Goal: Task Accomplishment & Management: Manage account settings

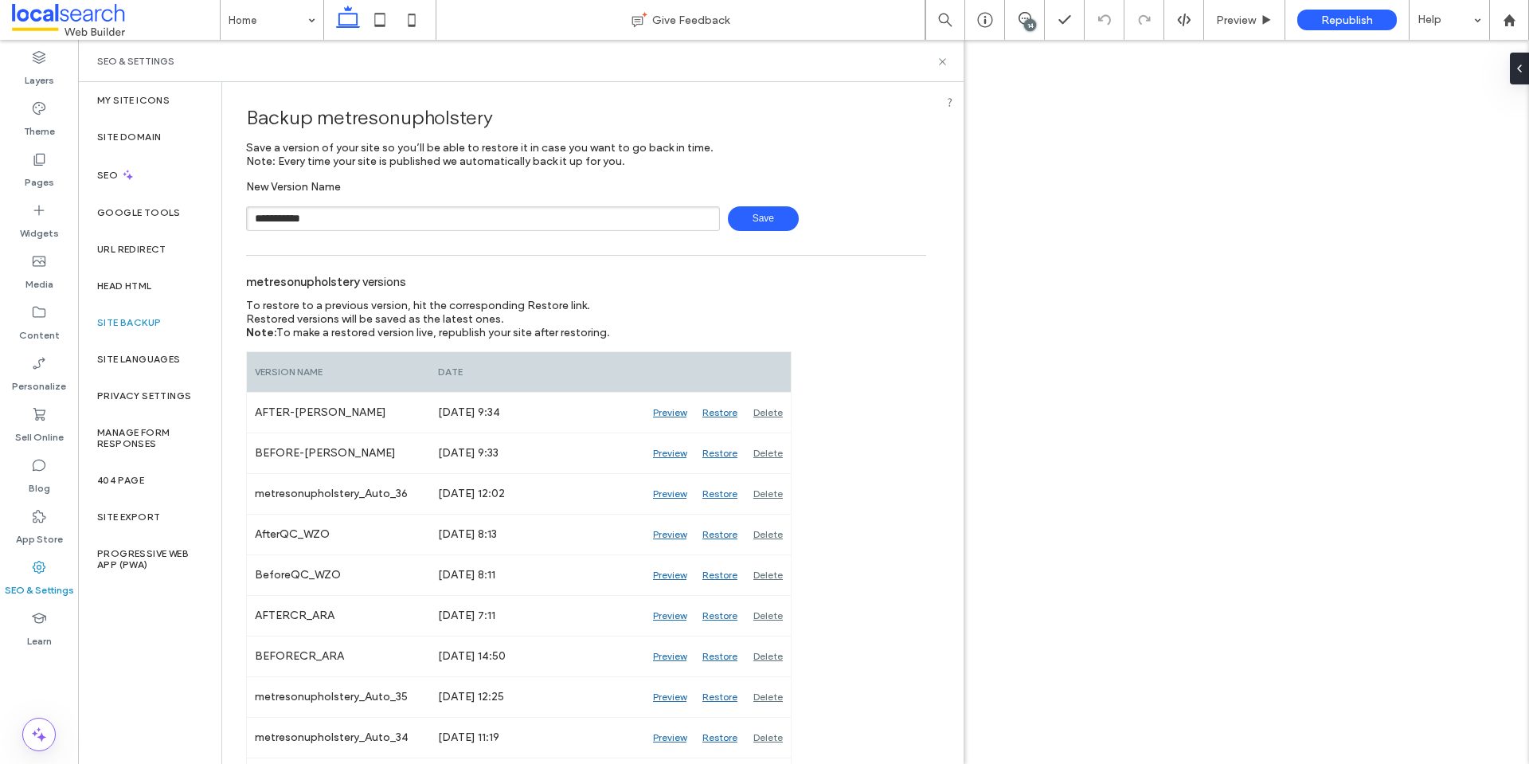
type input "**********"
click at [749, 219] on span "Save" at bounding box center [763, 218] width 71 height 25
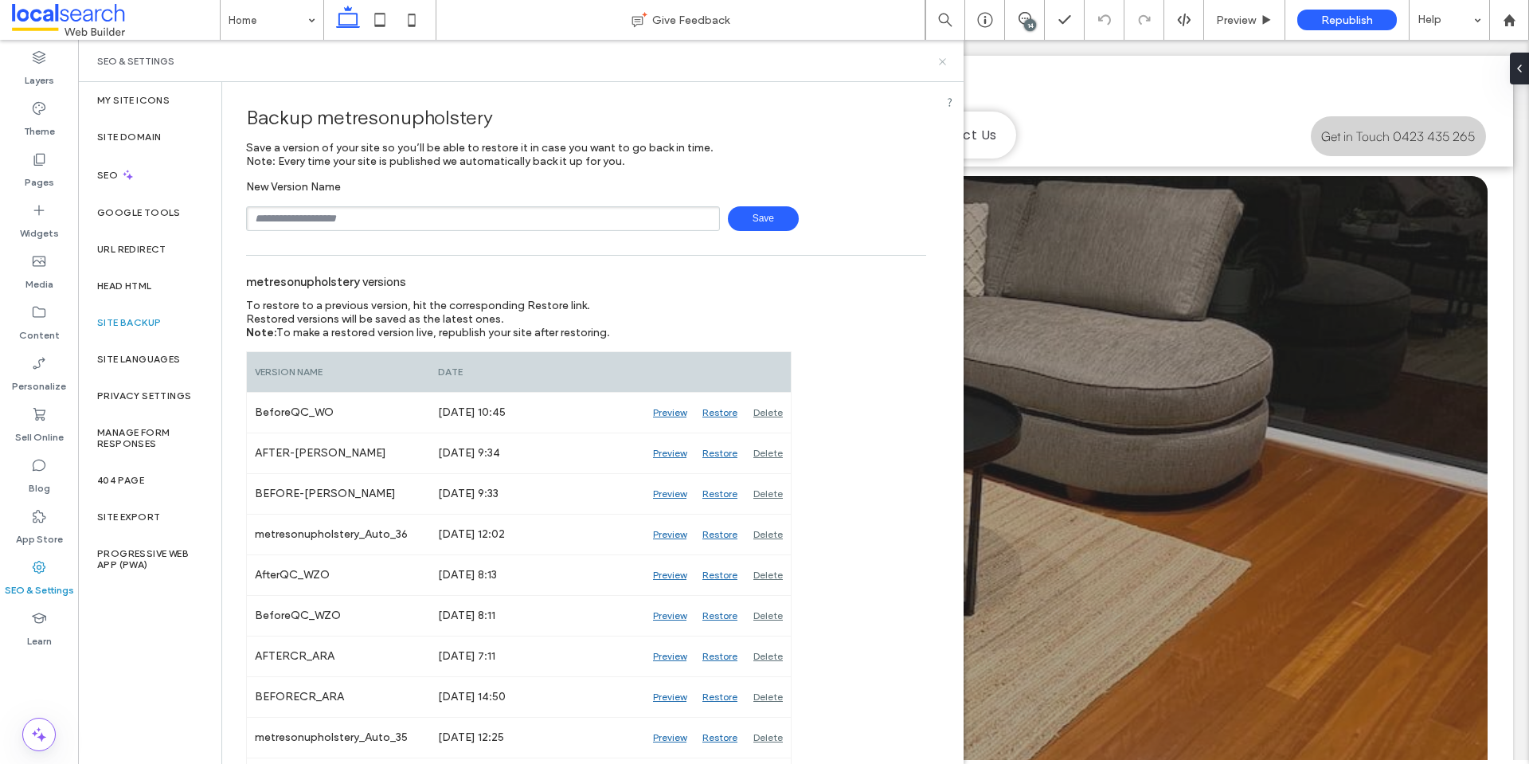
click at [944, 61] on icon at bounding box center [942, 62] width 12 height 12
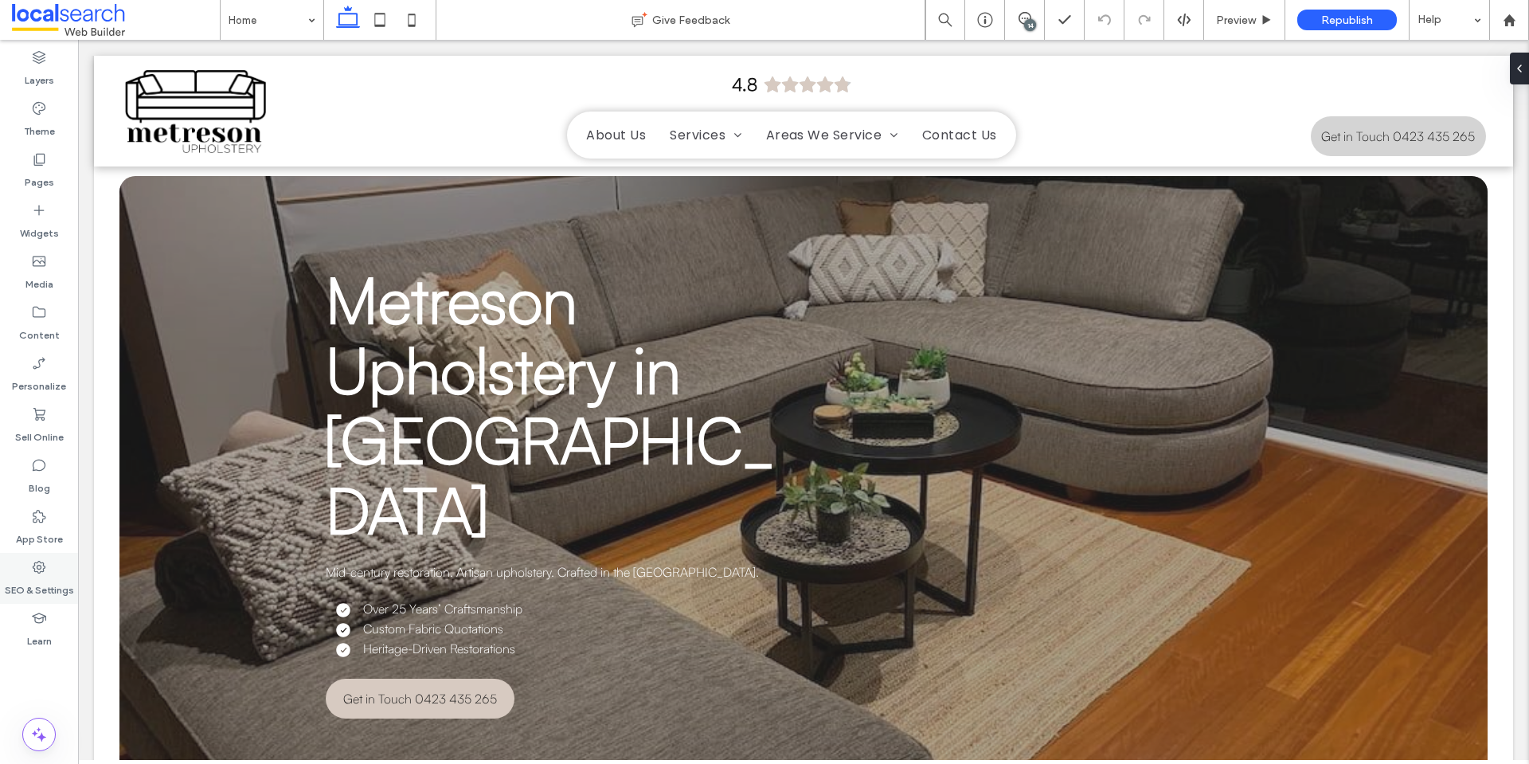
click at [50, 564] on div "SEO & Settings" at bounding box center [39, 578] width 78 height 51
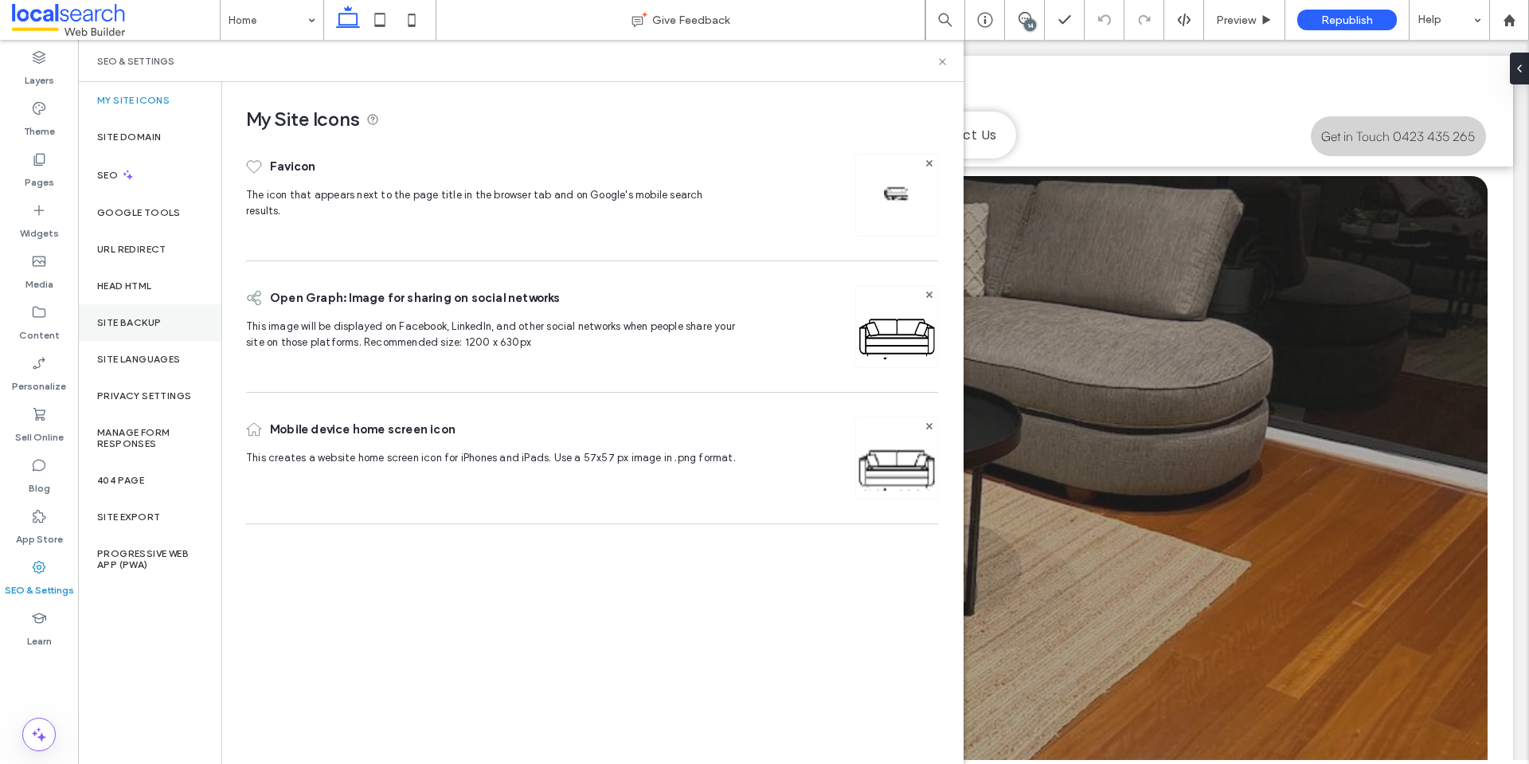
click at [151, 319] on label "Site Backup" at bounding box center [129, 322] width 64 height 11
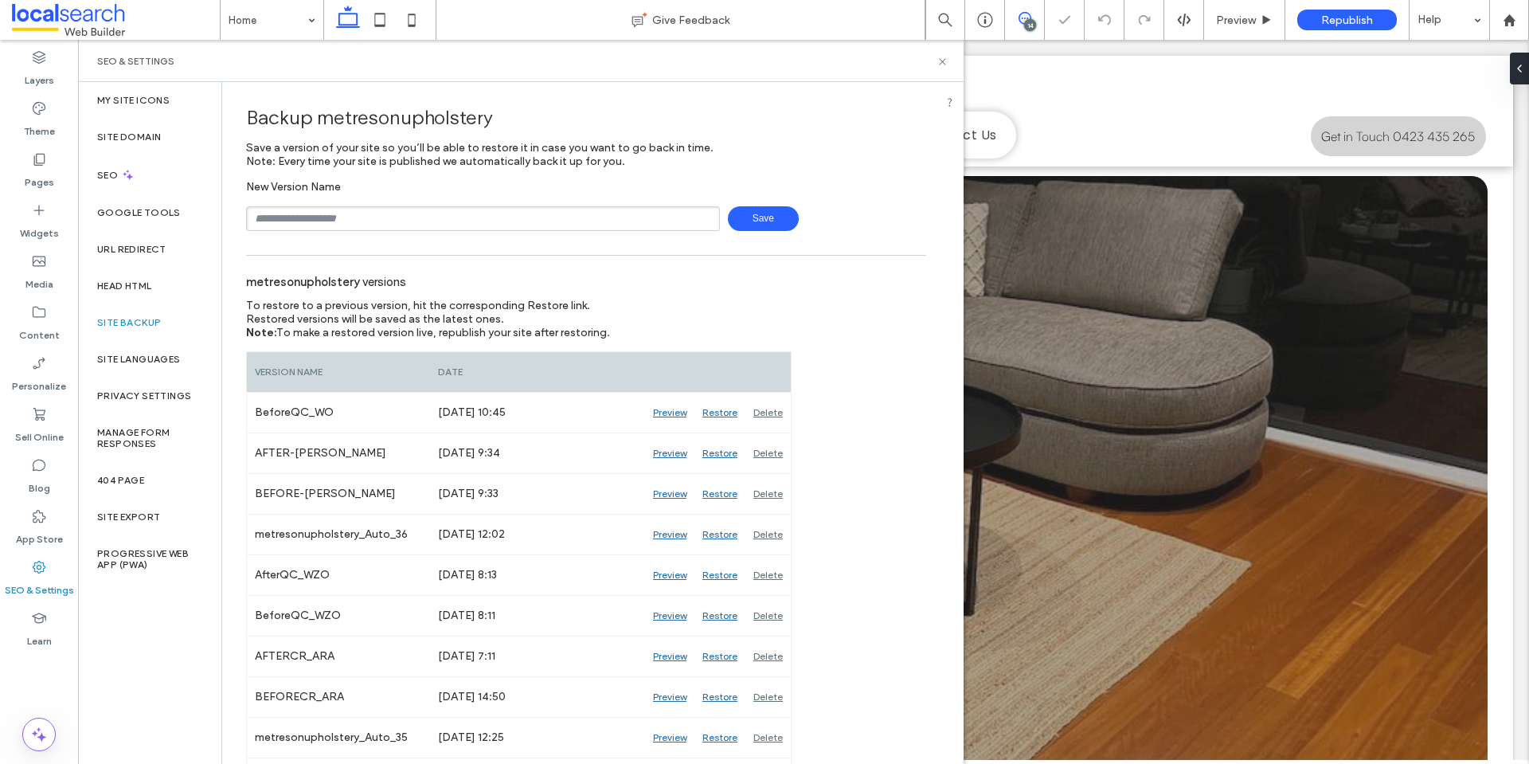
drag, startPoint x: 1023, startPoint y: 14, endPoint x: 1047, endPoint y: 115, distance: 103.9
click at [1023, 14] on icon at bounding box center [1024, 18] width 13 height 13
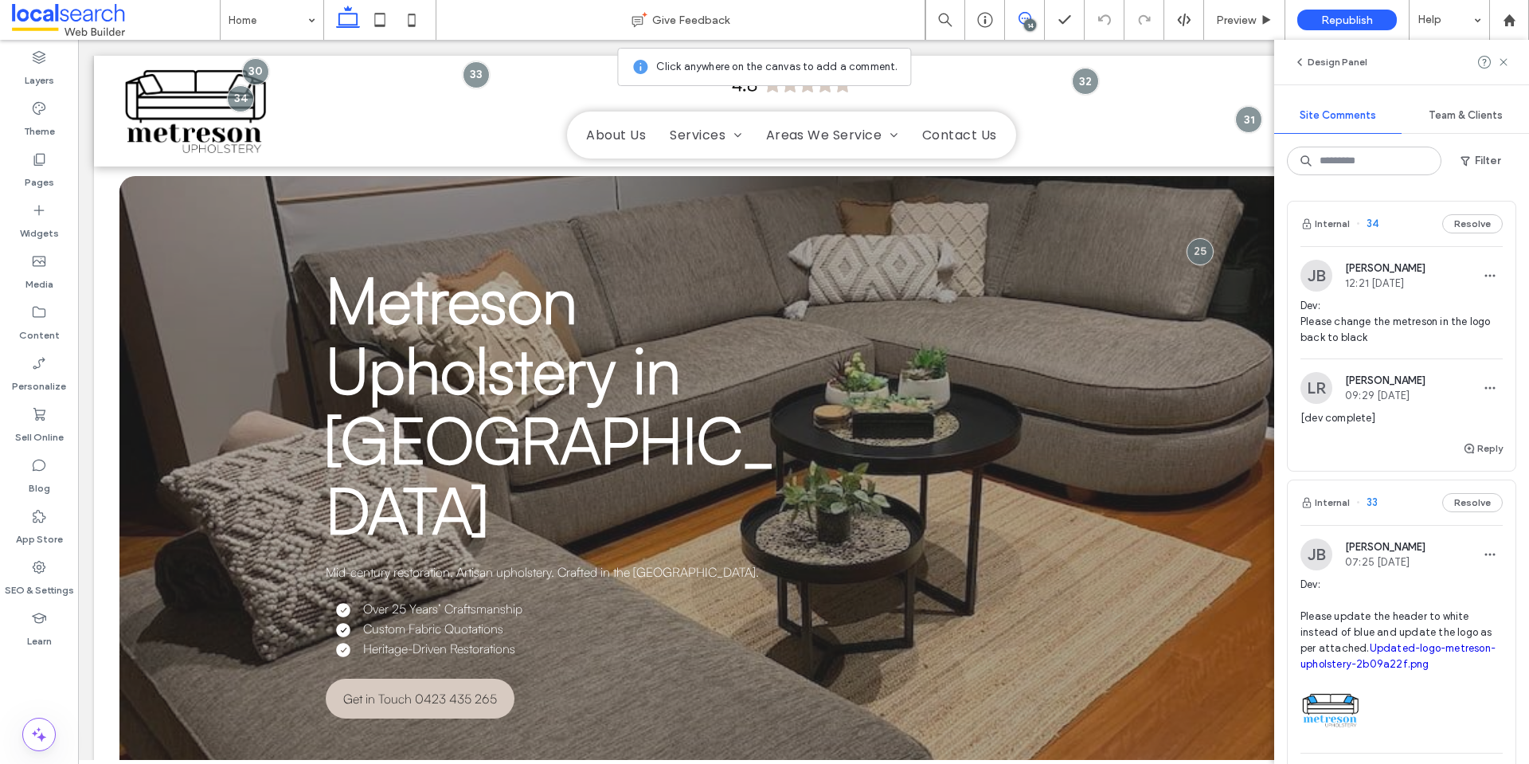
click at [1386, 320] on span "Dev: Please change the metreson in the logo back to black" at bounding box center [1401, 322] width 202 height 48
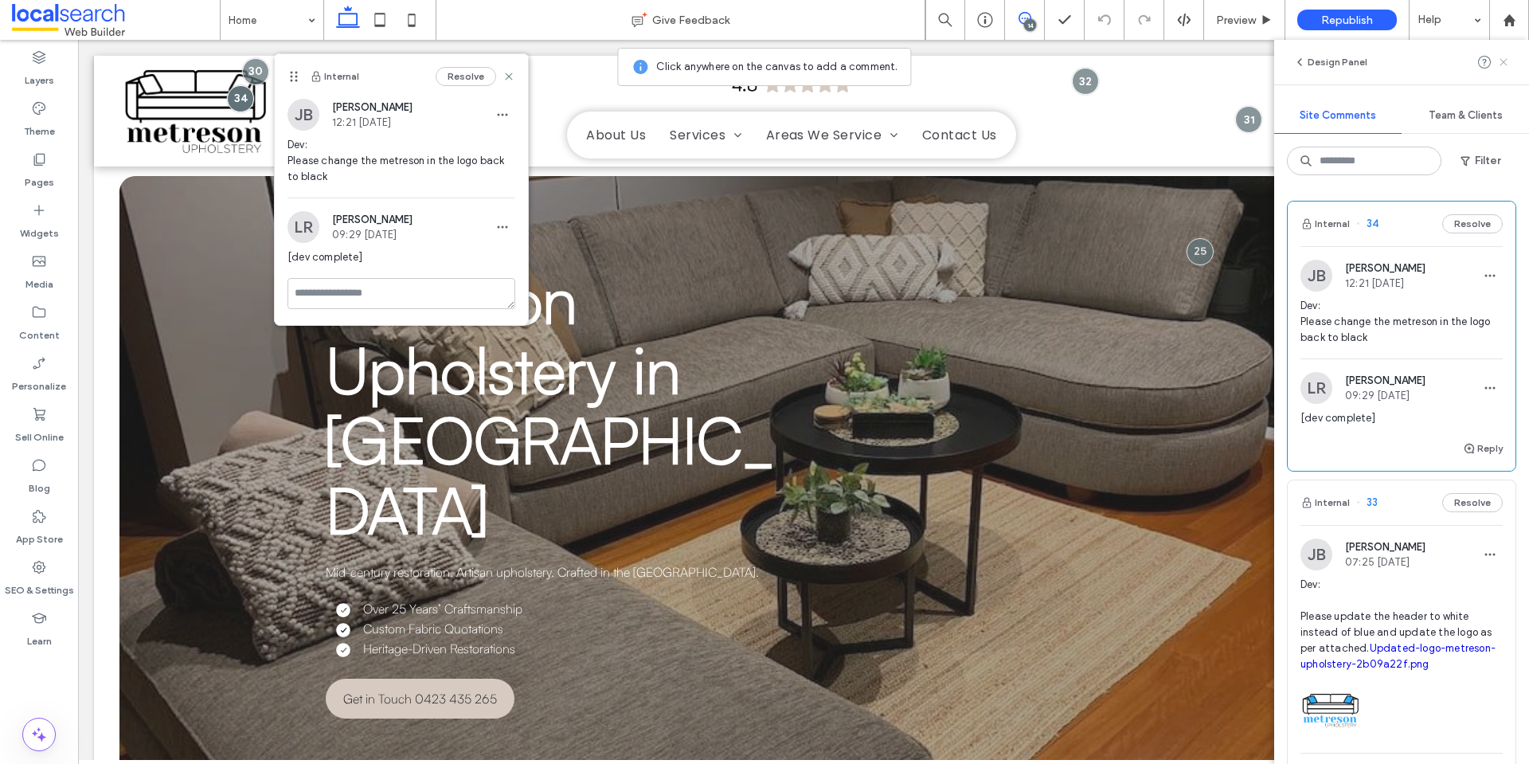
click at [1506, 60] on use at bounding box center [1502, 61] width 7 height 7
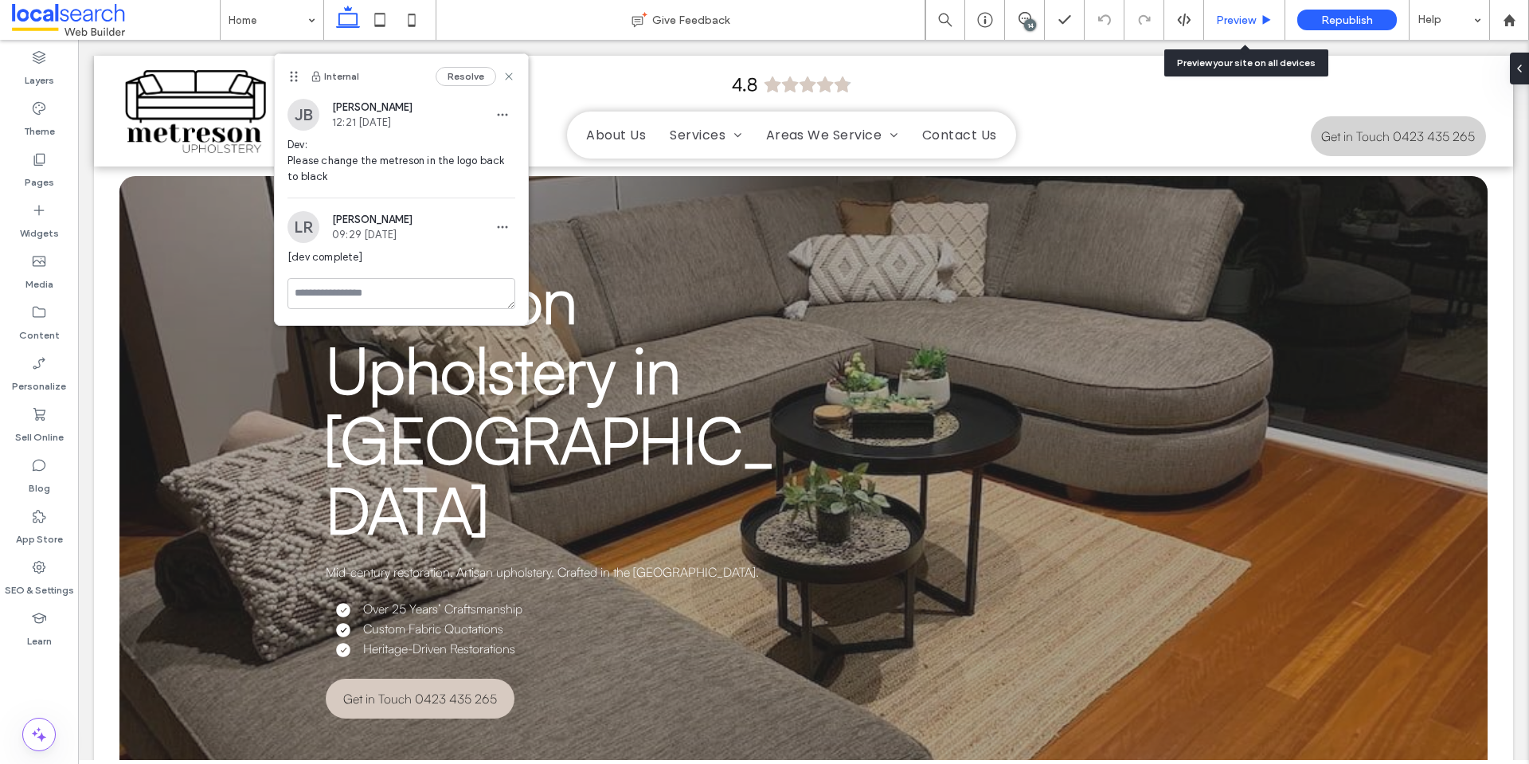
click at [1231, 17] on span "Preview" at bounding box center [1236, 21] width 40 height 14
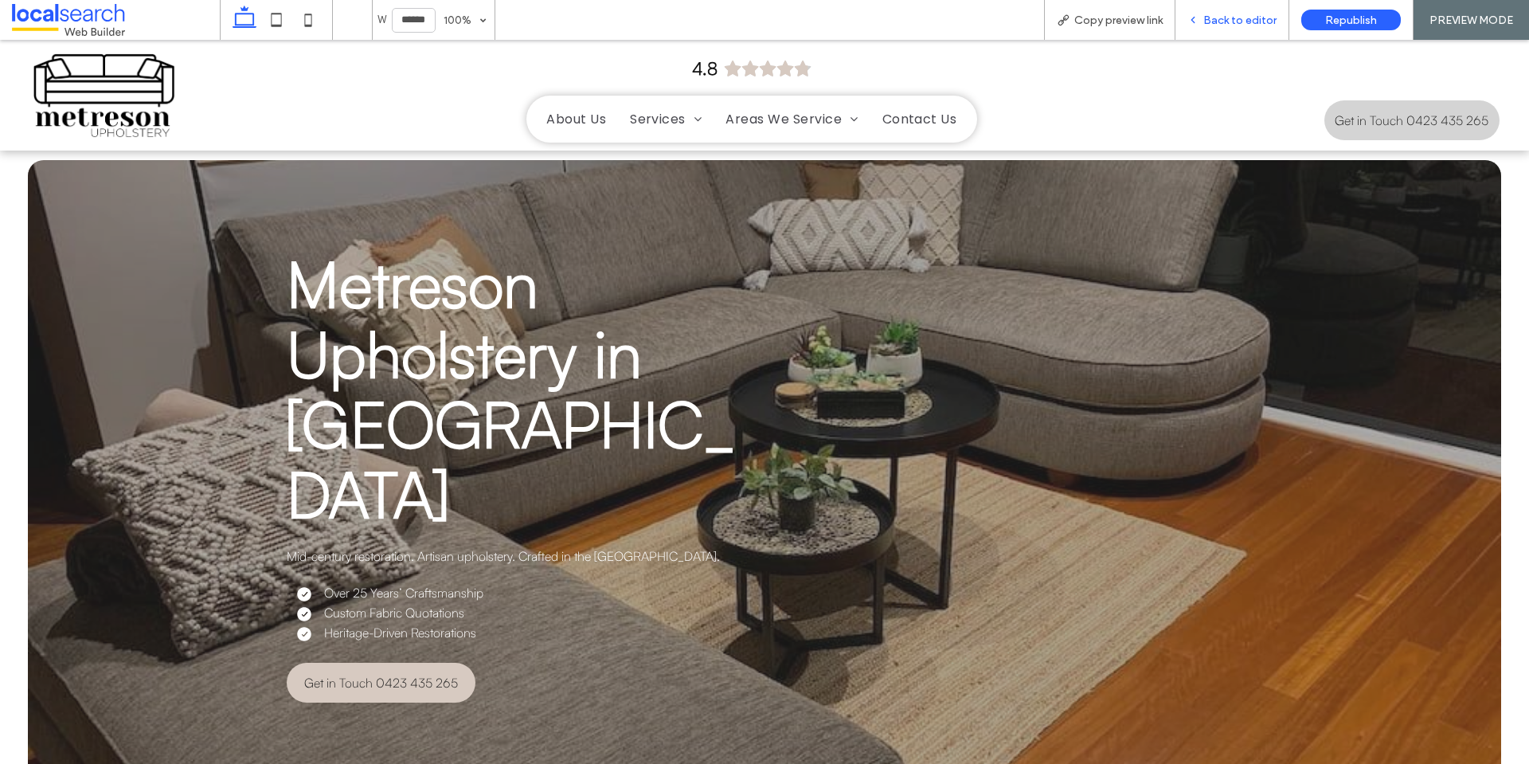
click at [1209, 14] on span "Back to editor" at bounding box center [1239, 21] width 73 height 14
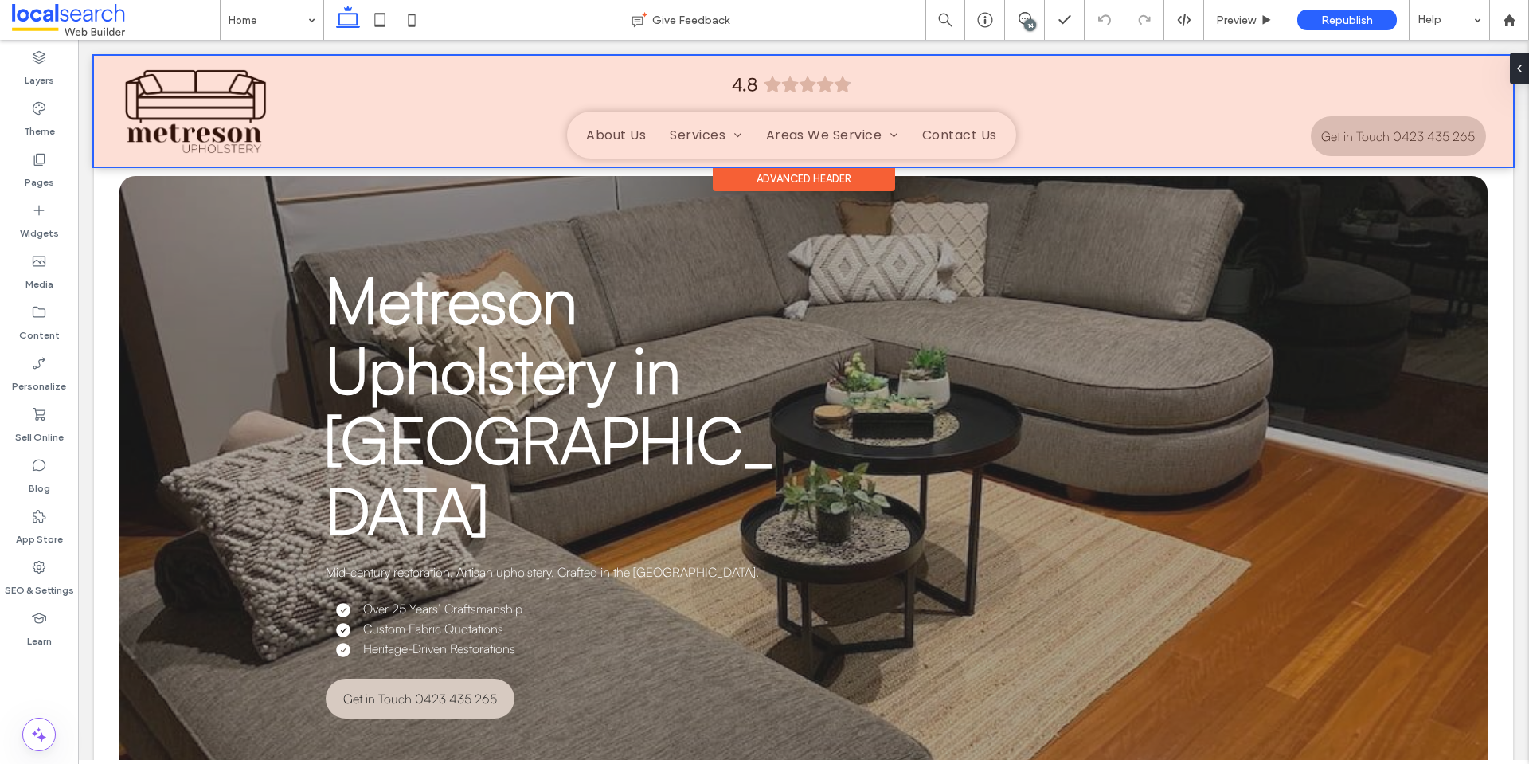
click at [145, 112] on div at bounding box center [803, 111] width 1419 height 111
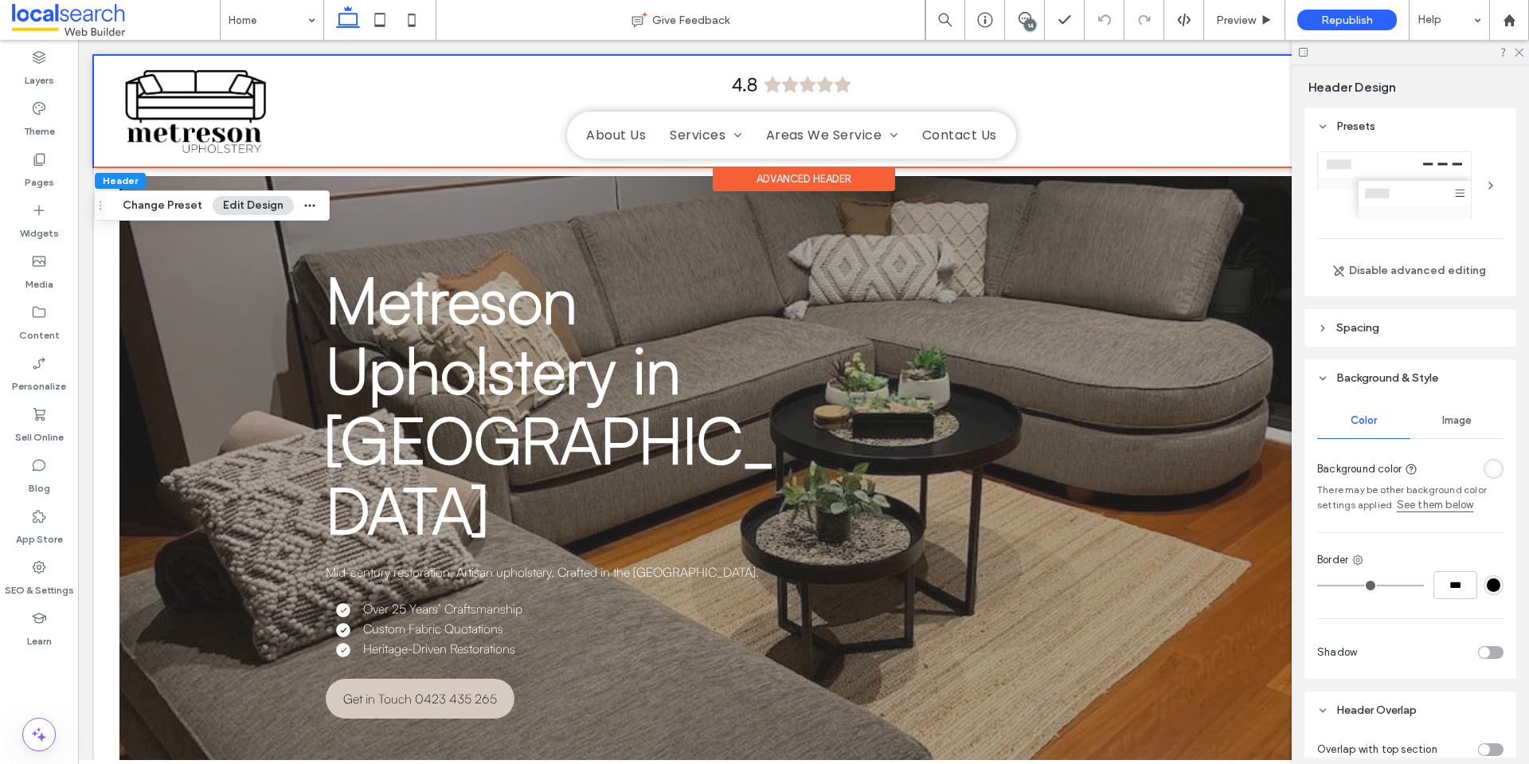
drag, startPoint x: 179, startPoint y: 211, endPoint x: 249, endPoint y: 212, distance: 70.1
click at [249, 212] on div "Header Change Preset Edit Design" at bounding box center [212, 205] width 236 height 30
click at [249, 212] on button "Edit Design" at bounding box center [253, 205] width 81 height 19
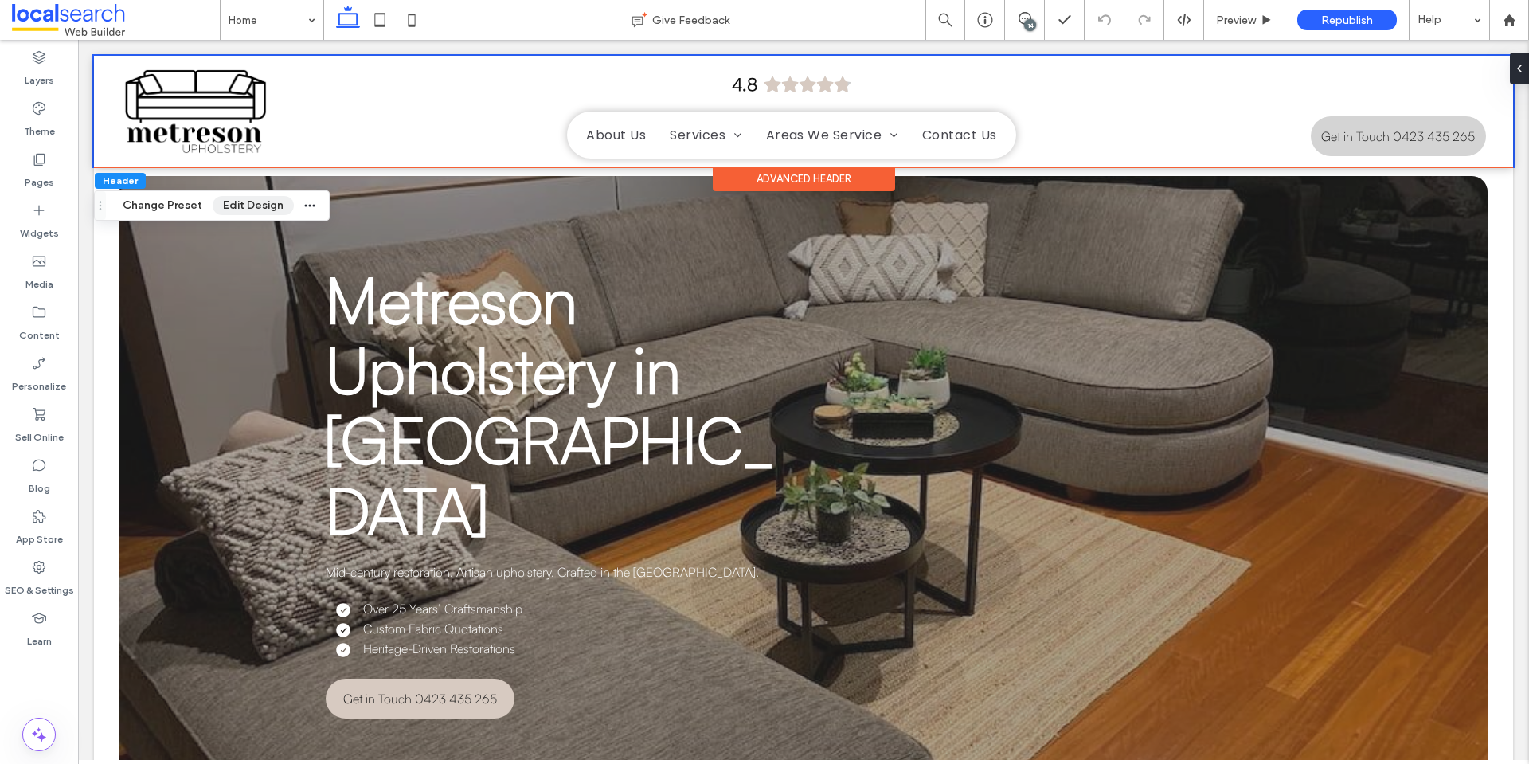
click at [268, 201] on button "Edit Design" at bounding box center [253, 205] width 81 height 19
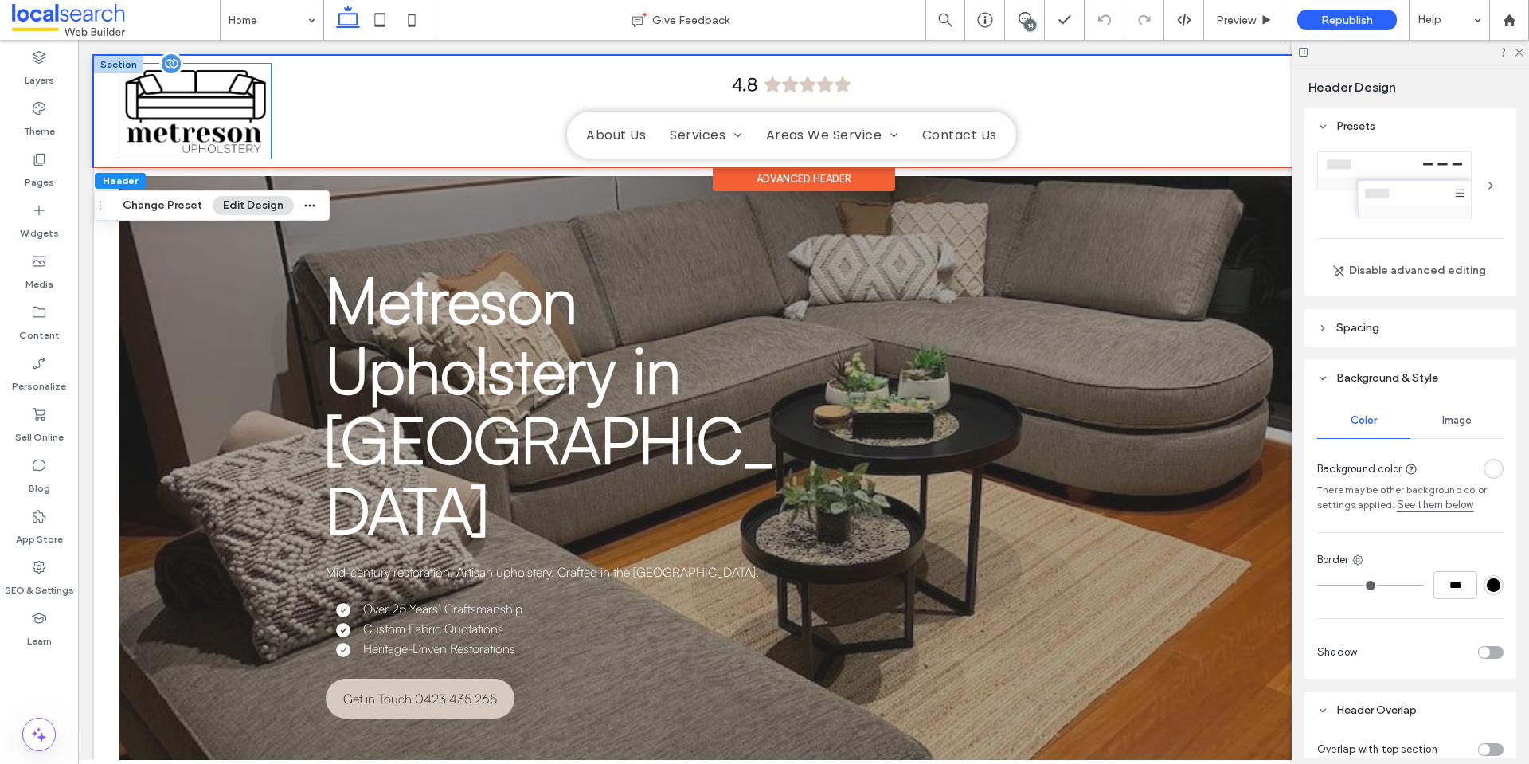
click at [216, 118] on img at bounding box center [194, 111] width 151 height 95
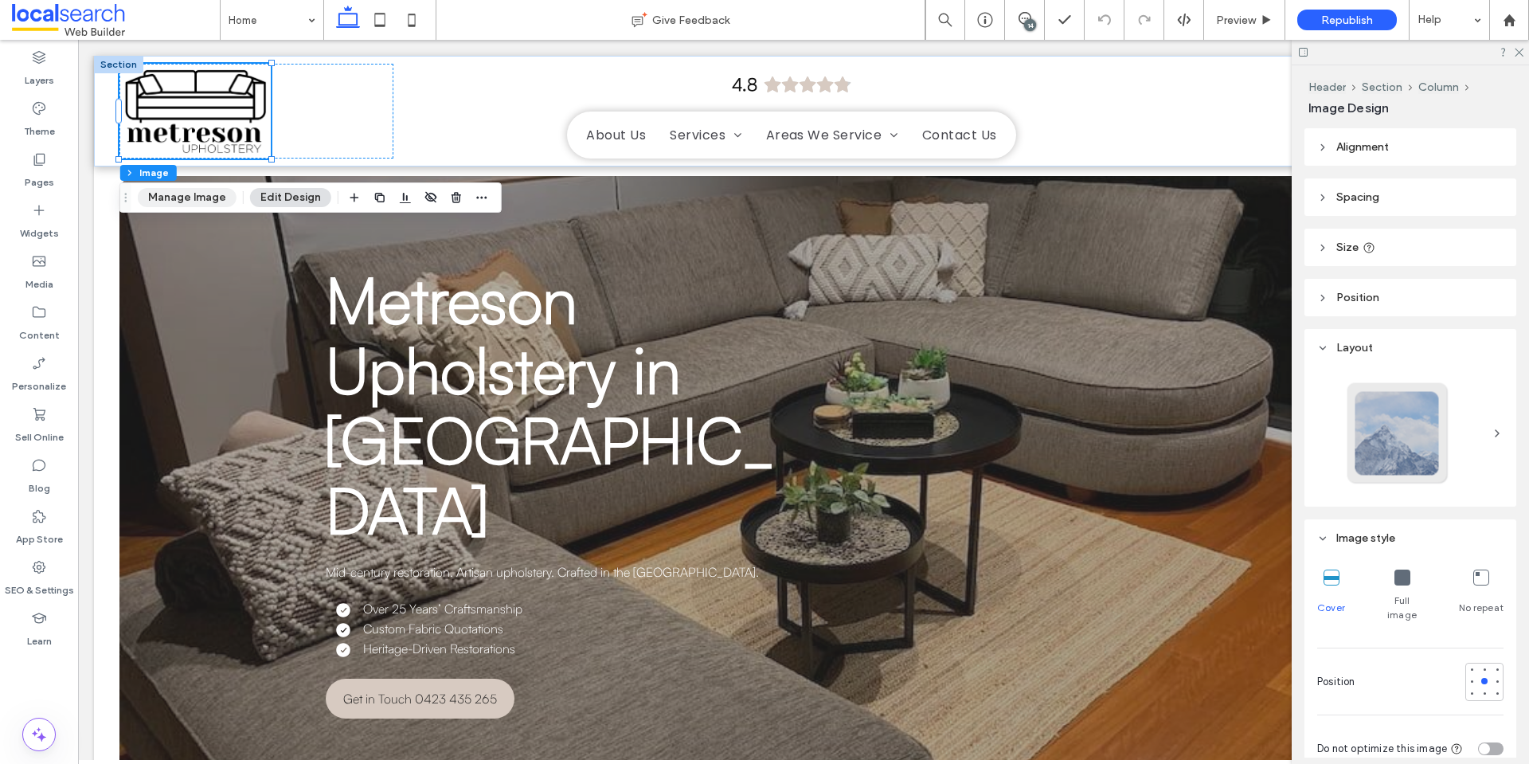
click at [213, 197] on button "Manage Image" at bounding box center [187, 197] width 99 height 19
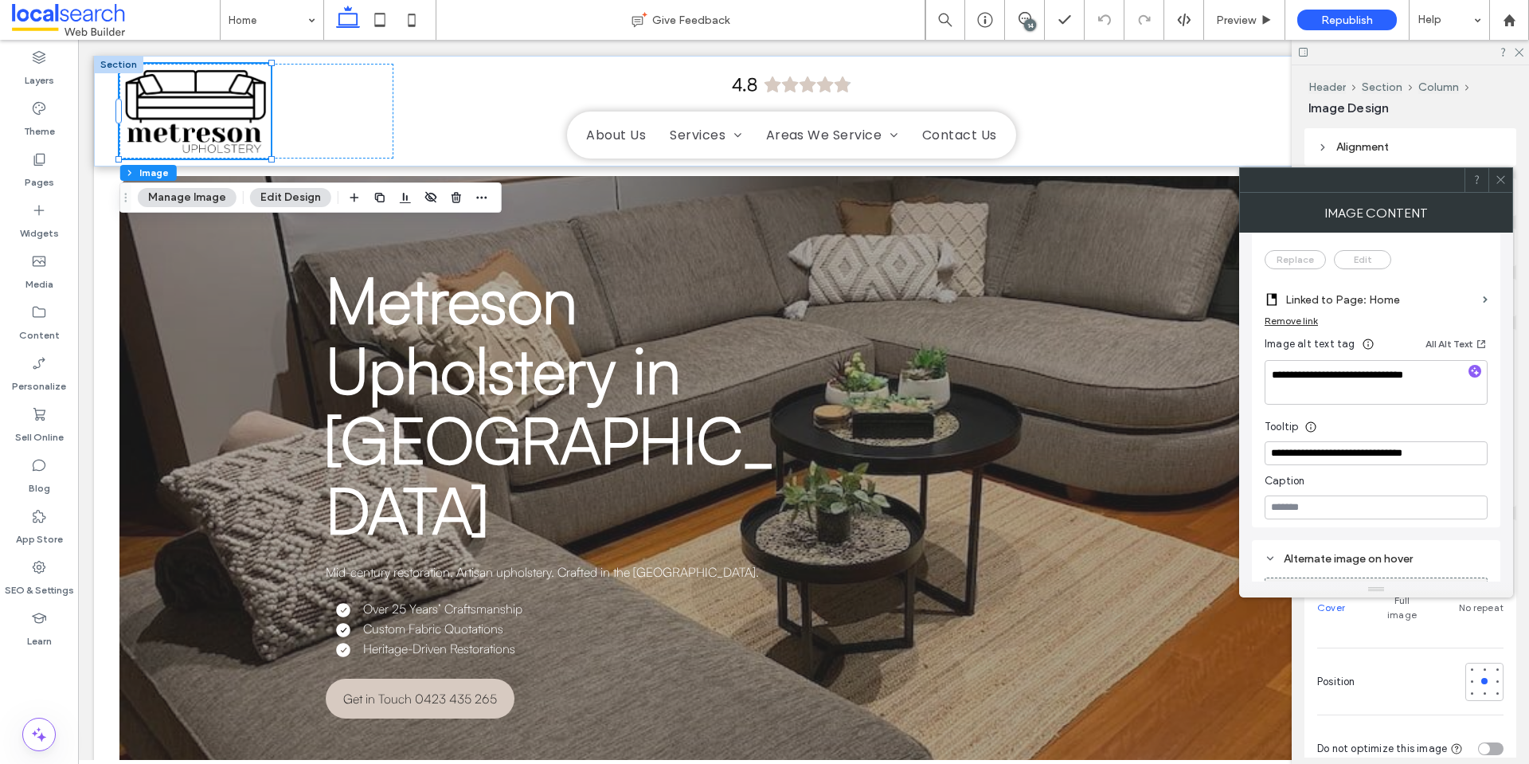
scroll to position [318, 0]
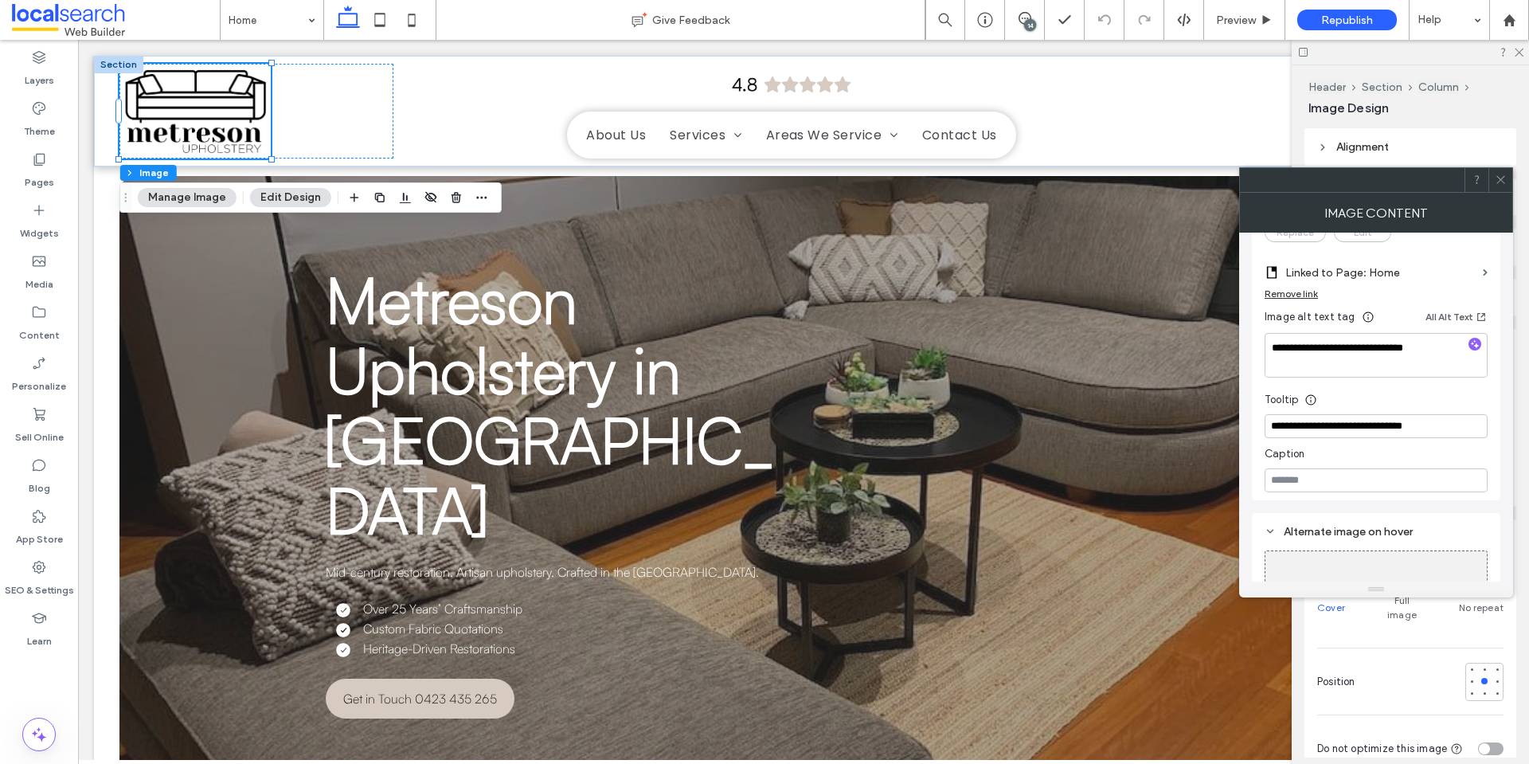
click at [1498, 174] on icon at bounding box center [1500, 180] width 12 height 12
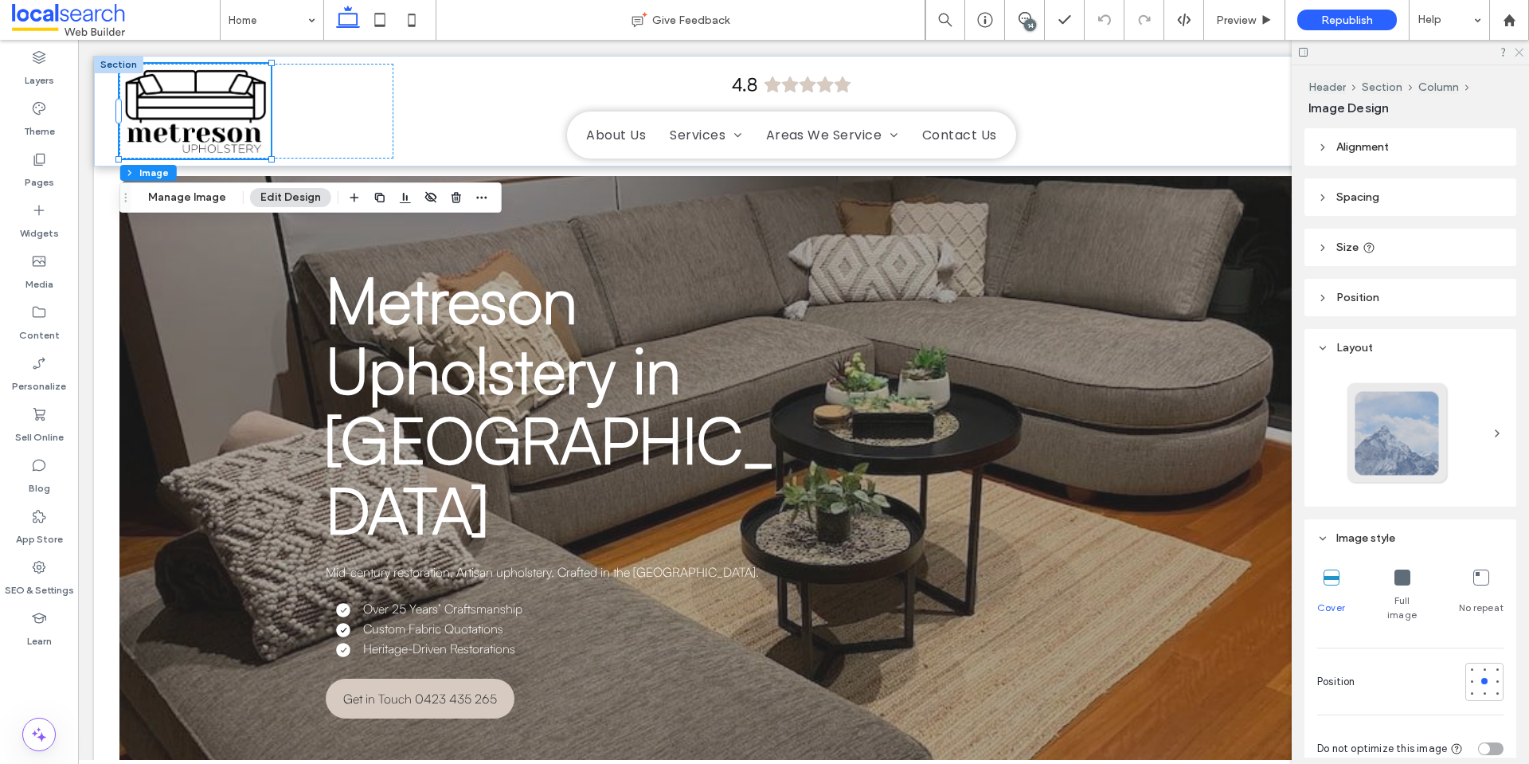
click at [1518, 51] on icon at bounding box center [1518, 51] width 10 height 10
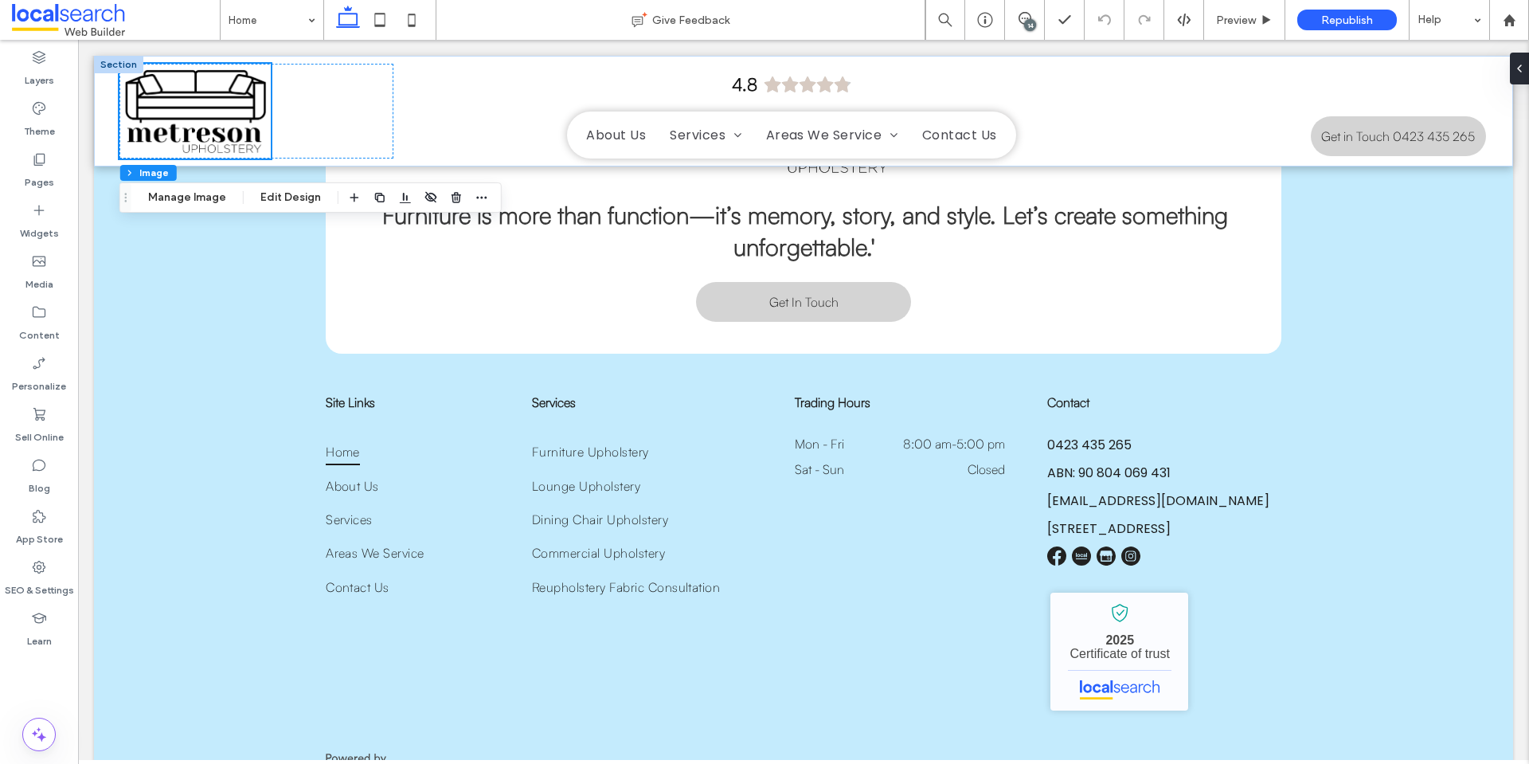
drag, startPoint x: 1528, startPoint y: 121, endPoint x: 1604, endPoint y: 803, distance: 685.8
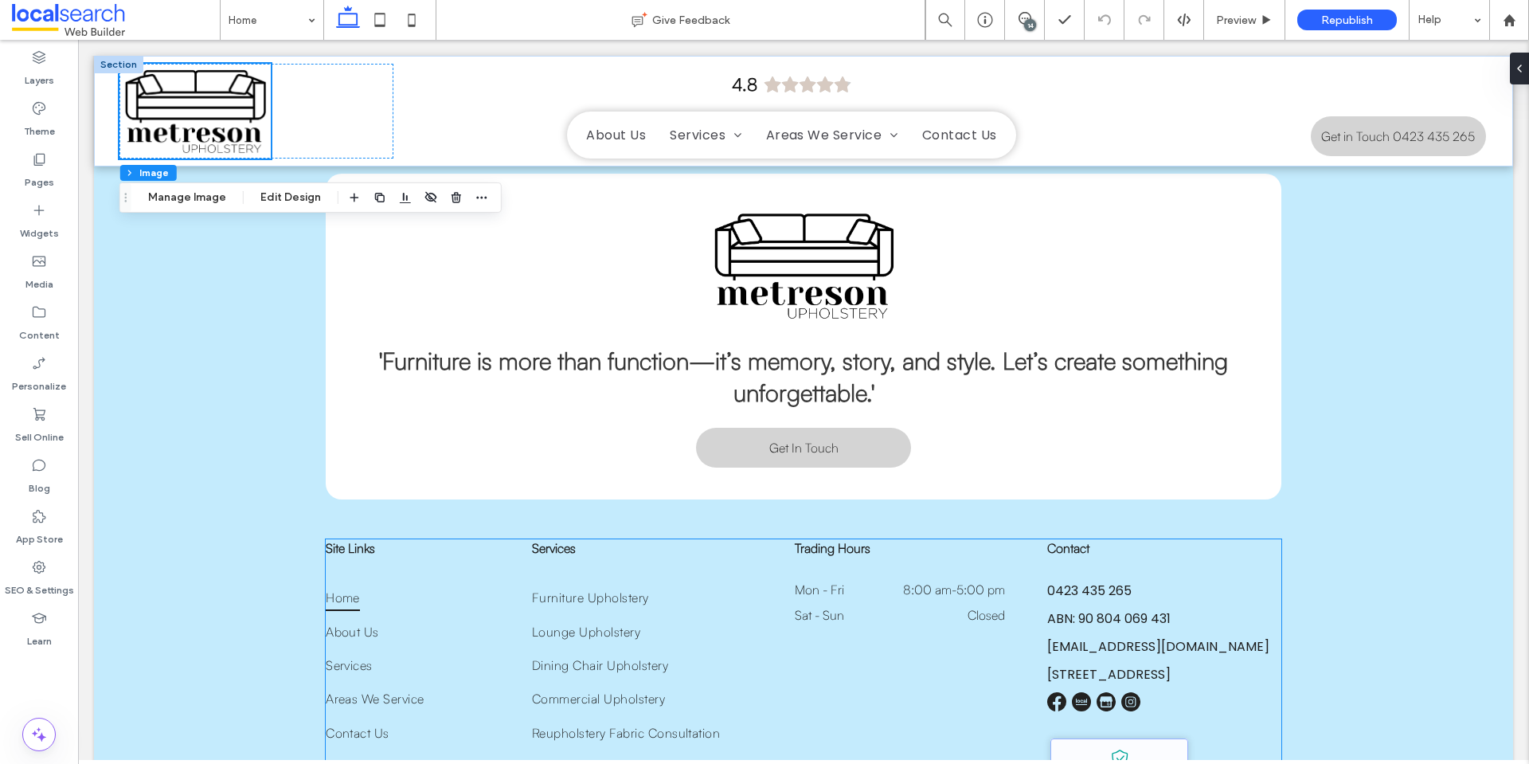
scroll to position [4583, 0]
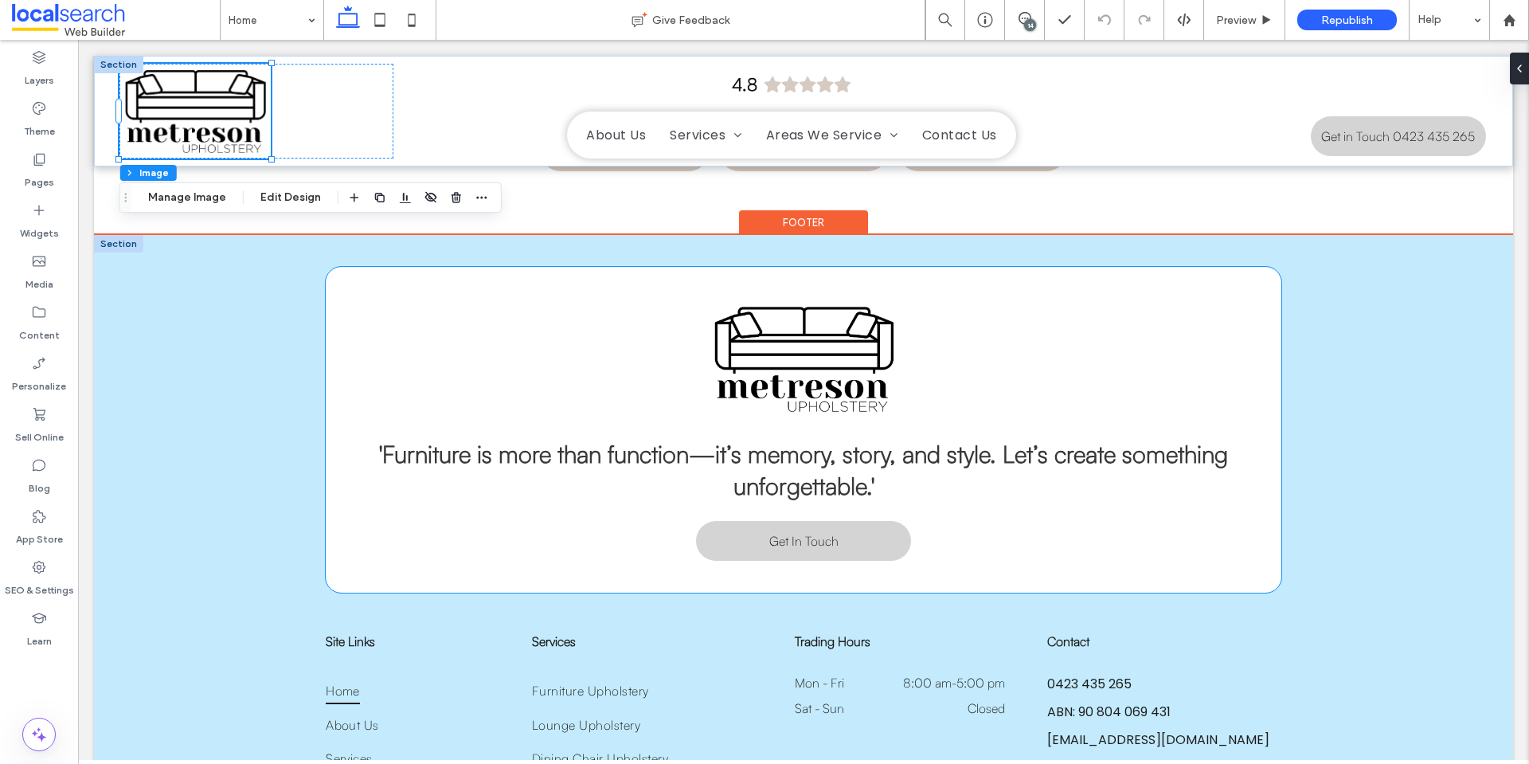
click at [808, 299] on img at bounding box center [803, 359] width 193 height 120
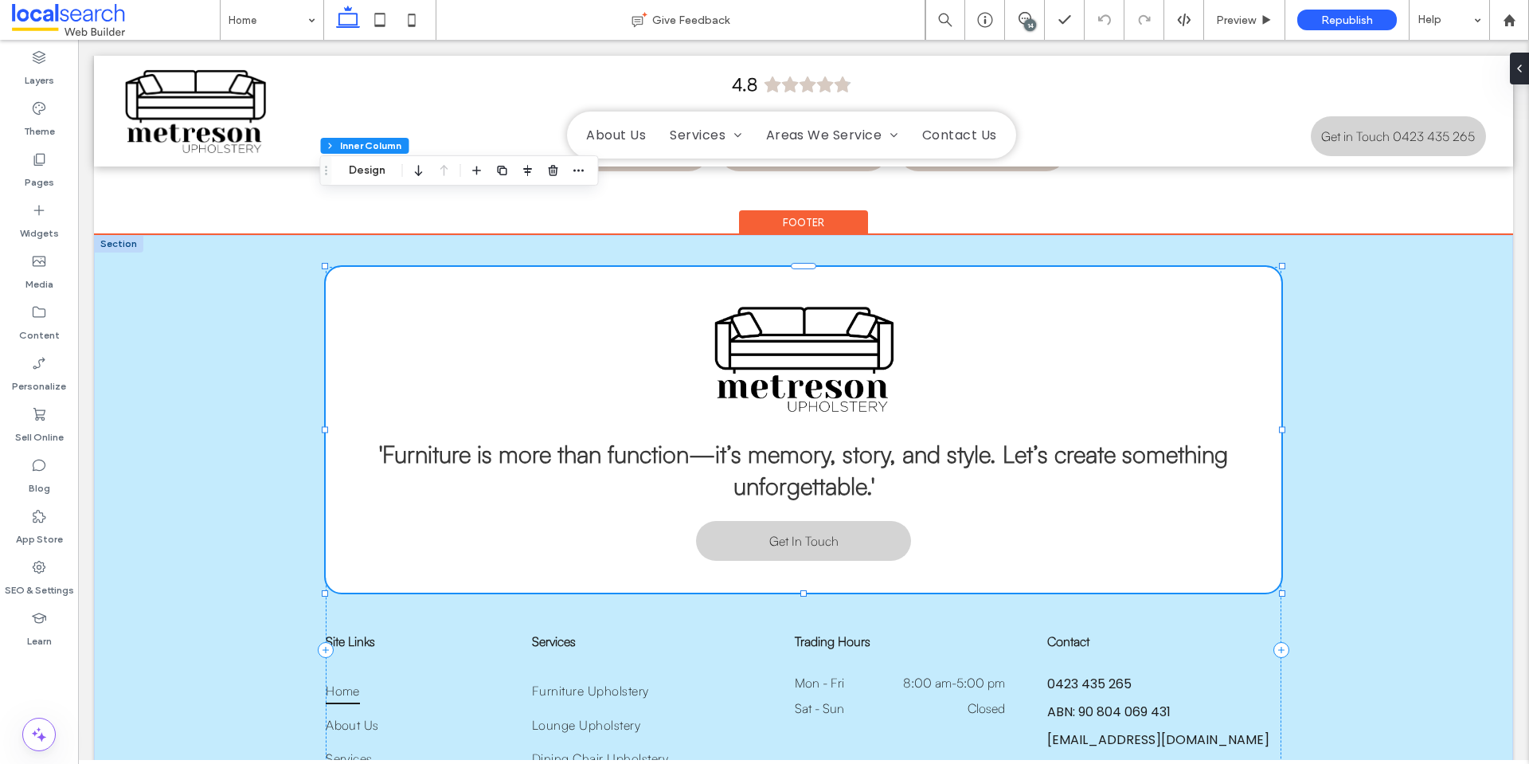
click at [808, 299] on img at bounding box center [803, 359] width 193 height 120
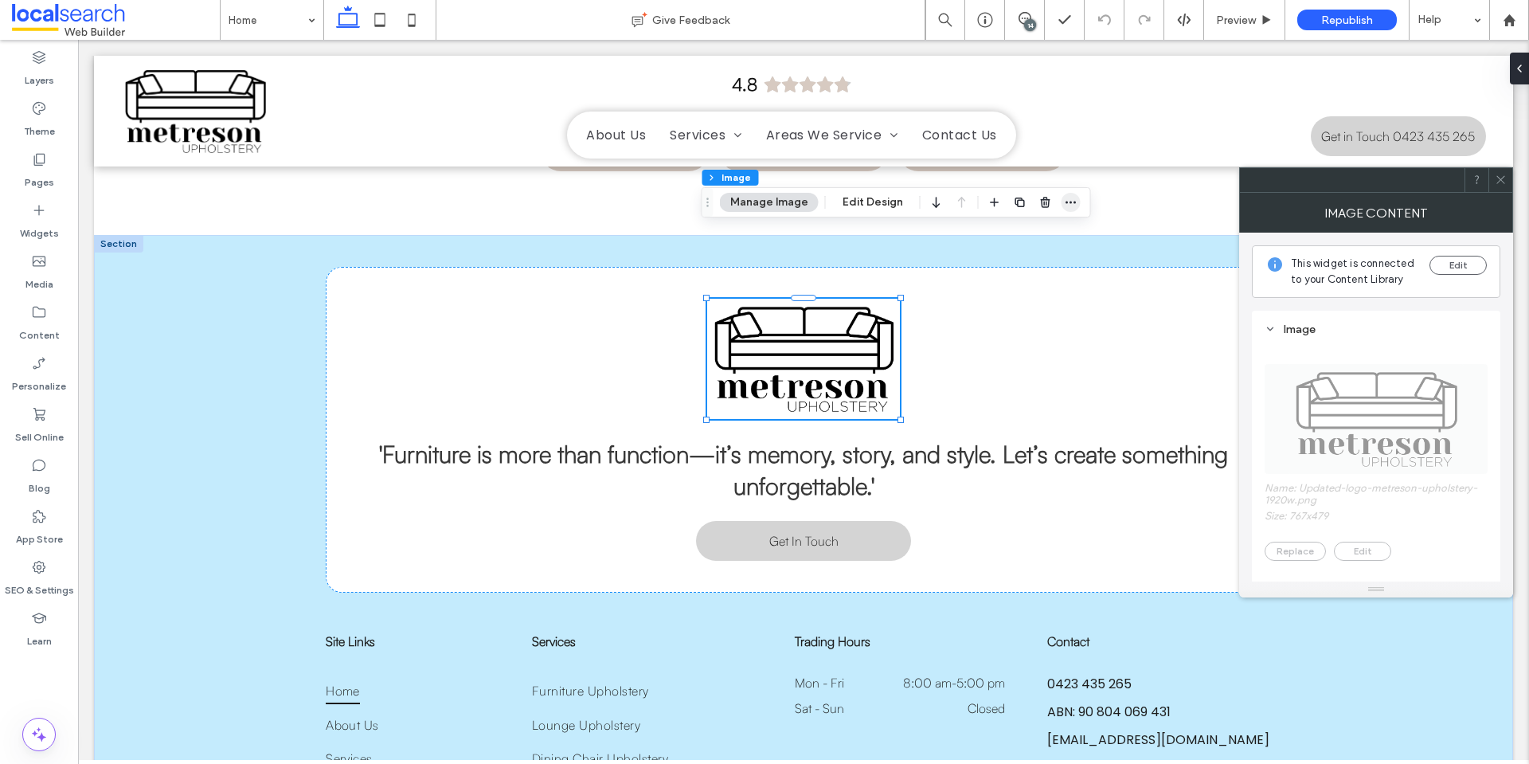
click at [1072, 198] on icon "button" at bounding box center [1070, 202] width 13 height 13
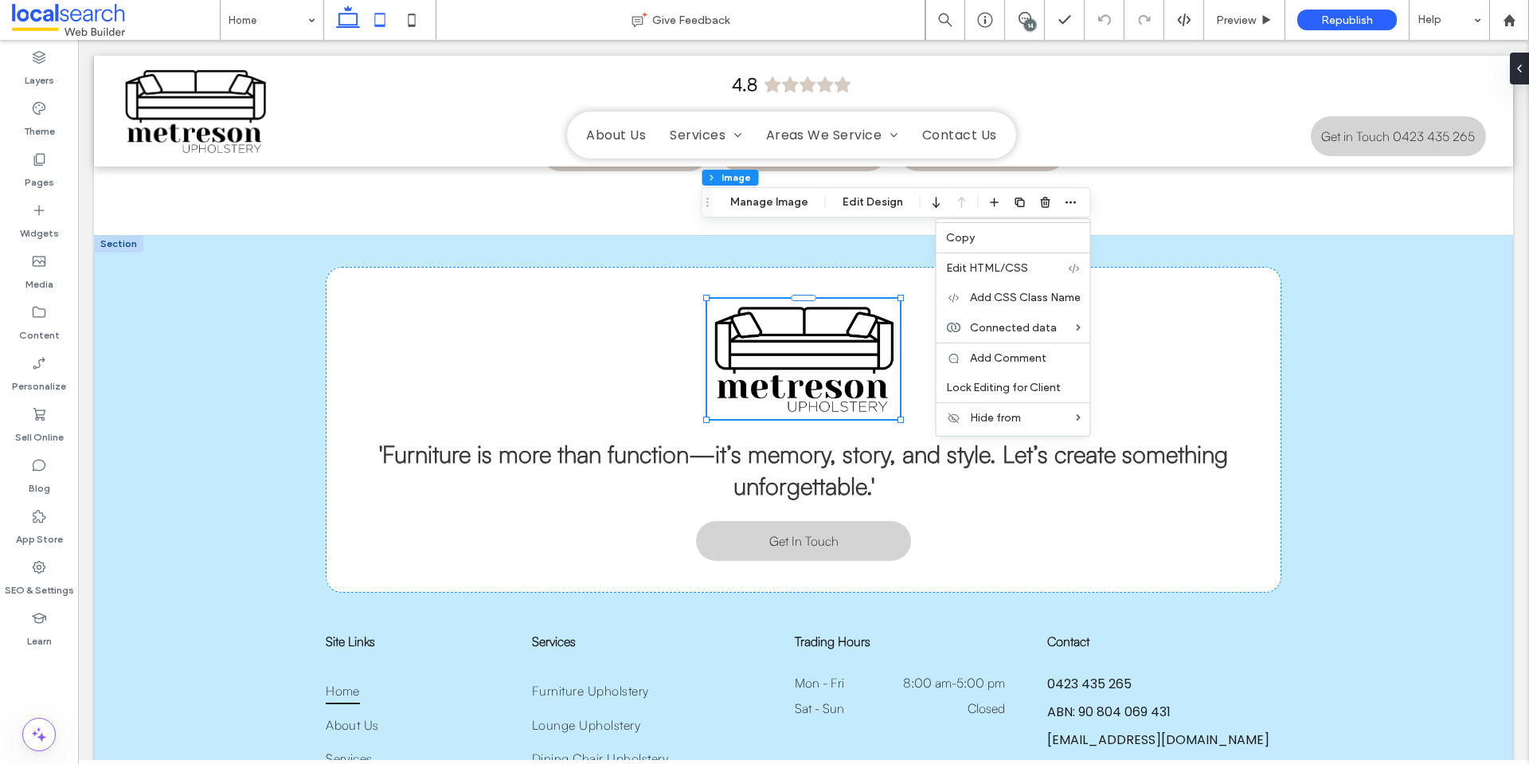
click at [381, 15] on icon at bounding box center [380, 20] width 32 height 32
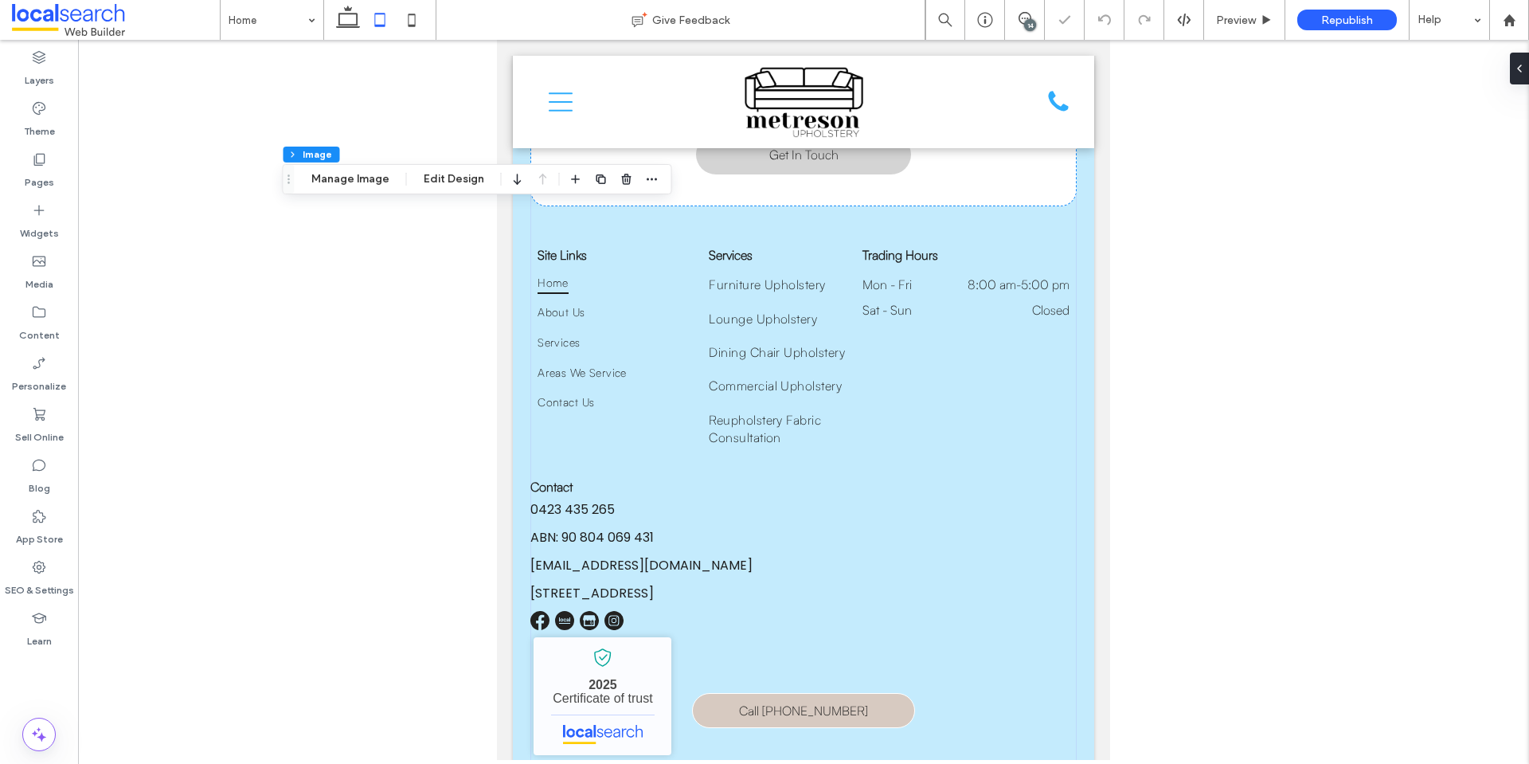
scroll to position [4291, 0]
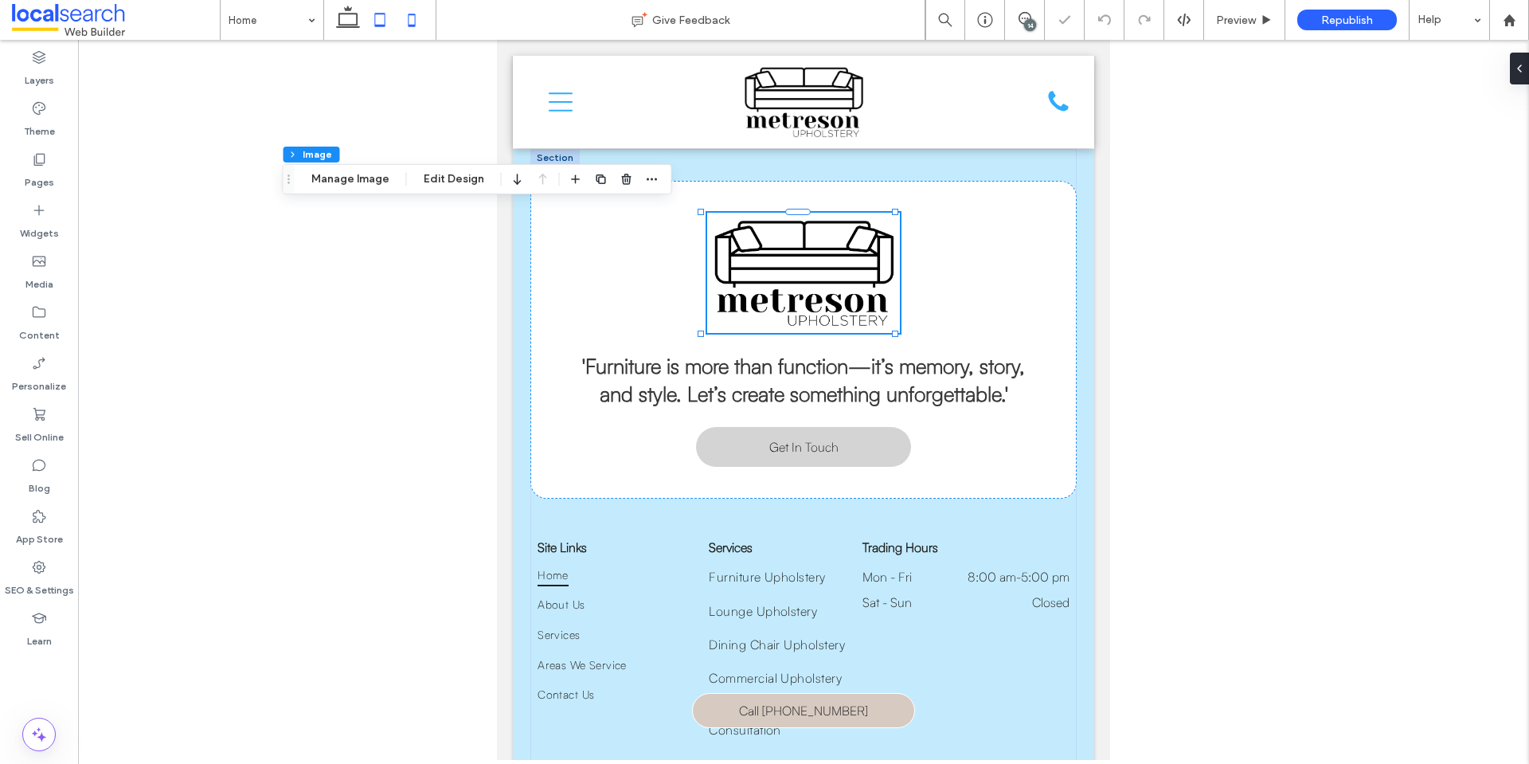
click at [417, 29] on icon at bounding box center [412, 20] width 32 height 32
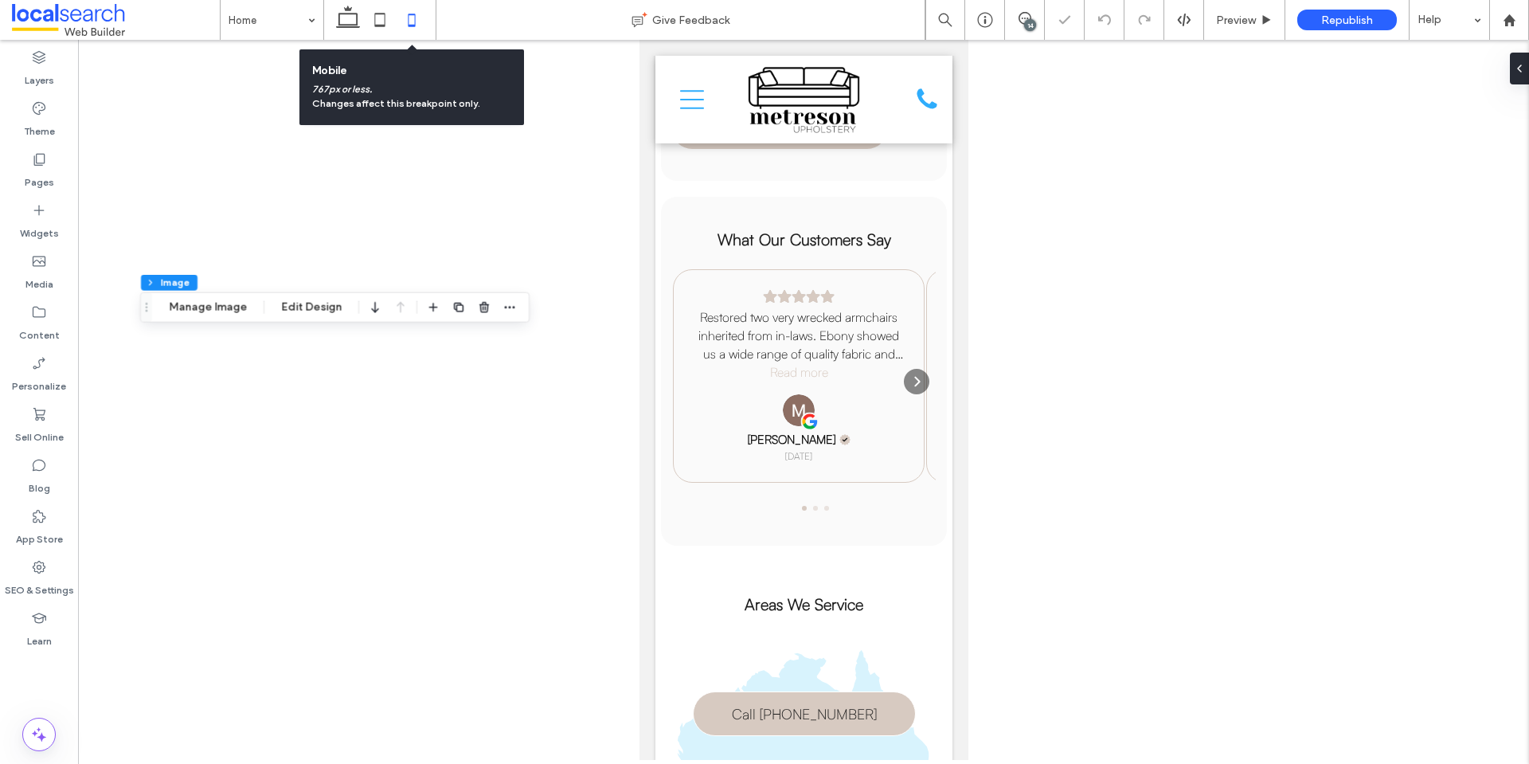
scroll to position [5122, 0]
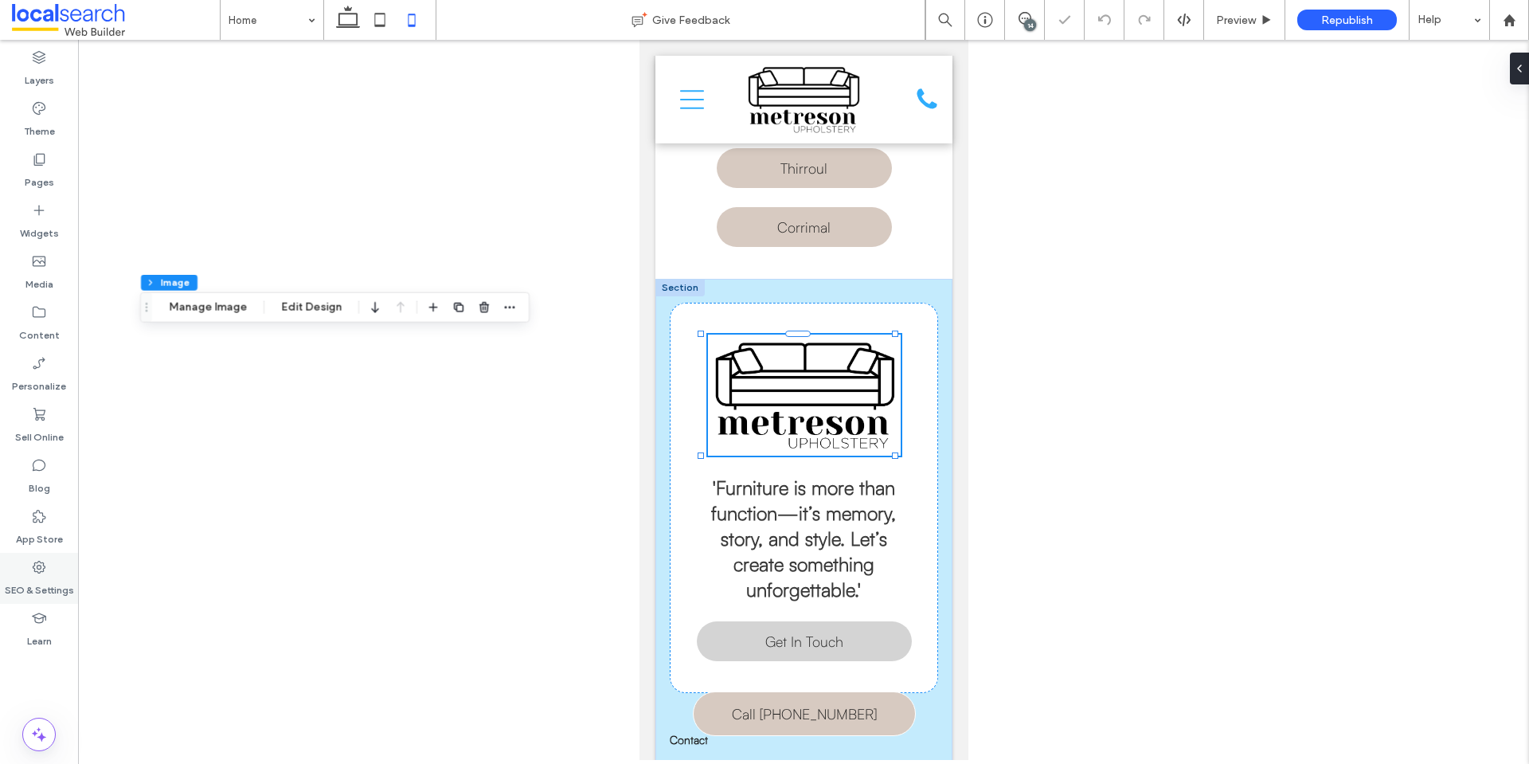
drag, startPoint x: 355, startPoint y: 20, endPoint x: 65, endPoint y: 577, distance: 628.2
click at [356, 19] on icon at bounding box center [348, 20] width 32 height 32
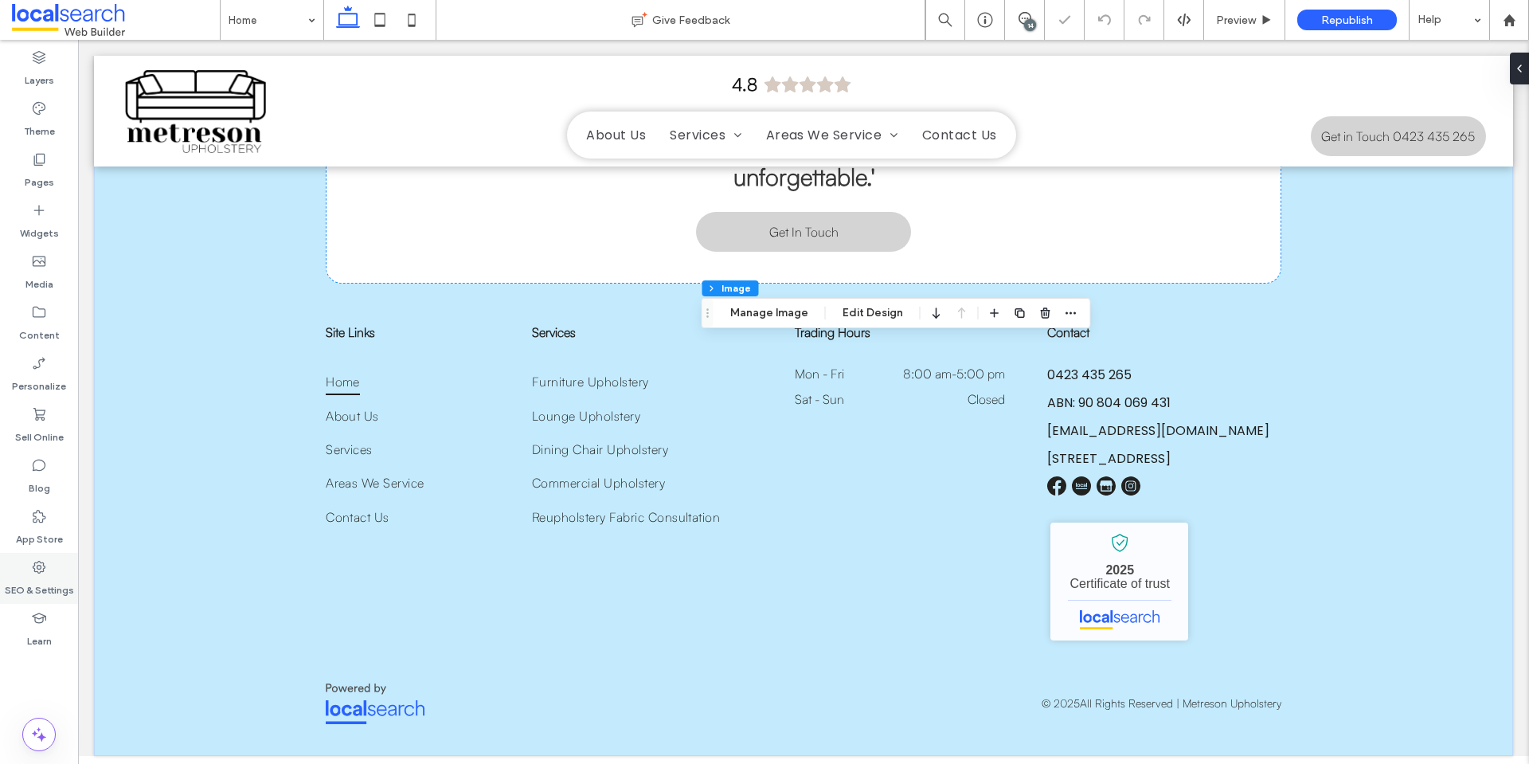
scroll to position [4473, 0]
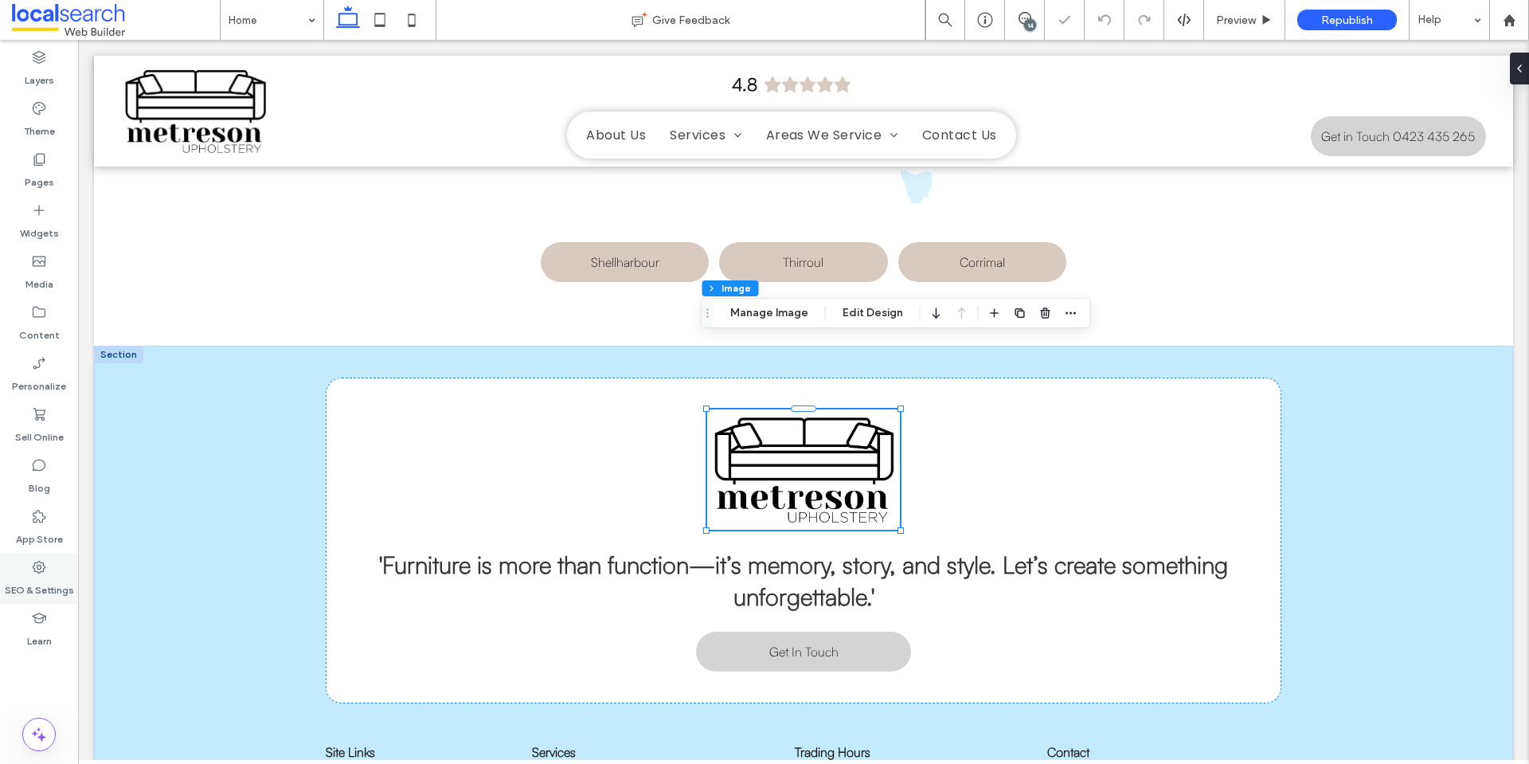
click at [66, 568] on div "SEO & Settings" at bounding box center [39, 578] width 78 height 51
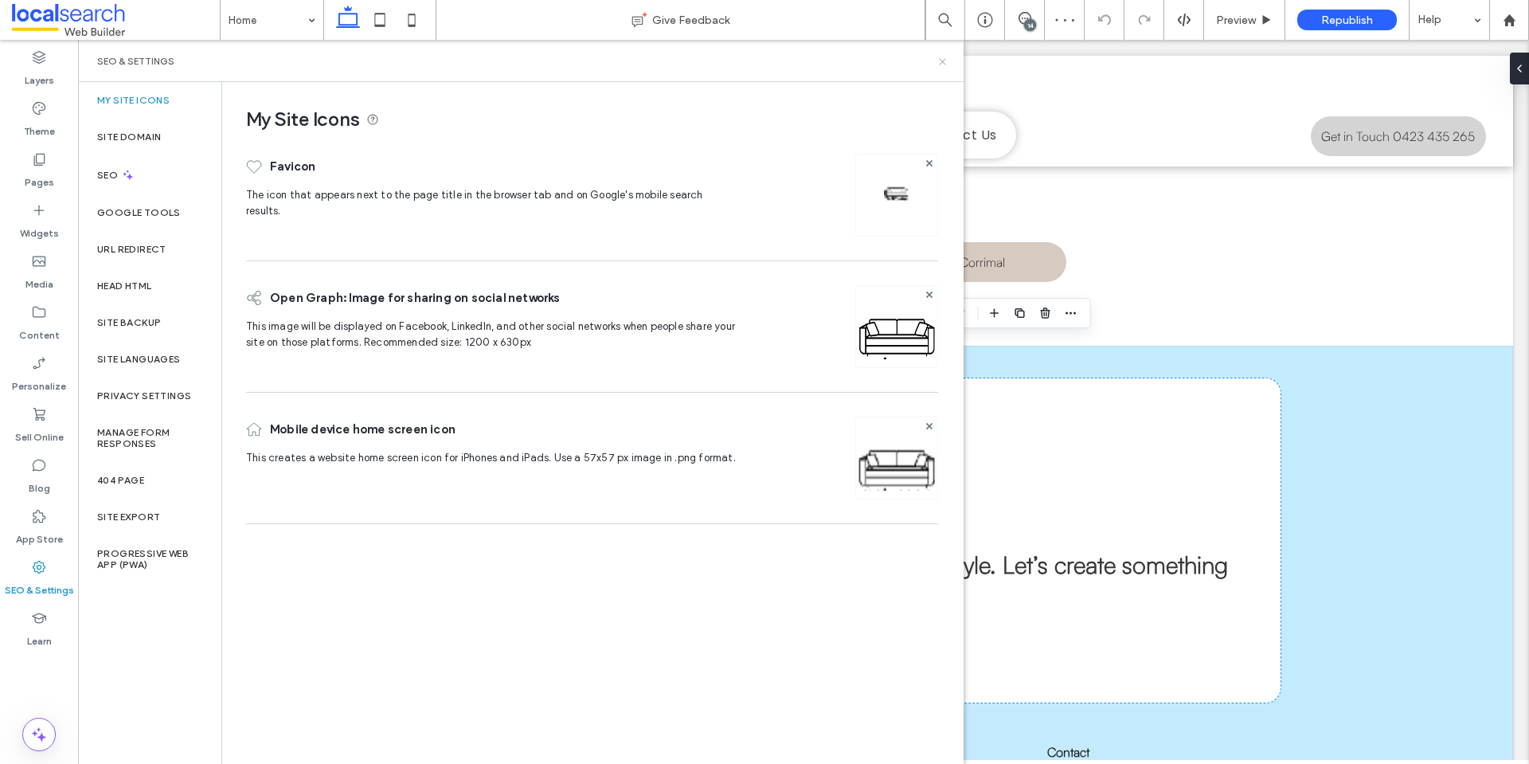
click at [936, 63] on icon at bounding box center [942, 62] width 12 height 12
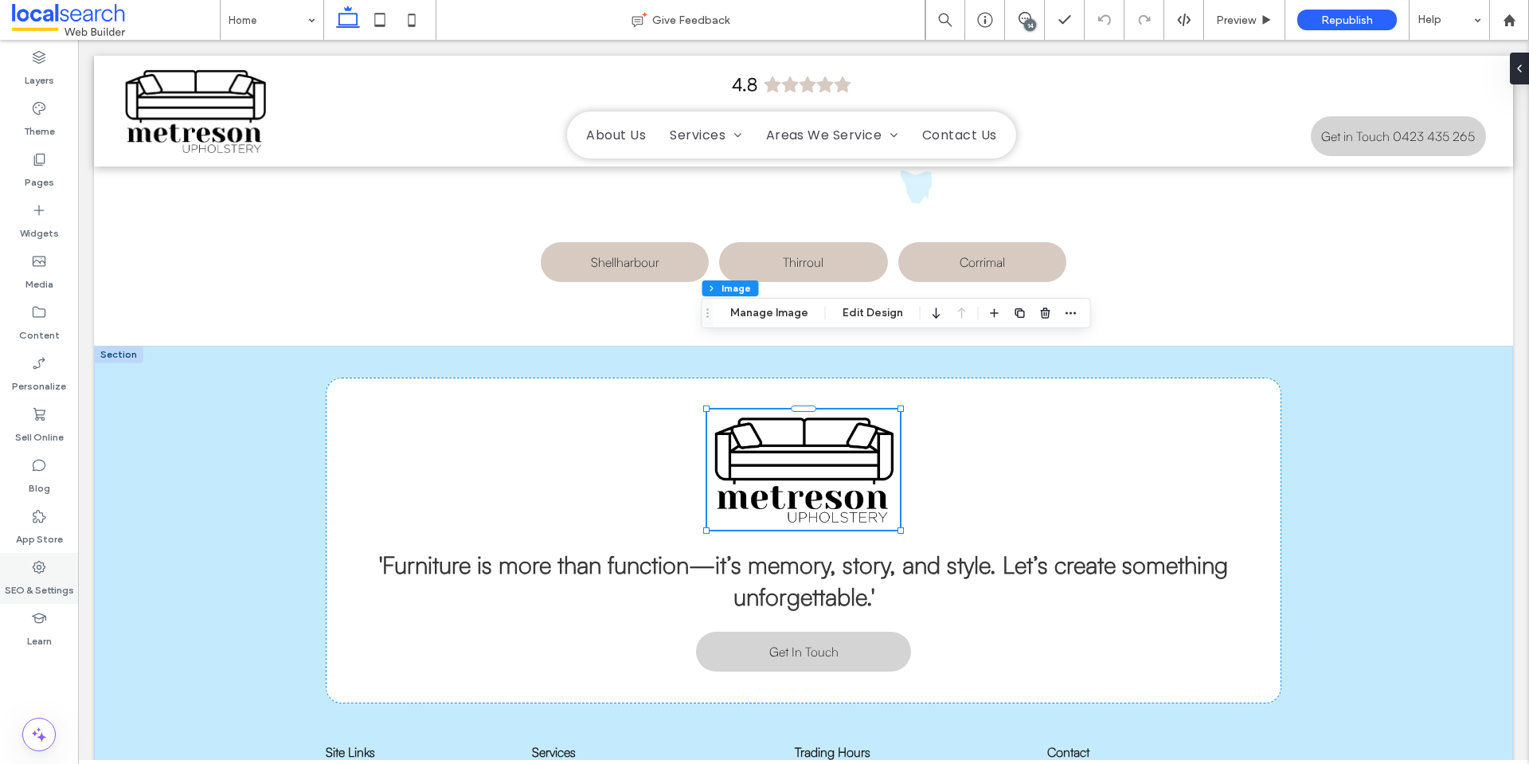
click at [45, 553] on div "SEO & Settings" at bounding box center [39, 578] width 78 height 51
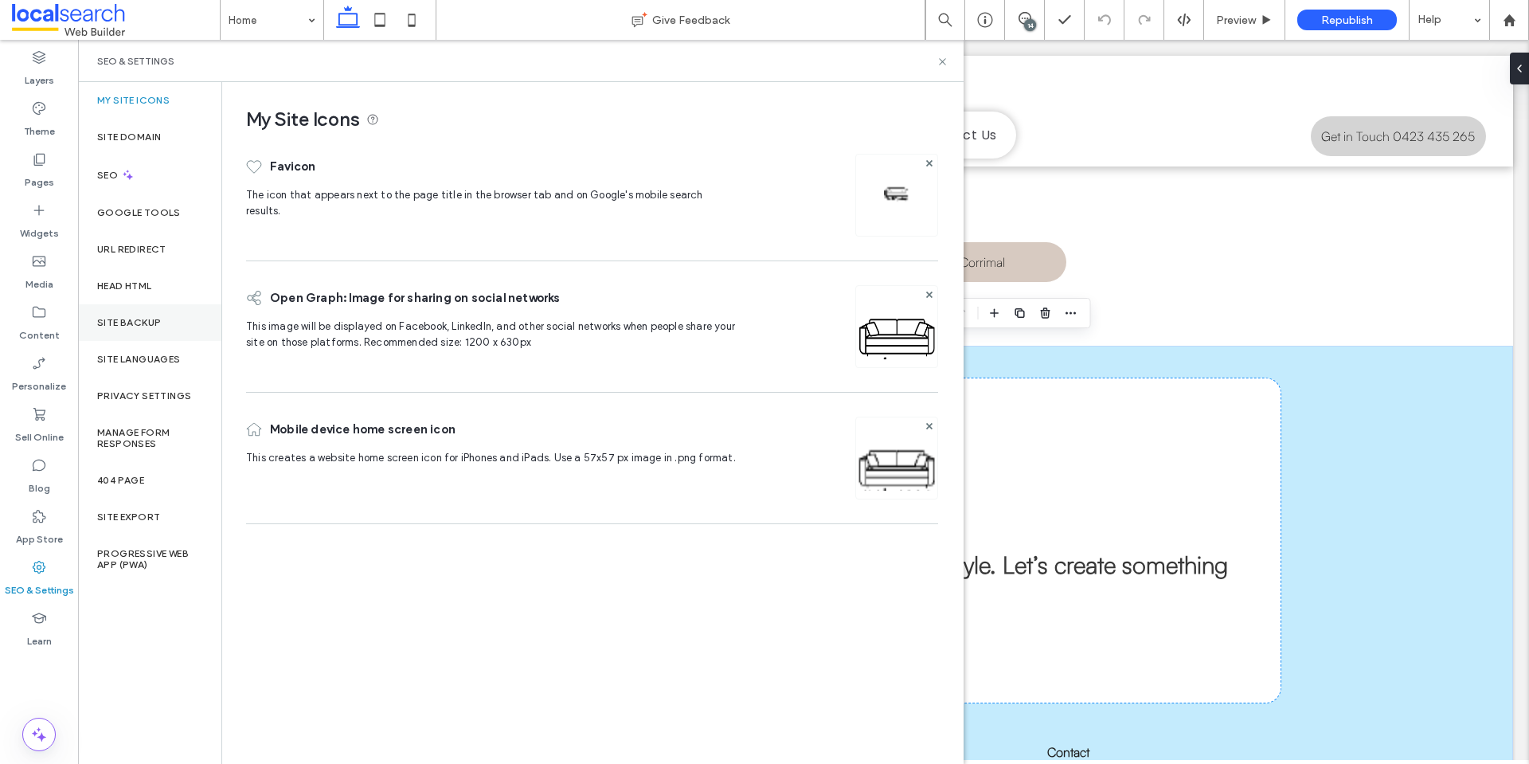
click at [187, 318] on div "Site Backup" at bounding box center [149, 322] width 143 height 37
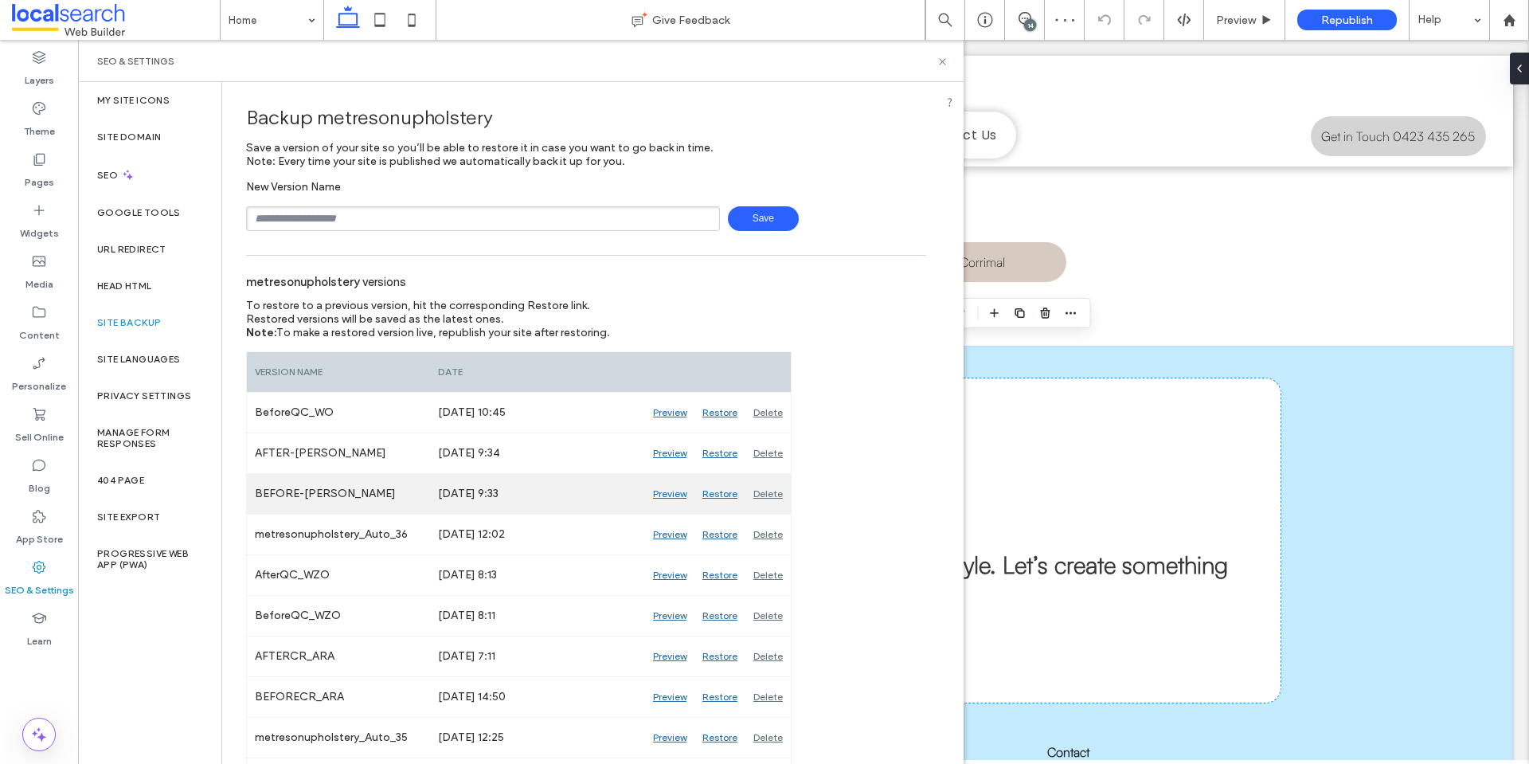
click at [678, 497] on div "Preview" at bounding box center [669, 494] width 49 height 40
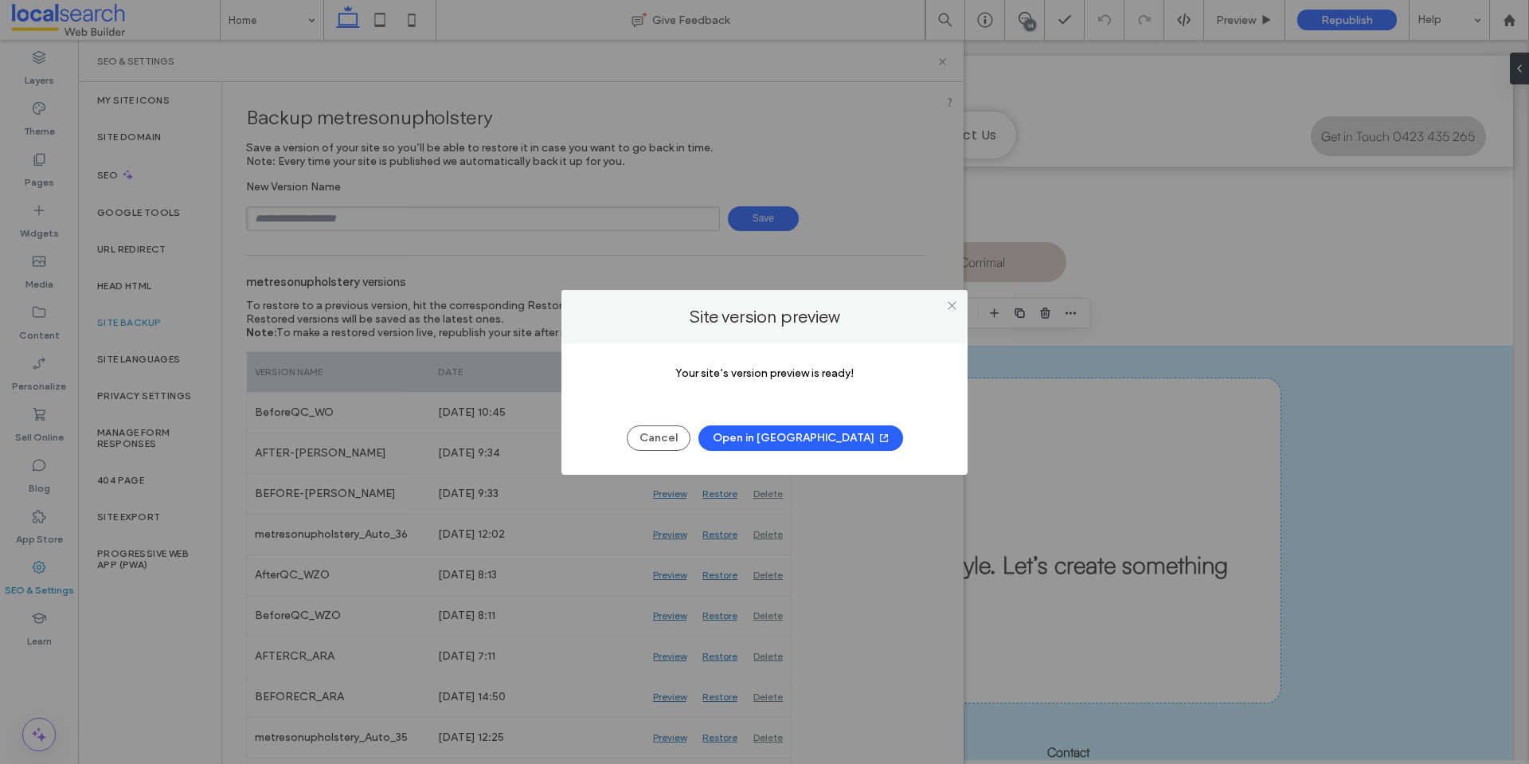
click at [808, 443] on button "Open in New Tab" at bounding box center [800, 437] width 205 height 25
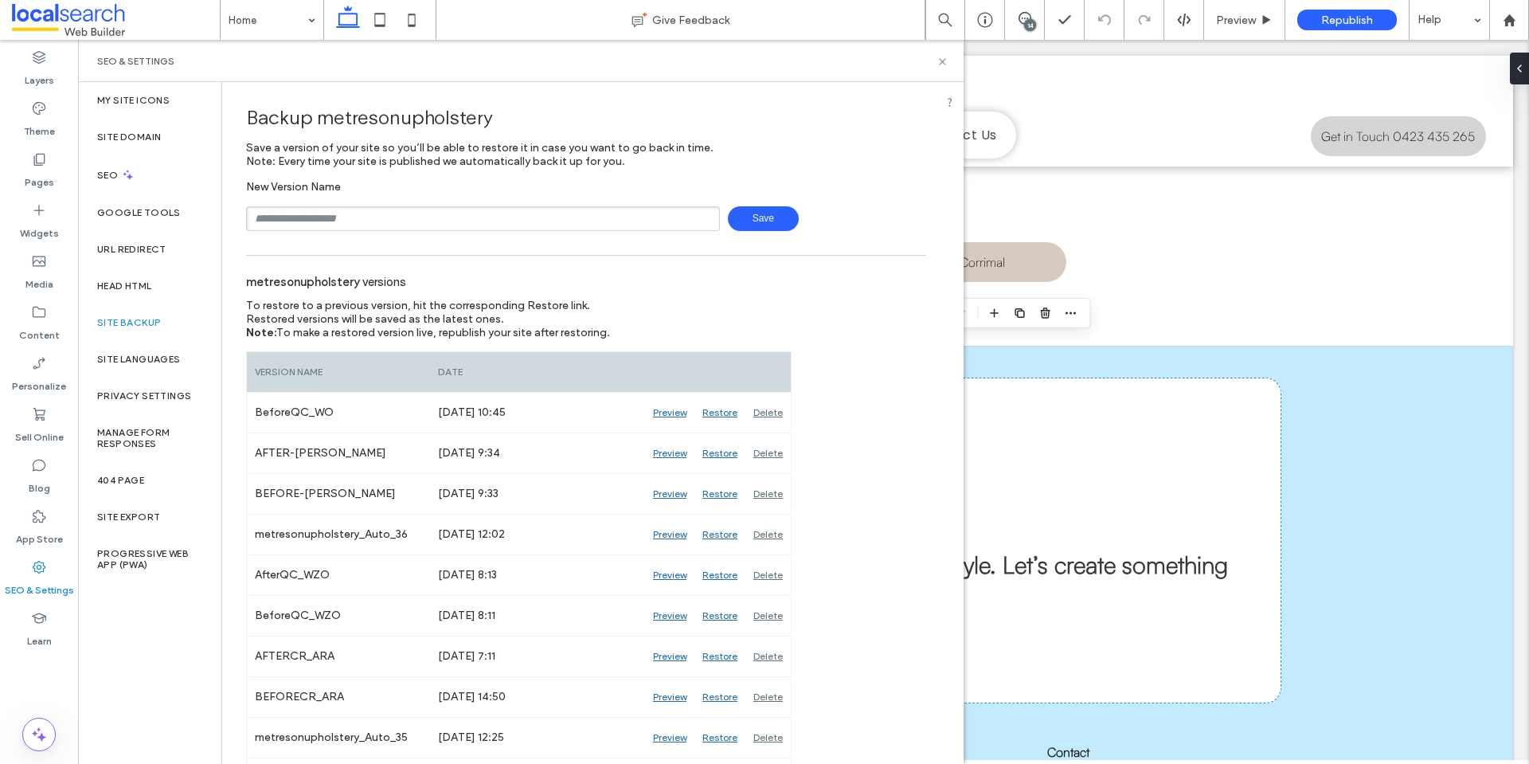
click at [425, 215] on input "text" at bounding box center [483, 218] width 474 height 25
click at [758, 215] on span "Save" at bounding box center [763, 218] width 71 height 25
type input "**********"
click at [746, 210] on span "Save" at bounding box center [763, 218] width 71 height 25
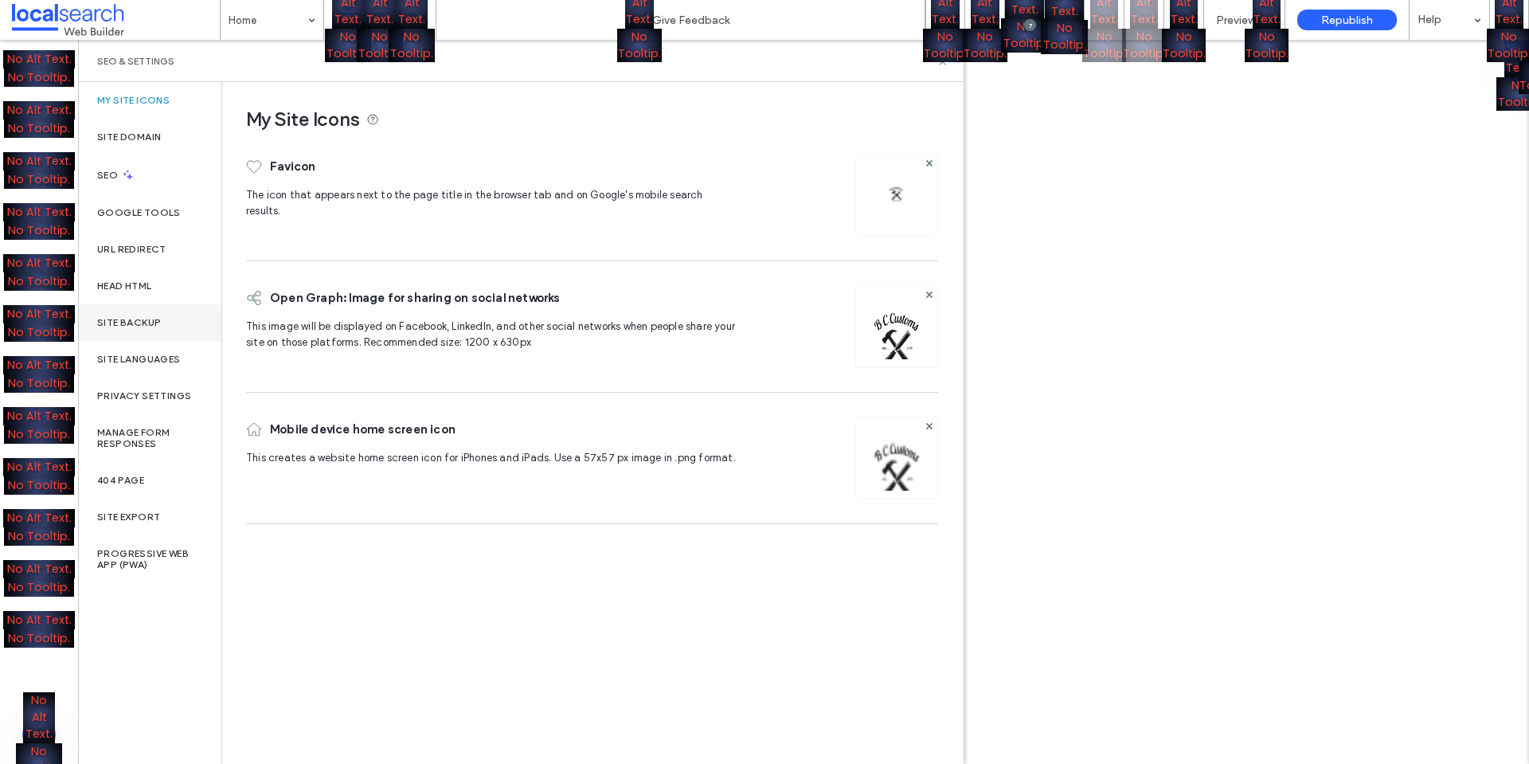
click at [164, 325] on div "Site Backup" at bounding box center [149, 322] width 143 height 37
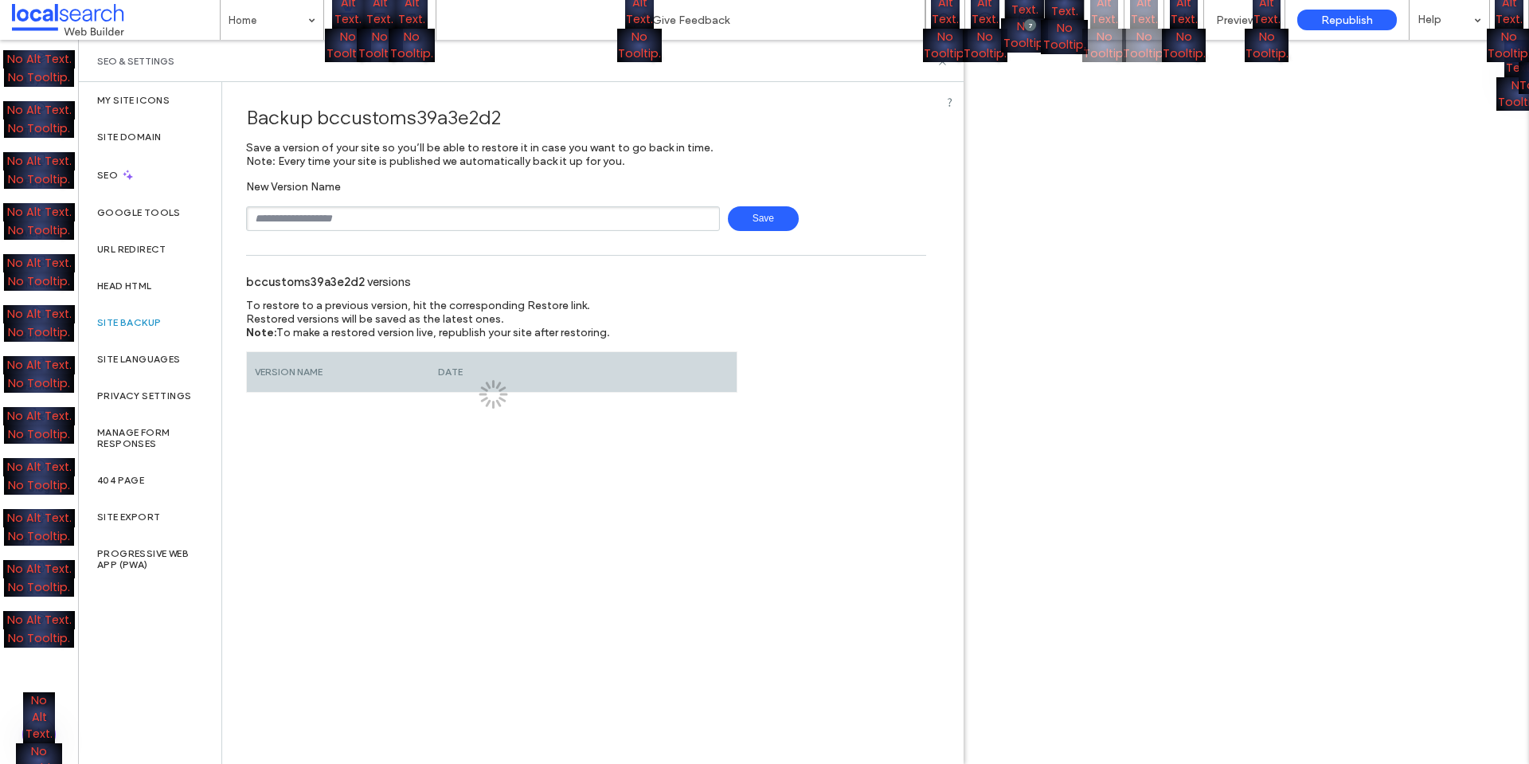
click at [166, 678] on div "My Site Icons Site Domain SEO Google Tools URL Redirect Head HTML Site Backup S…" at bounding box center [149, 423] width 143 height 682
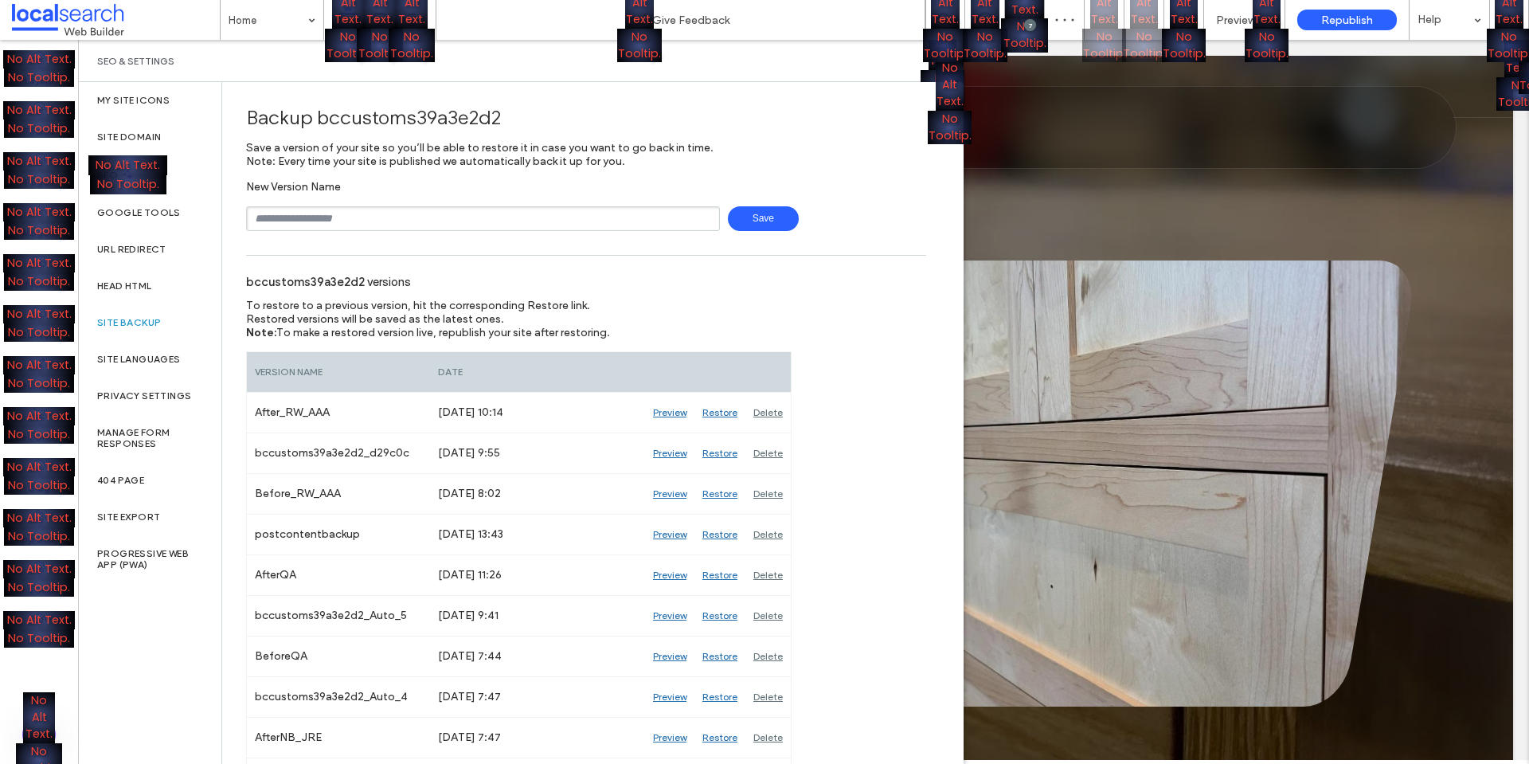
click at [362, 215] on input "text" at bounding box center [483, 218] width 474 height 25
type input "**********"
click at [753, 221] on span "Save" at bounding box center [763, 218] width 71 height 25
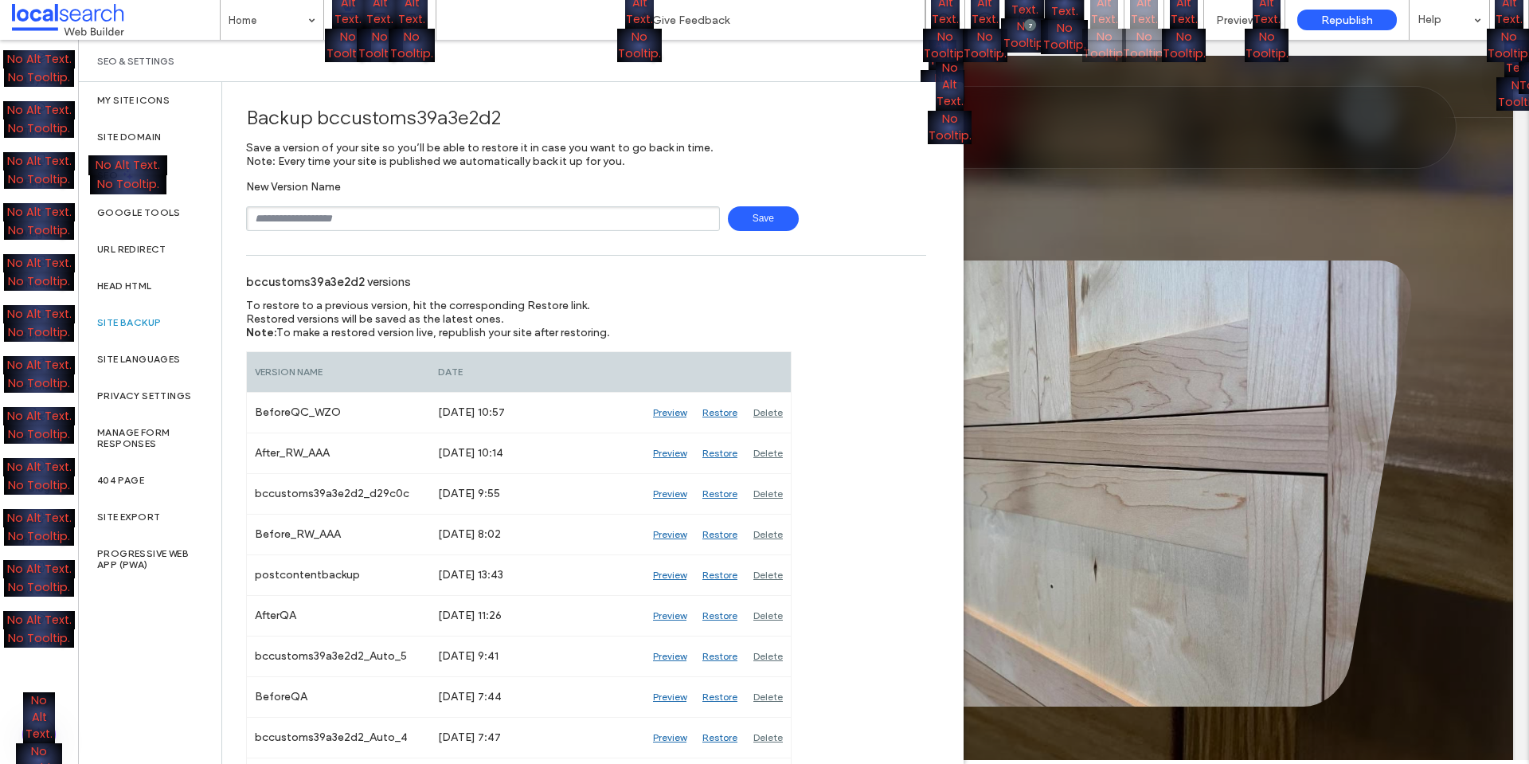
click at [116, 663] on div "My Site Icons Site Domain No Alt Text. No Tooltip. SEO Google Tools URL Redirec…" at bounding box center [149, 423] width 143 height 682
click at [1146, 186] on div "No Alt Text. No Tooltip." at bounding box center [764, 382] width 1529 height 764
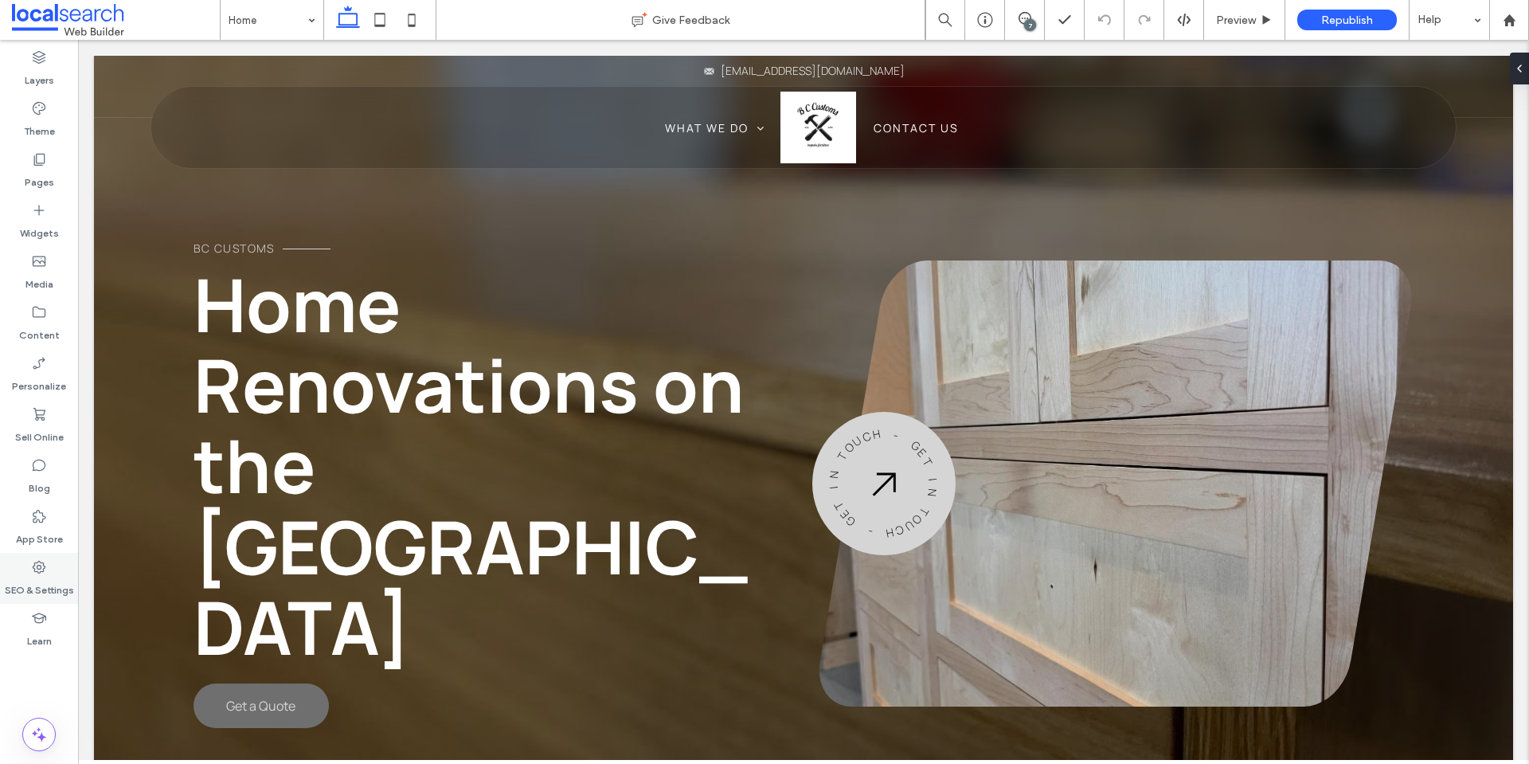
click at [62, 590] on label "SEO & Settings" at bounding box center [39, 586] width 69 height 22
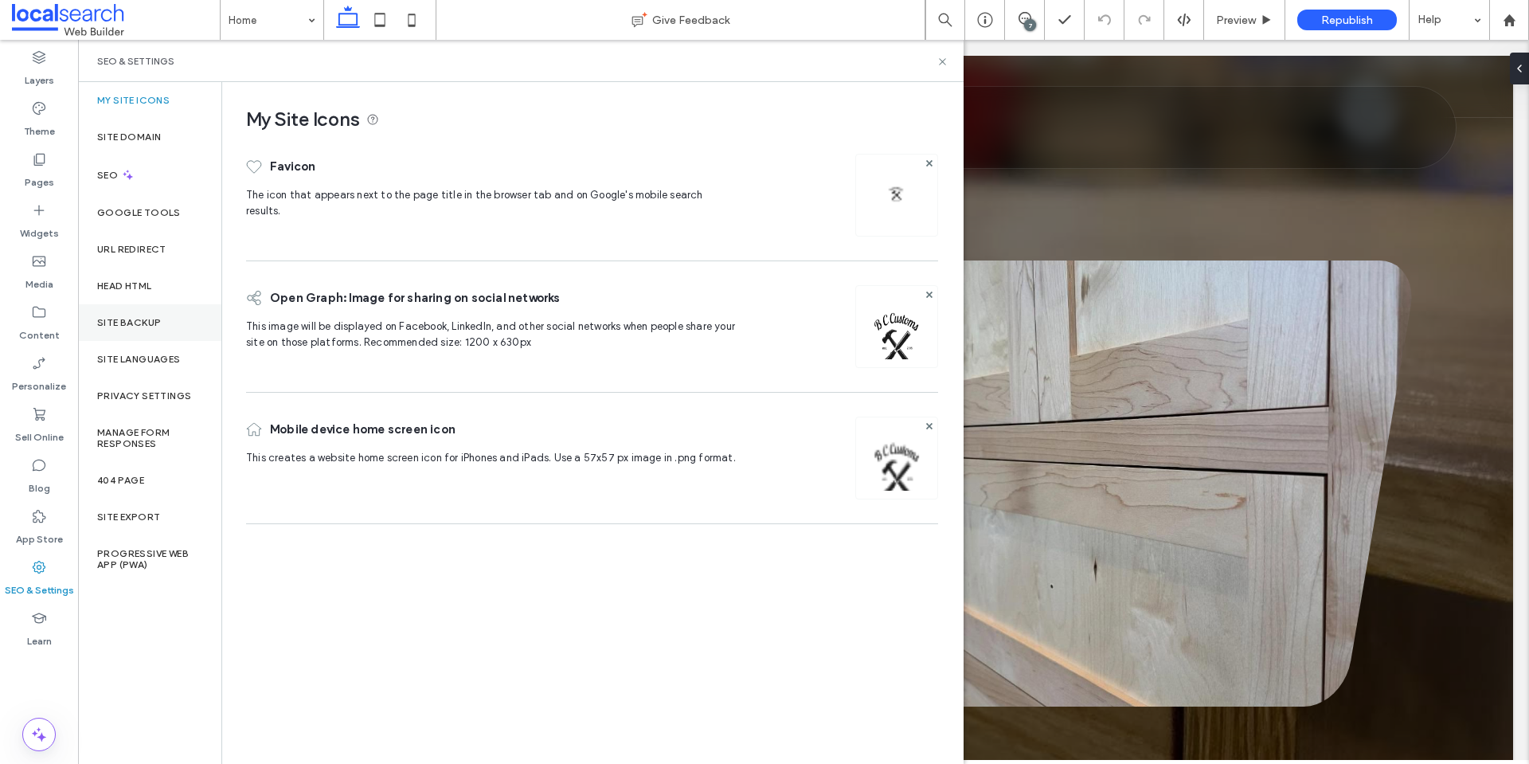
click at [174, 333] on div "Site Backup" at bounding box center [149, 322] width 143 height 37
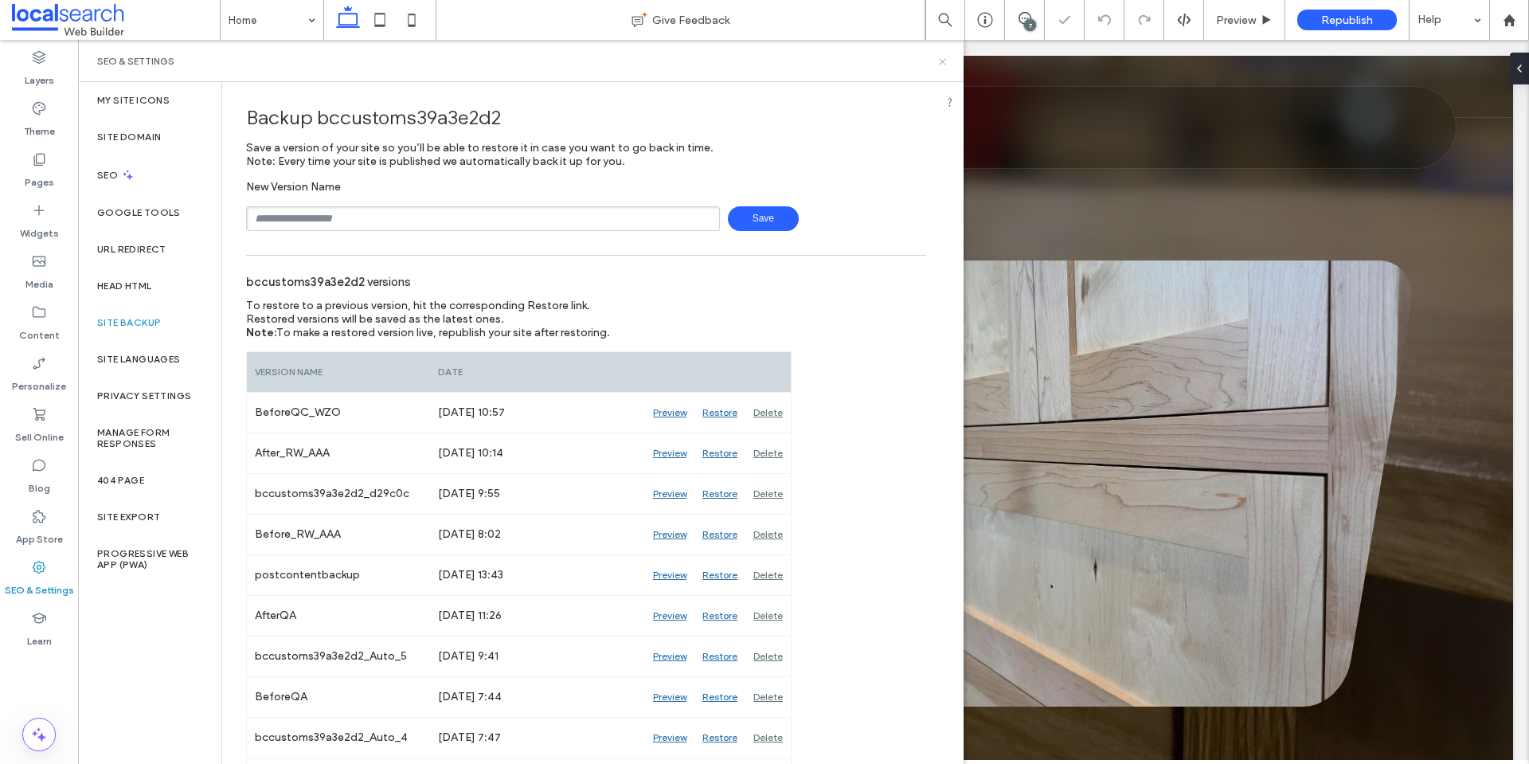
click at [939, 62] on icon at bounding box center [942, 62] width 12 height 12
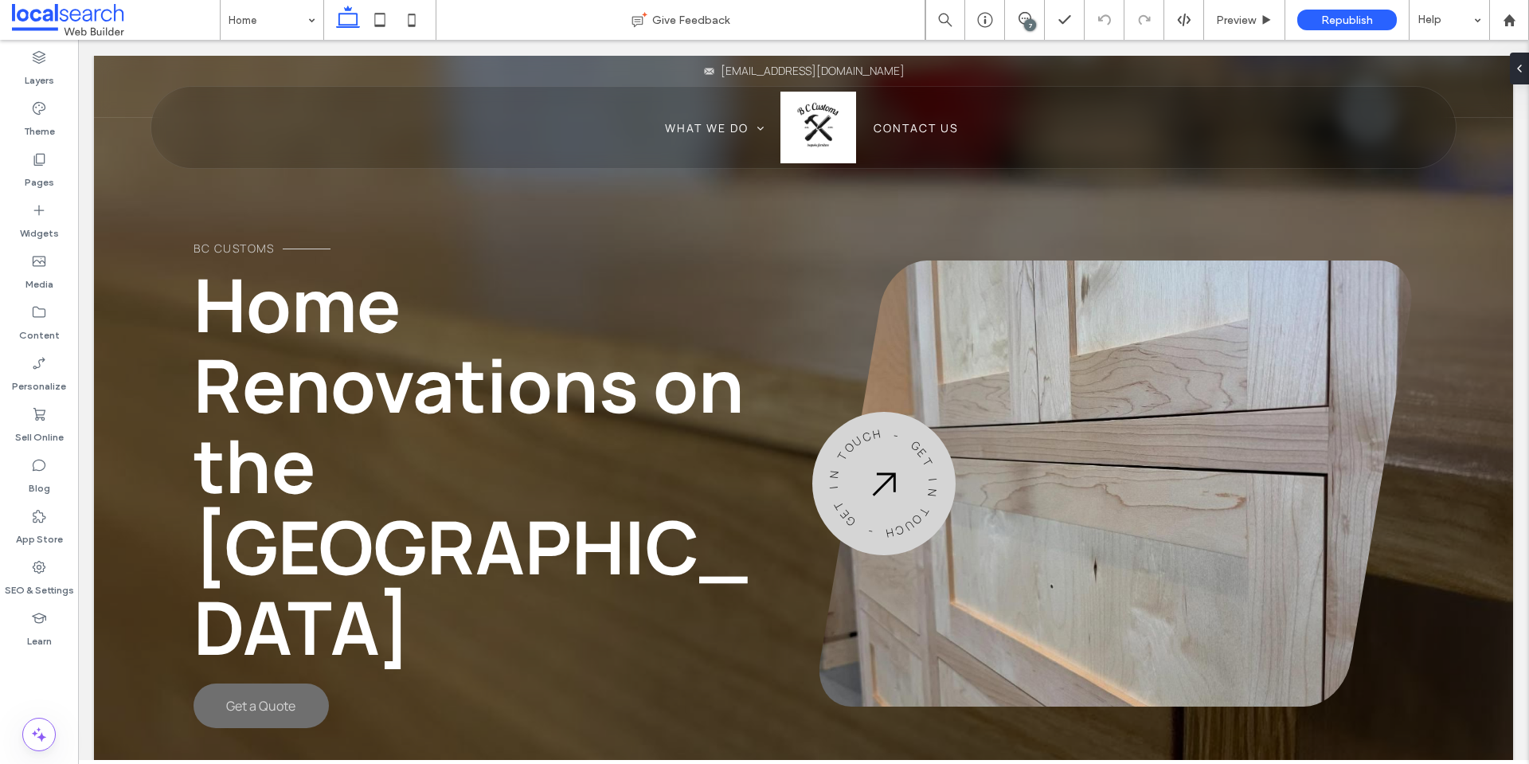
drag, startPoint x: 924, startPoint y: 4, endPoint x: 1011, endPoint y: 27, distance: 89.8
click at [1017, 21] on span at bounding box center [1024, 18] width 39 height 13
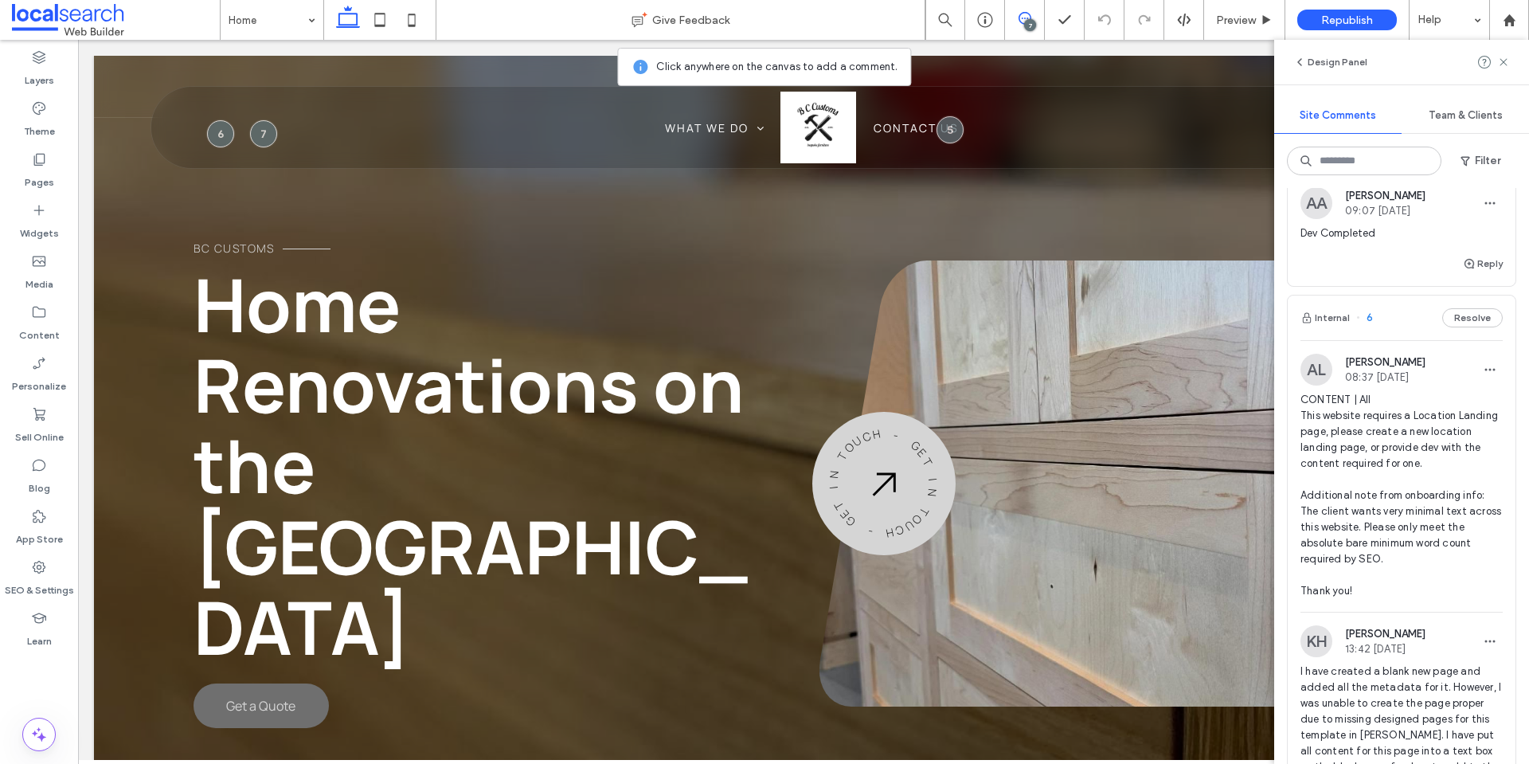
scroll to position [398, 0]
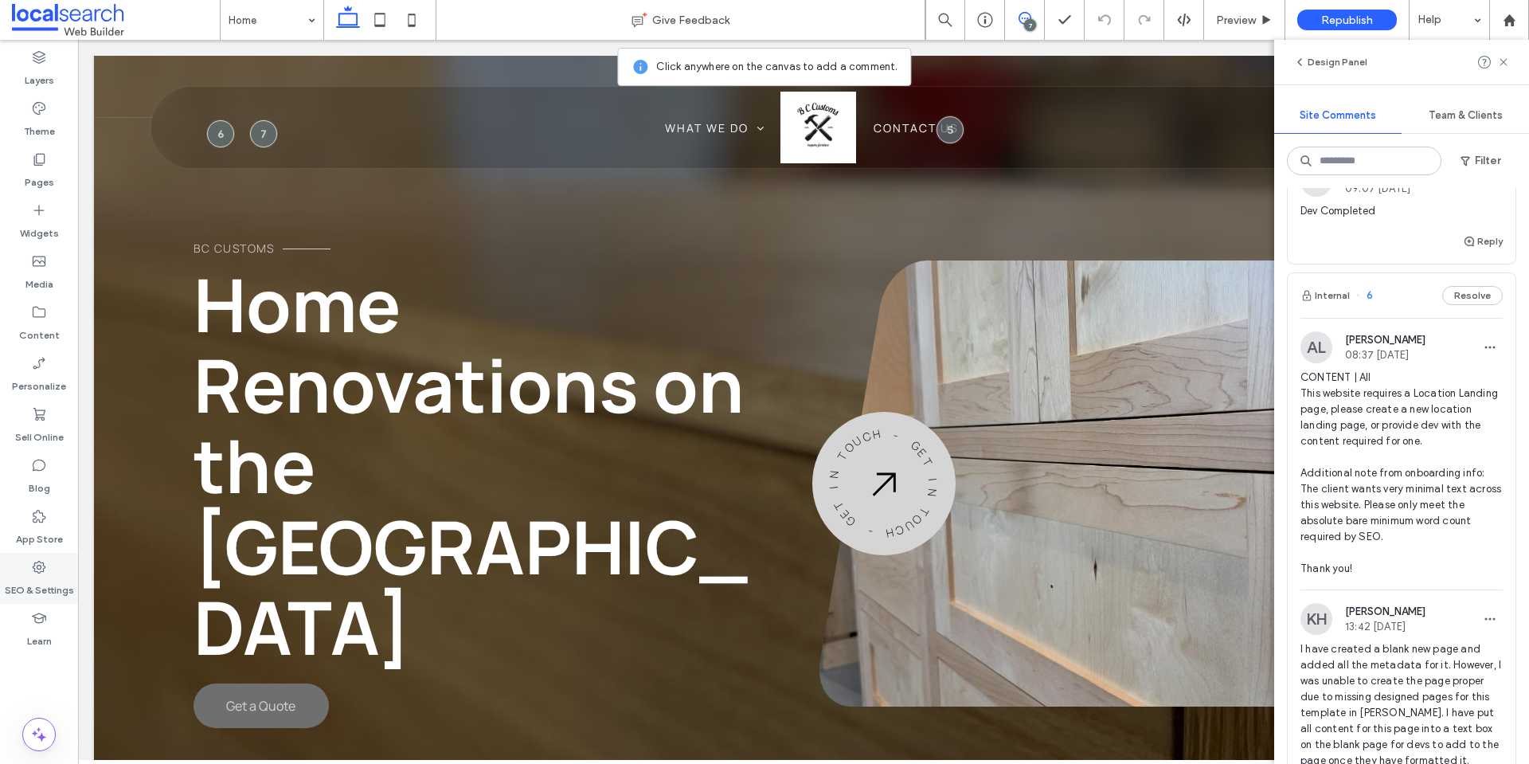
click at [59, 560] on div "SEO & Settings" at bounding box center [39, 578] width 78 height 51
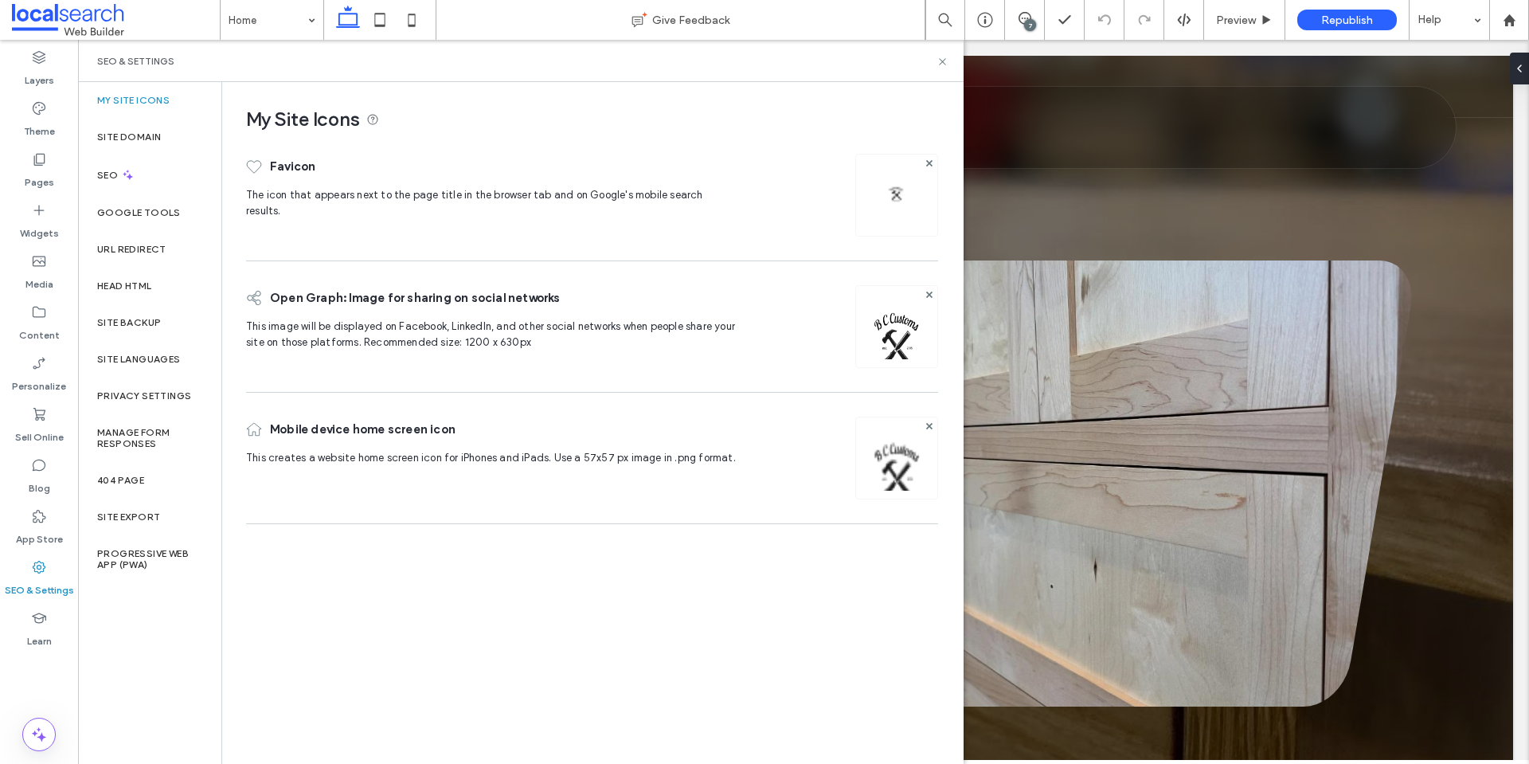
scroll to position [0, 0]
click at [174, 324] on div "Site Backup" at bounding box center [149, 322] width 143 height 37
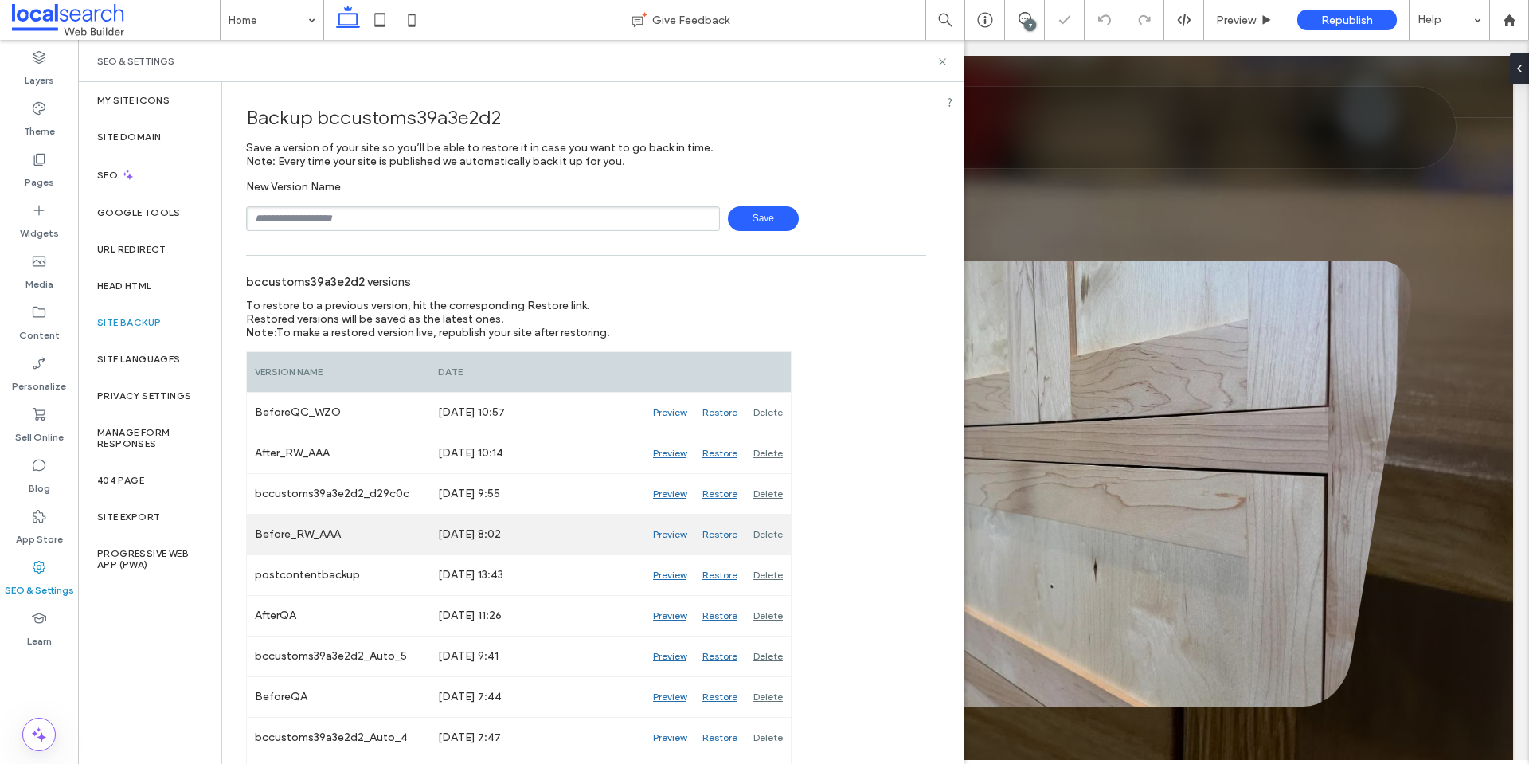
click at [668, 535] on div "Preview" at bounding box center [669, 534] width 49 height 40
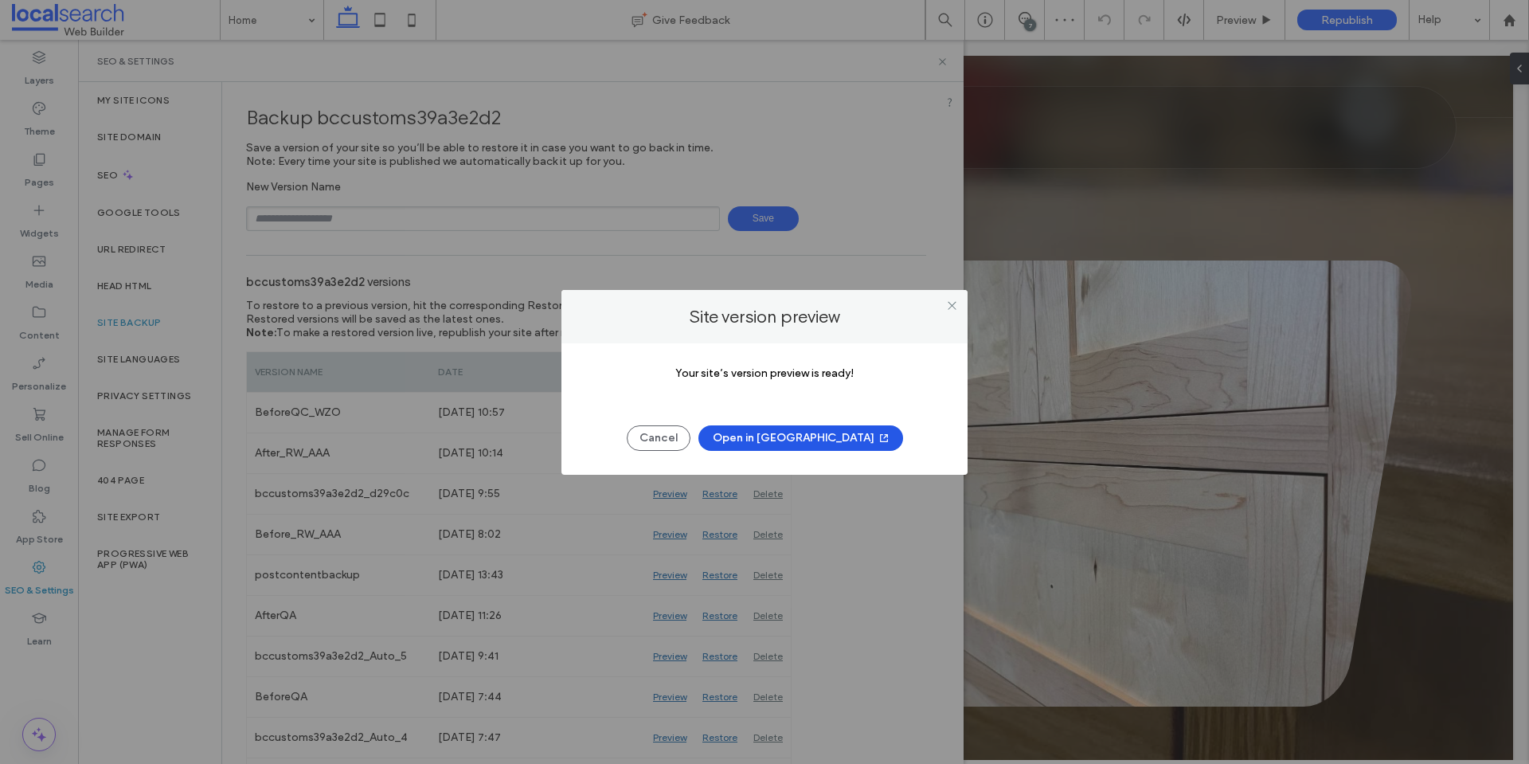
click at [800, 440] on button "Open in New Tab" at bounding box center [800, 437] width 205 height 25
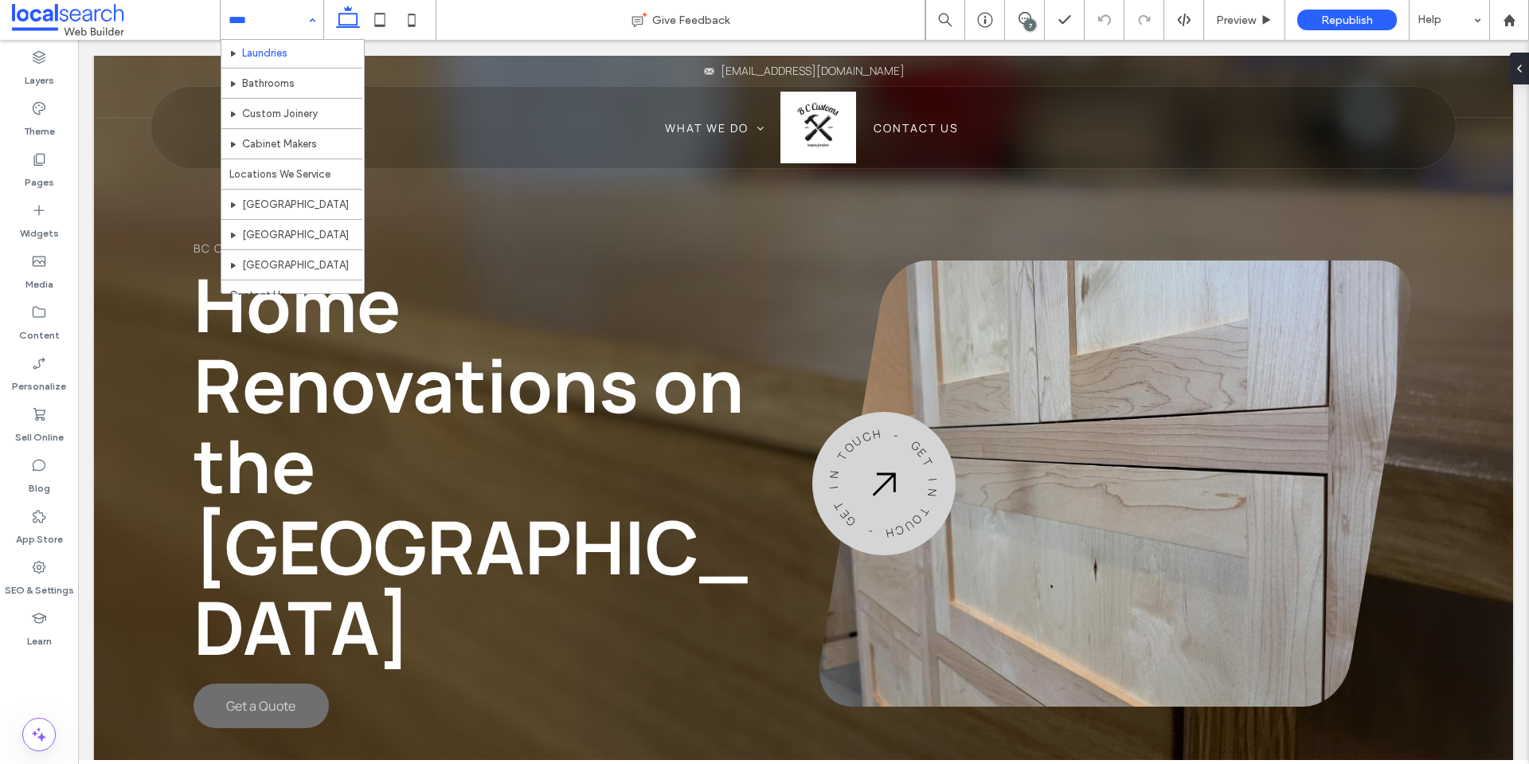
scroll to position [77, 0]
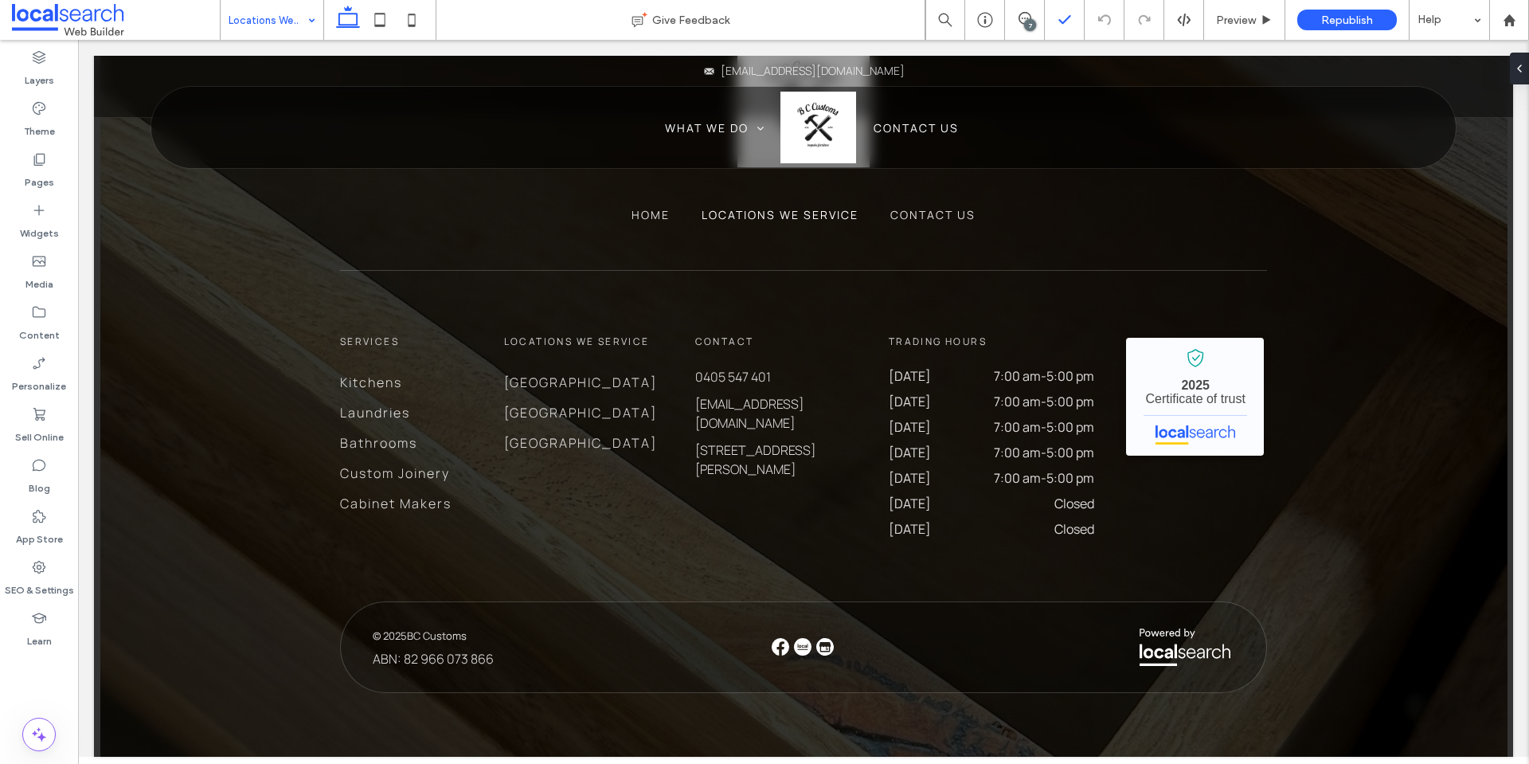
scroll to position [2154, 0]
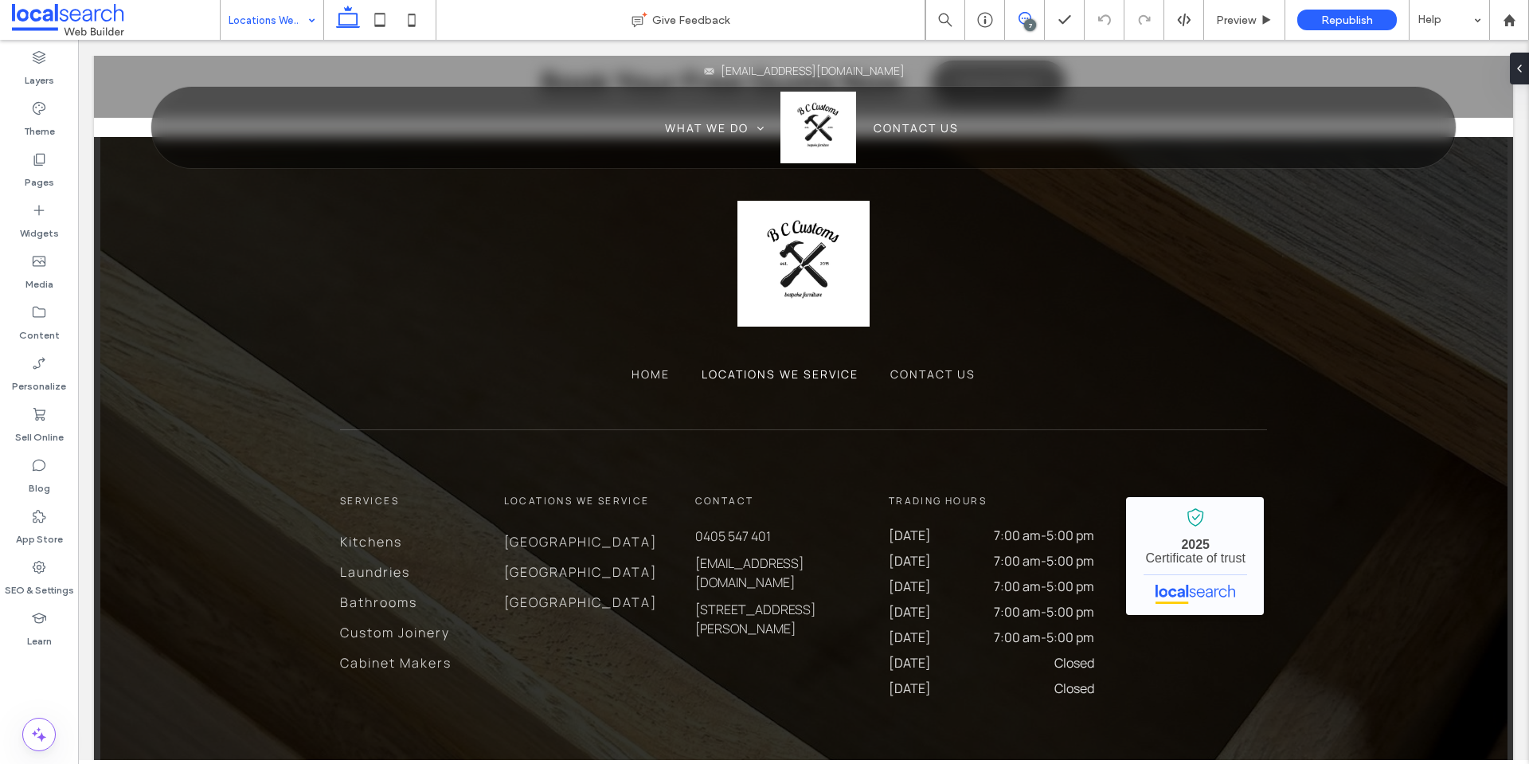
click at [1028, 17] on icon at bounding box center [1024, 18] width 13 height 13
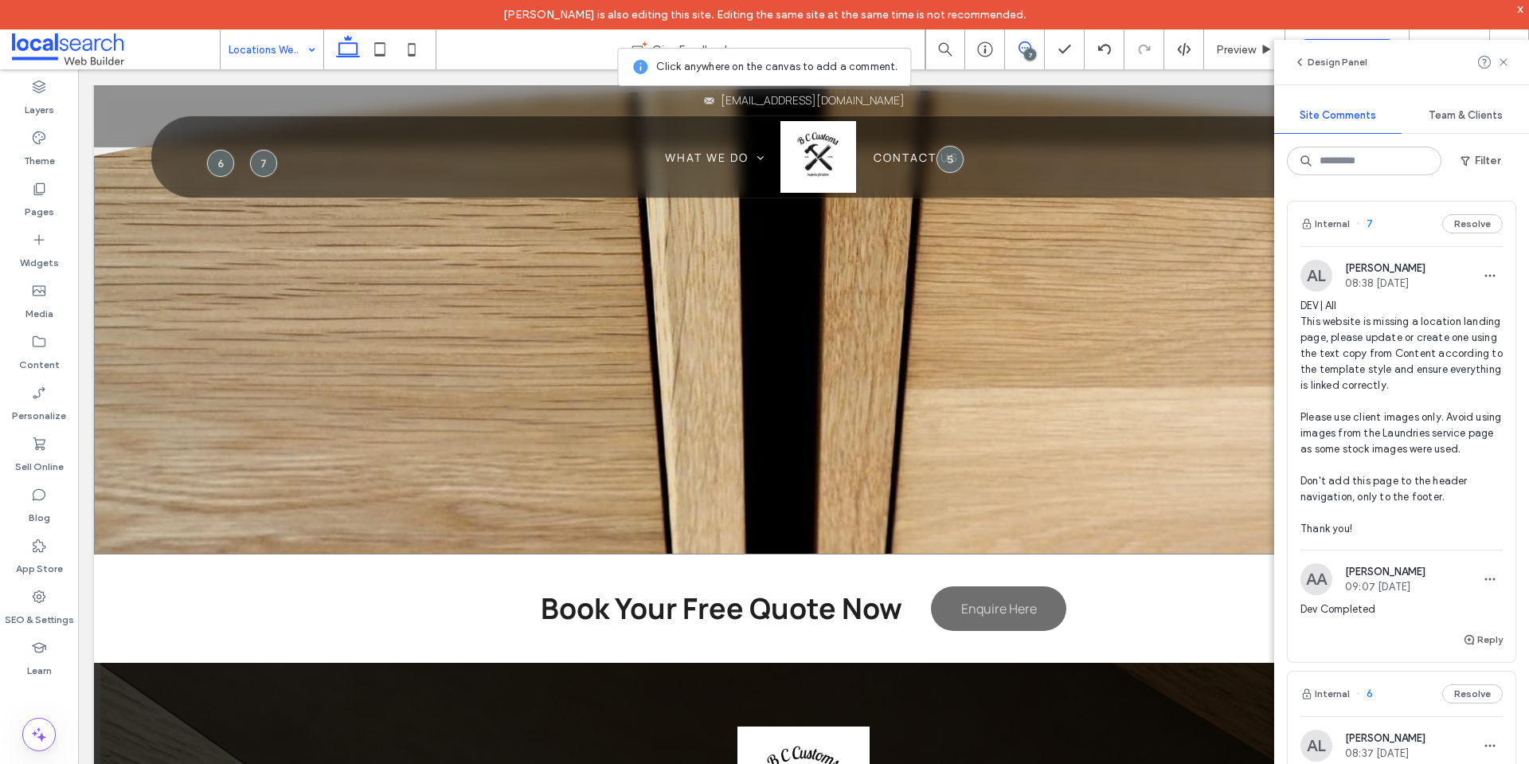
scroll to position [1596, 0]
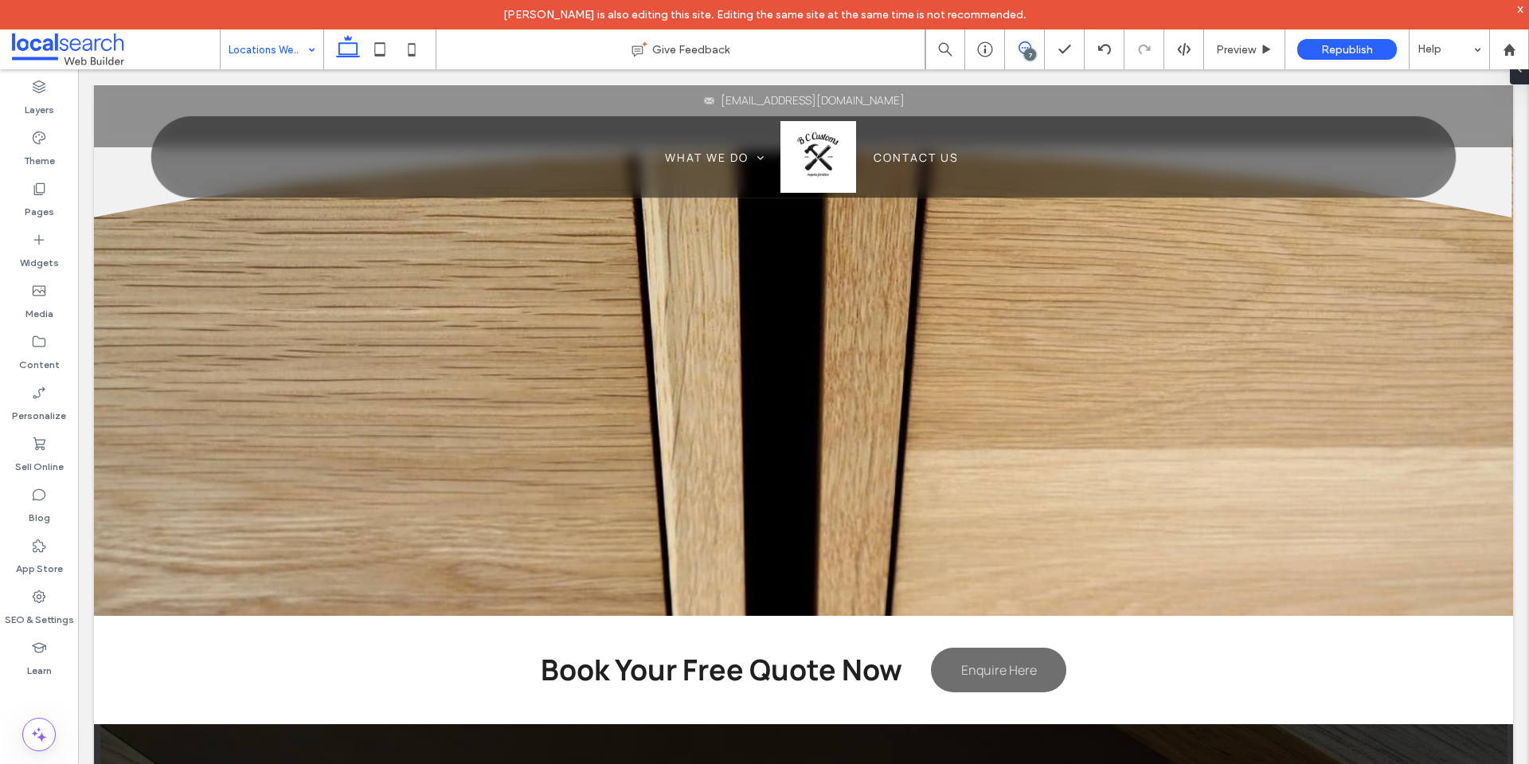
click at [1030, 47] on use at bounding box center [1024, 47] width 13 height 13
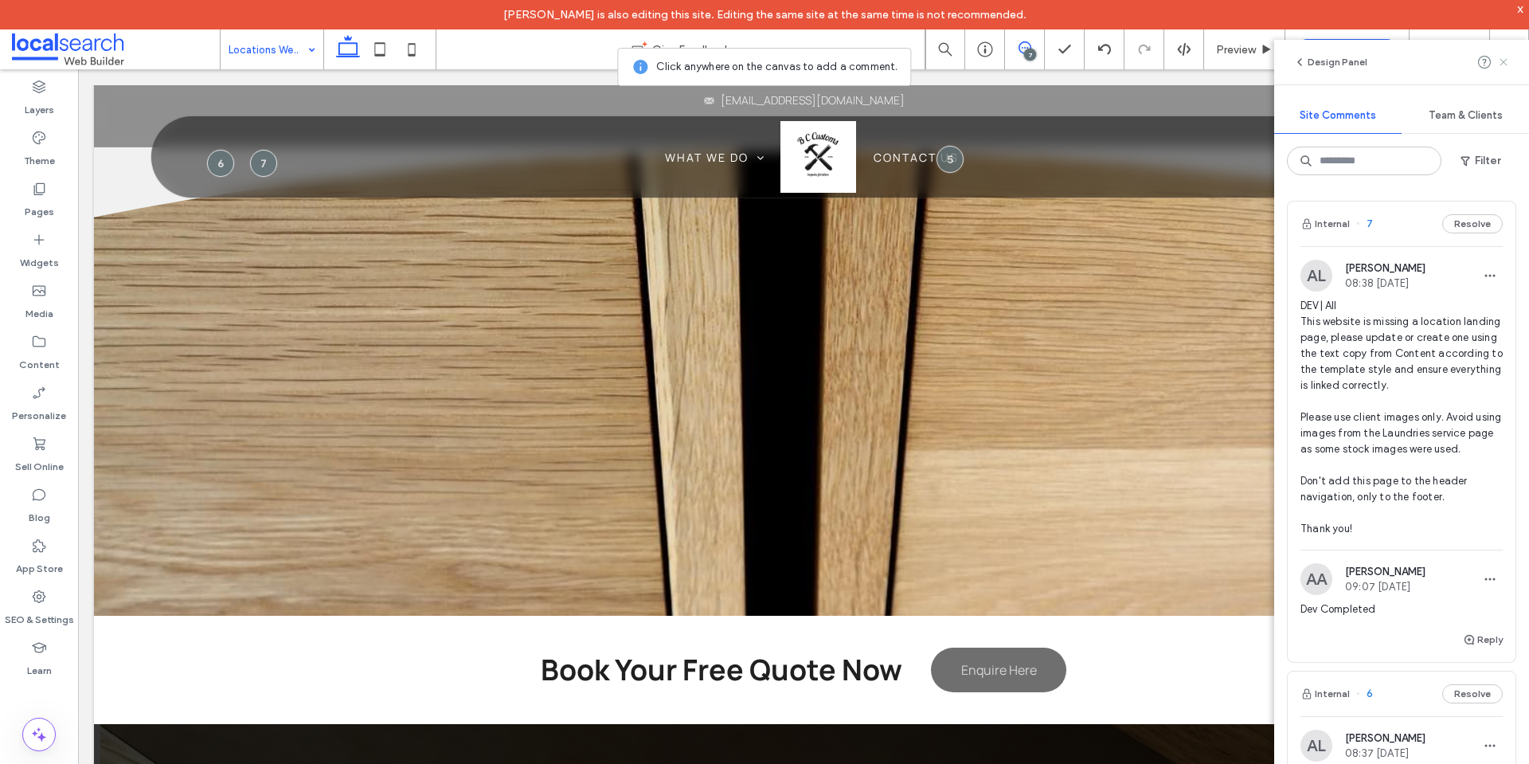
click at [1506, 68] on icon at bounding box center [1503, 62] width 13 height 13
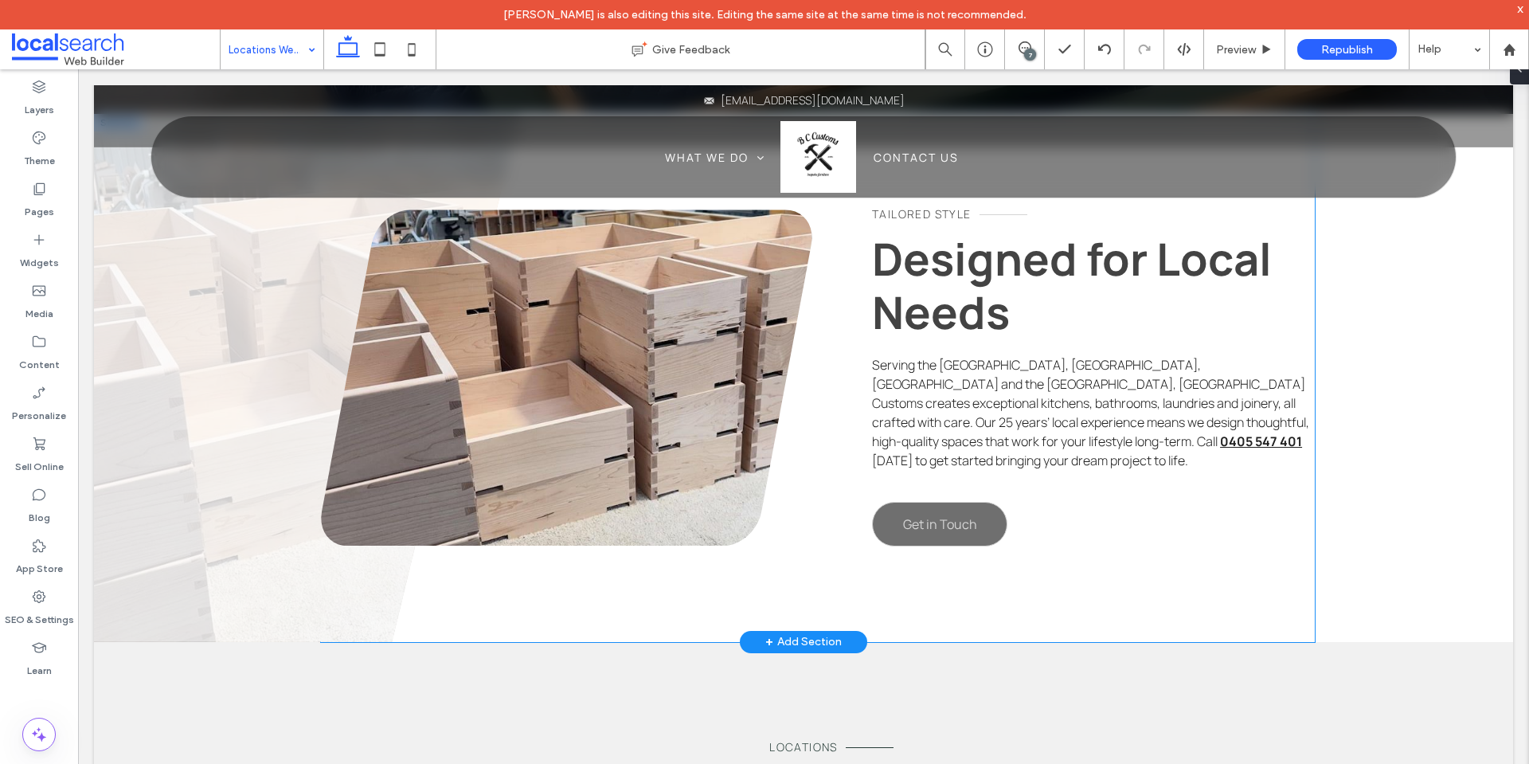
scroll to position [478, 0]
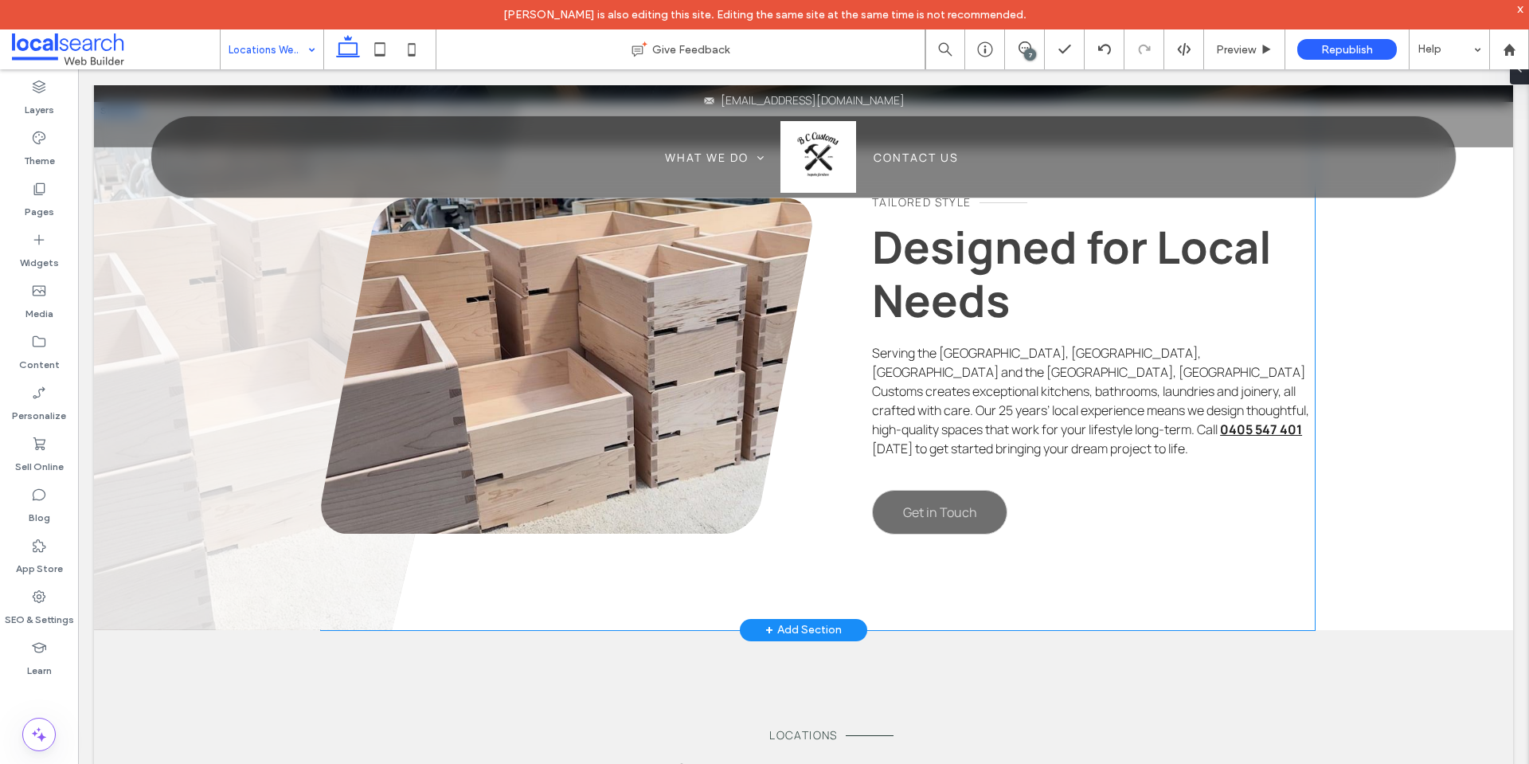
click at [643, 451] on link at bounding box center [566, 365] width 491 height 336
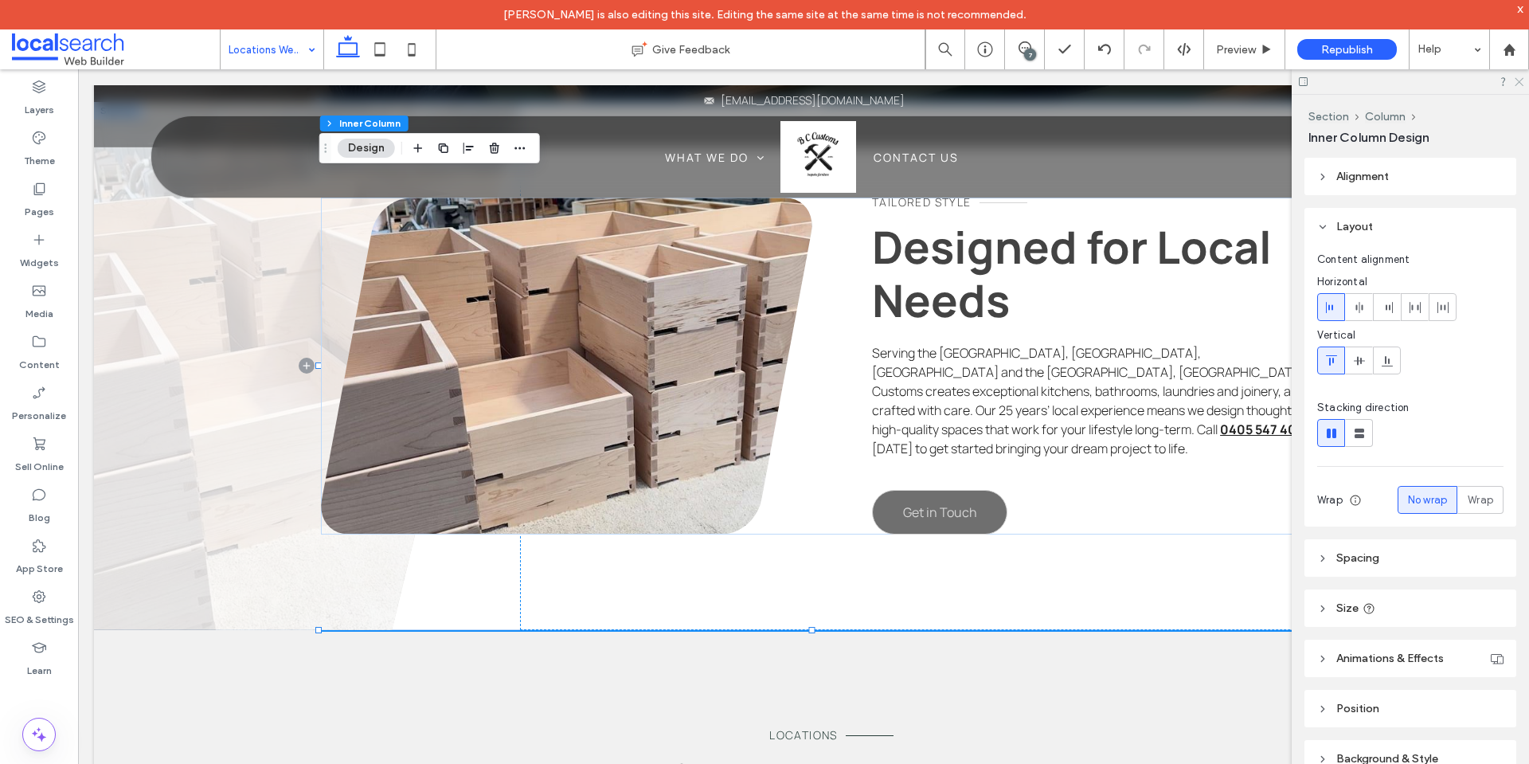
drag, startPoint x: 1517, startPoint y: 83, endPoint x: 1447, endPoint y: 29, distance: 89.2
click at [1517, 83] on use at bounding box center [1518, 82] width 9 height 9
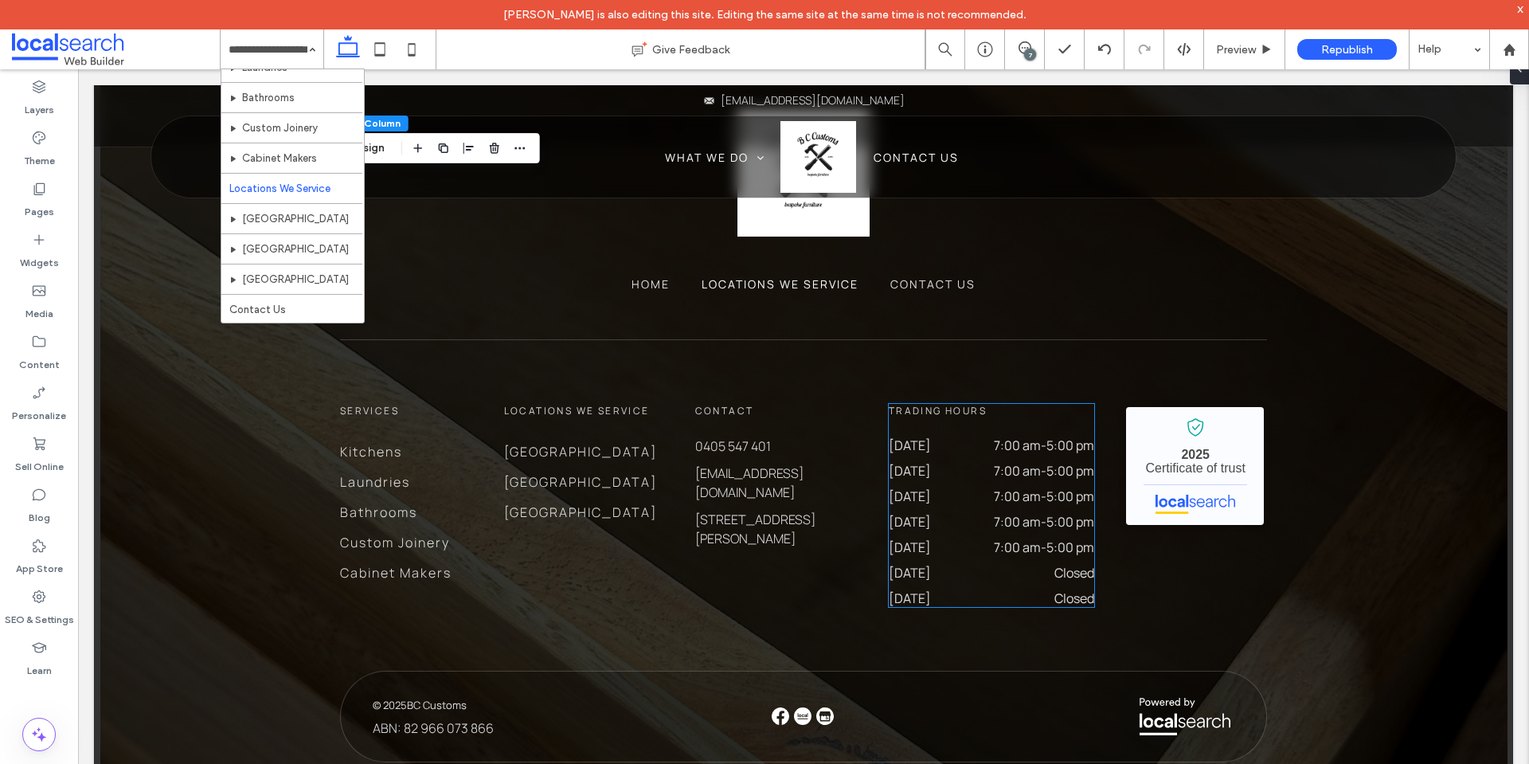
scroll to position [2313, 0]
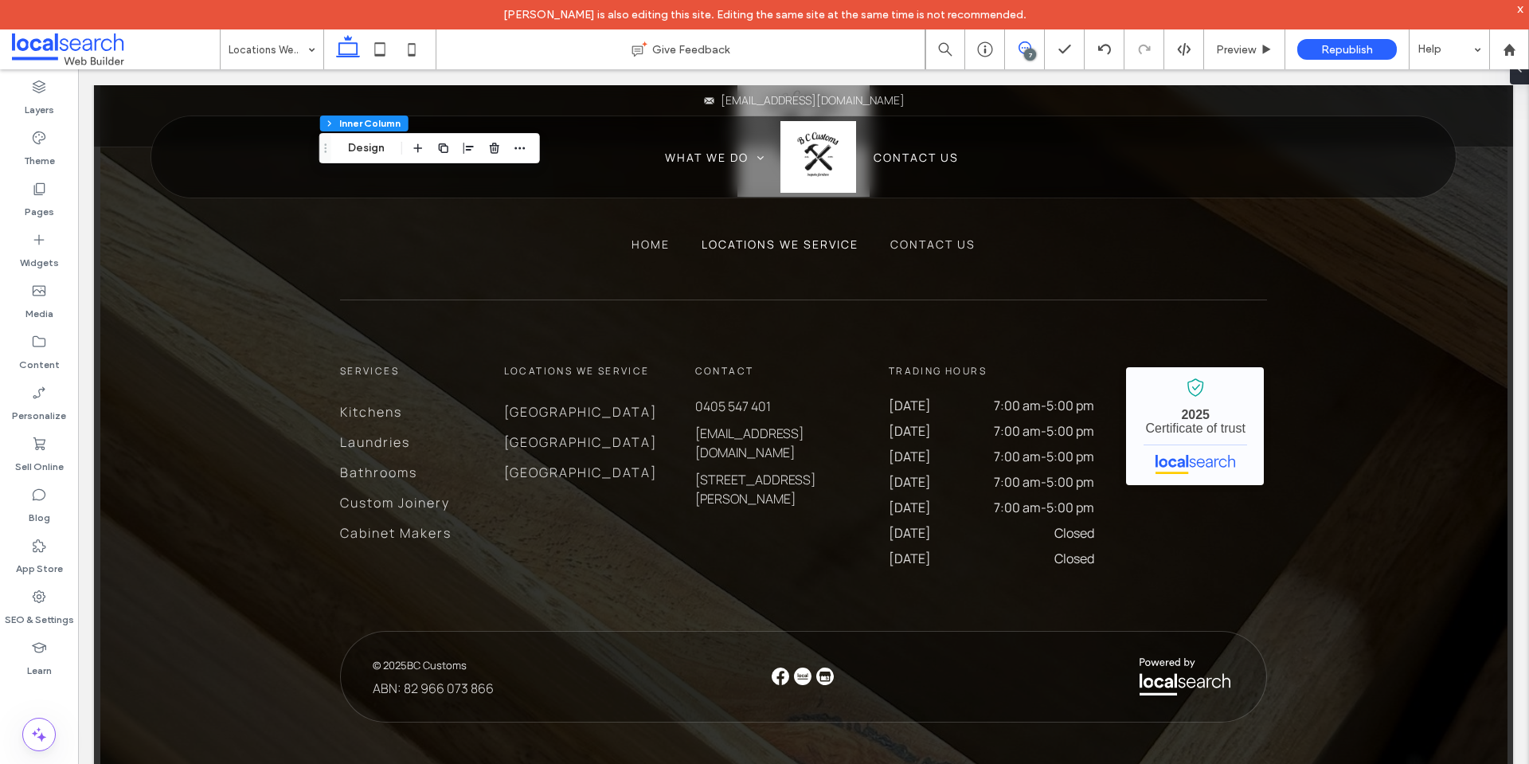
click at [1022, 44] on icon at bounding box center [1024, 47] width 13 height 13
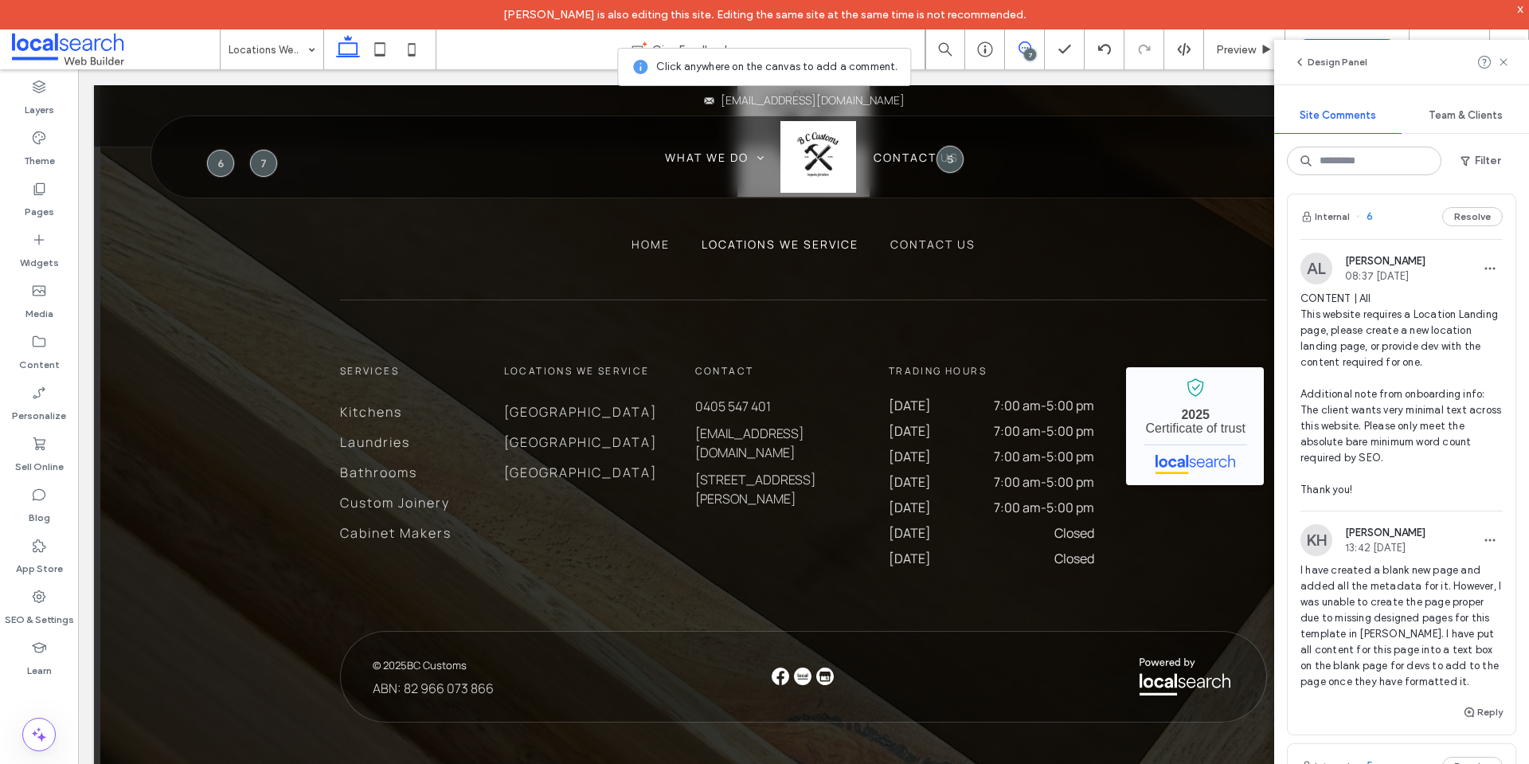
scroll to position [478, 0]
click at [21, 197] on div "Pages" at bounding box center [39, 199] width 78 height 51
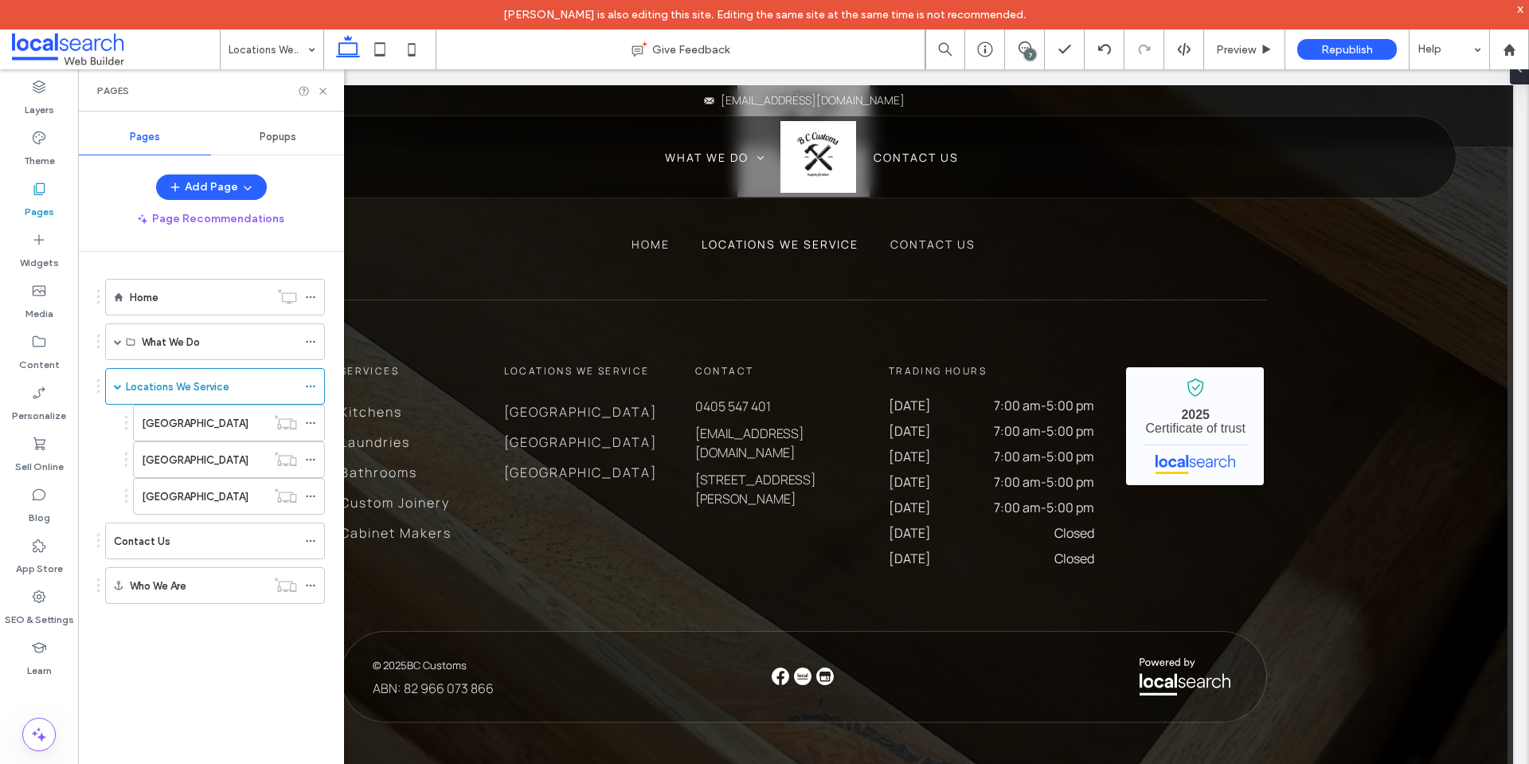
scroll to position [0, 0]
click at [307, 388] on icon at bounding box center [310, 386] width 11 height 11
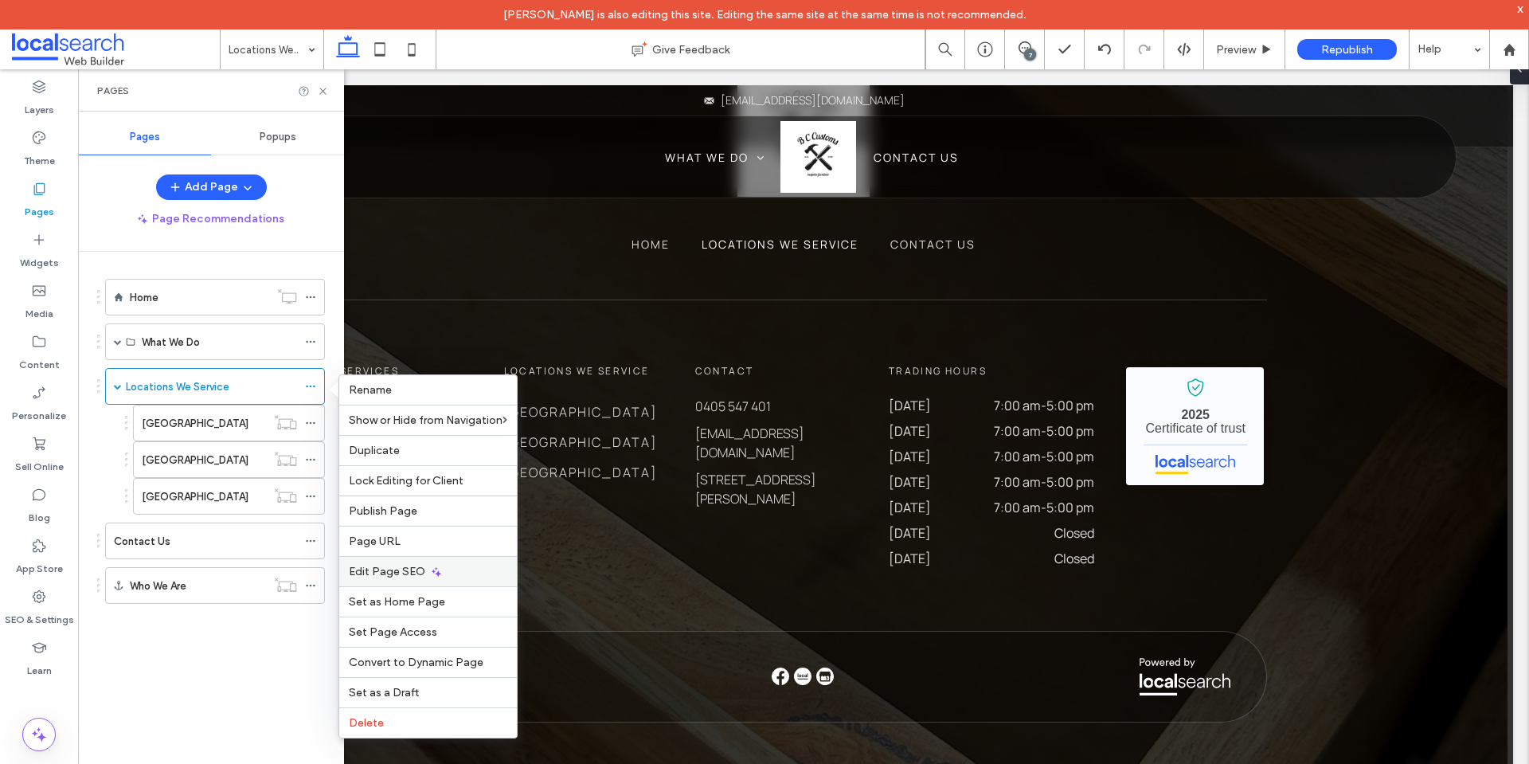
click at [400, 579] on div "Edit Page SEO" at bounding box center [428, 571] width 178 height 30
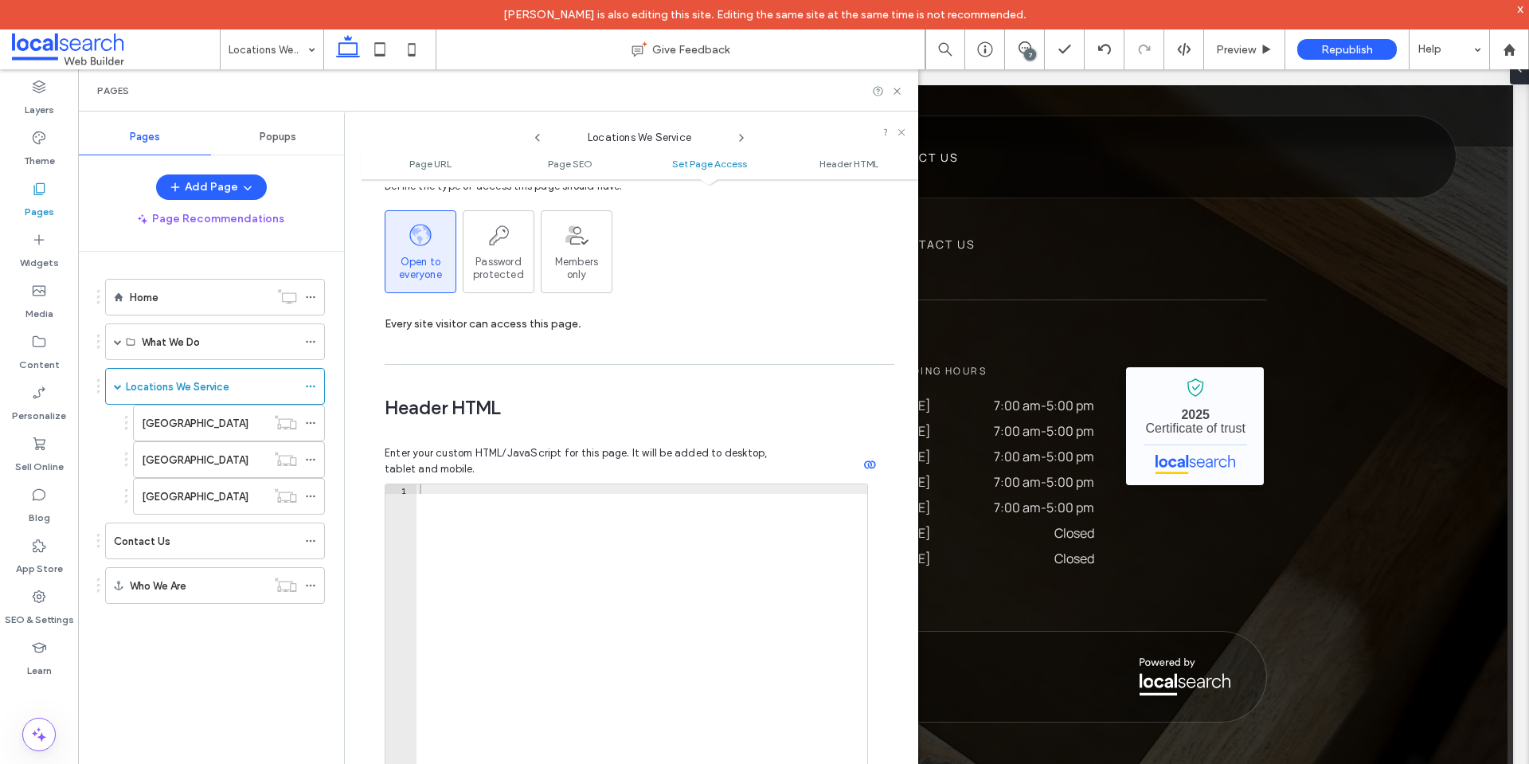
scroll to position [1333, 0]
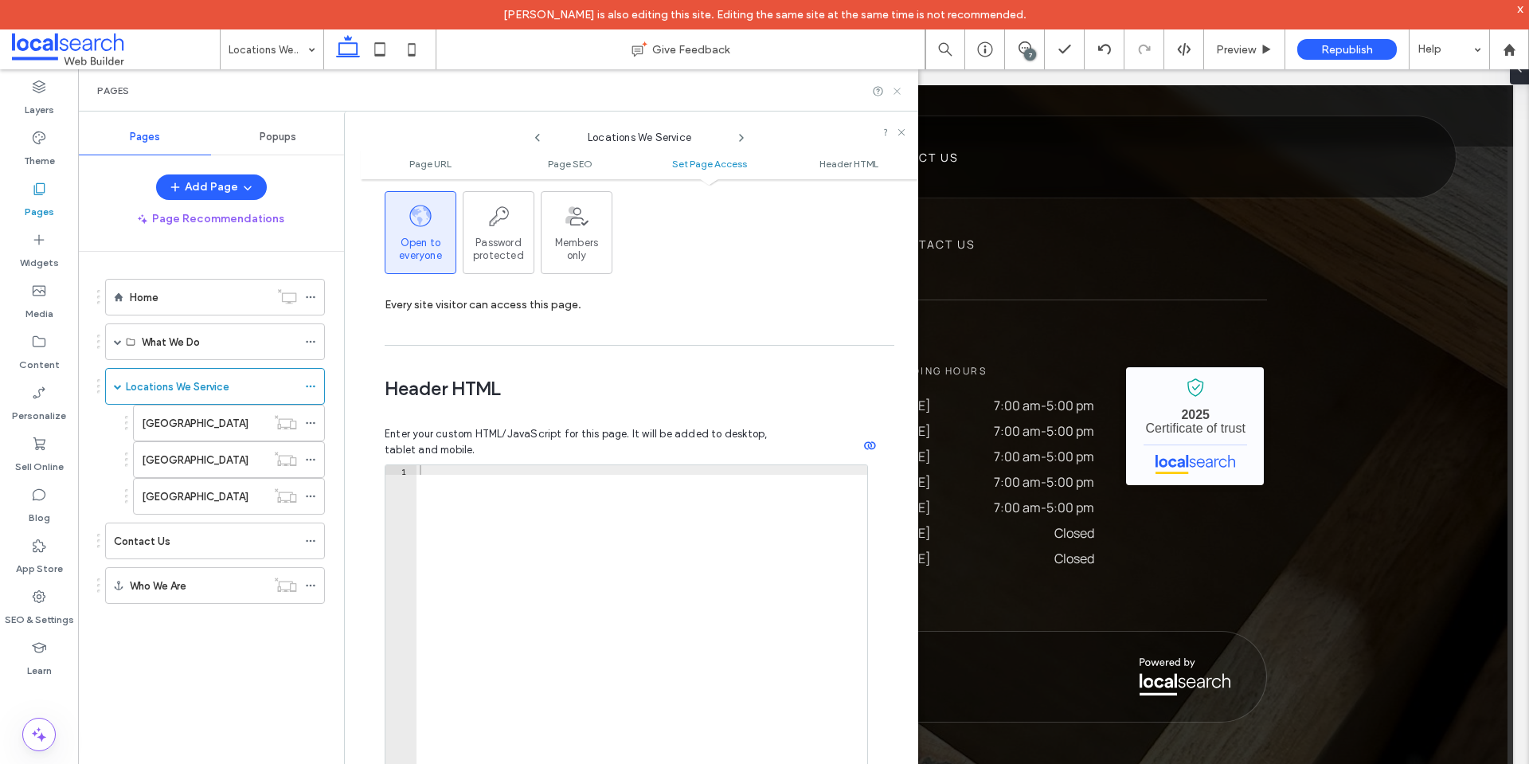
click at [897, 88] on icon at bounding box center [897, 91] width 12 height 12
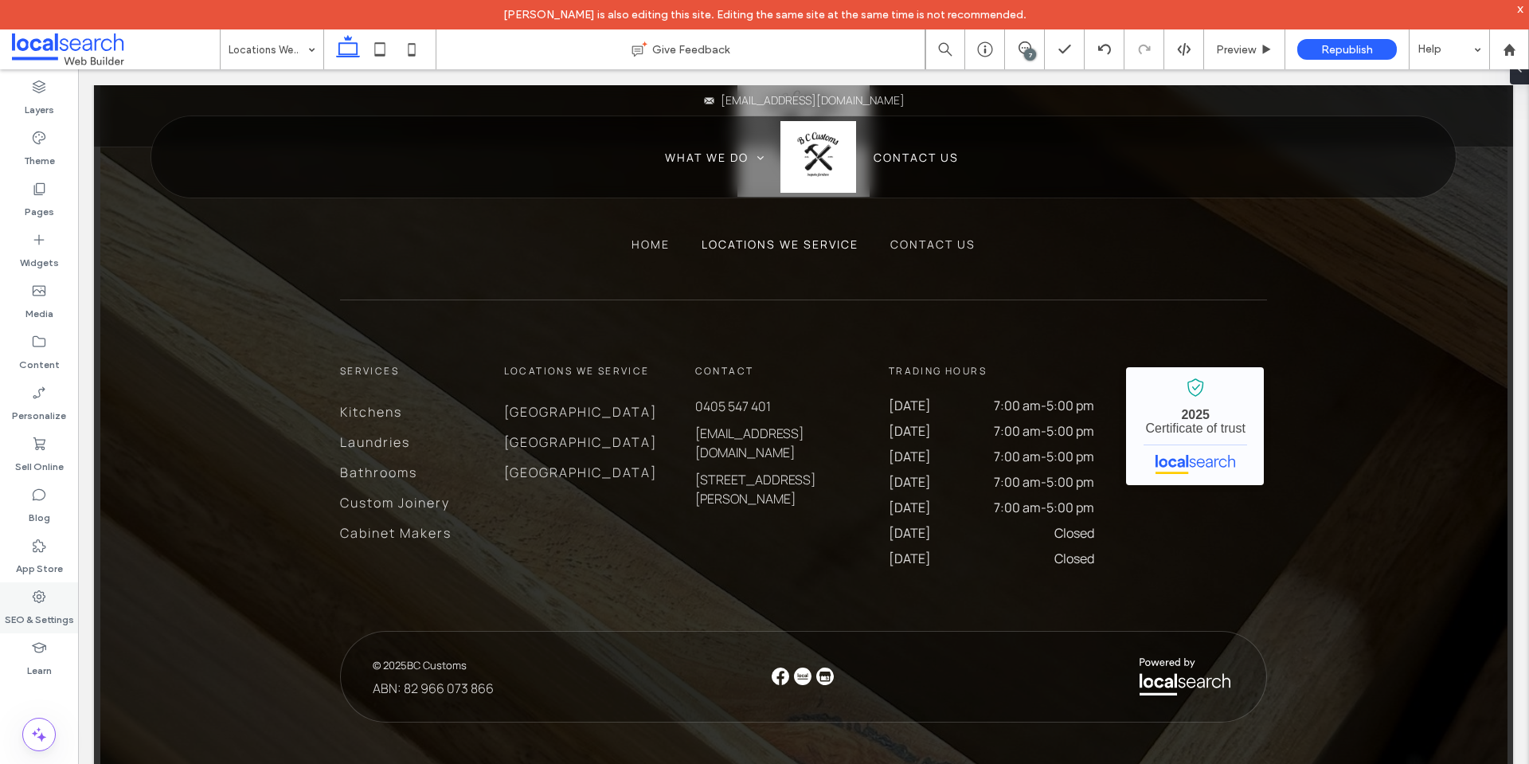
click at [49, 606] on label "SEO & Settings" at bounding box center [39, 615] width 69 height 22
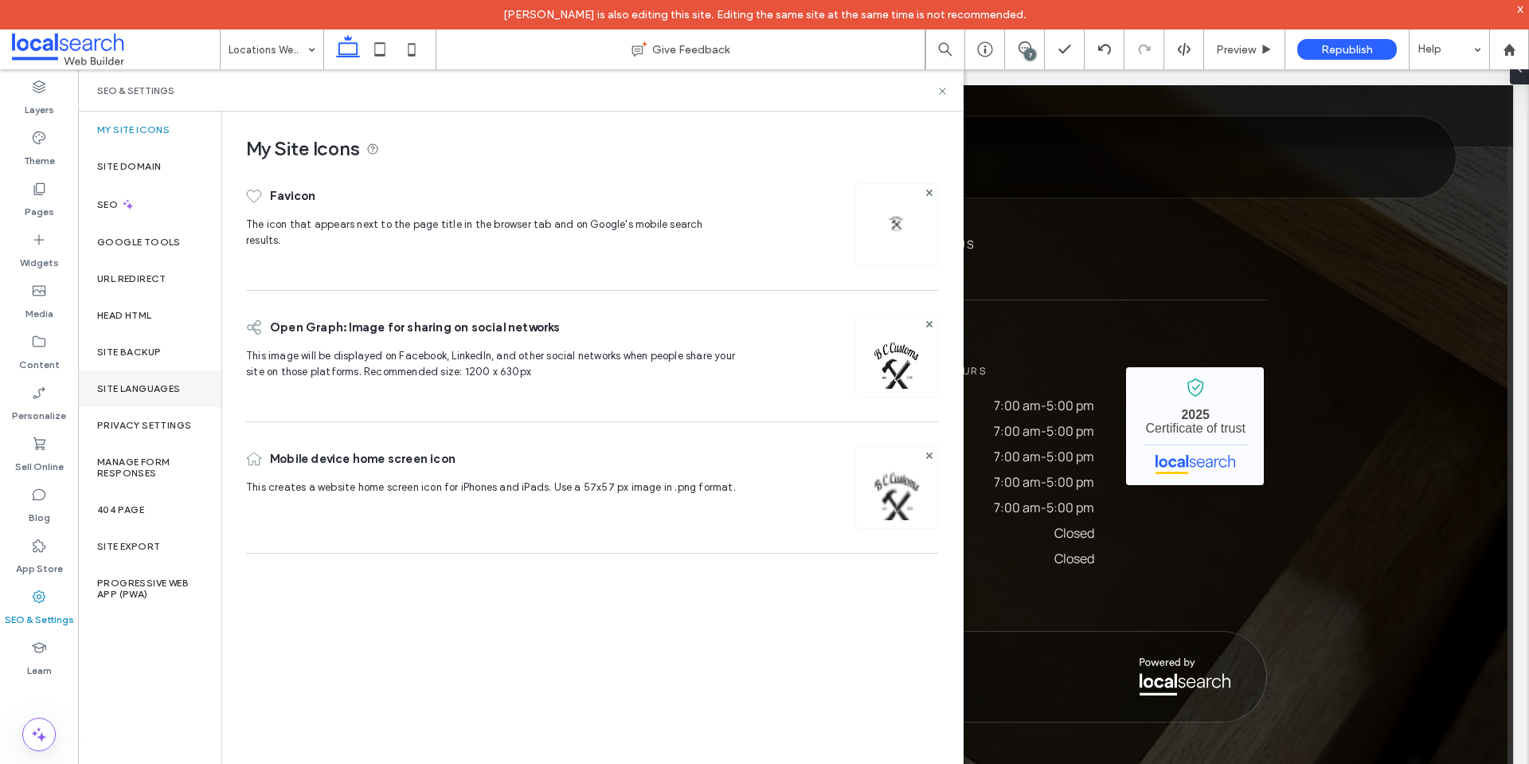
click at [148, 378] on div "Site Languages" at bounding box center [149, 388] width 143 height 37
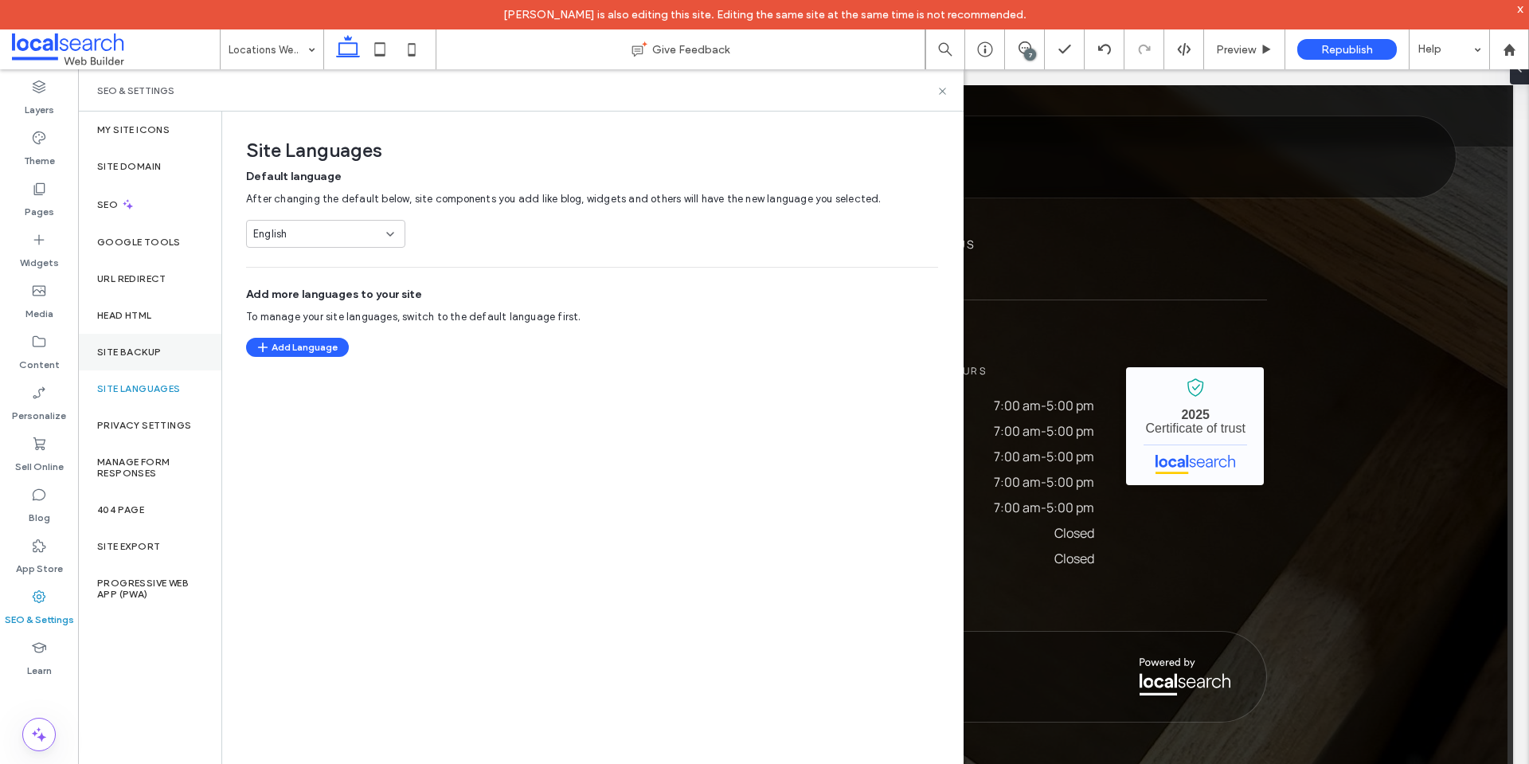
click at [161, 357] on label "Site Backup" at bounding box center [129, 351] width 64 height 11
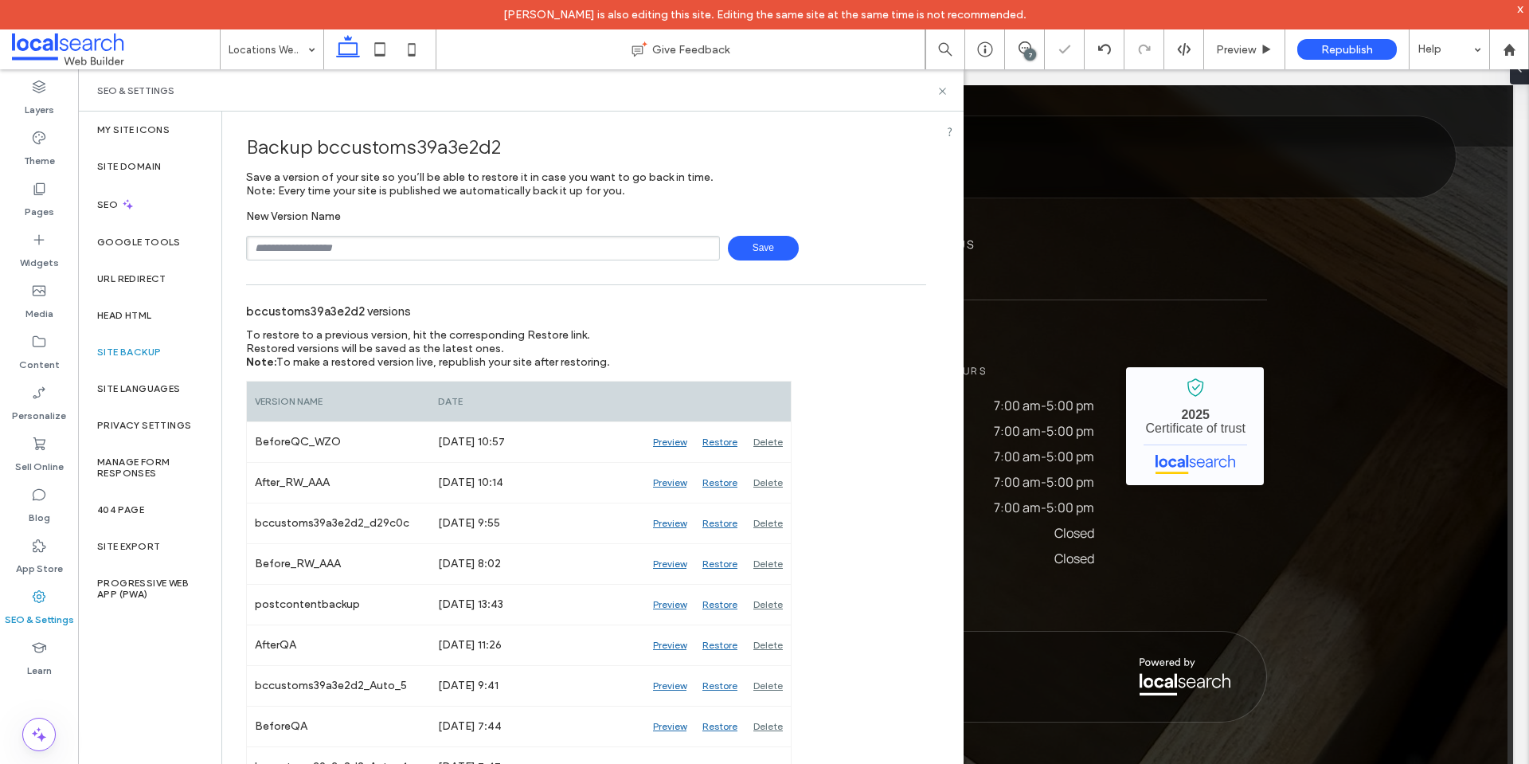
click at [464, 246] on input "text" at bounding box center [483, 248] width 474 height 25
type input "**********"
click at [754, 241] on span "Save" at bounding box center [763, 248] width 71 height 25
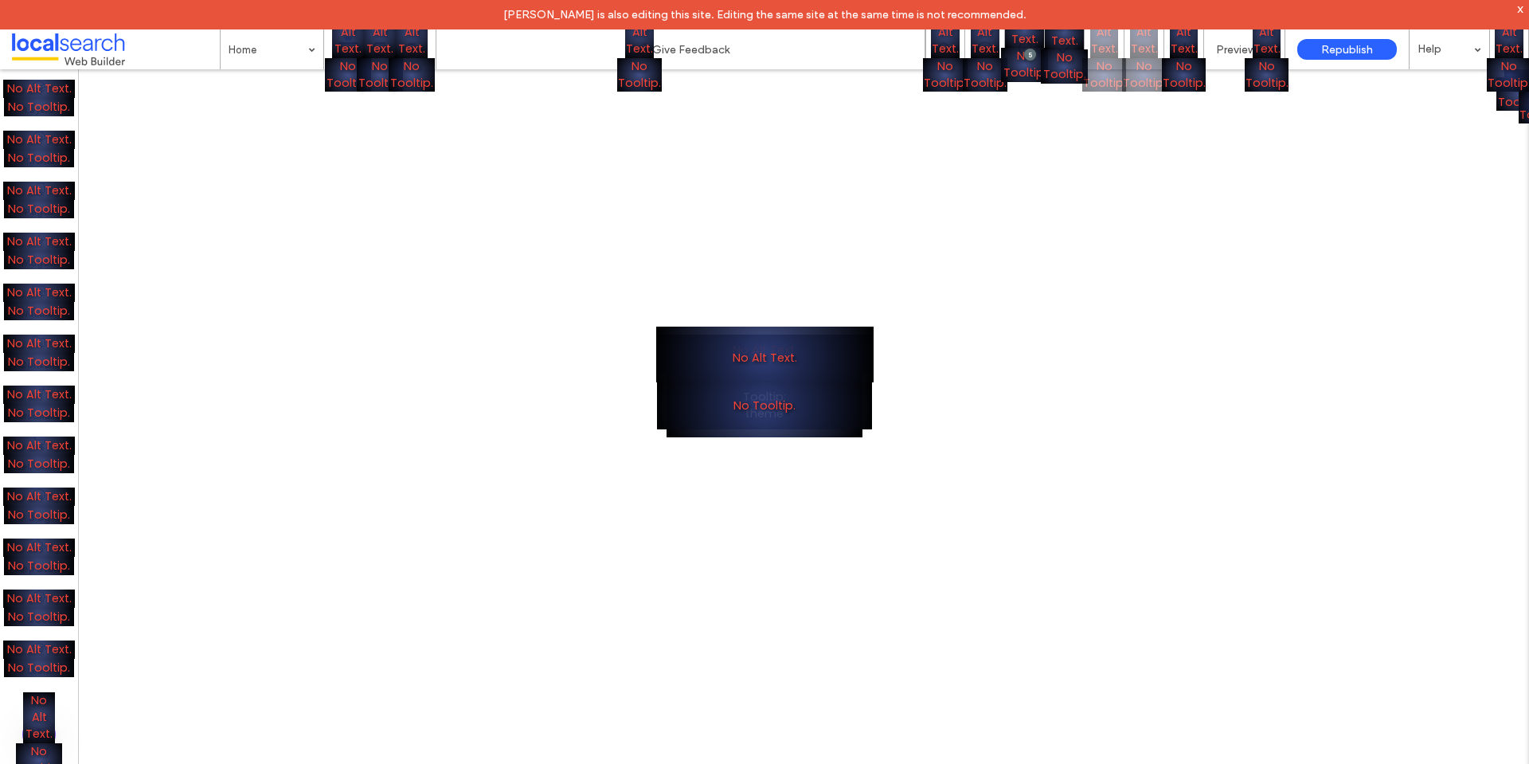
click at [572, 83] on div "No Alt Text. No Tooltip." at bounding box center [764, 382] width 1529 height 764
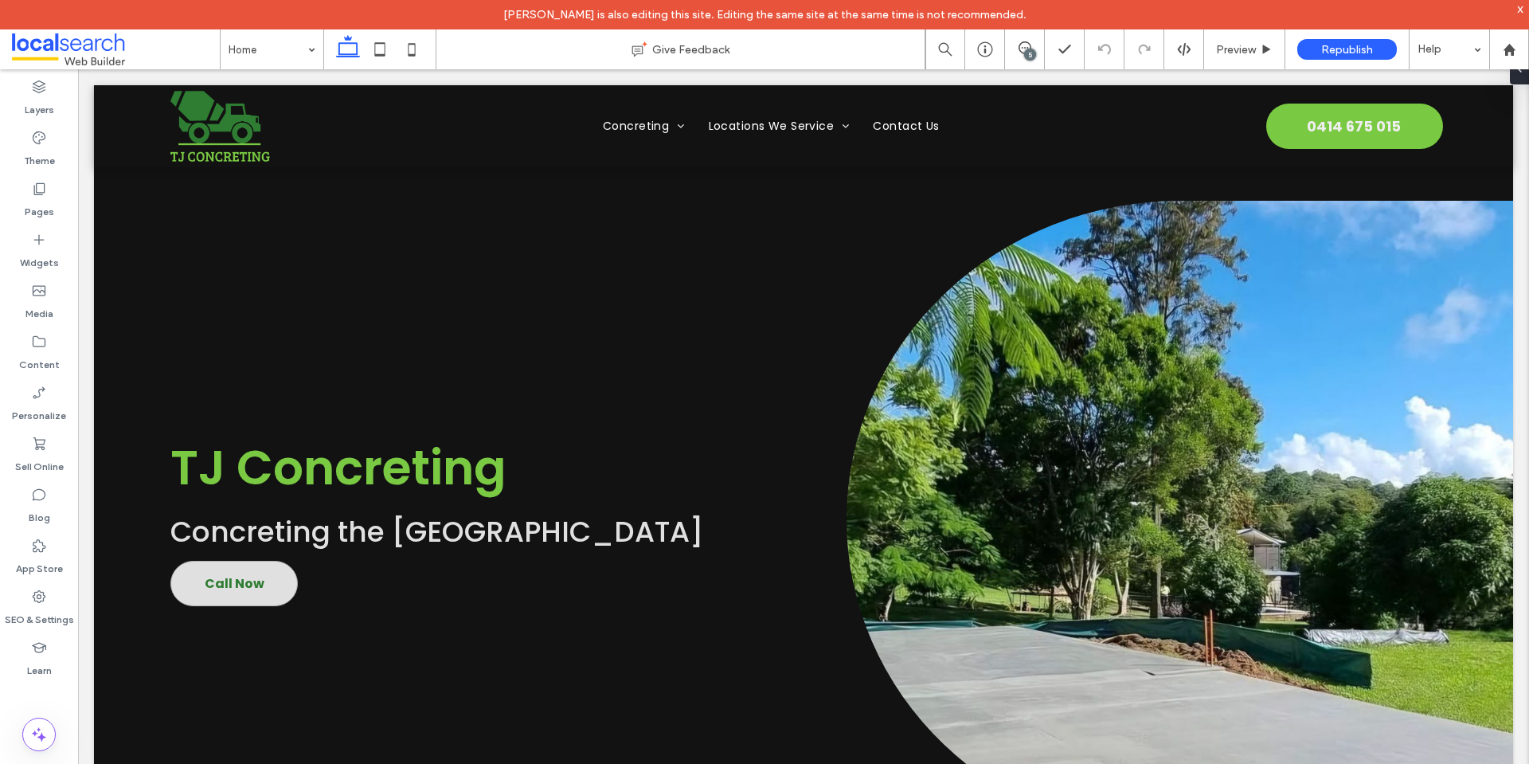
click at [318, 264] on div "TJ Concreting Concreting the Northern Rivers Call Now" at bounding box center [487, 519] width 635 height 704
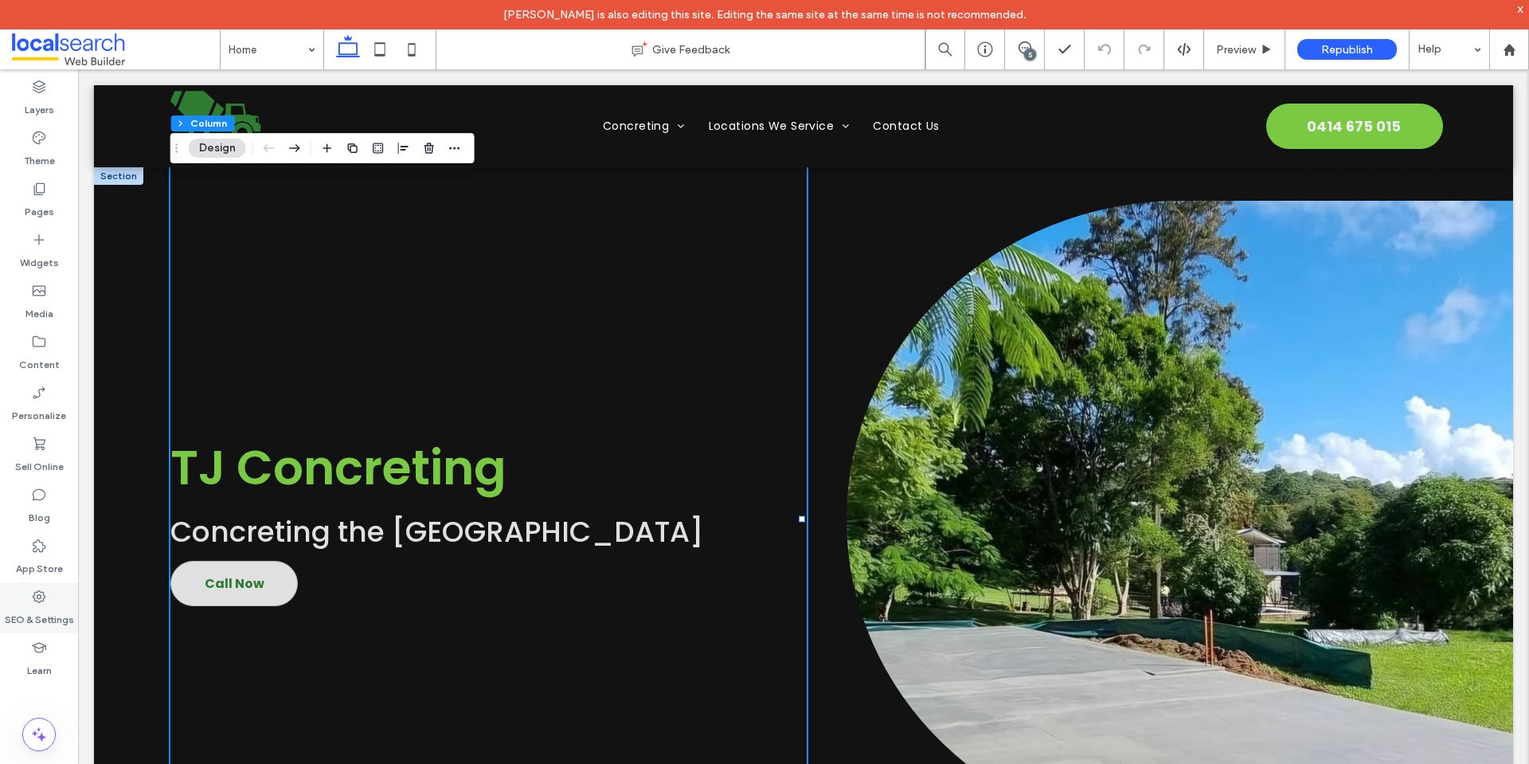
drag, startPoint x: 48, startPoint y: 600, endPoint x: 124, endPoint y: 307, distance: 303.6
click at [48, 600] on div "SEO & Settings" at bounding box center [39, 607] width 78 height 51
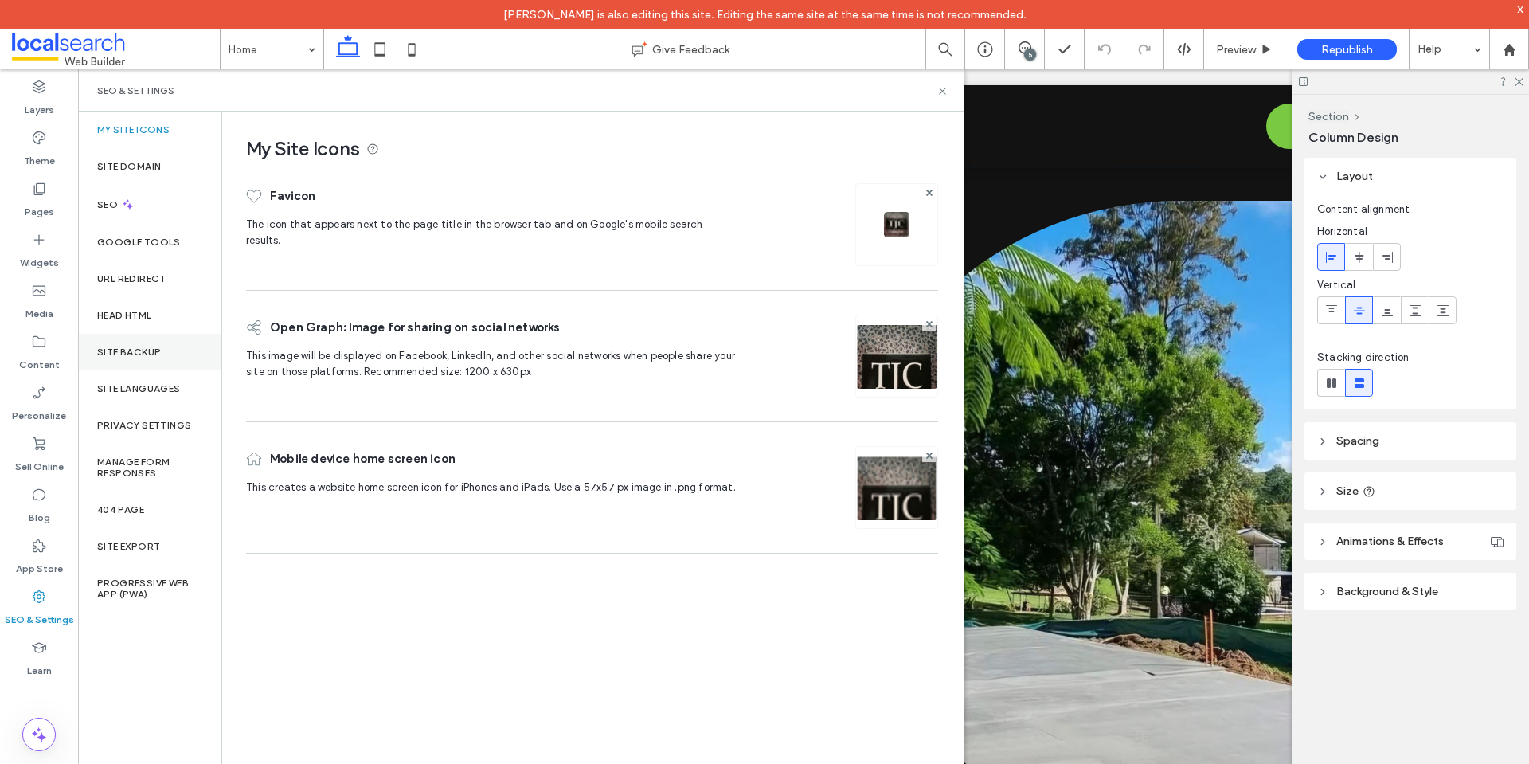
click at [131, 350] on label "Site Backup" at bounding box center [129, 351] width 64 height 11
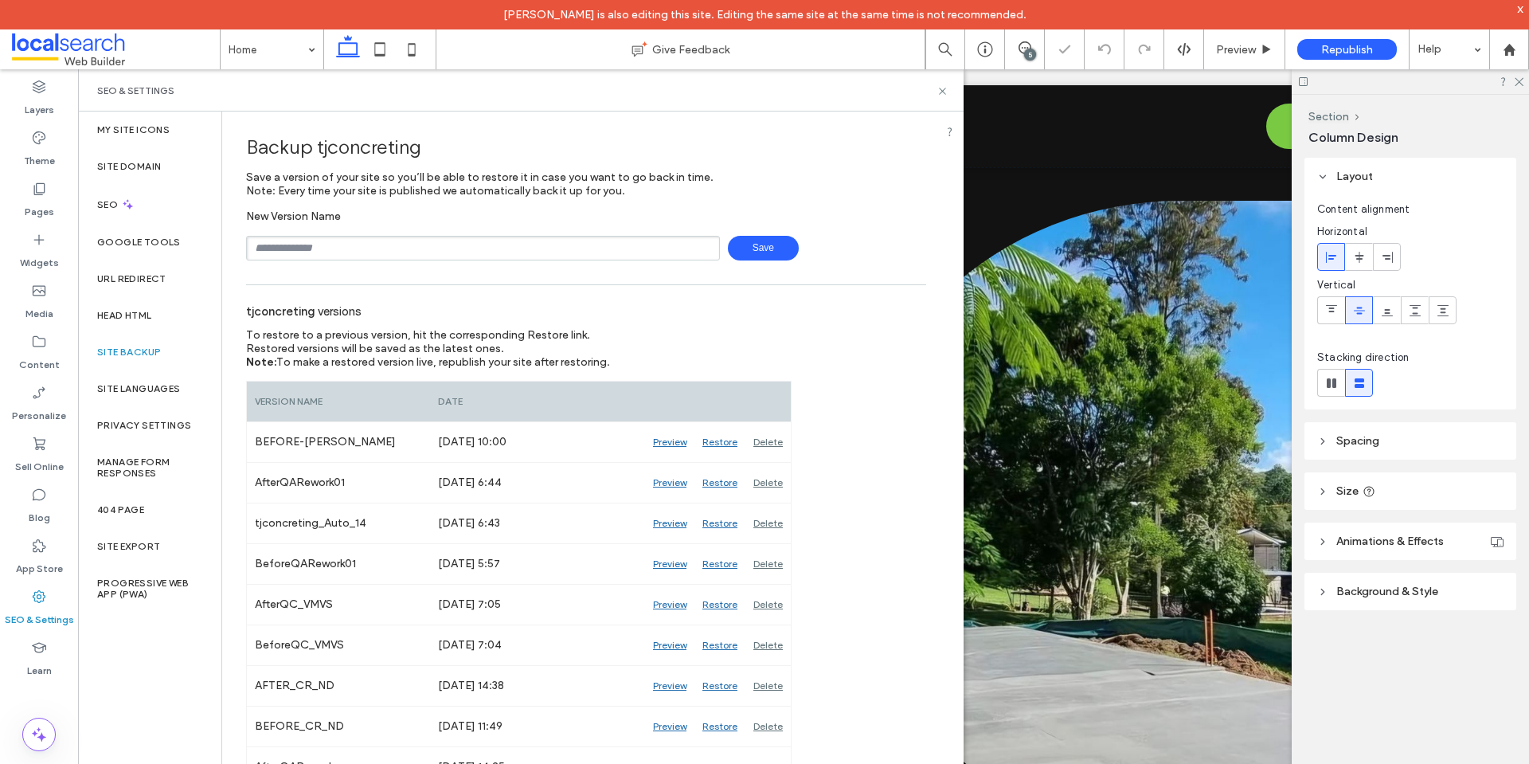
click at [486, 235] on div "New Version Name Save" at bounding box center [586, 234] width 680 height 51
click at [486, 240] on input "text" at bounding box center [483, 248] width 474 height 25
click at [732, 255] on span "Save" at bounding box center [763, 248] width 71 height 25
click at [763, 248] on div "**********" at bounding box center [586, 248] width 680 height 25
type input "**********"
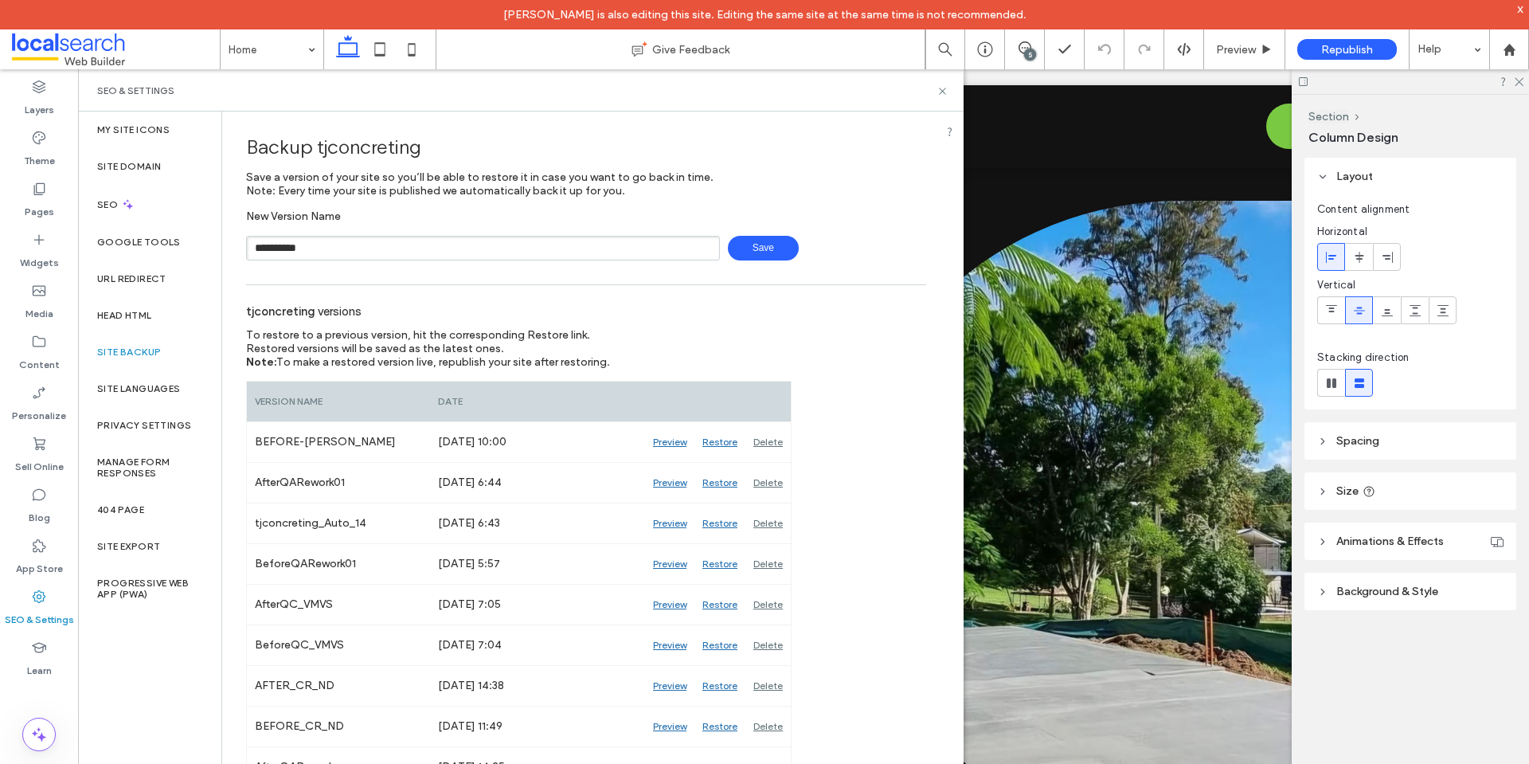
drag, startPoint x: 765, startPoint y: 252, endPoint x: 806, endPoint y: 258, distance: 41.1
click at [765, 252] on span "Save" at bounding box center [763, 248] width 71 height 25
click at [942, 91] on use at bounding box center [942, 91] width 6 height 6
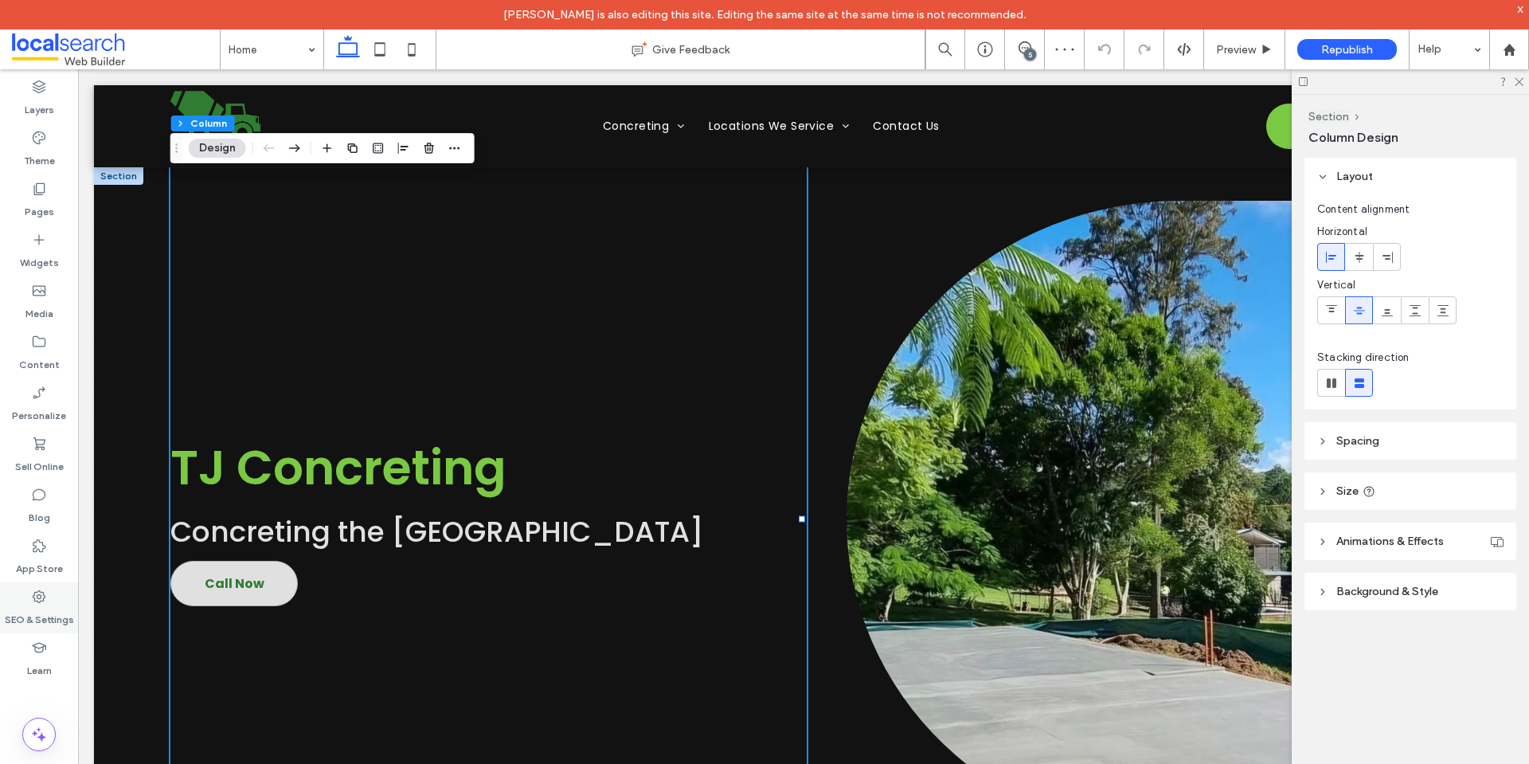
click at [47, 600] on div "SEO & Settings" at bounding box center [39, 607] width 78 height 51
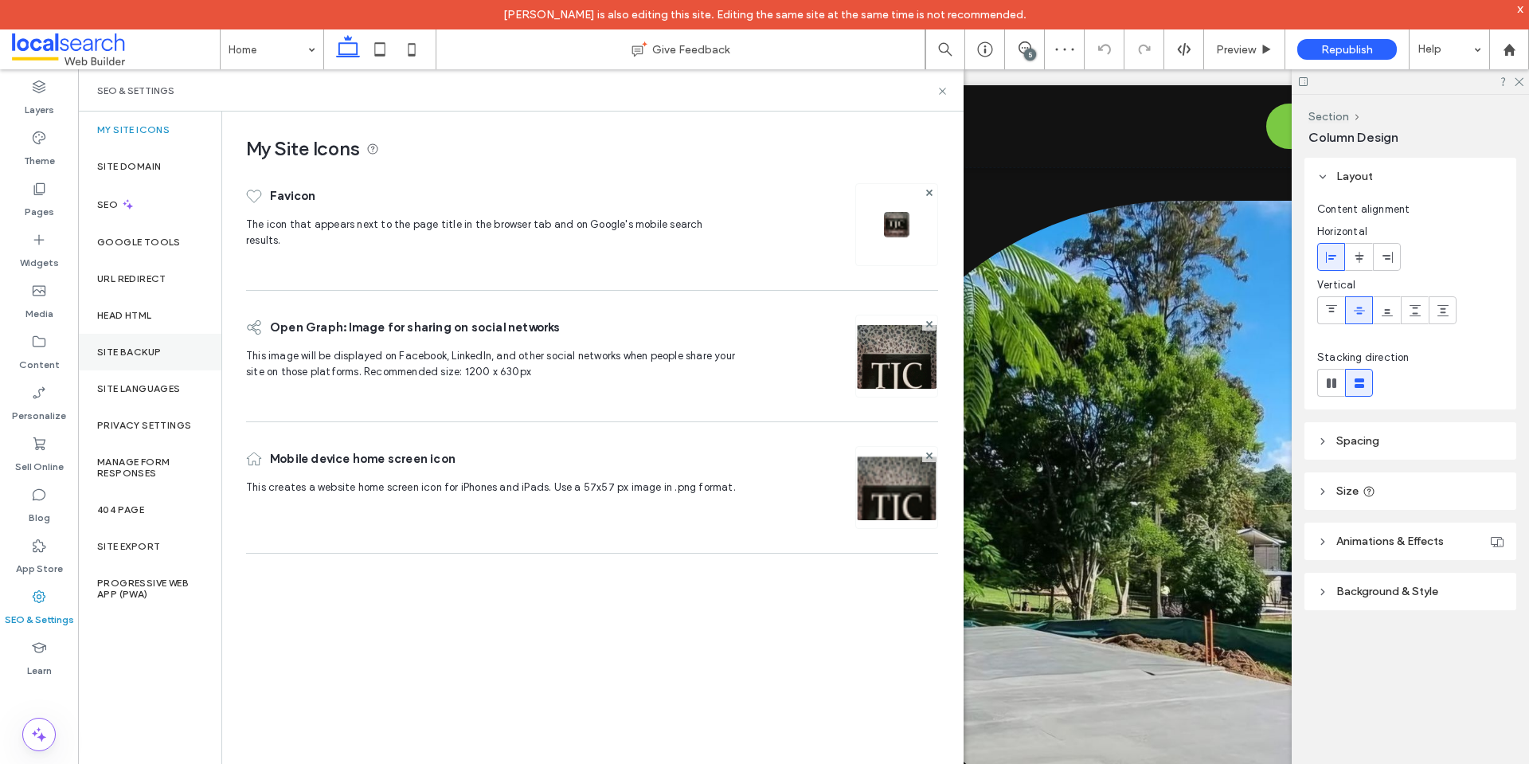
click at [167, 343] on div "Site Backup" at bounding box center [149, 352] width 143 height 37
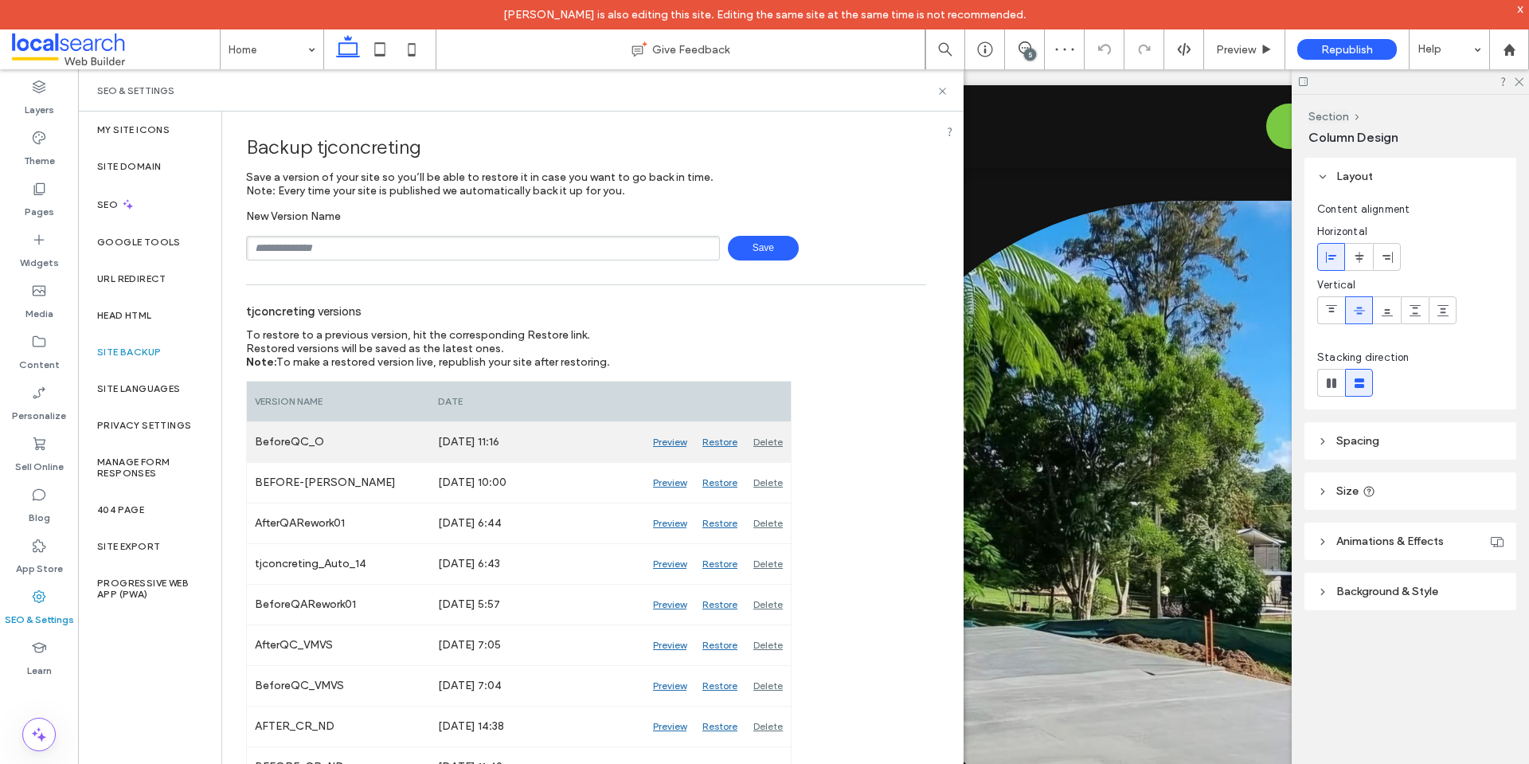
click at [764, 442] on div "Delete" at bounding box center [767, 442] width 45 height 40
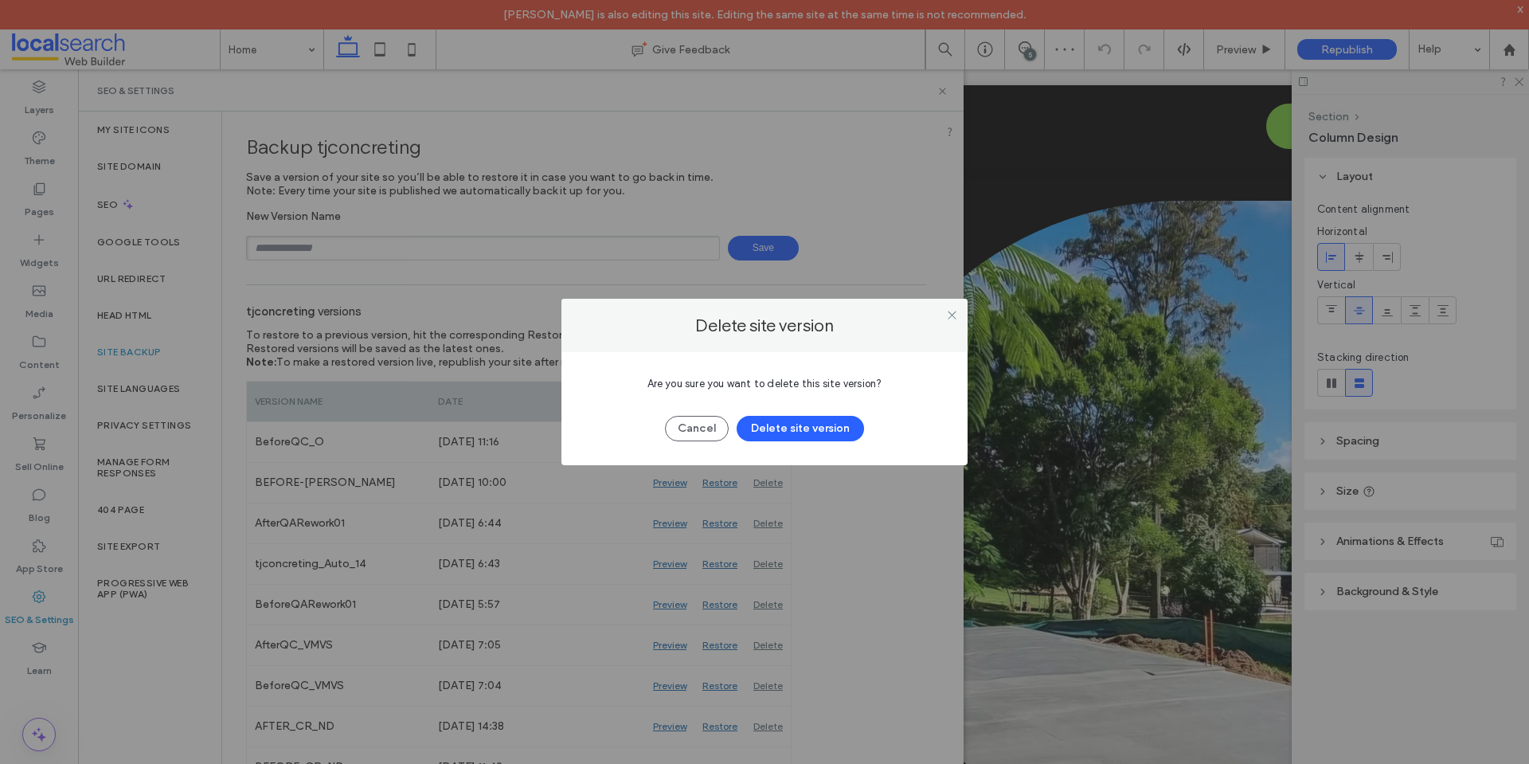
drag, startPoint x: 771, startPoint y: 427, endPoint x: 685, endPoint y: 383, distance: 97.2
click at [772, 427] on button "Delete site version" at bounding box center [799, 428] width 127 height 25
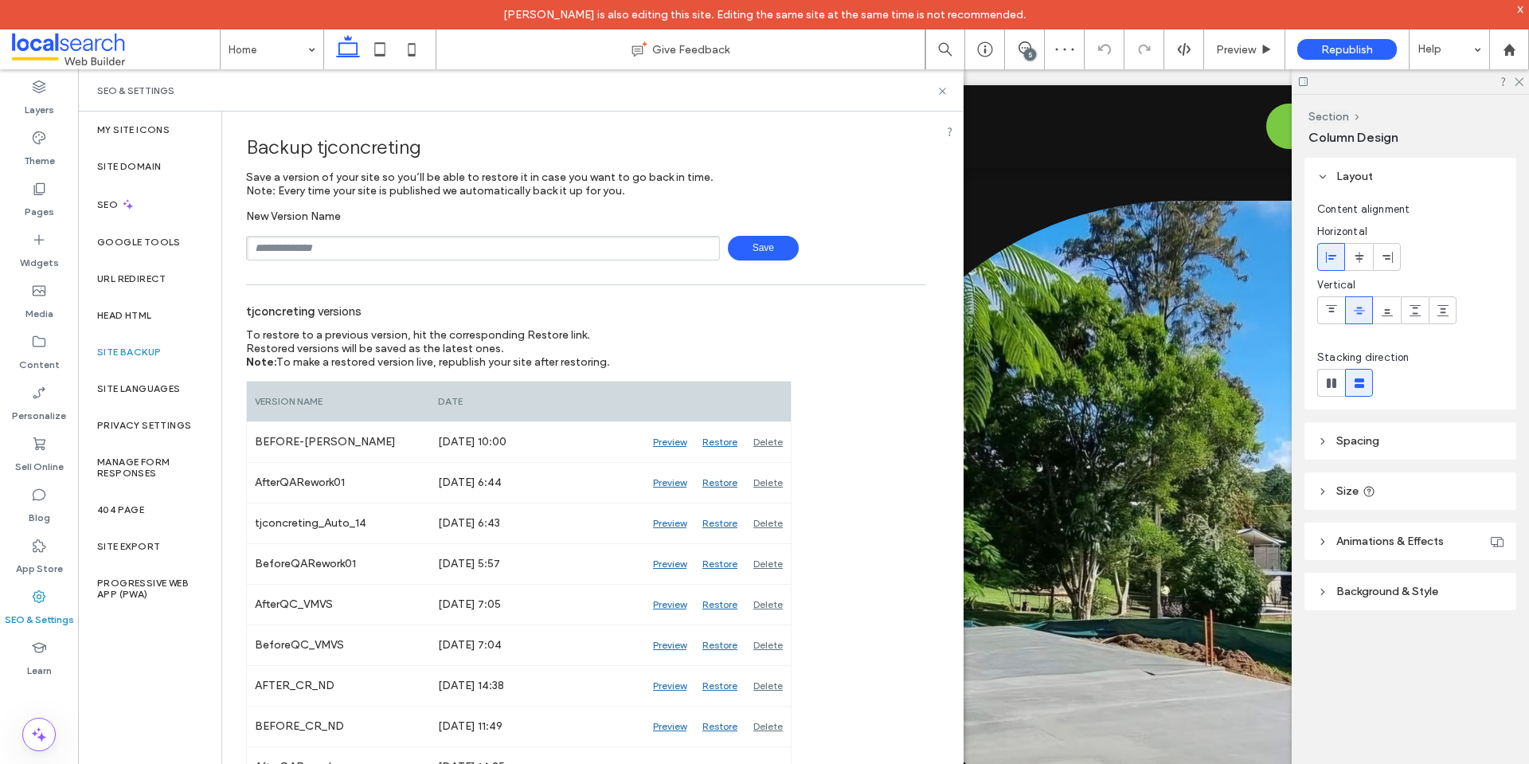
click at [491, 245] on input "text" at bounding box center [483, 248] width 474 height 25
click at [738, 252] on span "Save" at bounding box center [763, 248] width 71 height 25
type input "**********"
click at [753, 248] on span "Save" at bounding box center [763, 248] width 71 height 25
click at [946, 85] on icon at bounding box center [942, 91] width 12 height 12
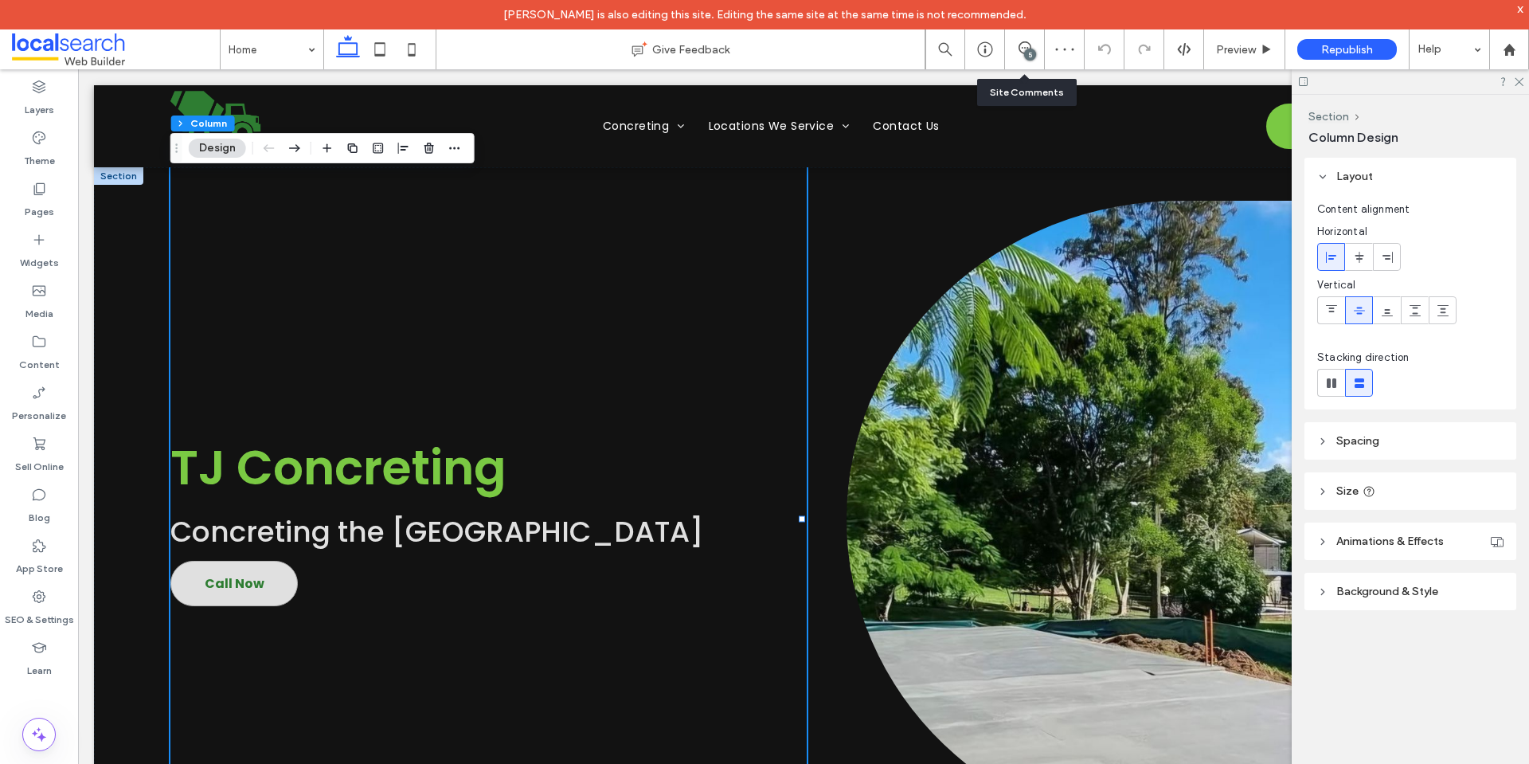
click at [1022, 41] on div "5" at bounding box center [1025, 49] width 40 height 40
click at [1025, 44] on icon at bounding box center [1024, 47] width 13 height 13
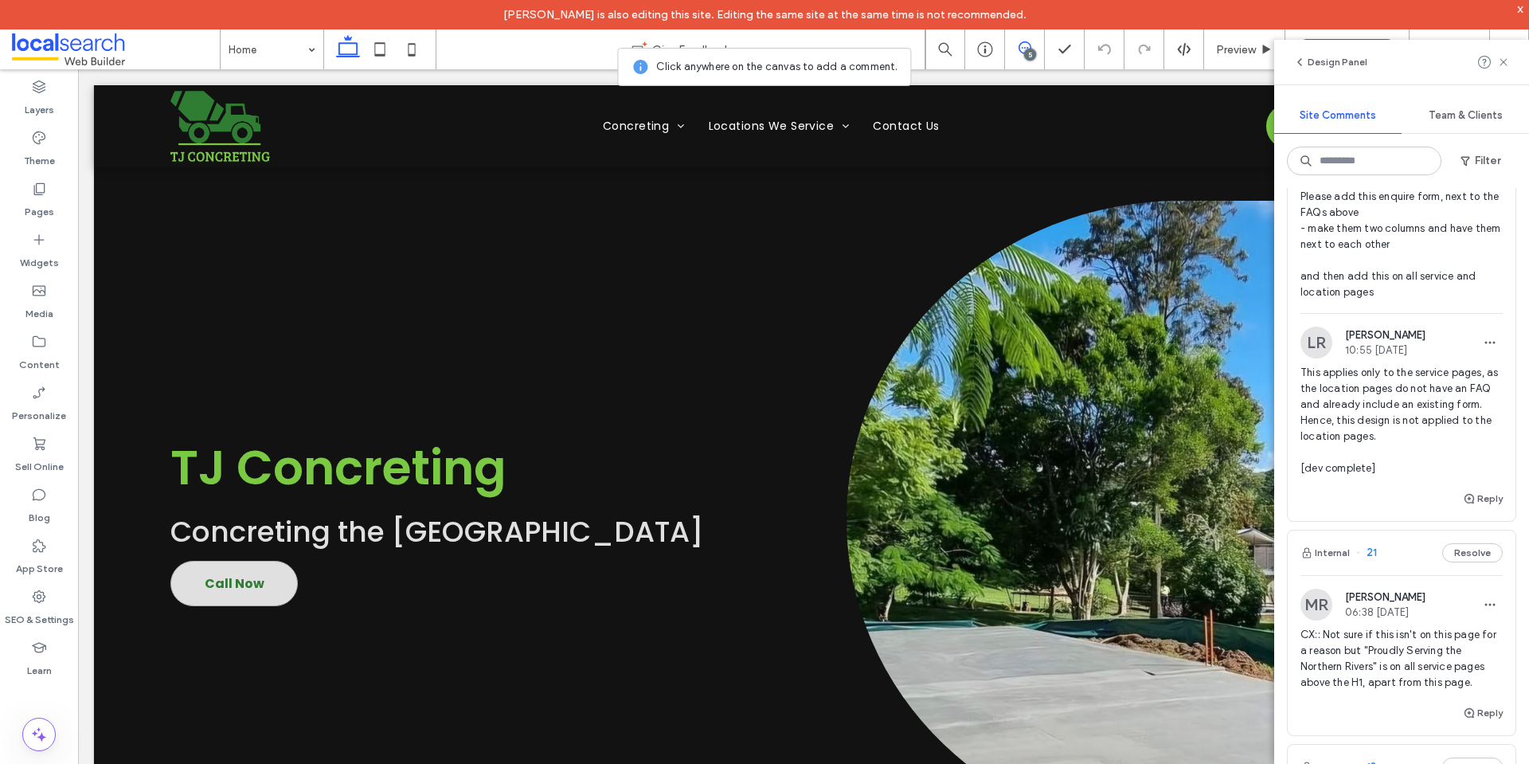
scroll to position [717, 0]
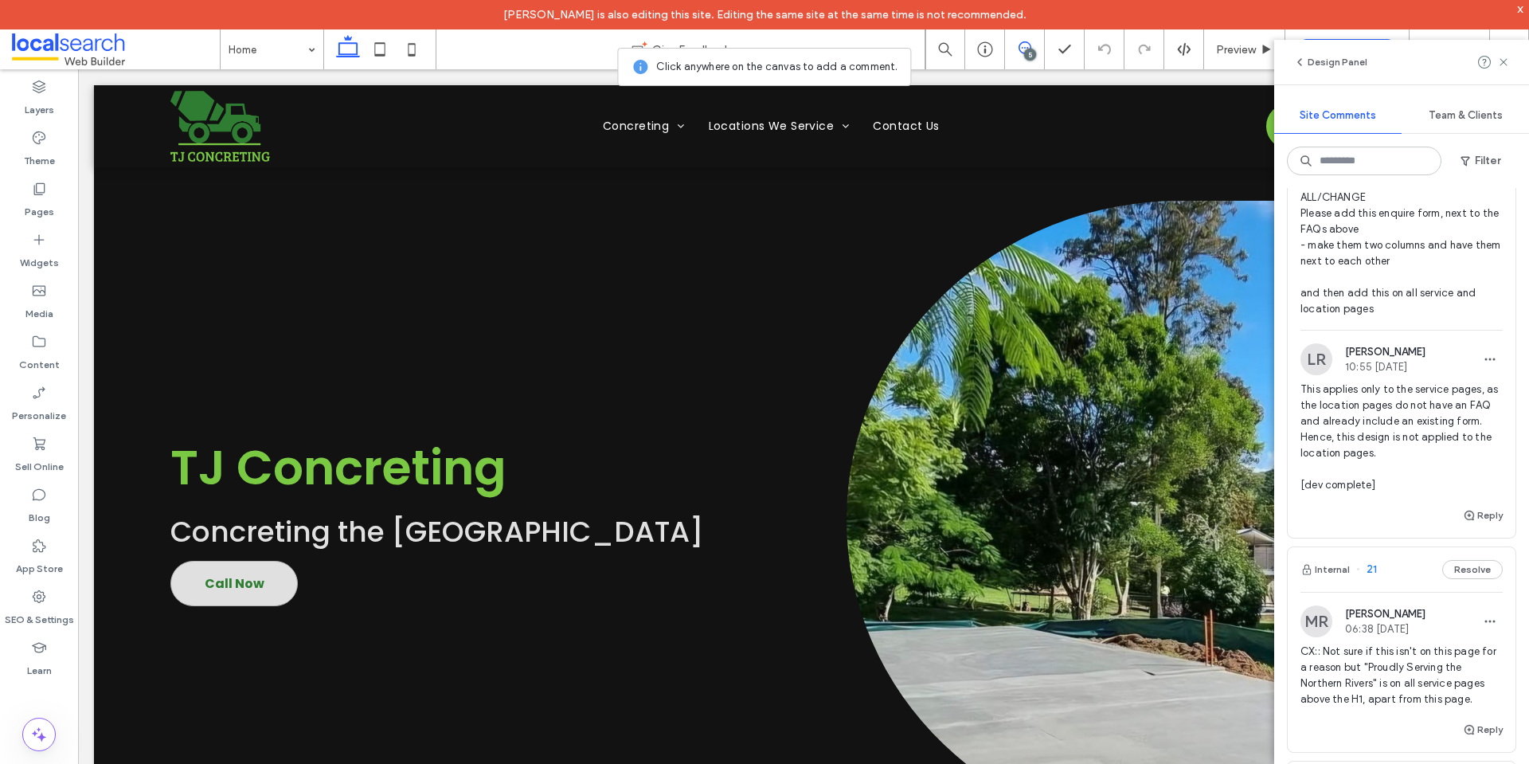
click at [1368, 277] on span "ALL/CHANGE Please add this enquire form, next to the FAQs above - make them two…" at bounding box center [1401, 252] width 202 height 127
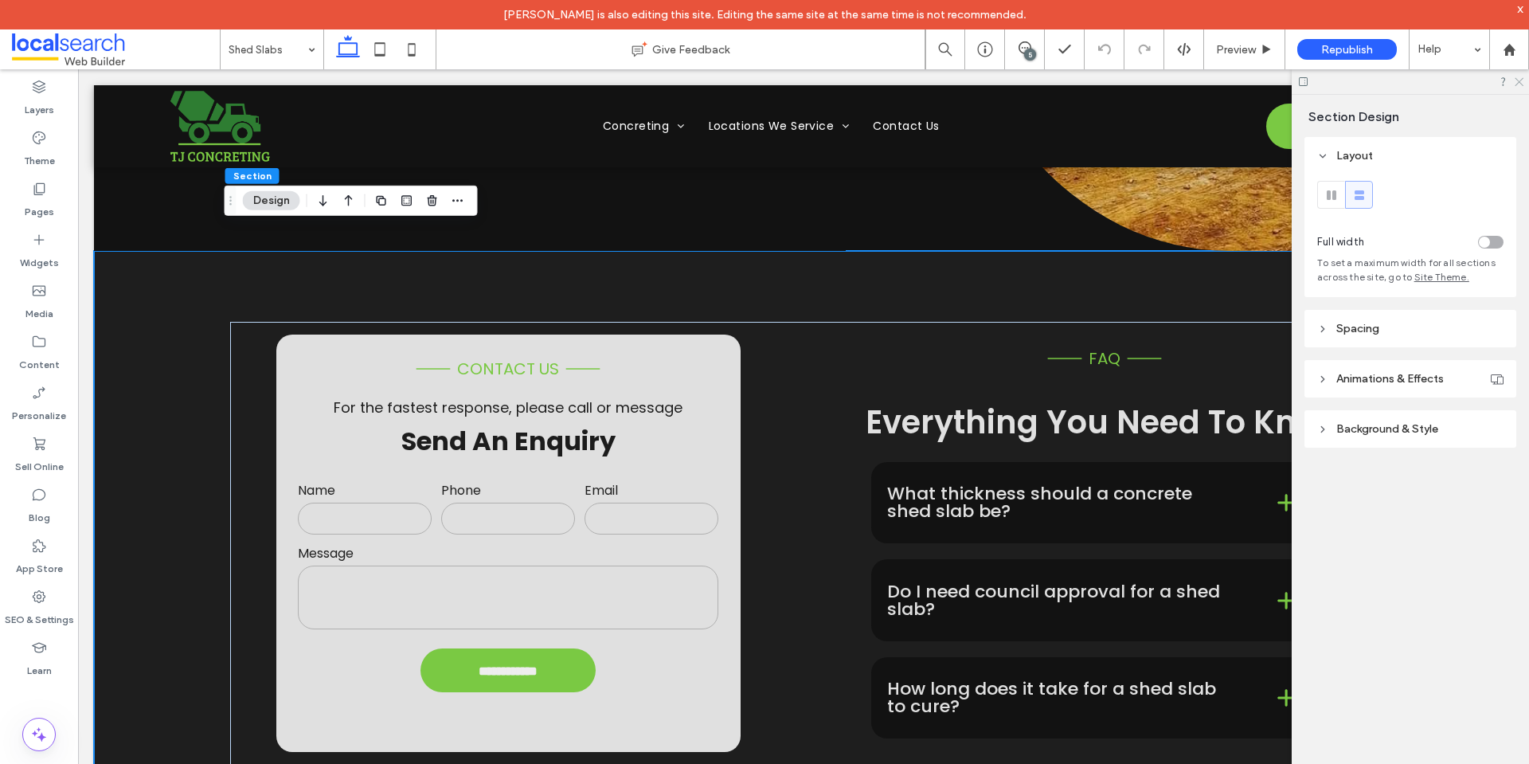
drag, startPoint x: 1521, startPoint y: 81, endPoint x: 1036, endPoint y: 8, distance: 491.1
click at [1521, 81] on icon at bounding box center [1518, 81] width 10 height 10
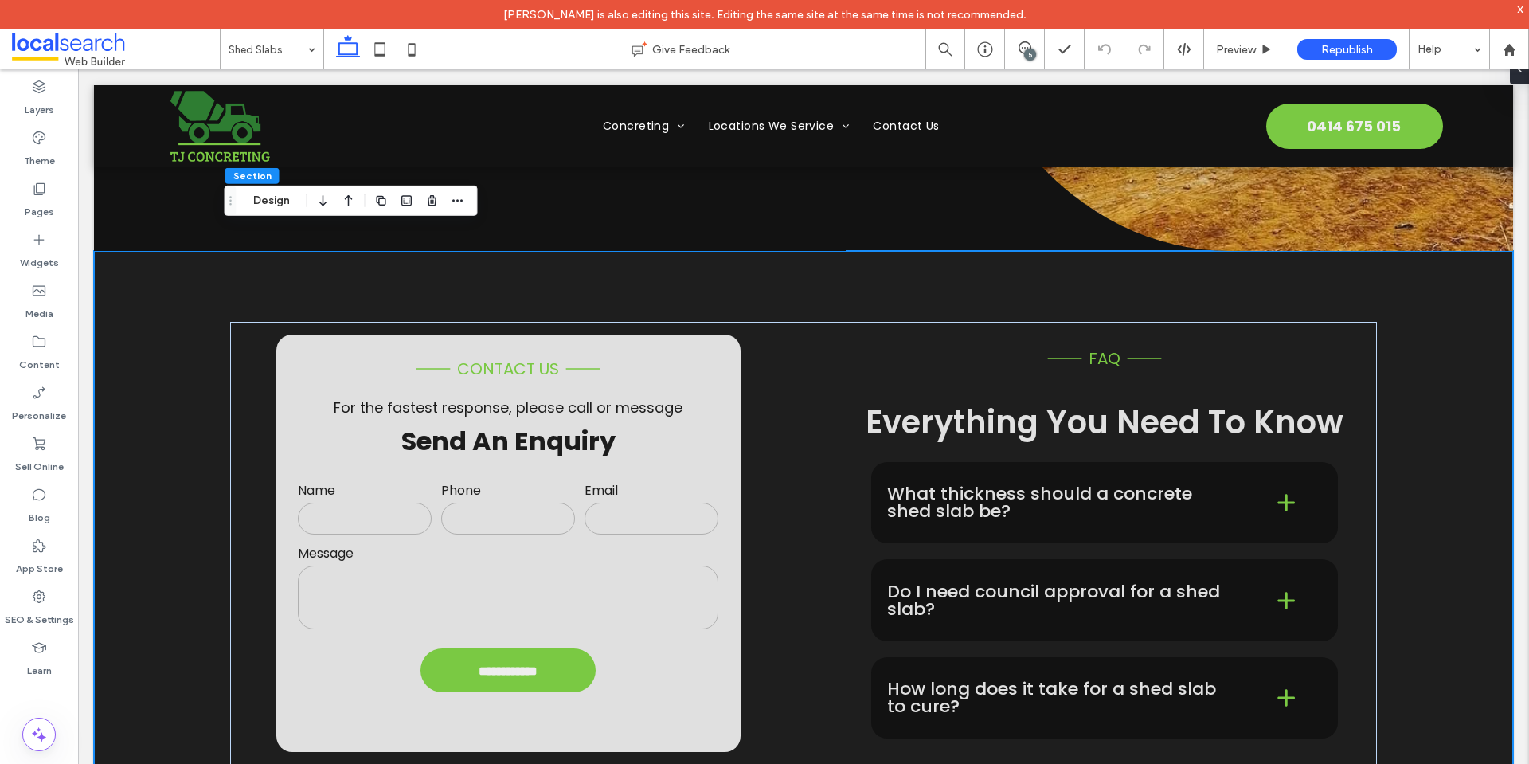
click at [1028, 50] on div "5" at bounding box center [1030, 55] width 12 height 12
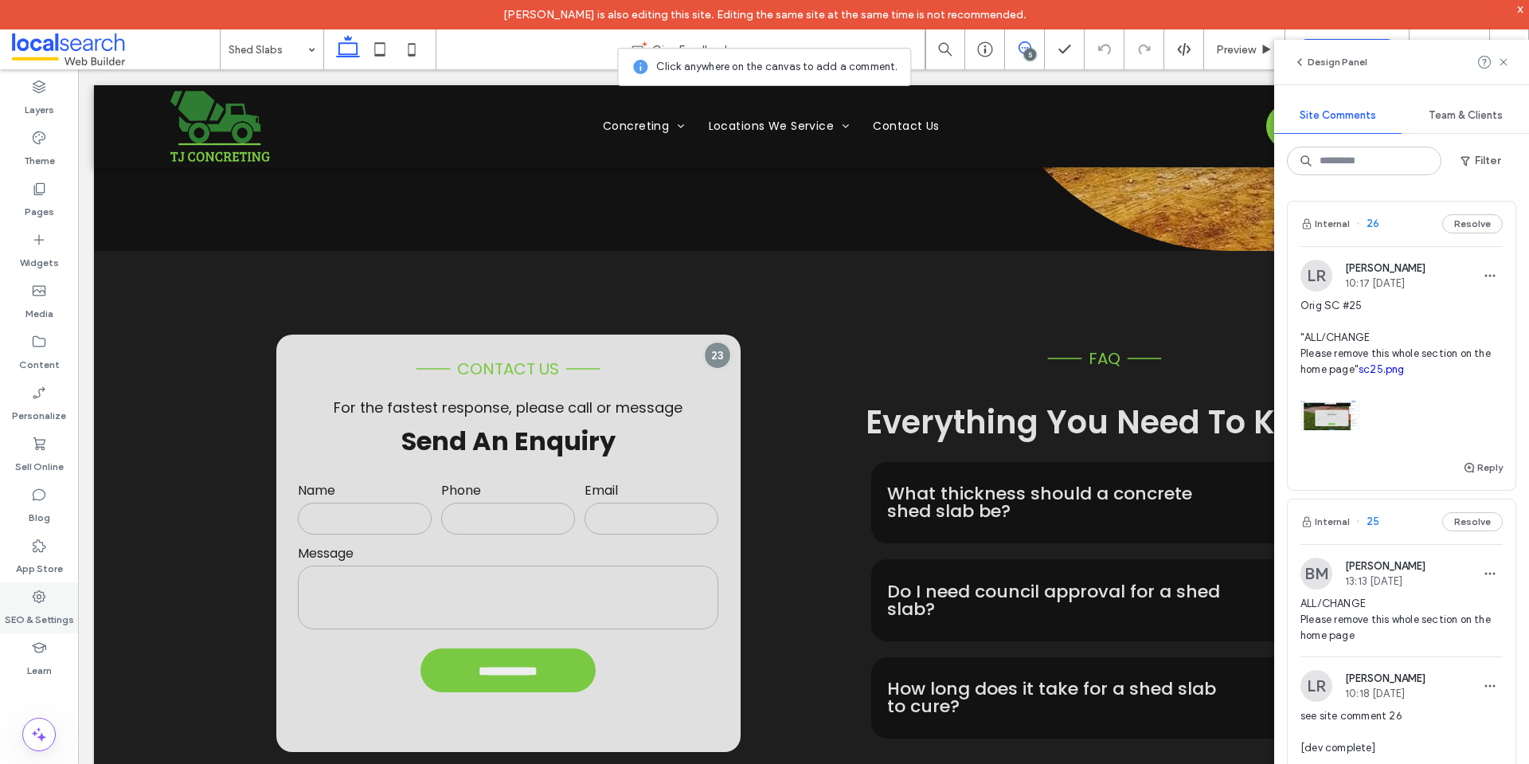
click at [33, 600] on icon at bounding box center [39, 596] width 16 height 16
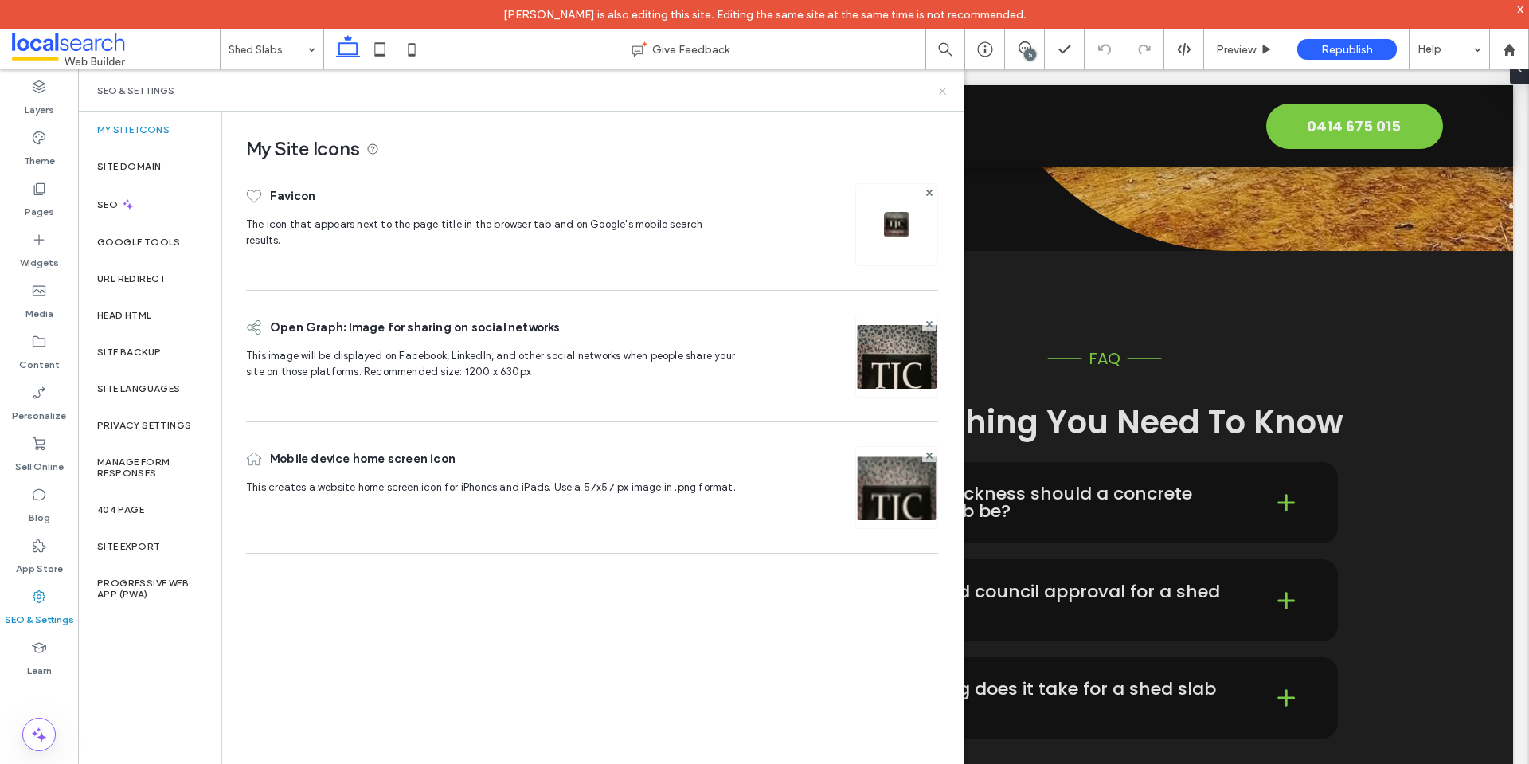
click at [947, 92] on icon at bounding box center [942, 91] width 12 height 12
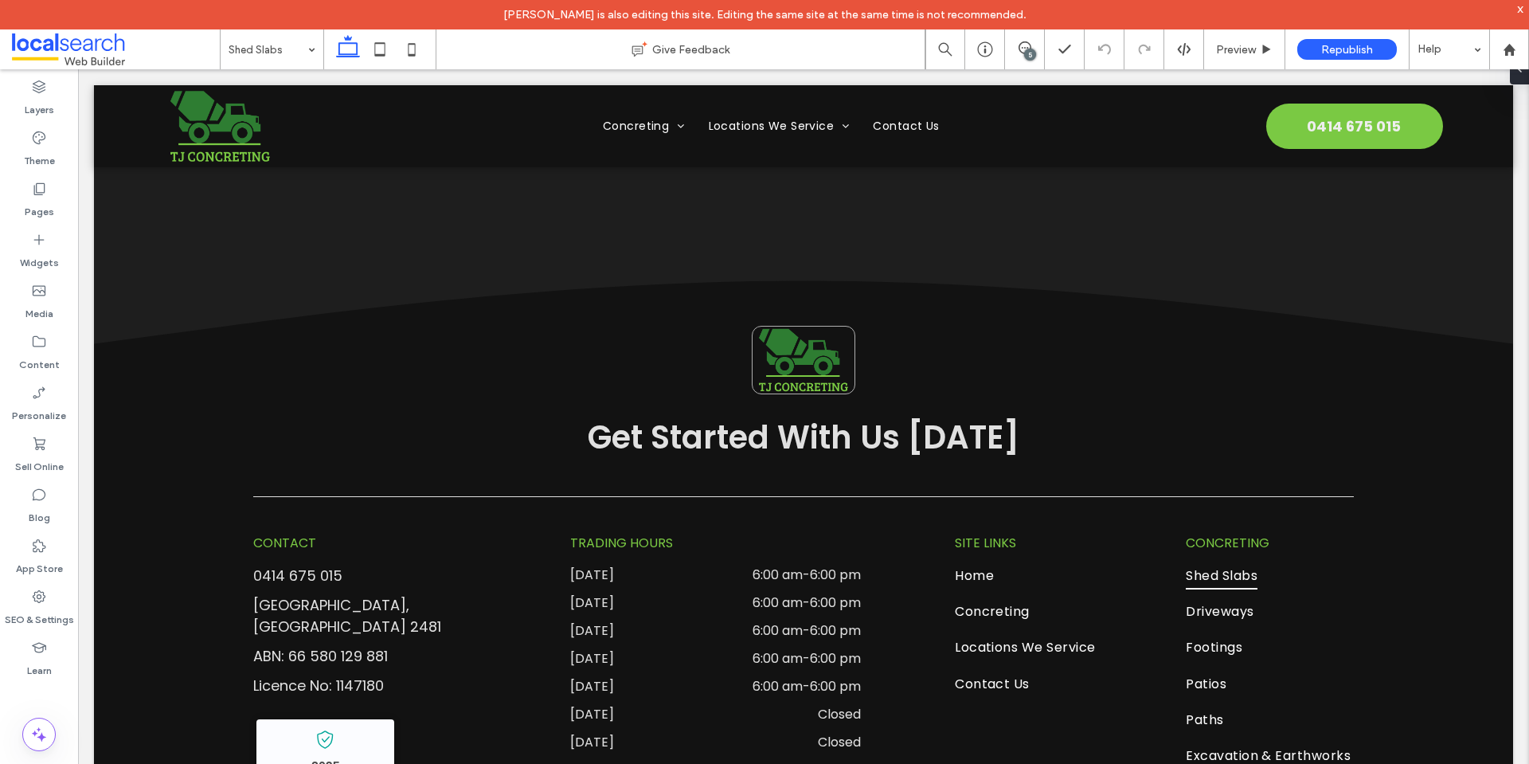
scroll to position [3484, 0]
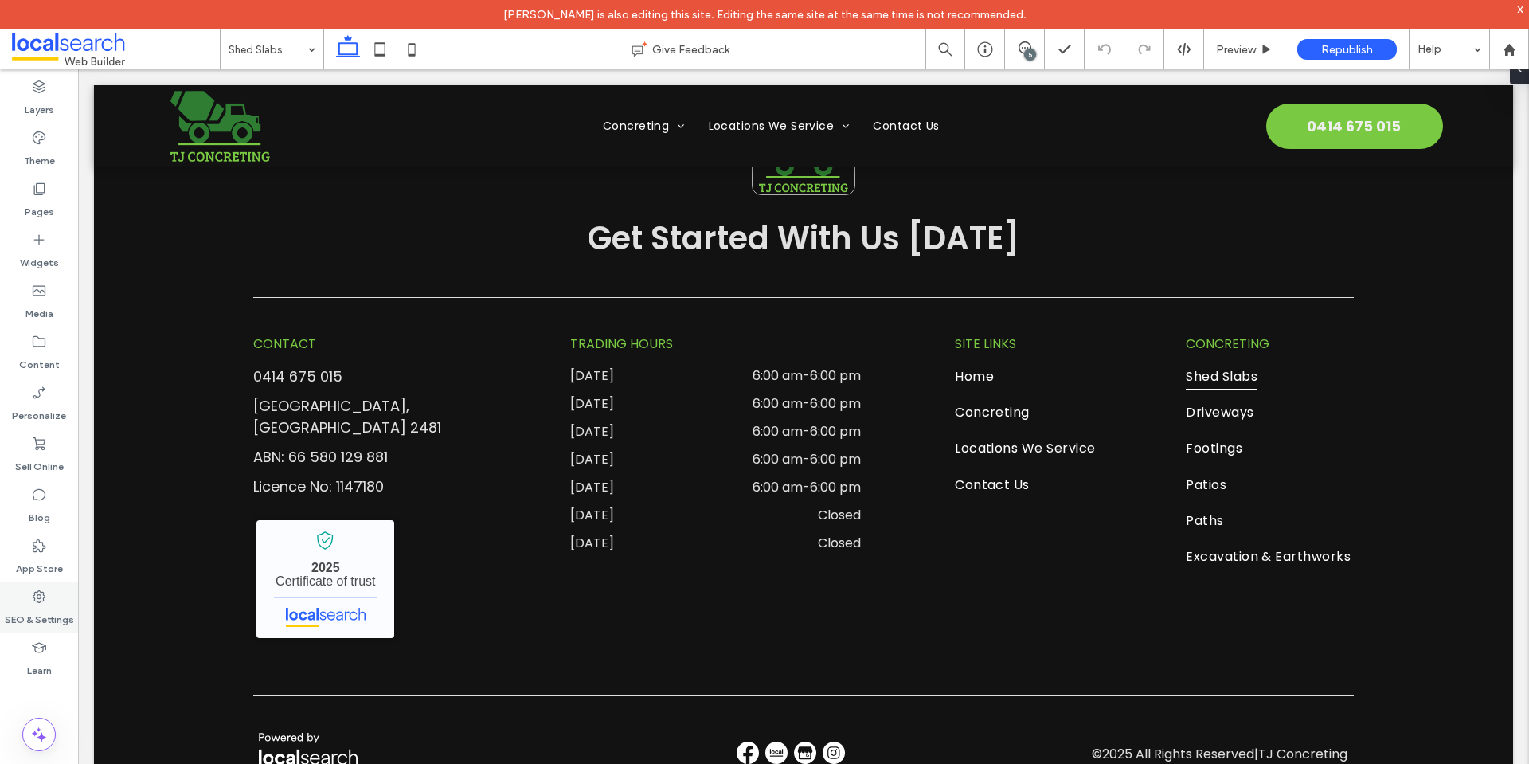
click at [64, 605] on label "SEO & Settings" at bounding box center [39, 615] width 69 height 22
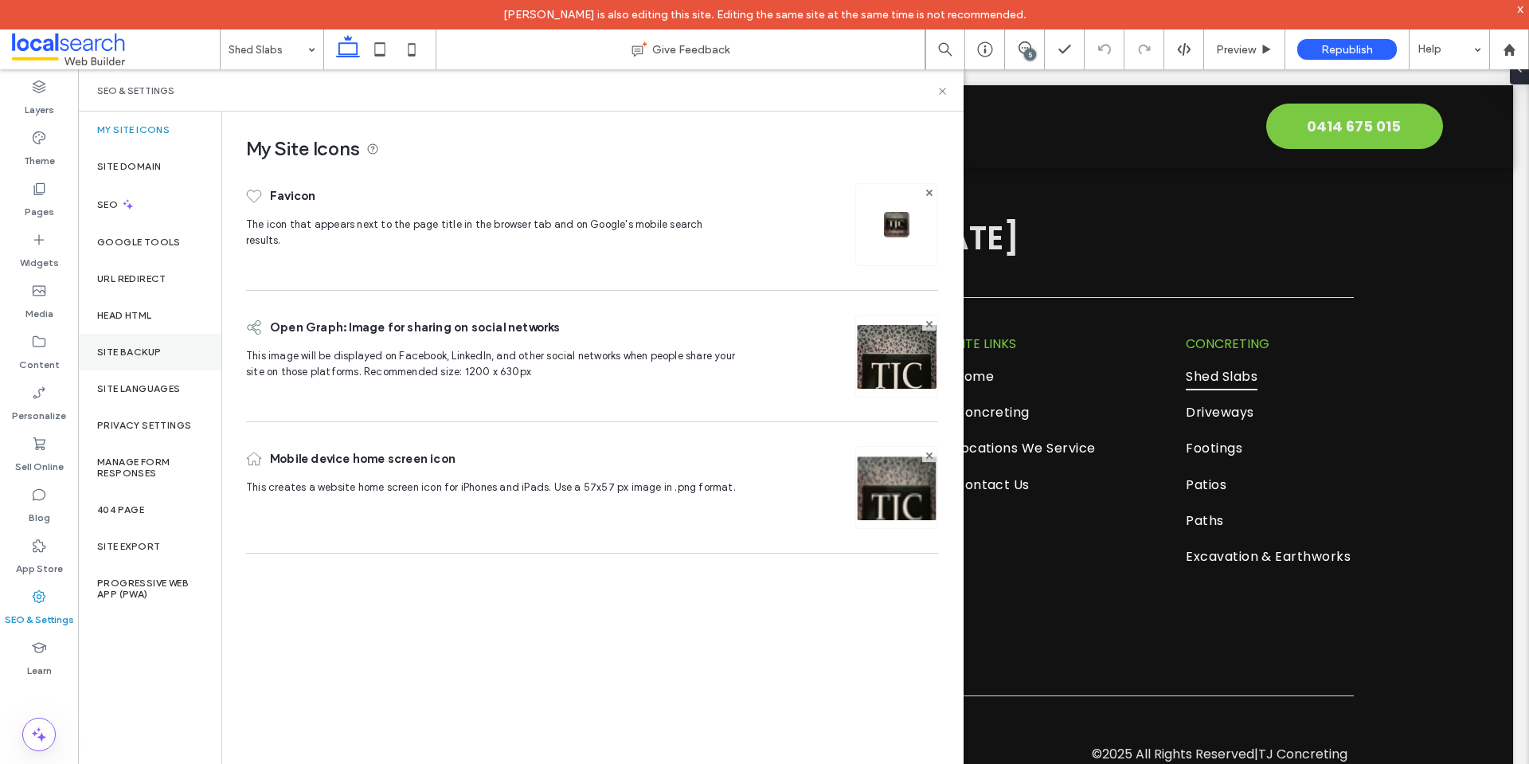
click at [134, 340] on div "Site Backup" at bounding box center [149, 352] width 143 height 37
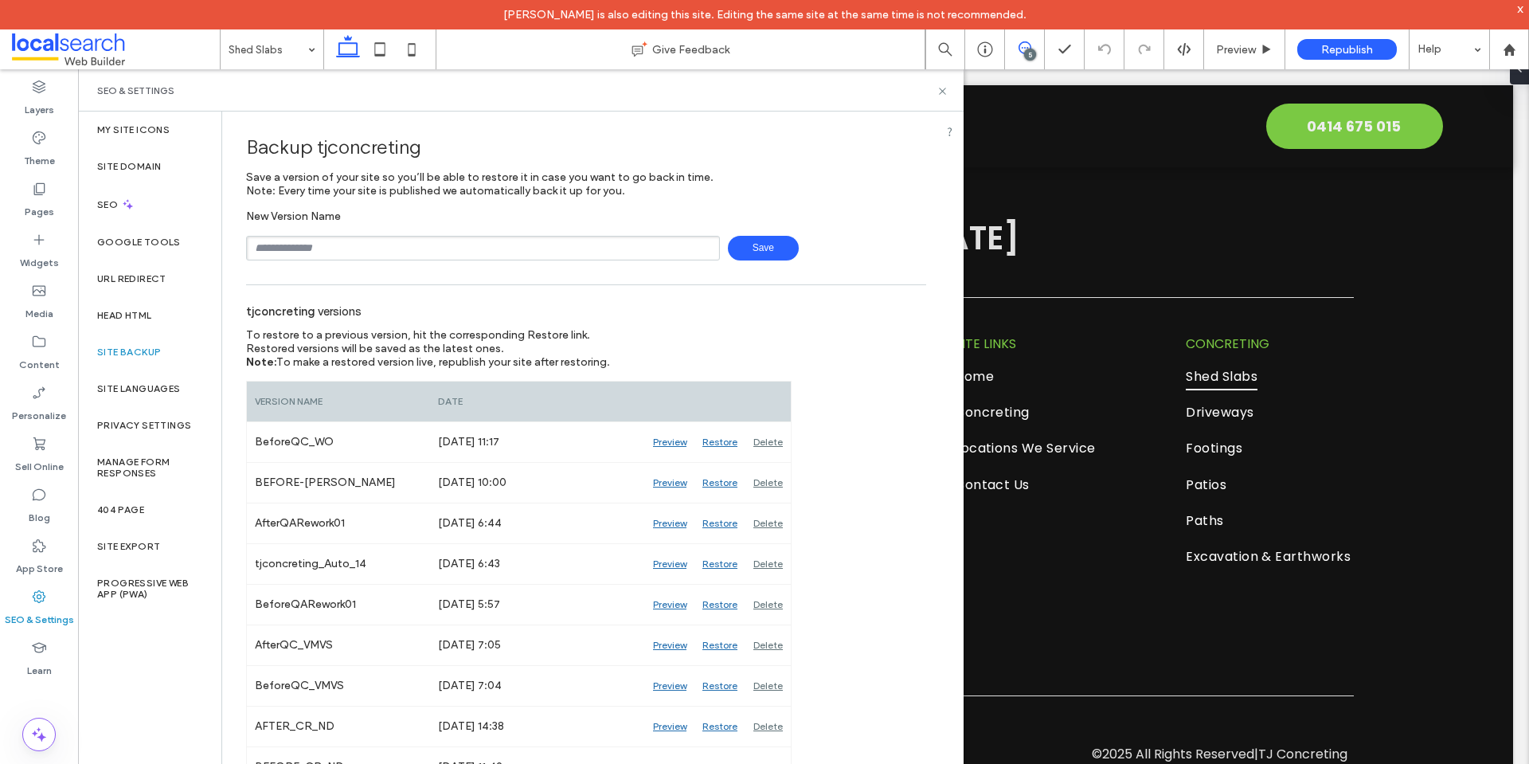
click at [1025, 45] on icon at bounding box center [1024, 47] width 13 height 13
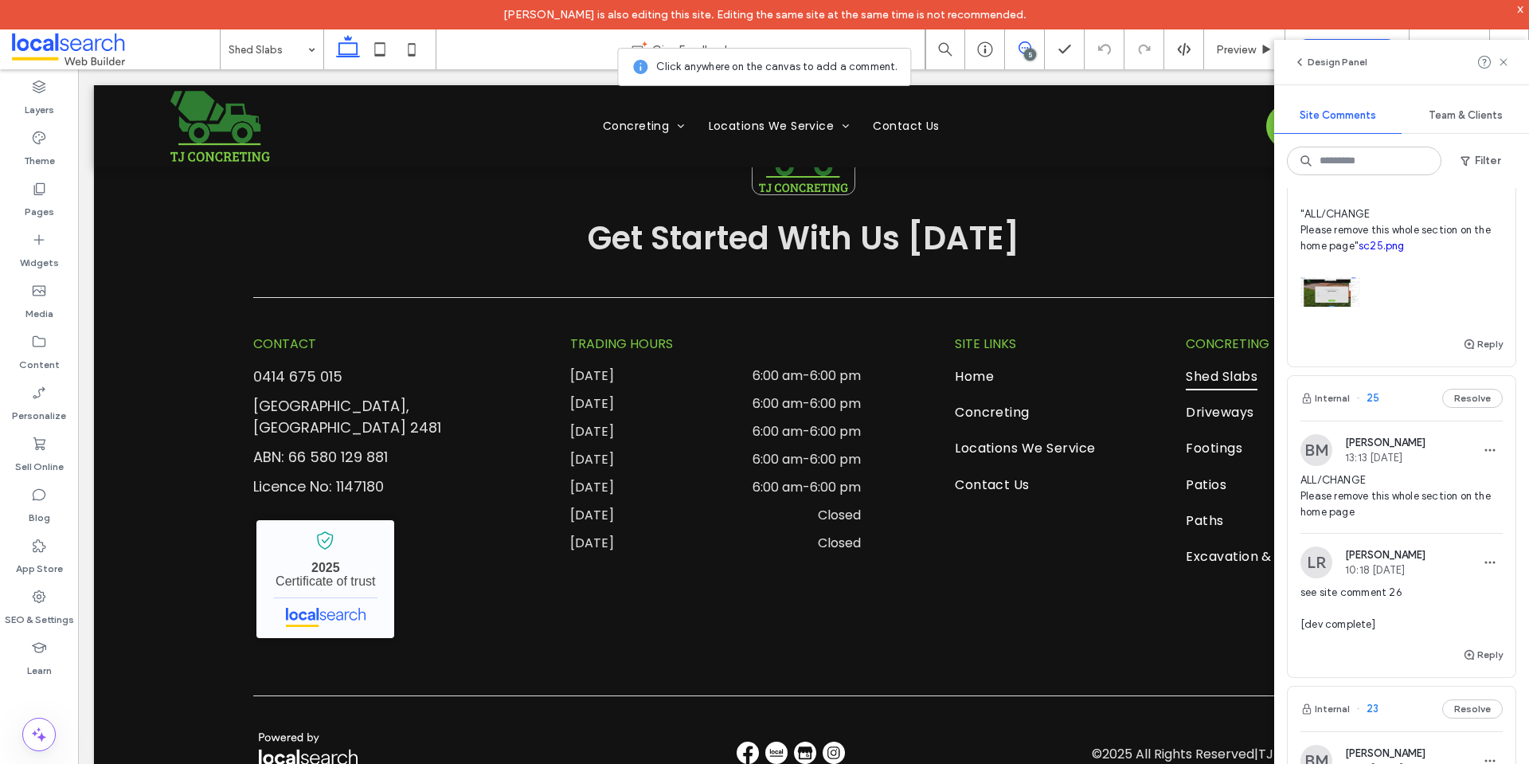
scroll to position [0, 0]
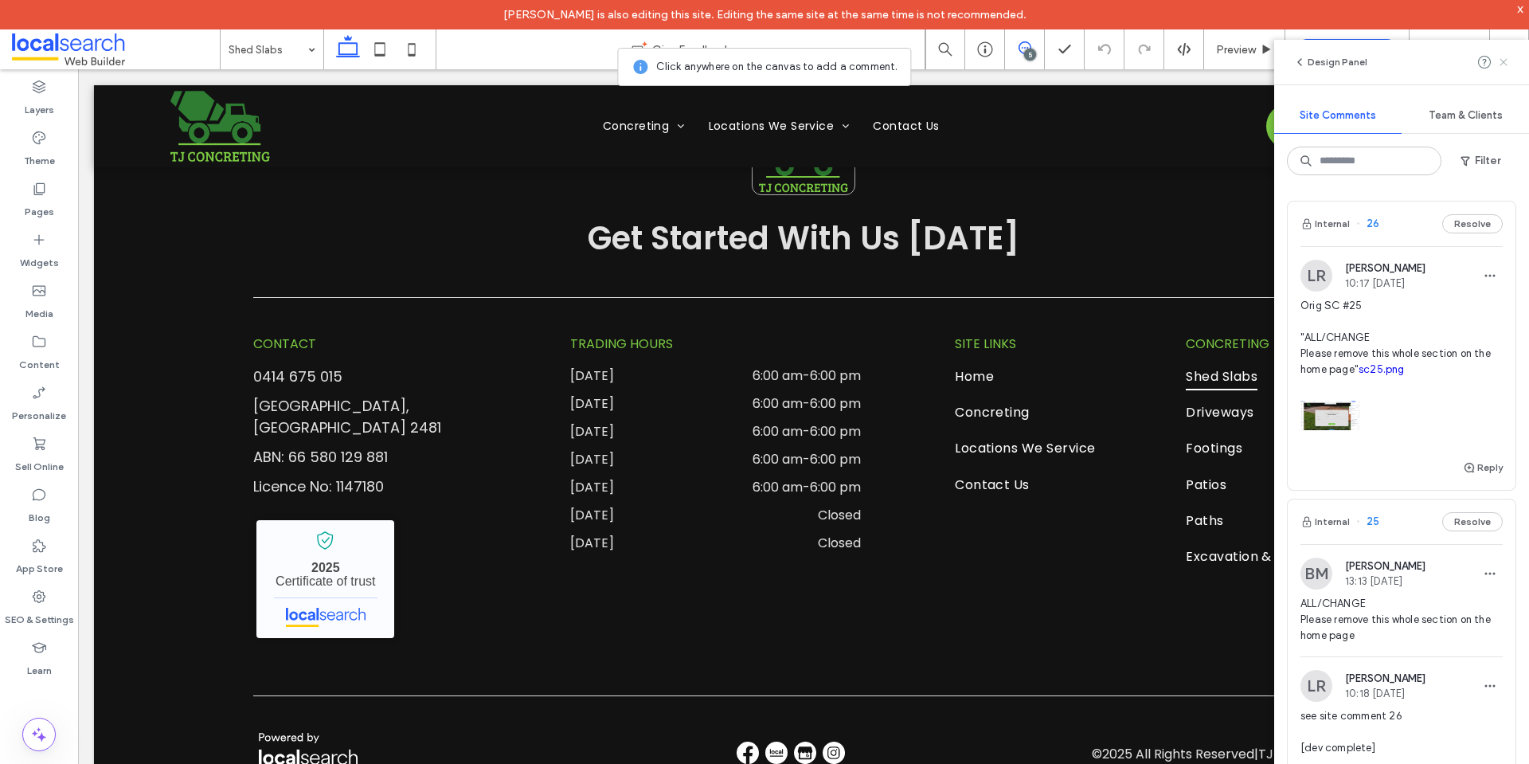
click at [1503, 65] on icon at bounding box center [1503, 62] width 13 height 13
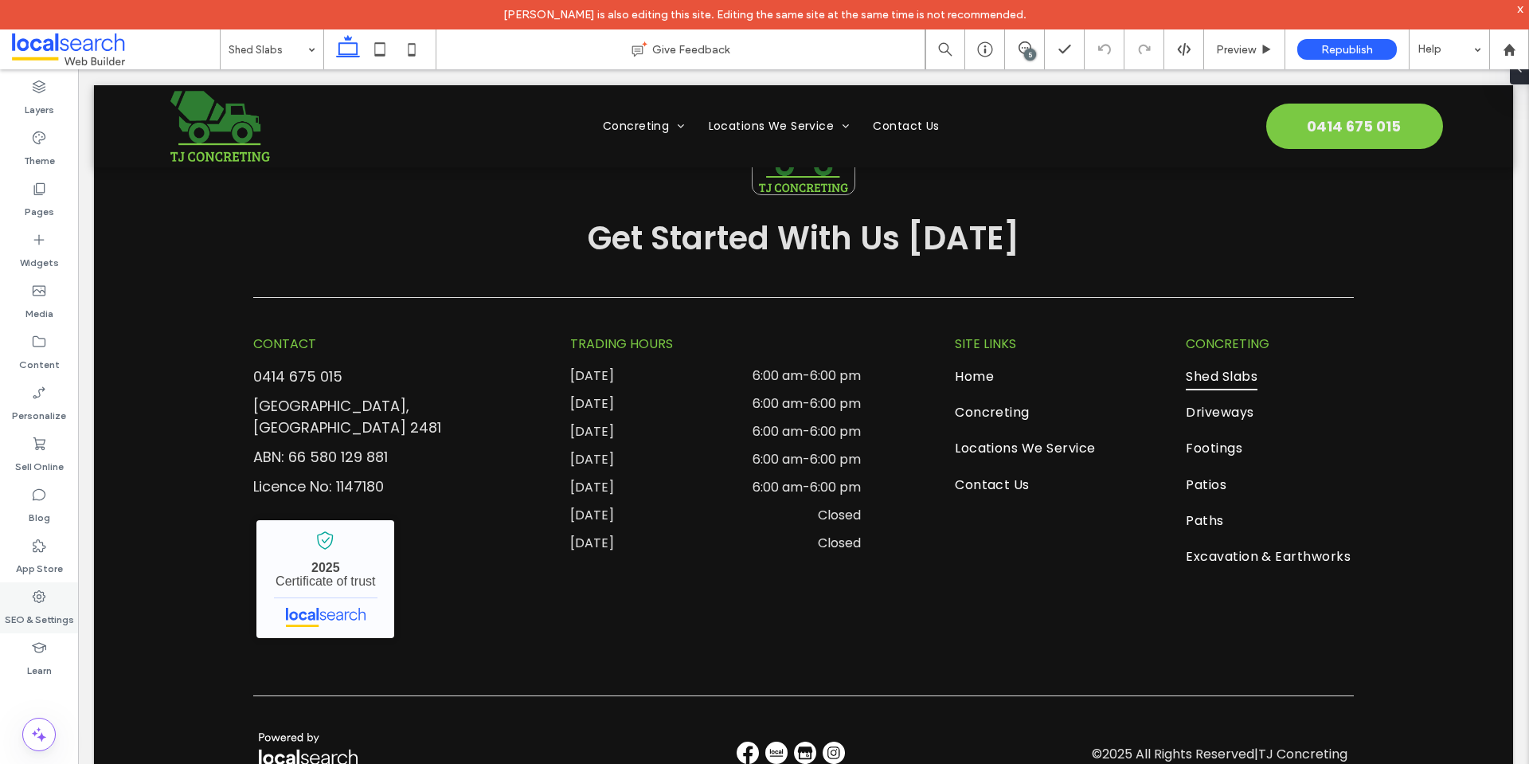
click at [33, 610] on label "SEO & Settings" at bounding box center [39, 615] width 69 height 22
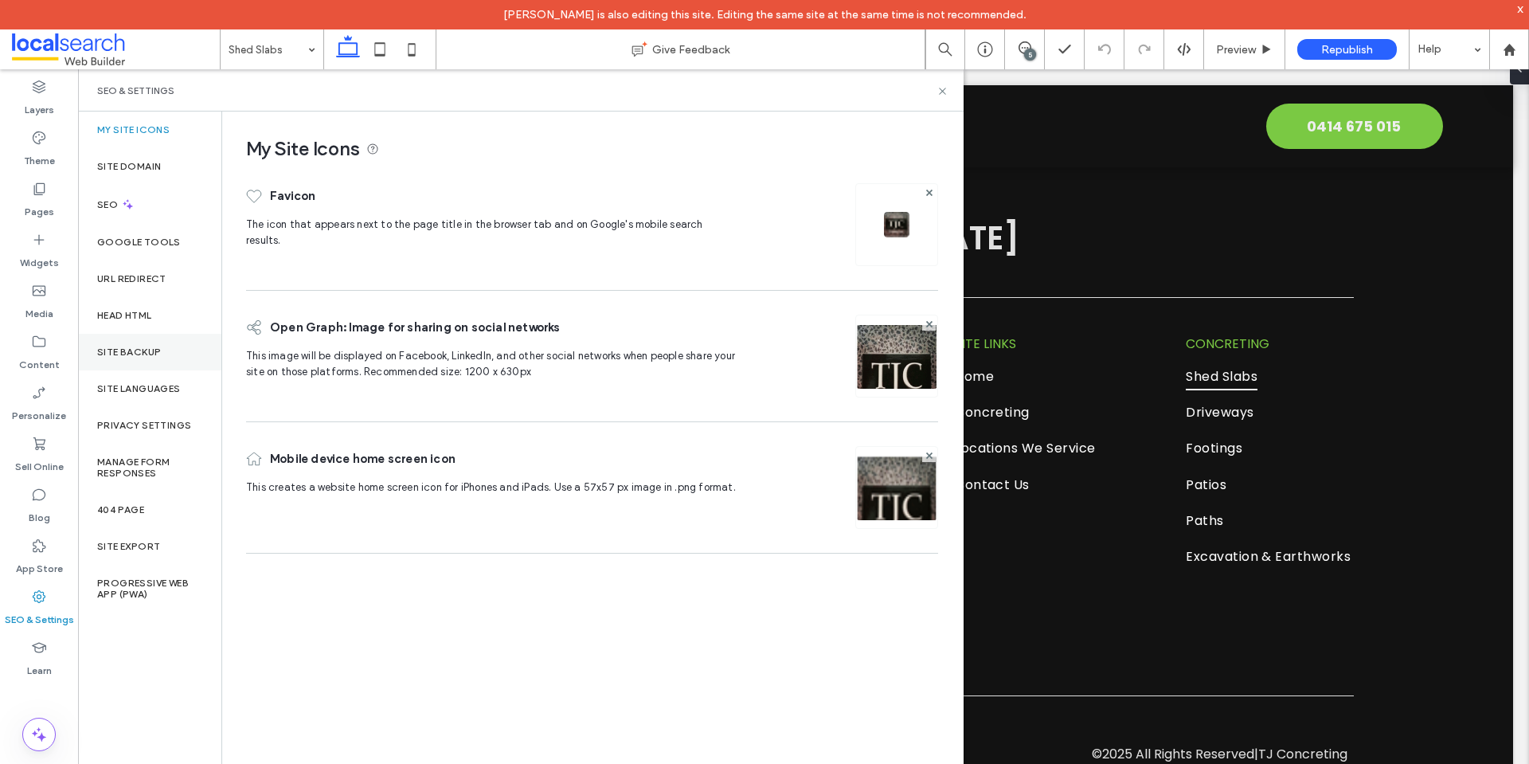
click at [110, 348] on label "Site Backup" at bounding box center [129, 351] width 64 height 11
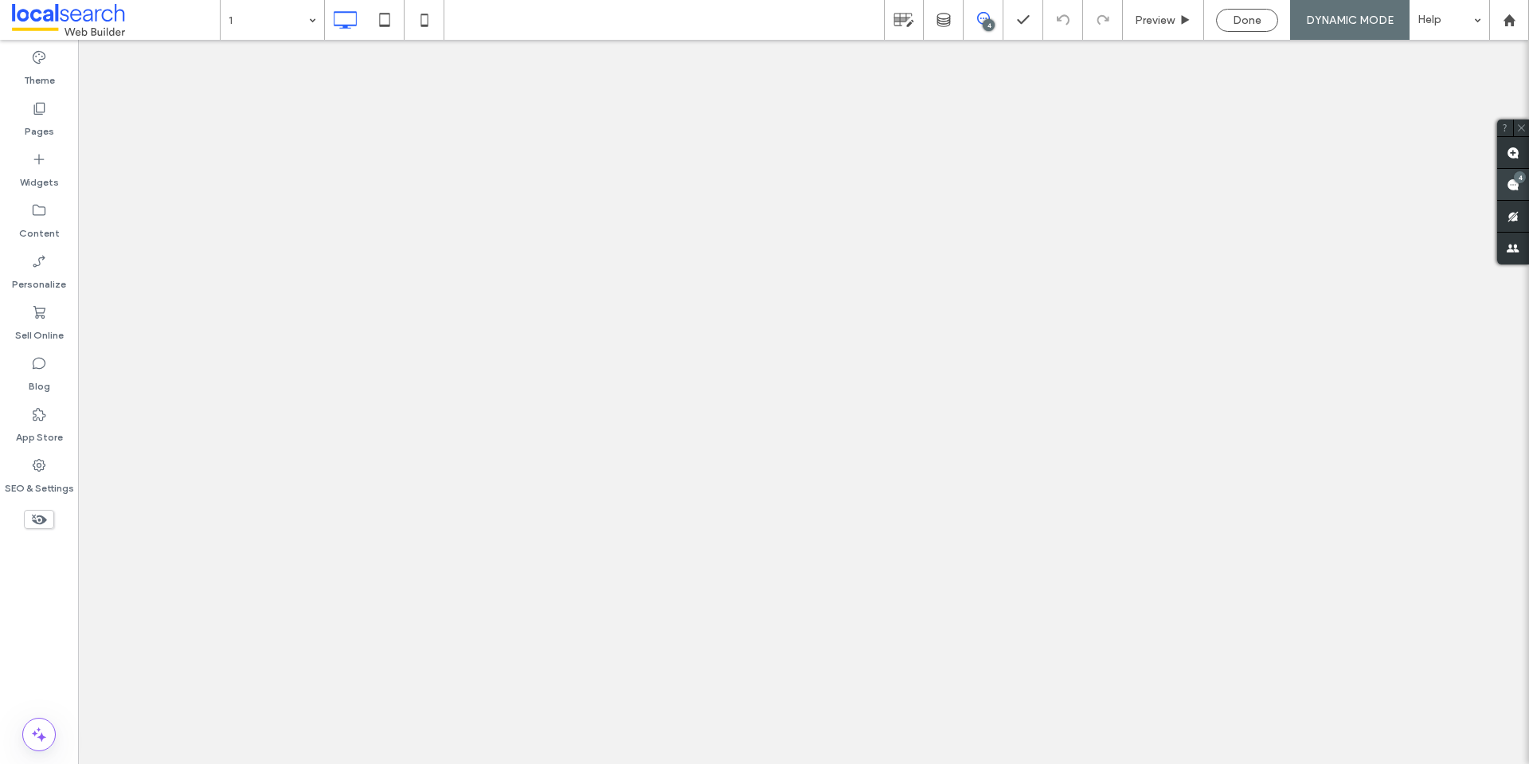
click at [1516, 178] on div "4" at bounding box center [1519, 177] width 12 height 12
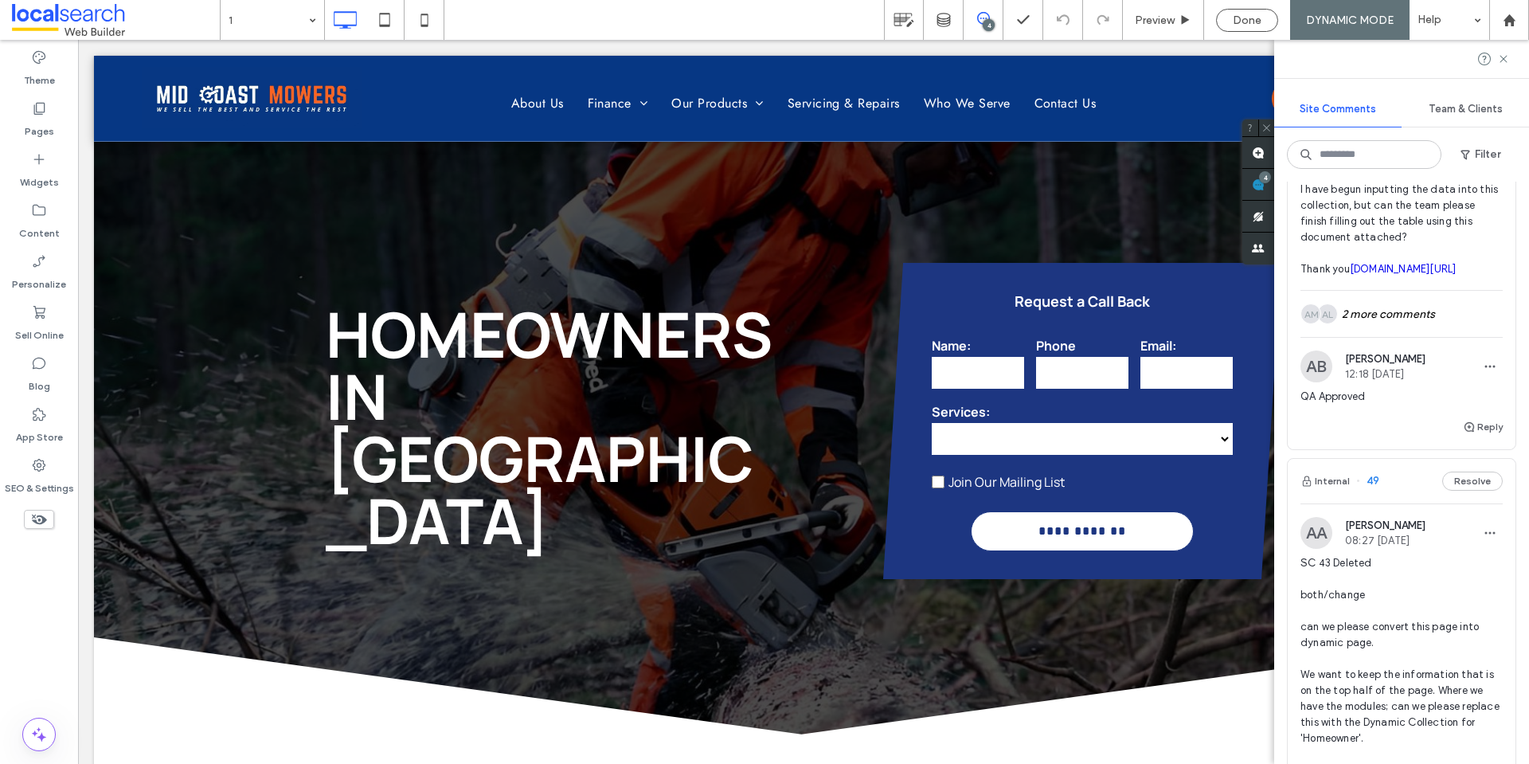
scroll to position [1035, 0]
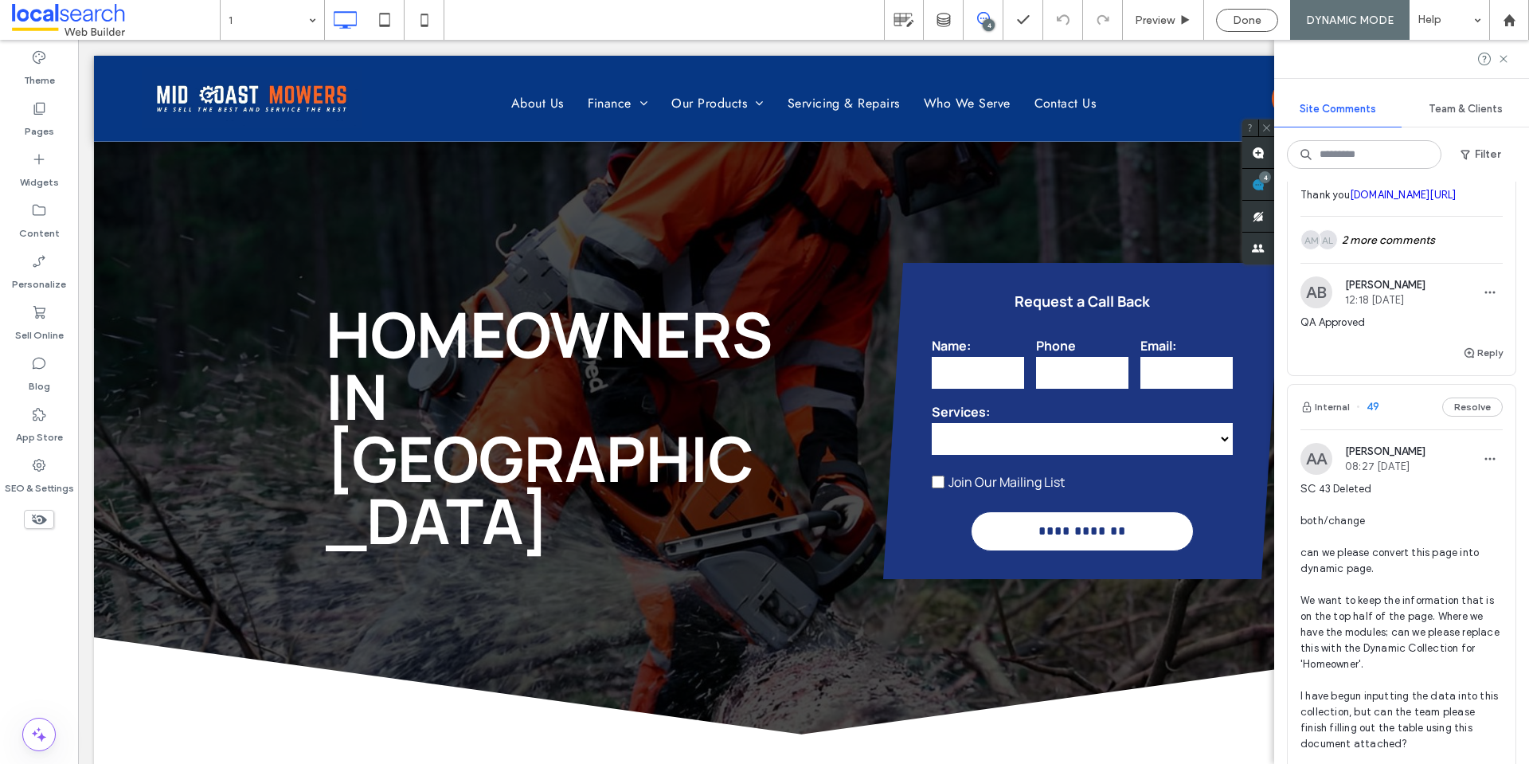
click at [1386, 560] on span "SC 43 Deleted both/change can we please convert this page into dynamic page. We…" at bounding box center [1401, 632] width 202 height 303
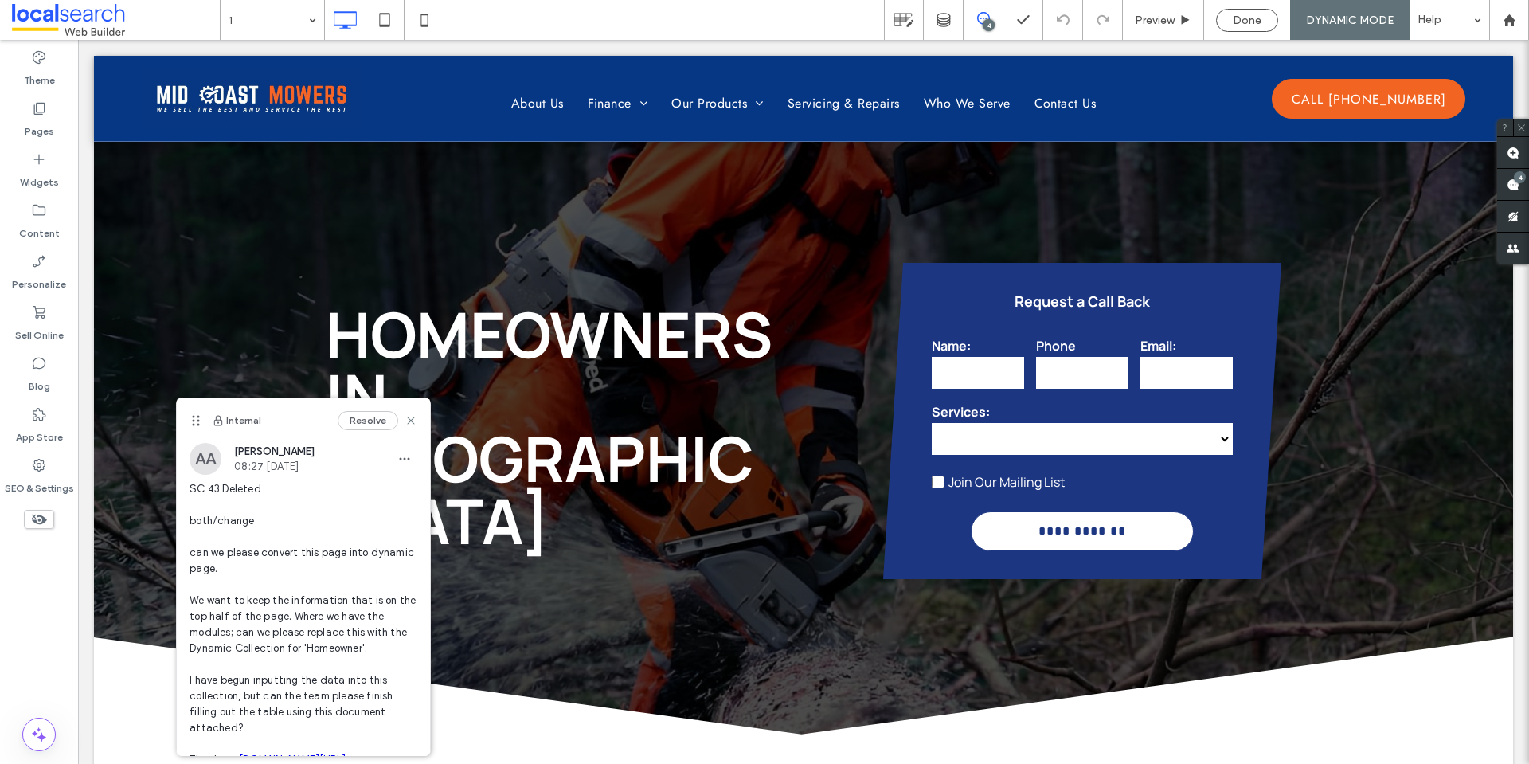
scroll to position [0, 0]
click at [408, 423] on use at bounding box center [411, 419] width 7 height 7
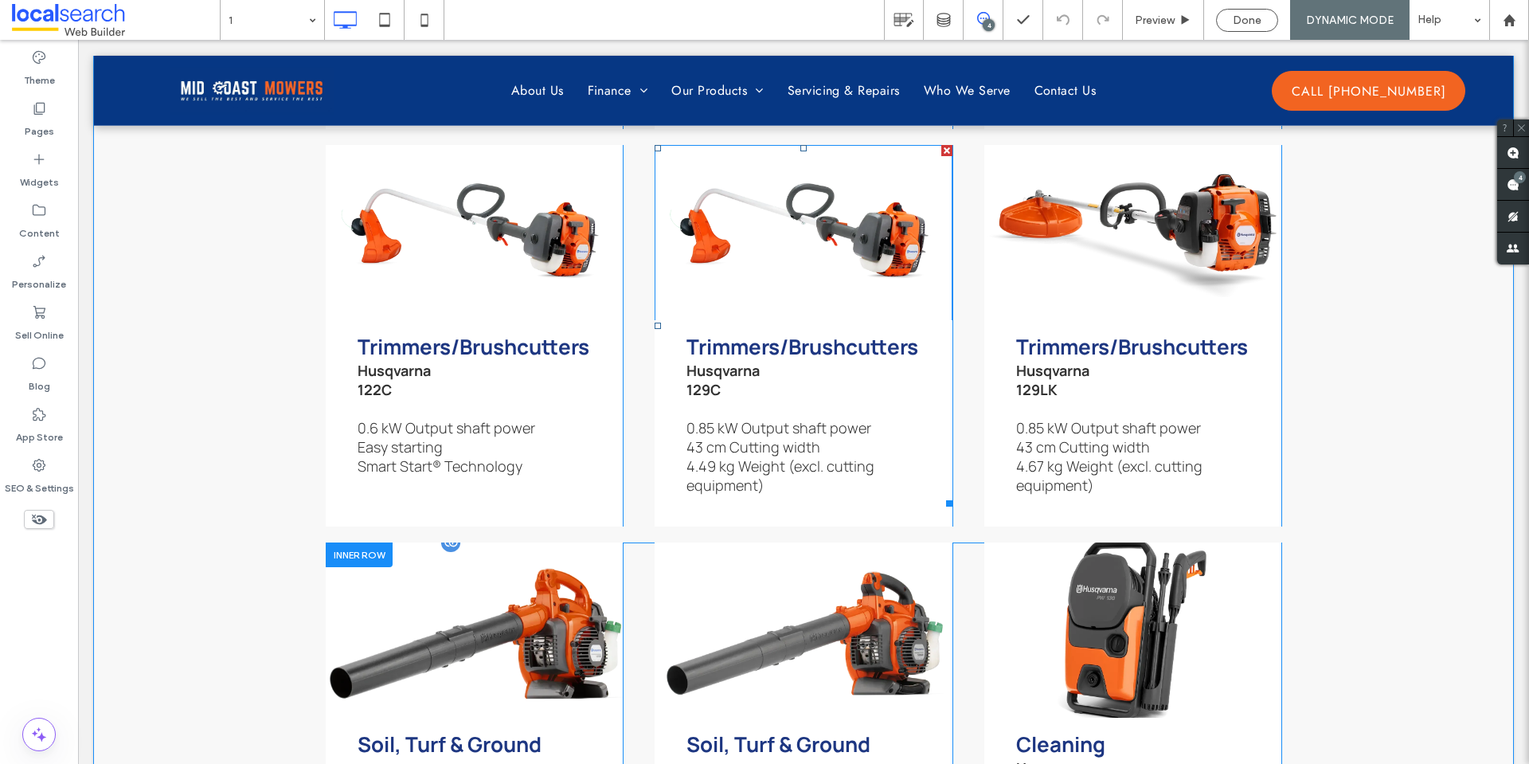
scroll to position [4936, 0]
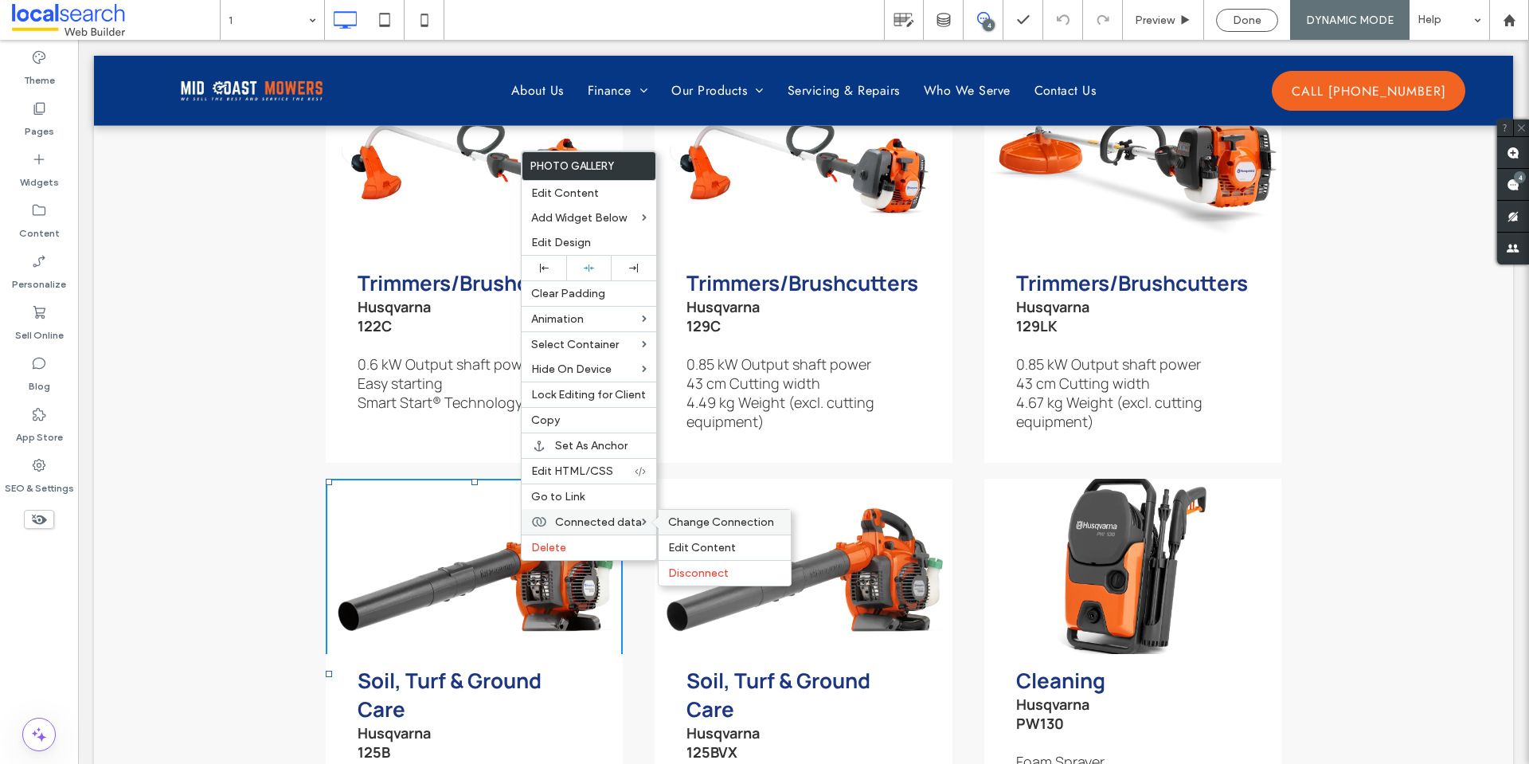
click at [692, 518] on span "Change Connection" at bounding box center [721, 522] width 106 height 14
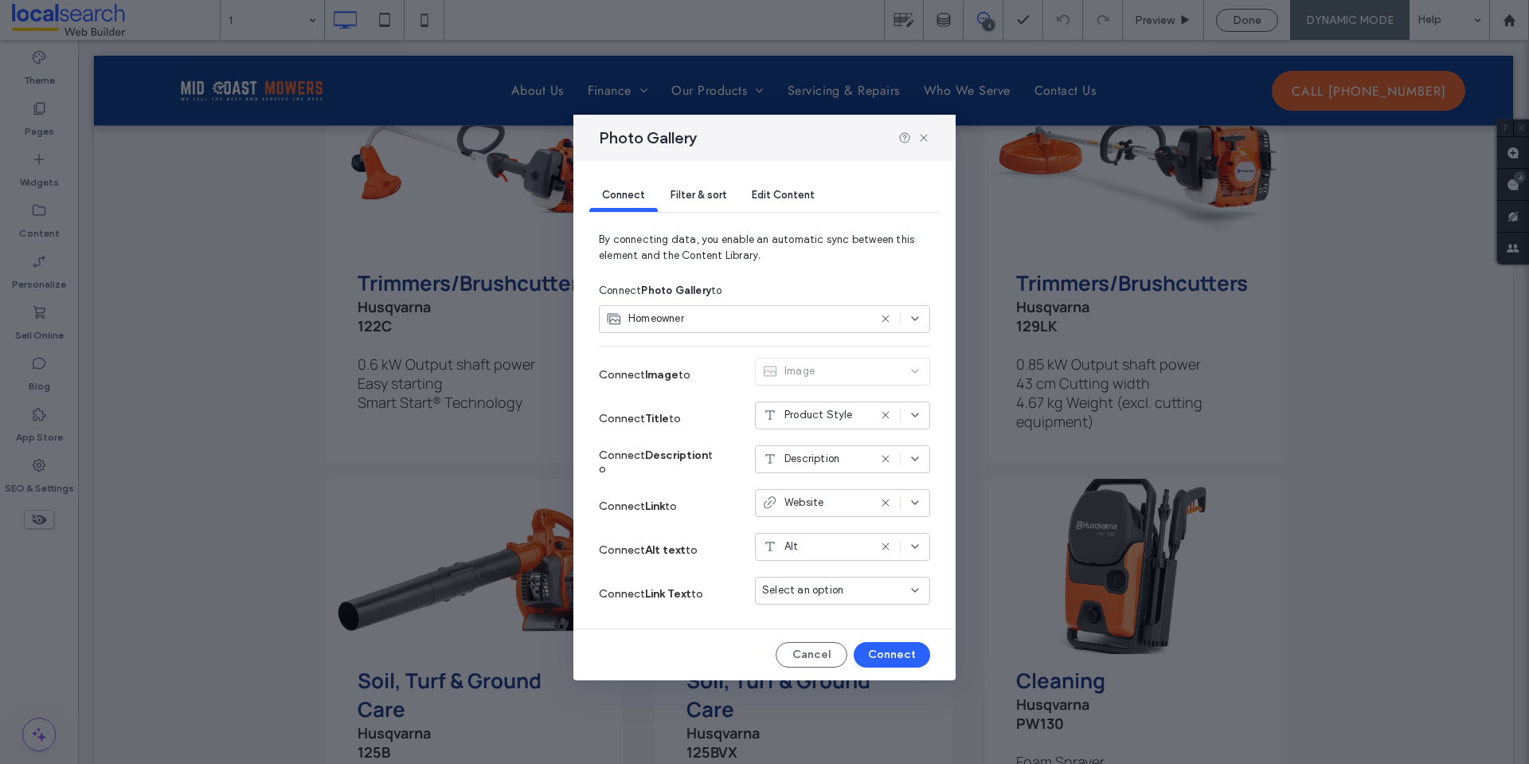
click at [698, 211] on div "Filter & sort" at bounding box center [698, 196] width 81 height 32
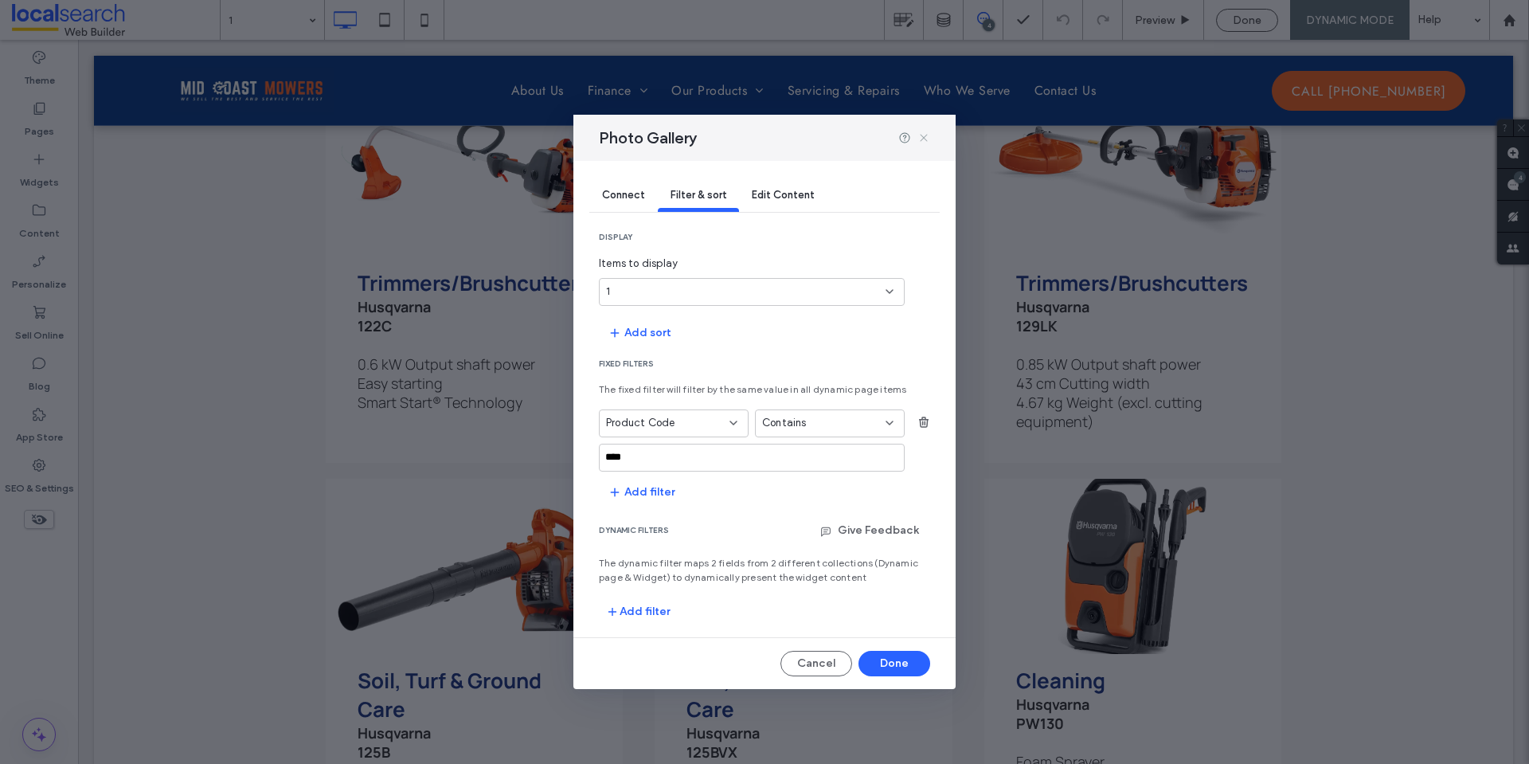
click at [924, 139] on icon at bounding box center [923, 137] width 13 height 13
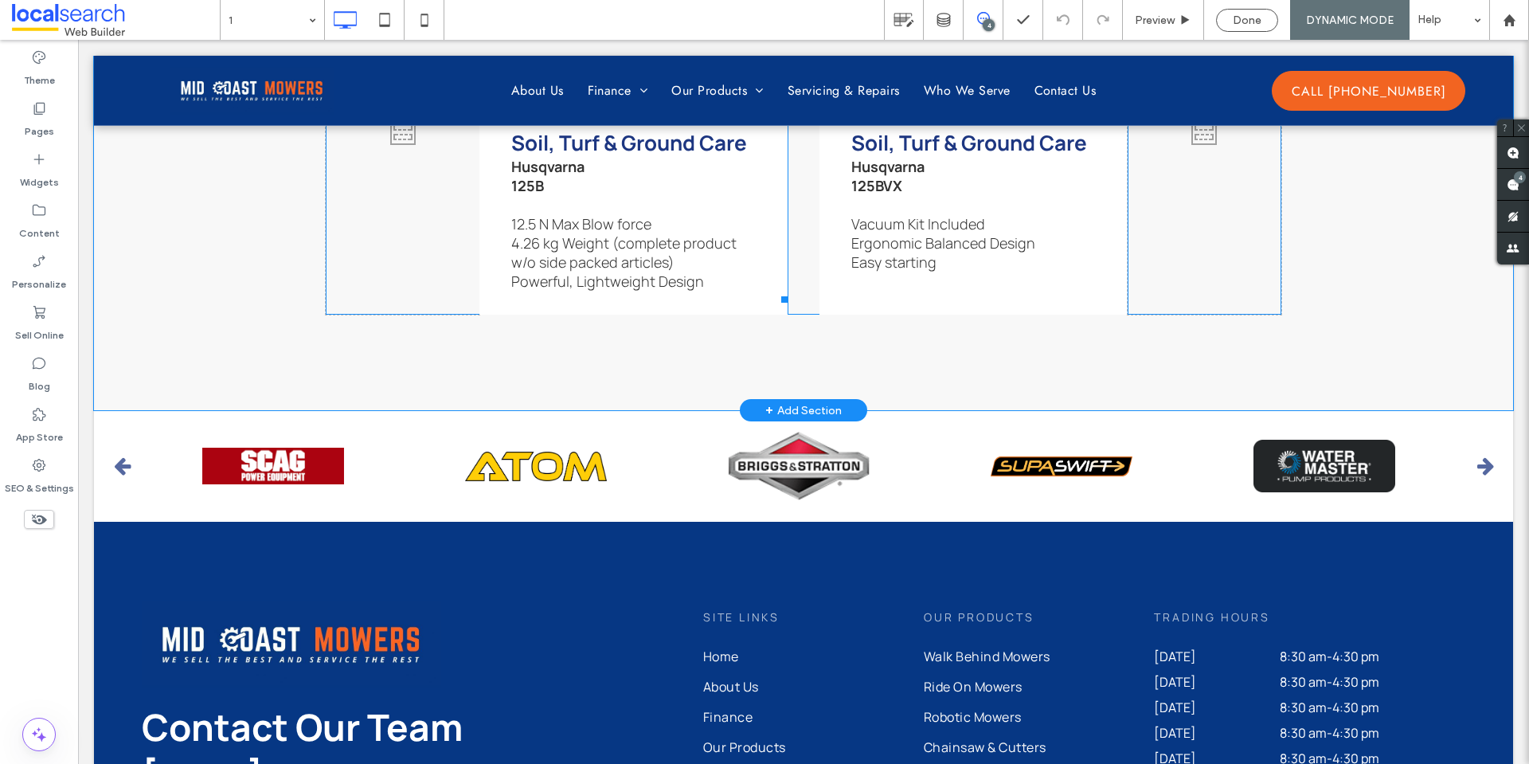
scroll to position [5653, 0]
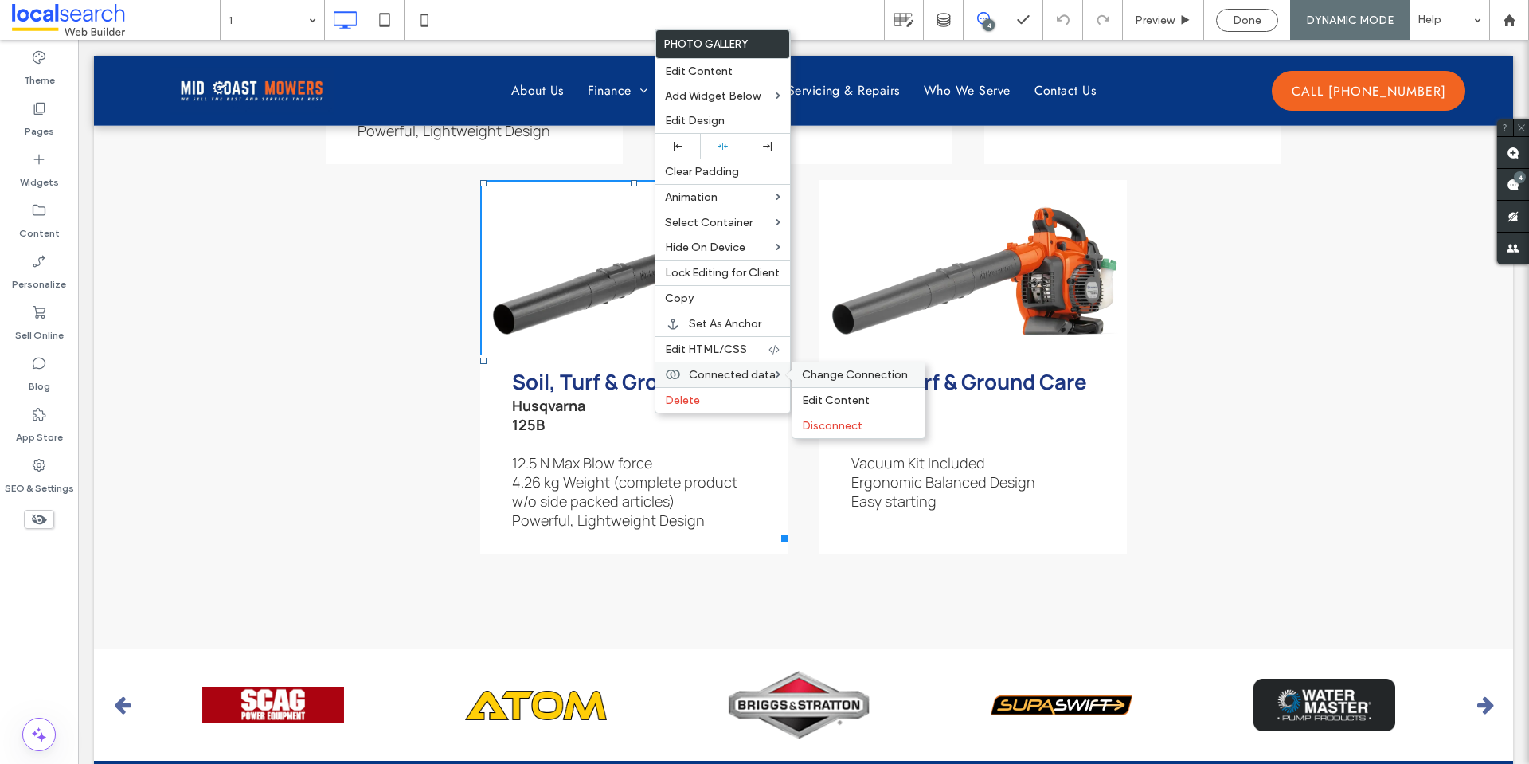
drag, startPoint x: 741, startPoint y: 376, endPoint x: 815, endPoint y: 370, distance: 74.3
click at [743, 375] on span "Connected data" at bounding box center [732, 375] width 87 height 14
click at [836, 370] on span "Change Connection" at bounding box center [855, 375] width 106 height 14
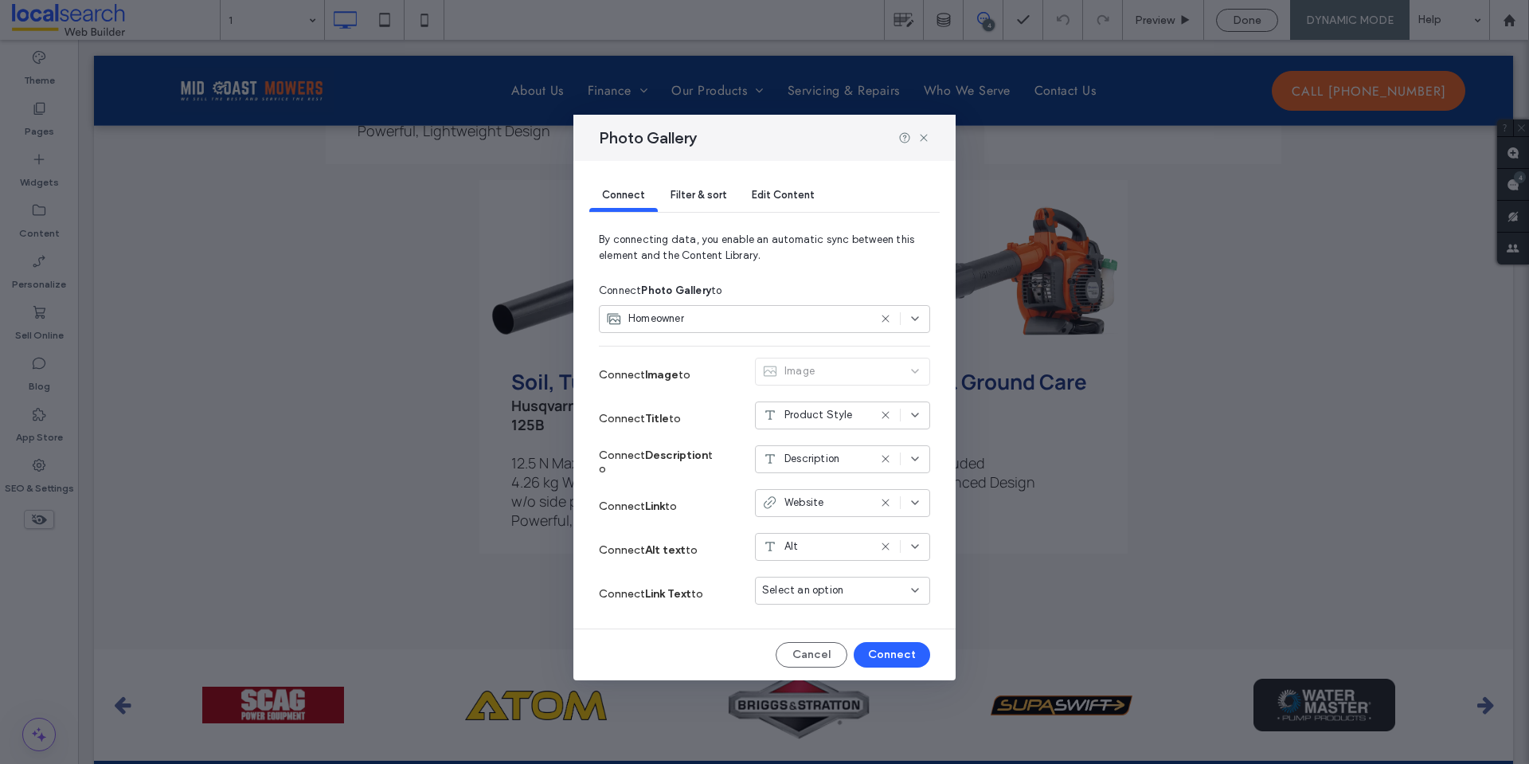
click at [696, 202] on div "Filter & sort" at bounding box center [698, 196] width 81 height 32
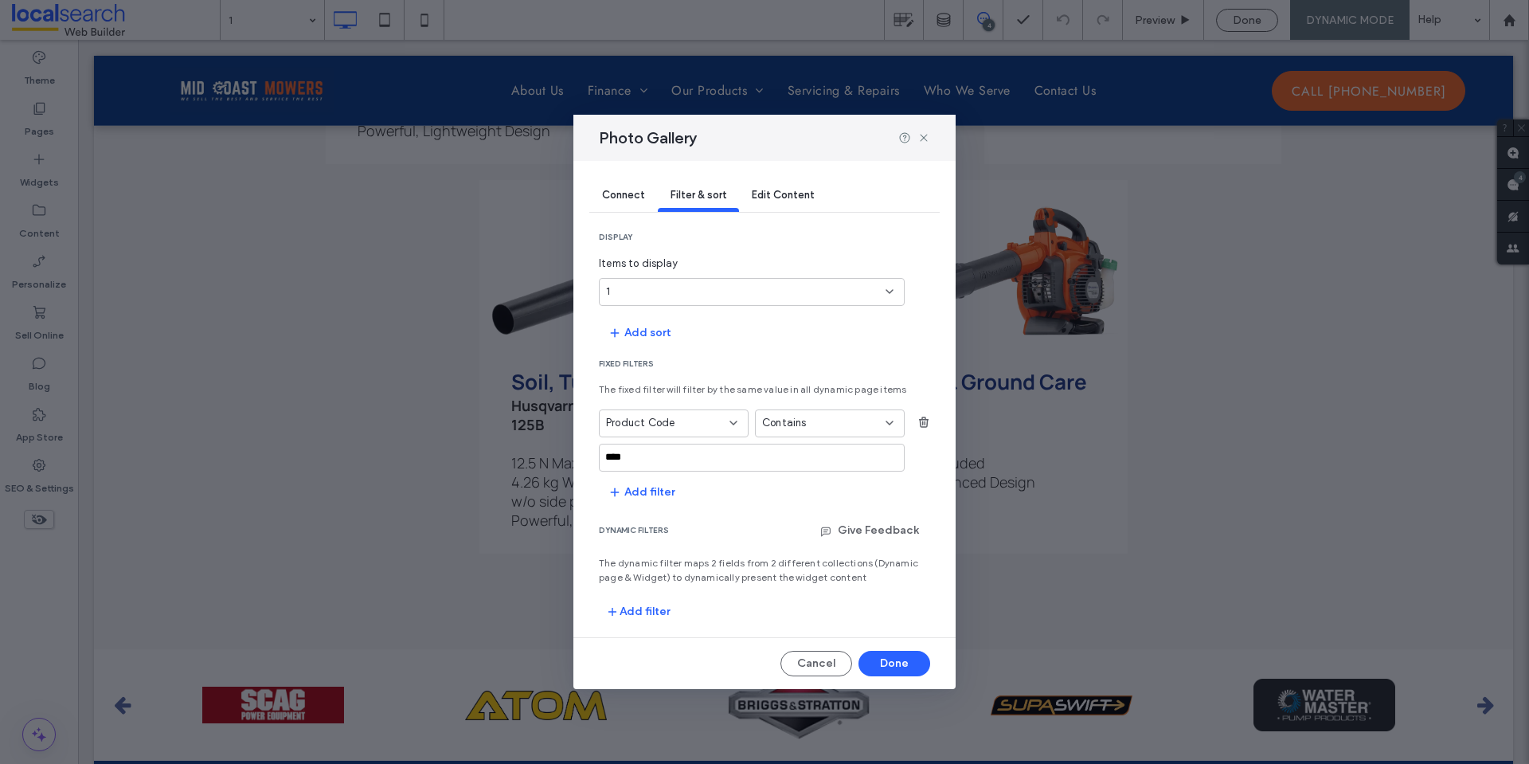
click at [748, 289] on div "1" at bounding box center [742, 291] width 272 height 16
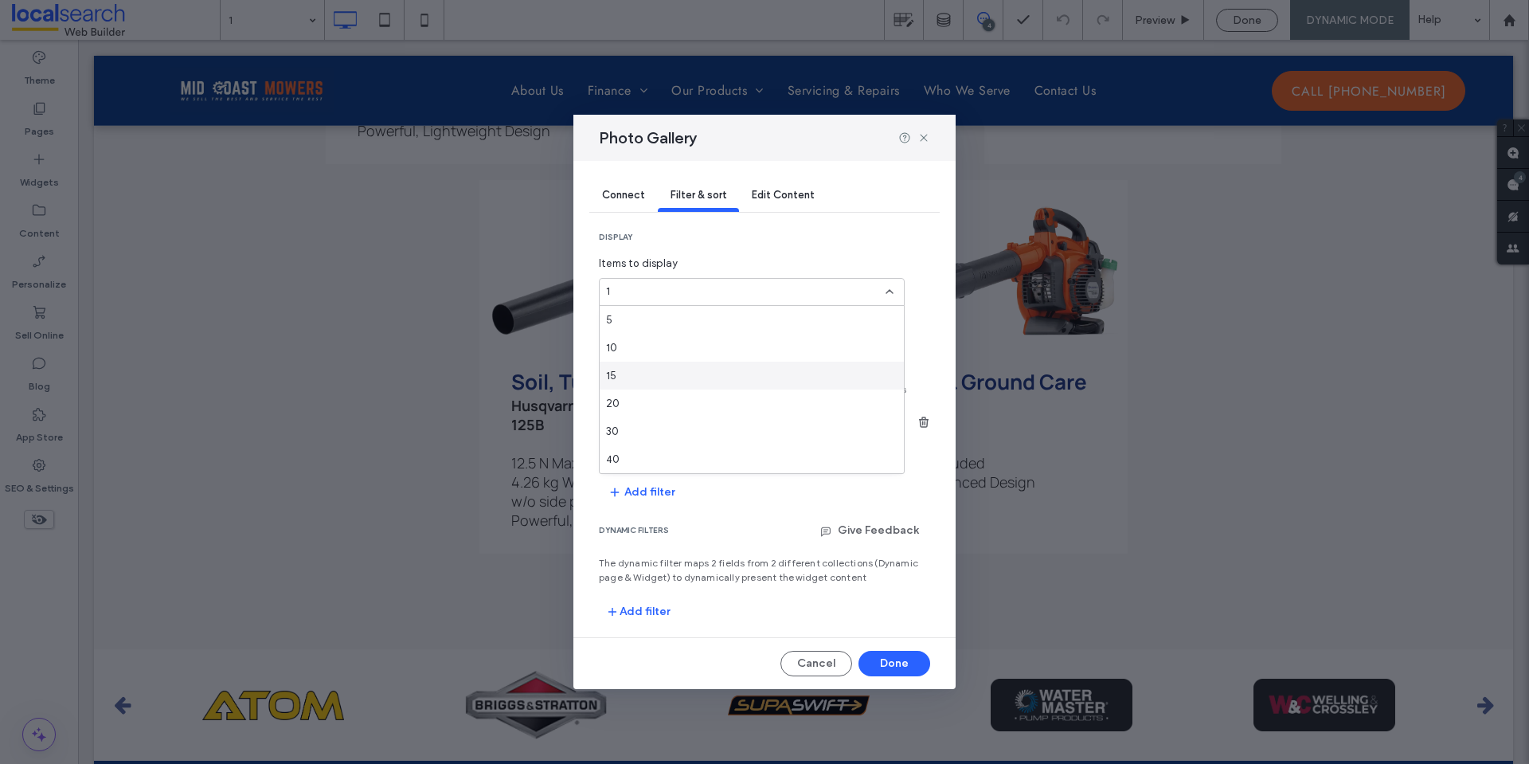
scroll to position [84, 0]
click at [914, 243] on section "display Items to display 1" at bounding box center [764, 269] width 331 height 74
click at [789, 425] on span "Contains" at bounding box center [784, 423] width 45 height 16
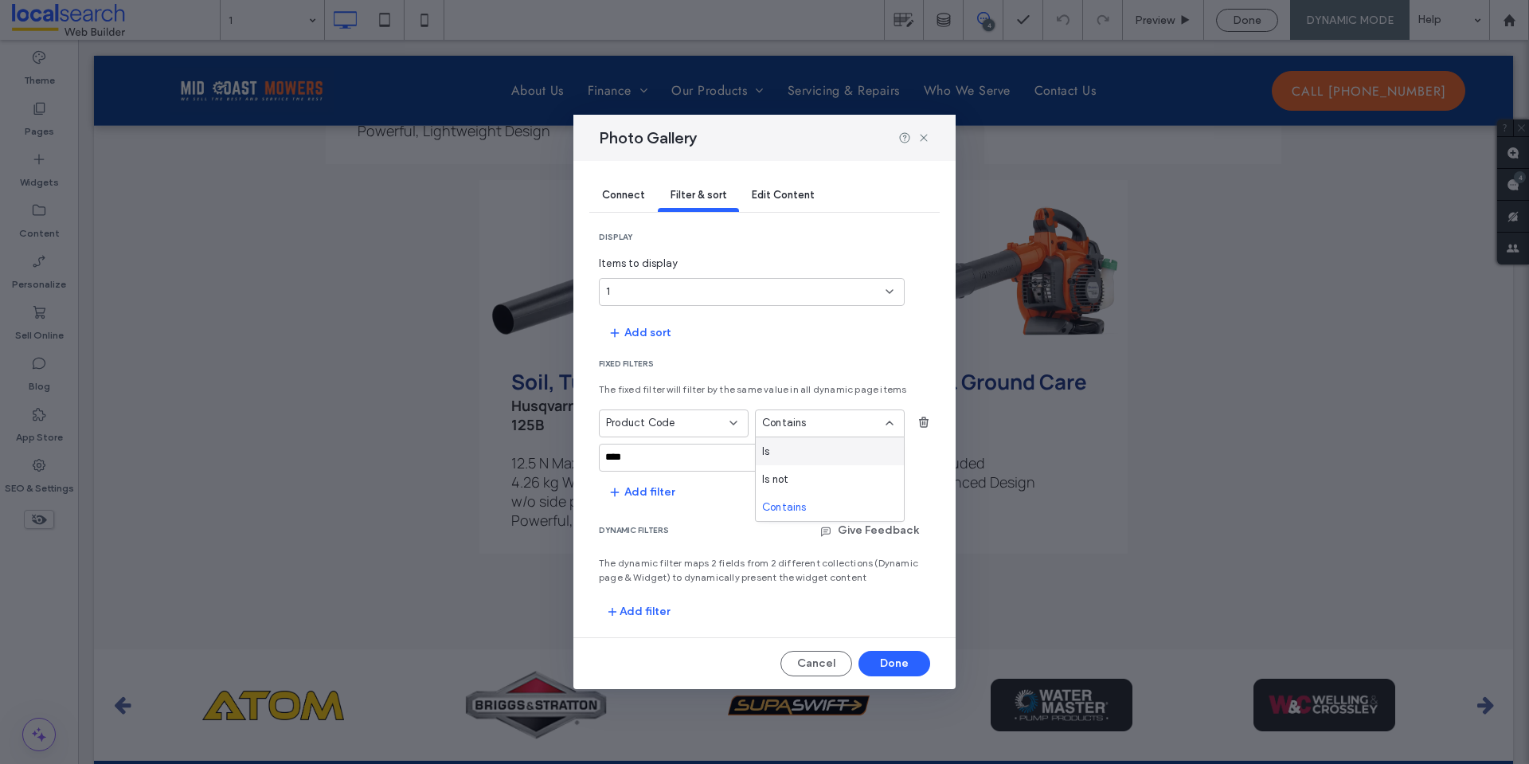
click at [792, 423] on span "Contains" at bounding box center [784, 423] width 45 height 16
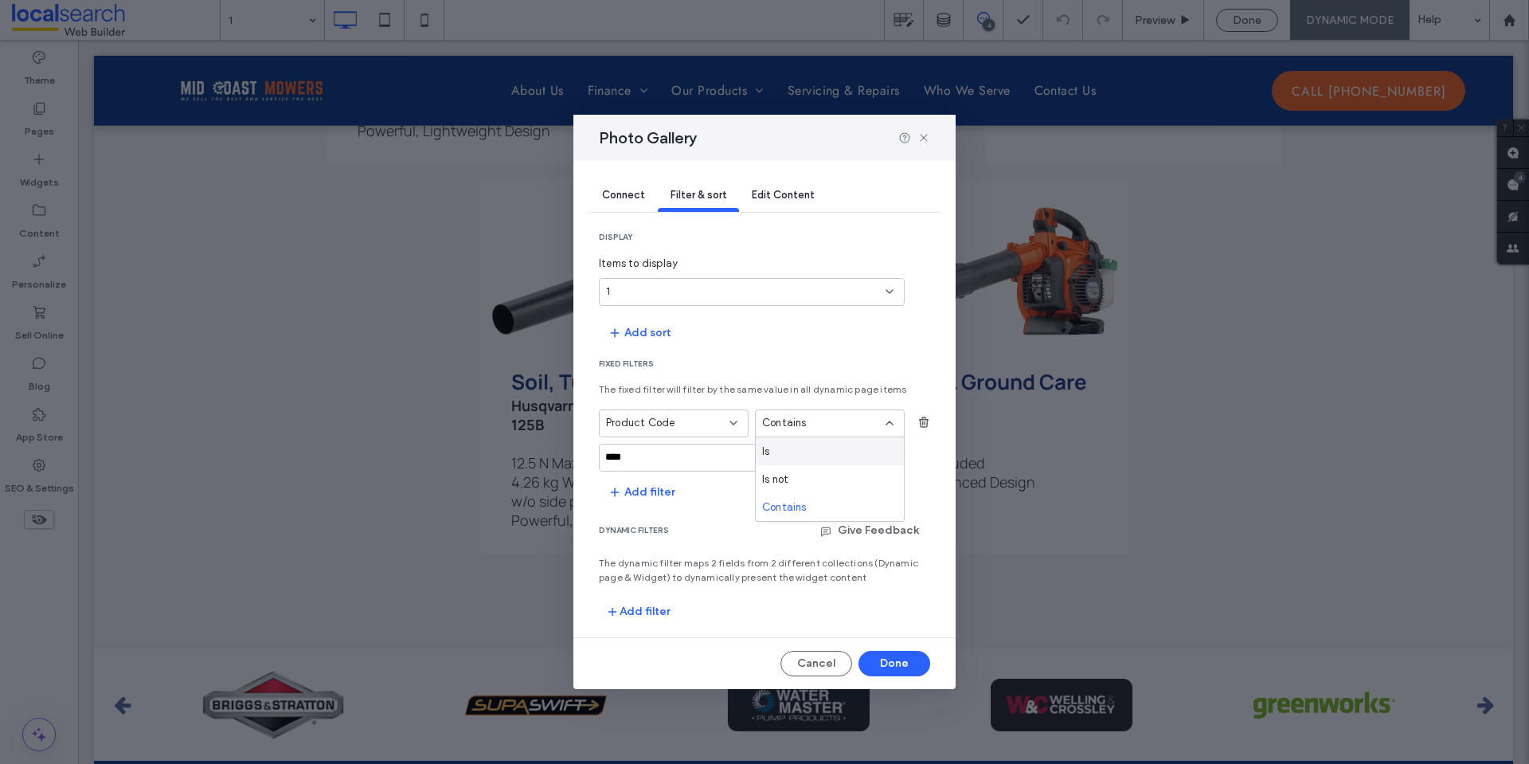
click at [697, 521] on div "dynamic filters Give Feedback" at bounding box center [764, 537] width 331 height 38
click at [696, 418] on div "Product Code" at bounding box center [664, 423] width 116 height 16
click at [788, 456] on input "****" at bounding box center [752, 457] width 306 height 28
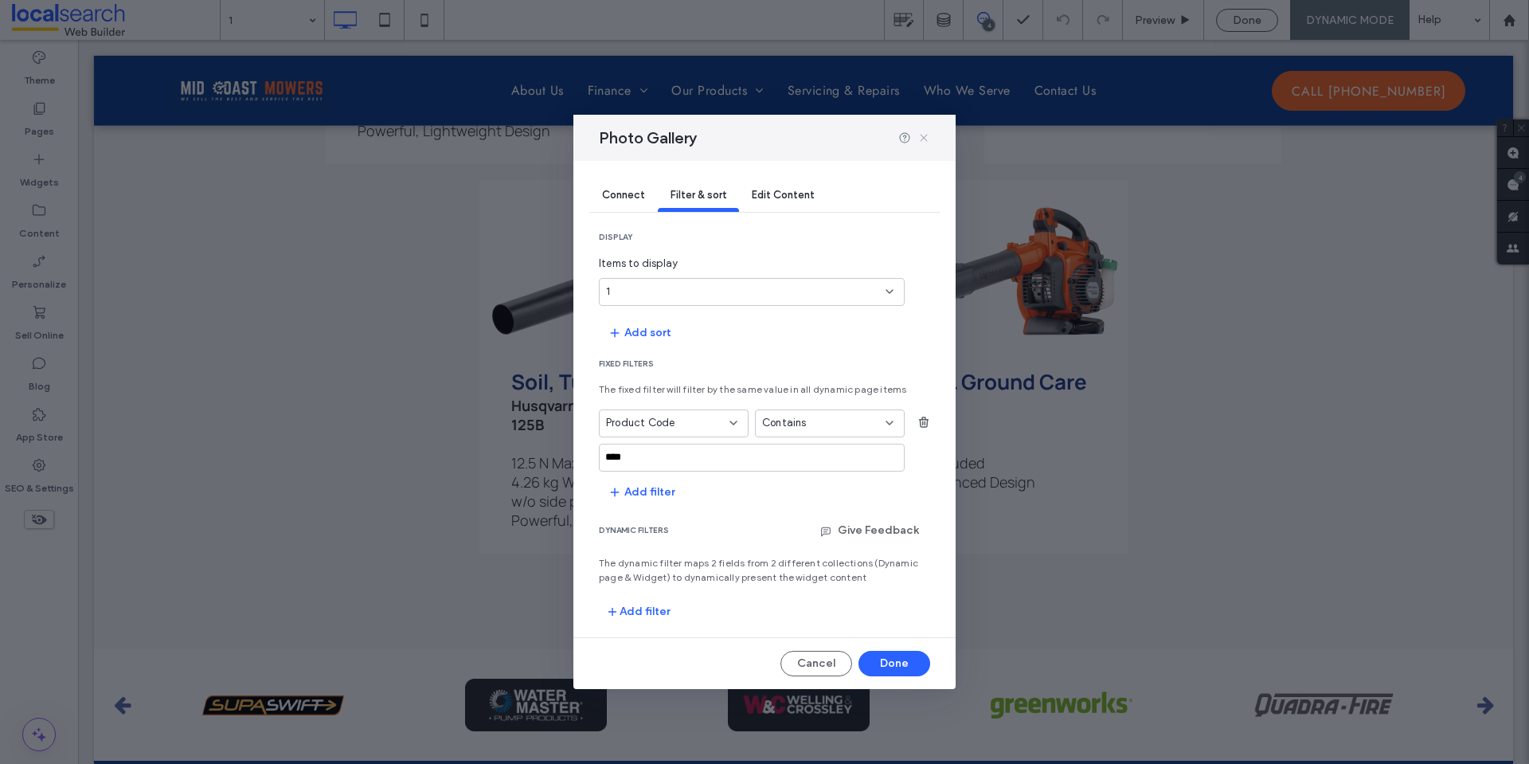
click at [922, 143] on icon at bounding box center [923, 137] width 13 height 13
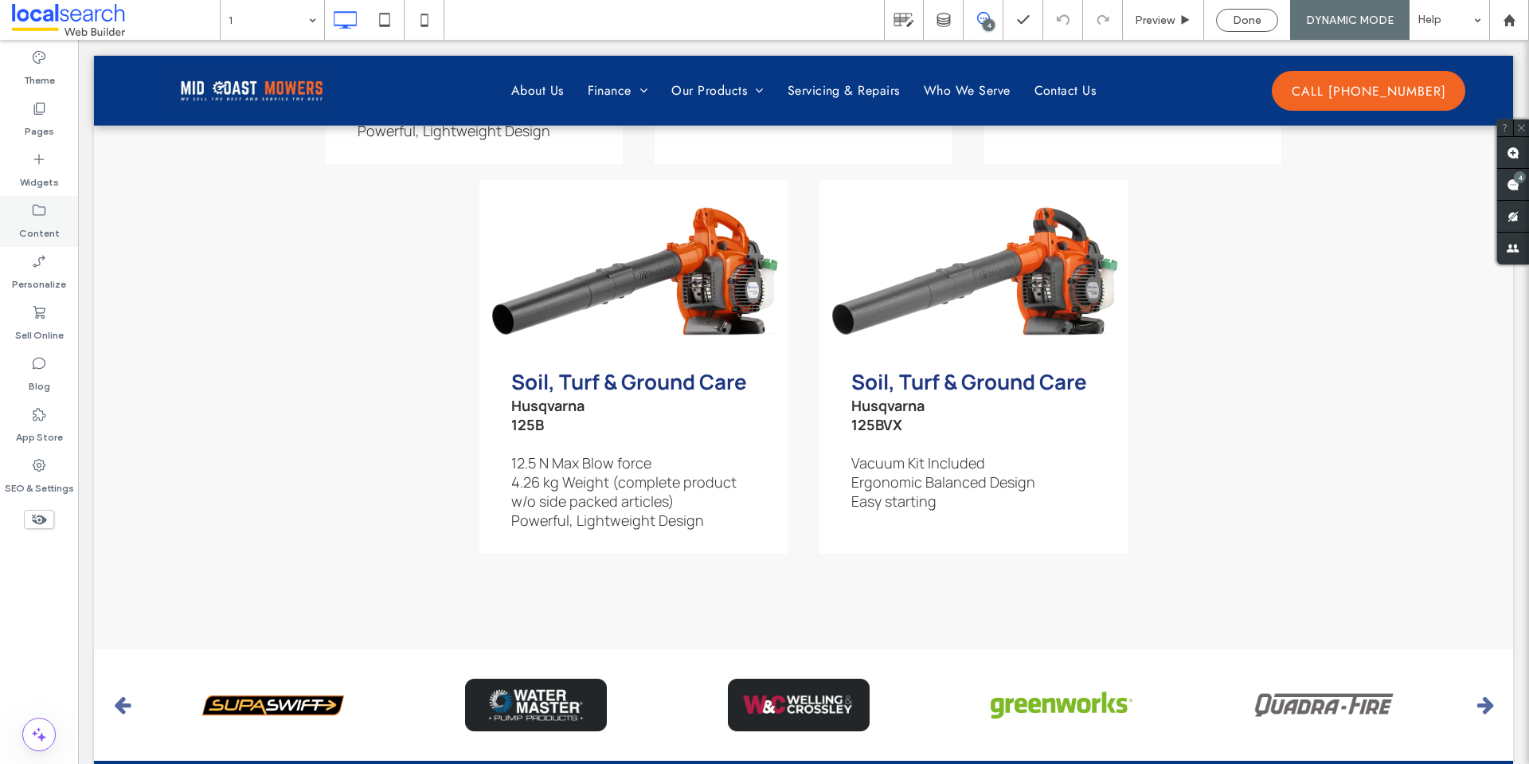
click at [52, 235] on label "Content" at bounding box center [39, 229] width 41 height 22
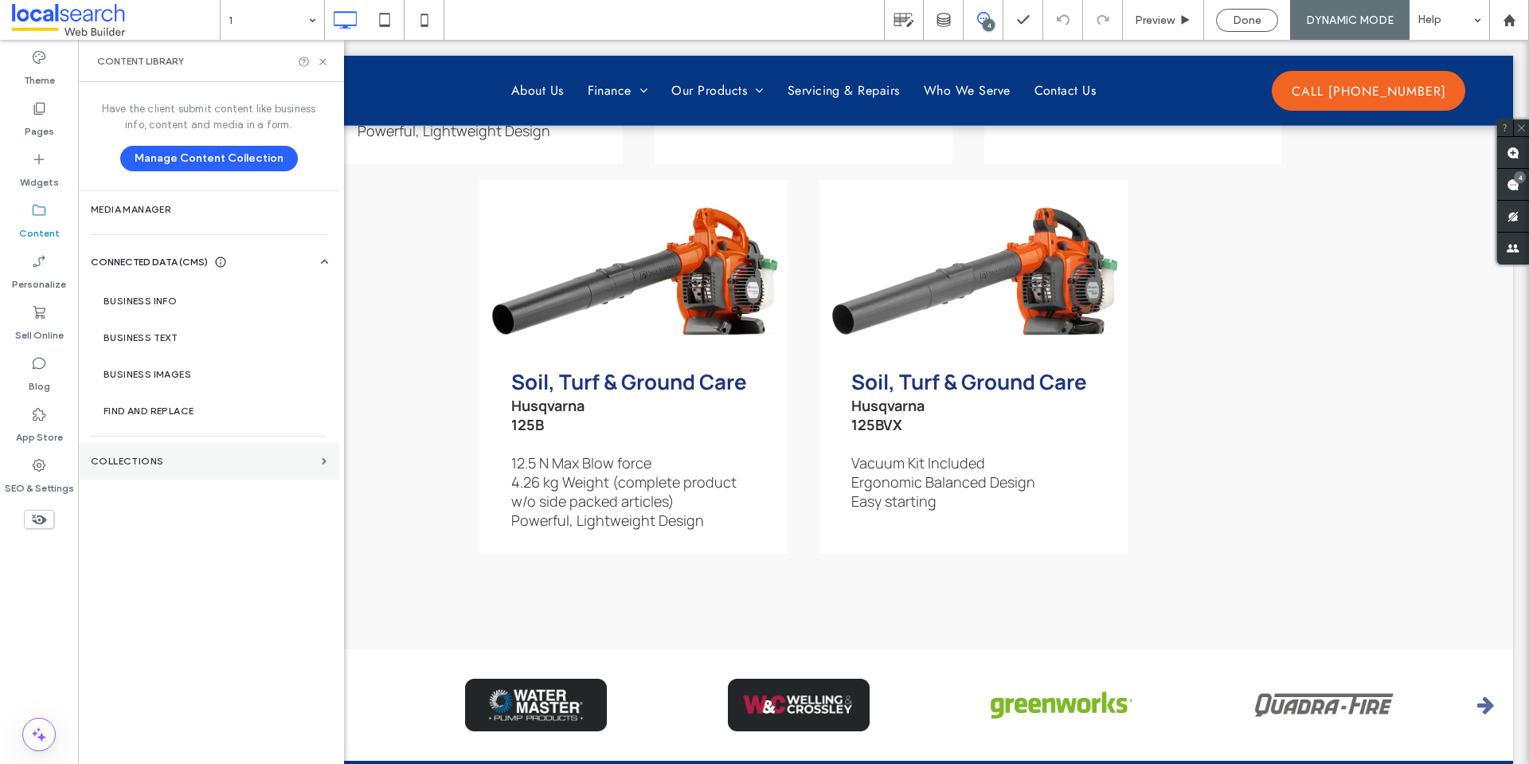
click at [234, 461] on label "Collections" at bounding box center [203, 460] width 225 height 11
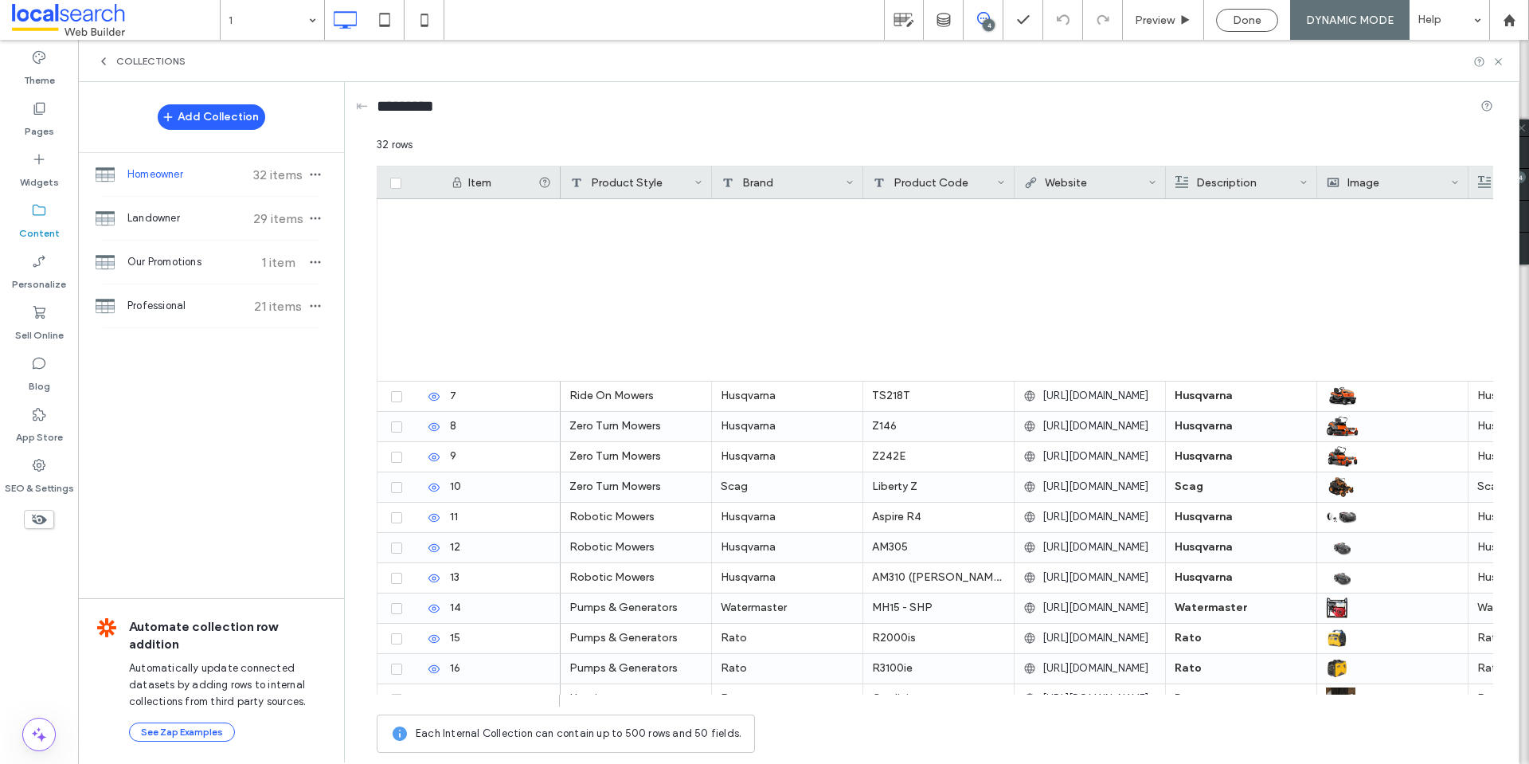
scroll to position [503, 0]
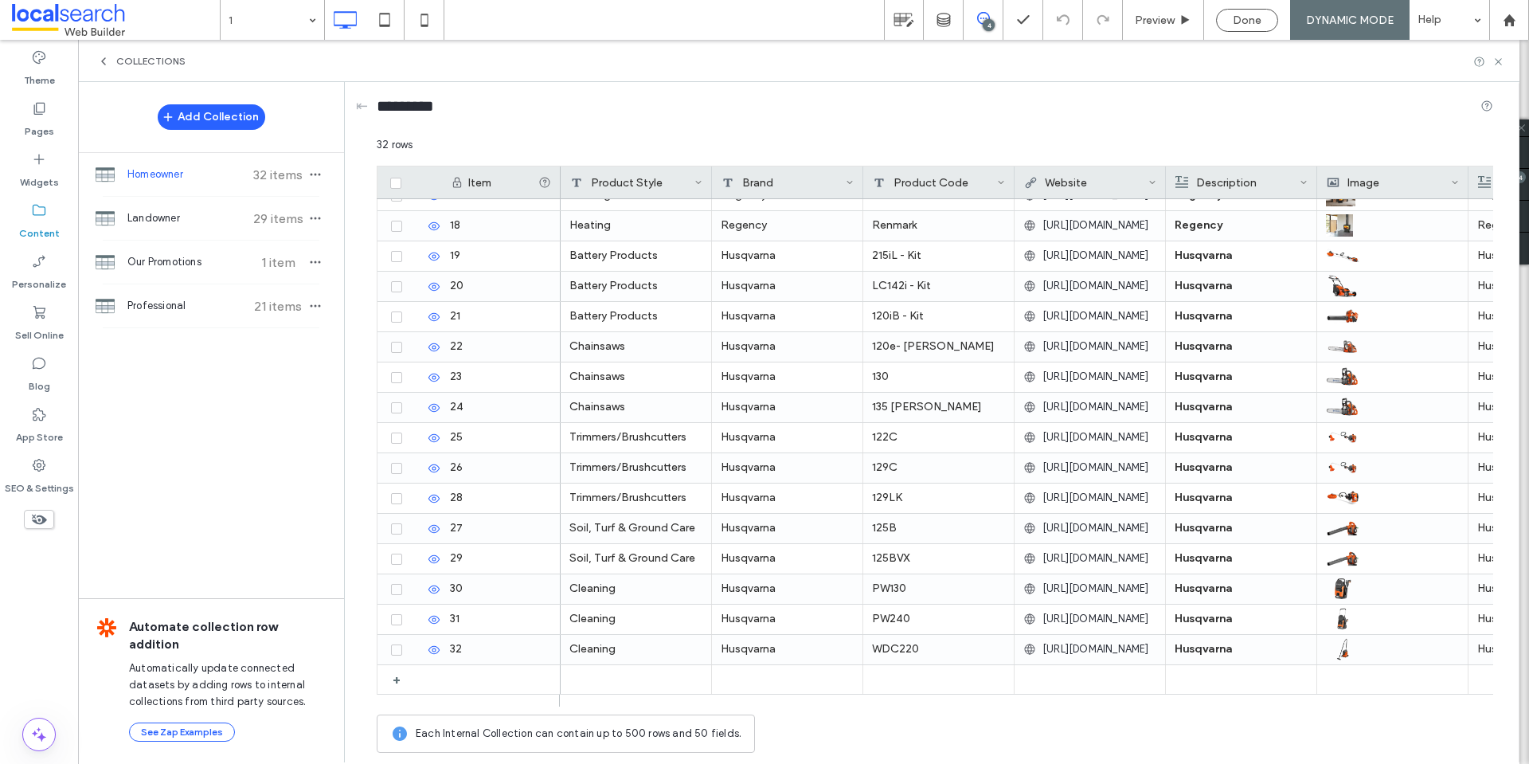
click at [1247, 26] on span "Done" at bounding box center [1246, 21] width 29 height 14
click at [104, 58] on use at bounding box center [103, 61] width 3 height 6
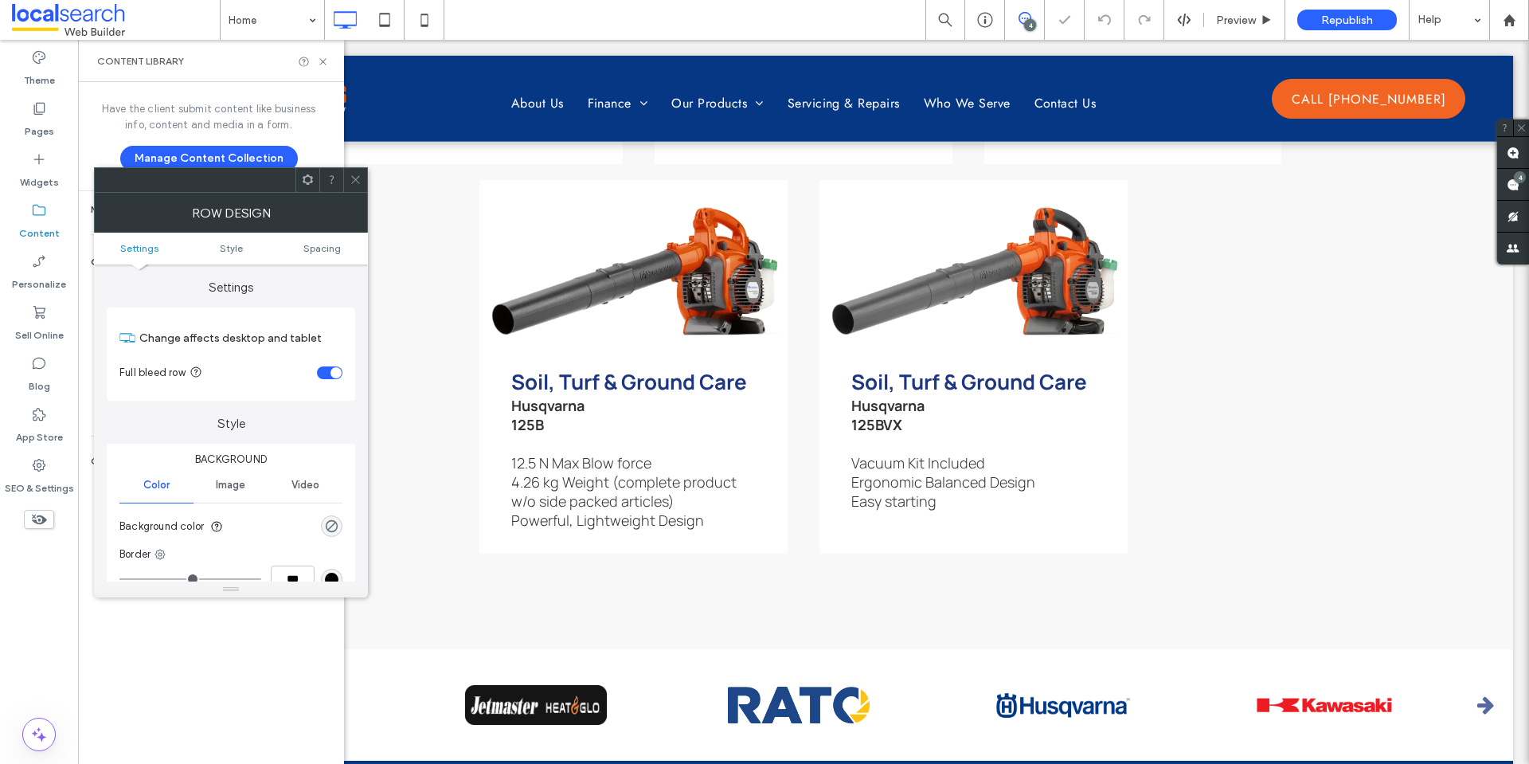
click at [354, 180] on icon at bounding box center [356, 180] width 12 height 12
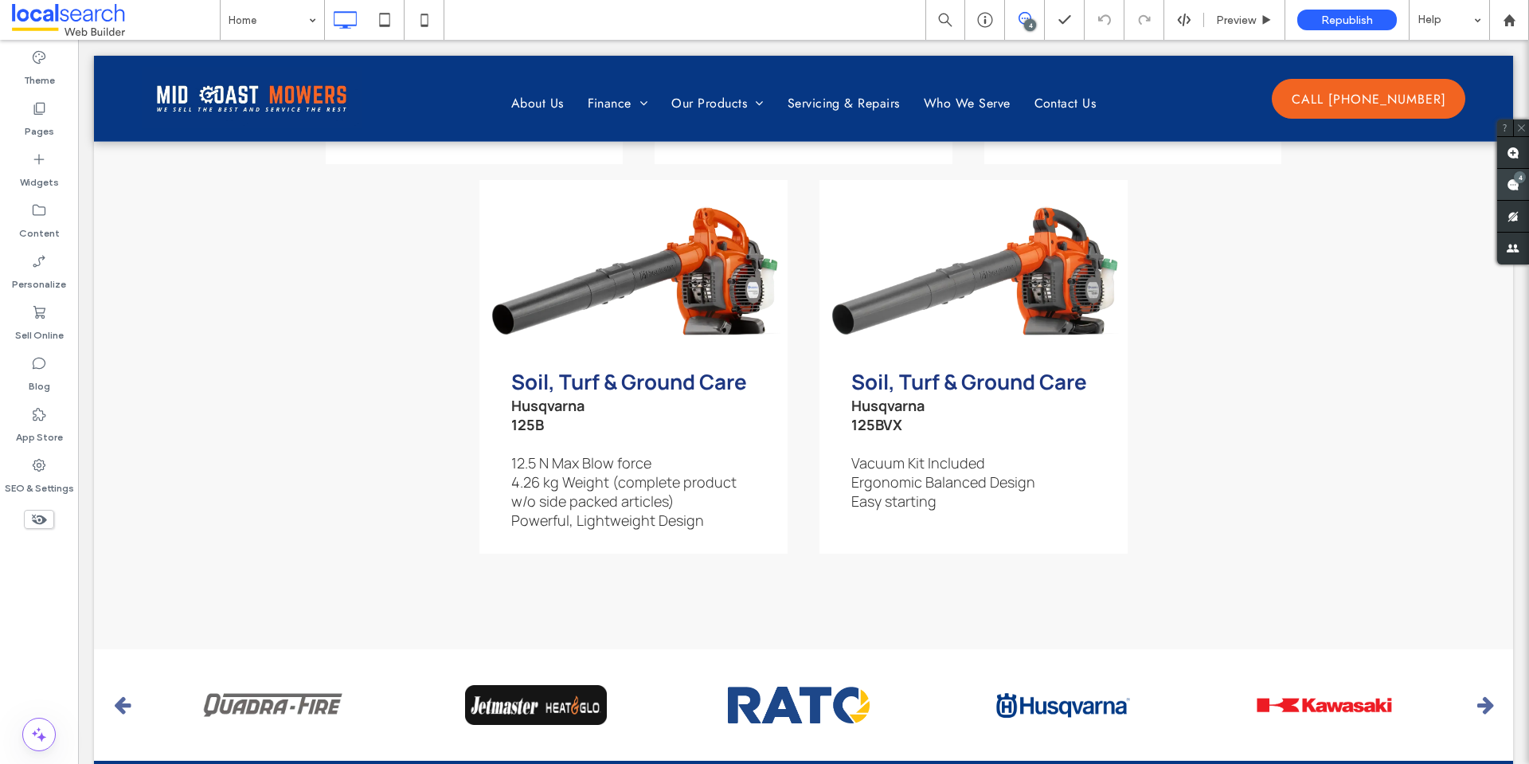
click at [1522, 182] on div "4" at bounding box center [1519, 177] width 12 height 12
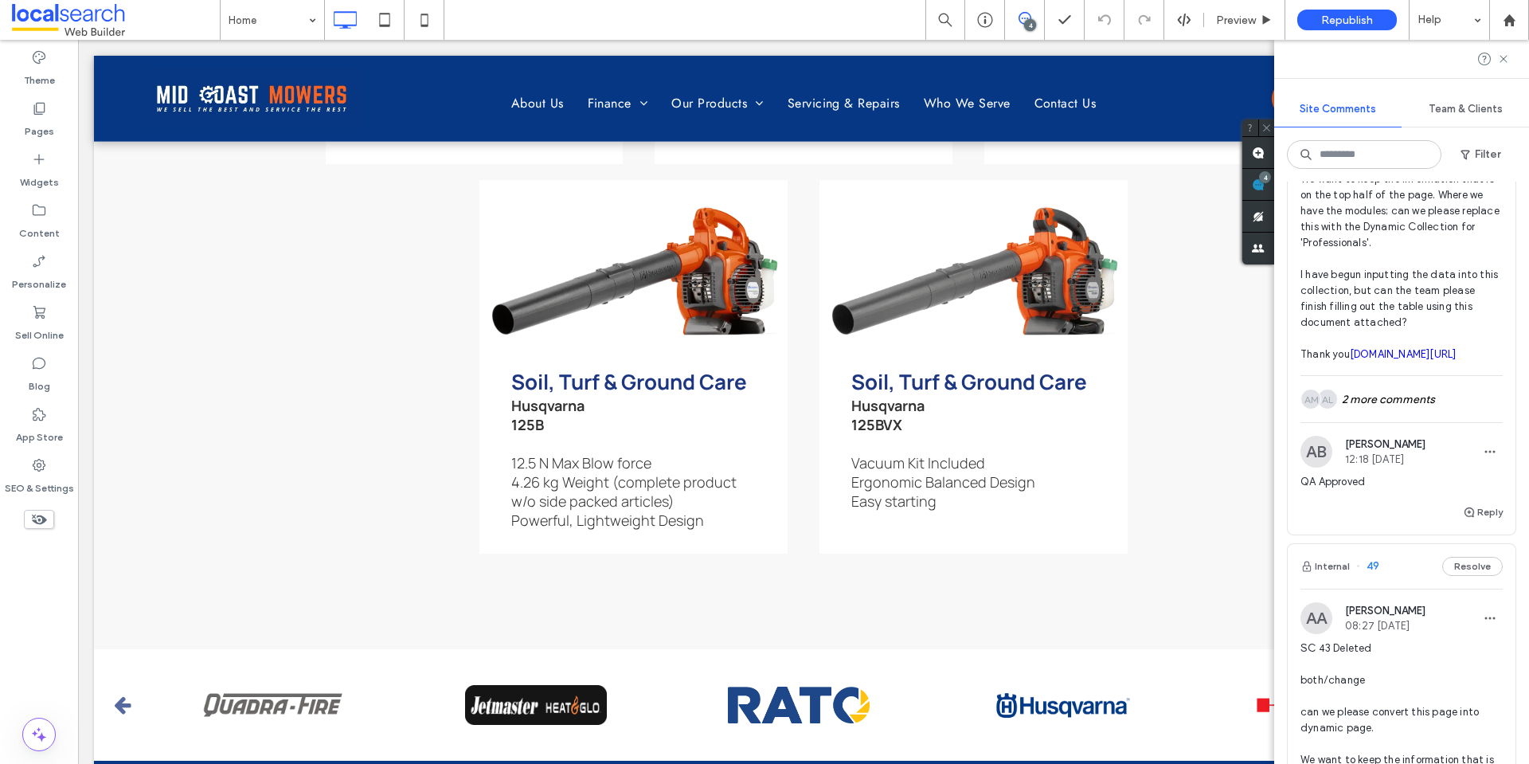
scroll to position [1035, 0]
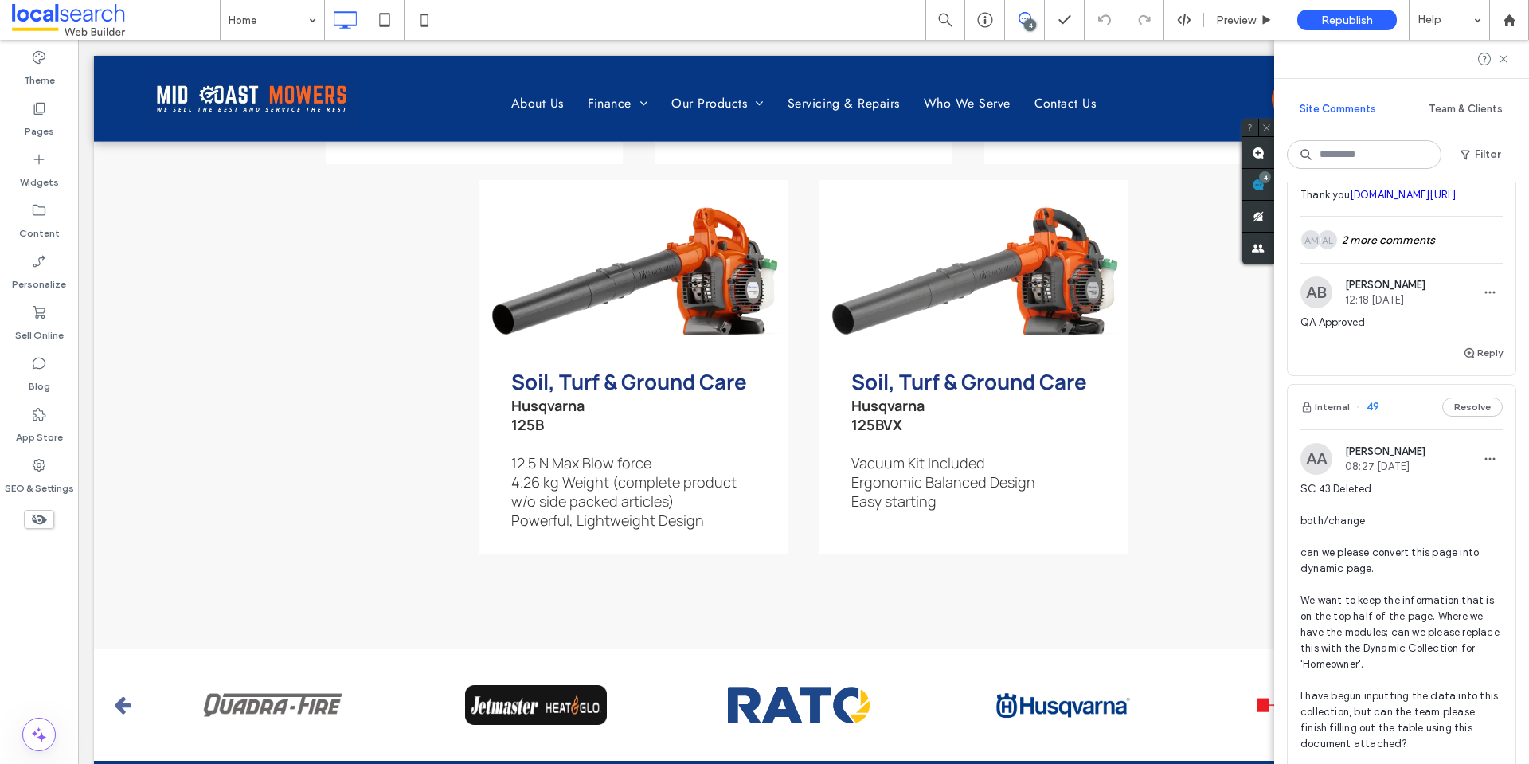
click at [1382, 577] on span "SC 43 Deleted both/change can we please convert this page into dynamic page. We…" at bounding box center [1401, 632] width 202 height 303
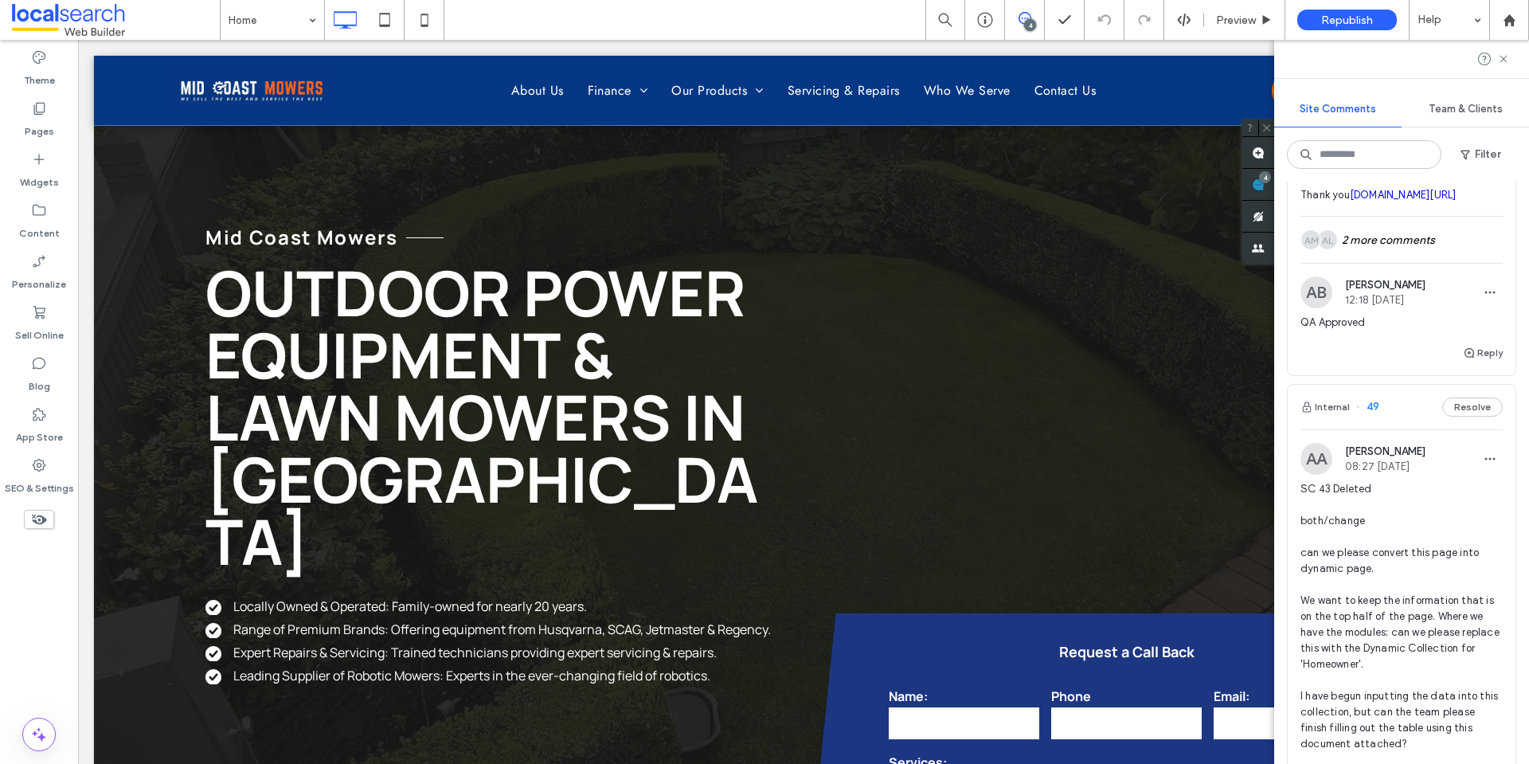
scroll to position [1672, 0]
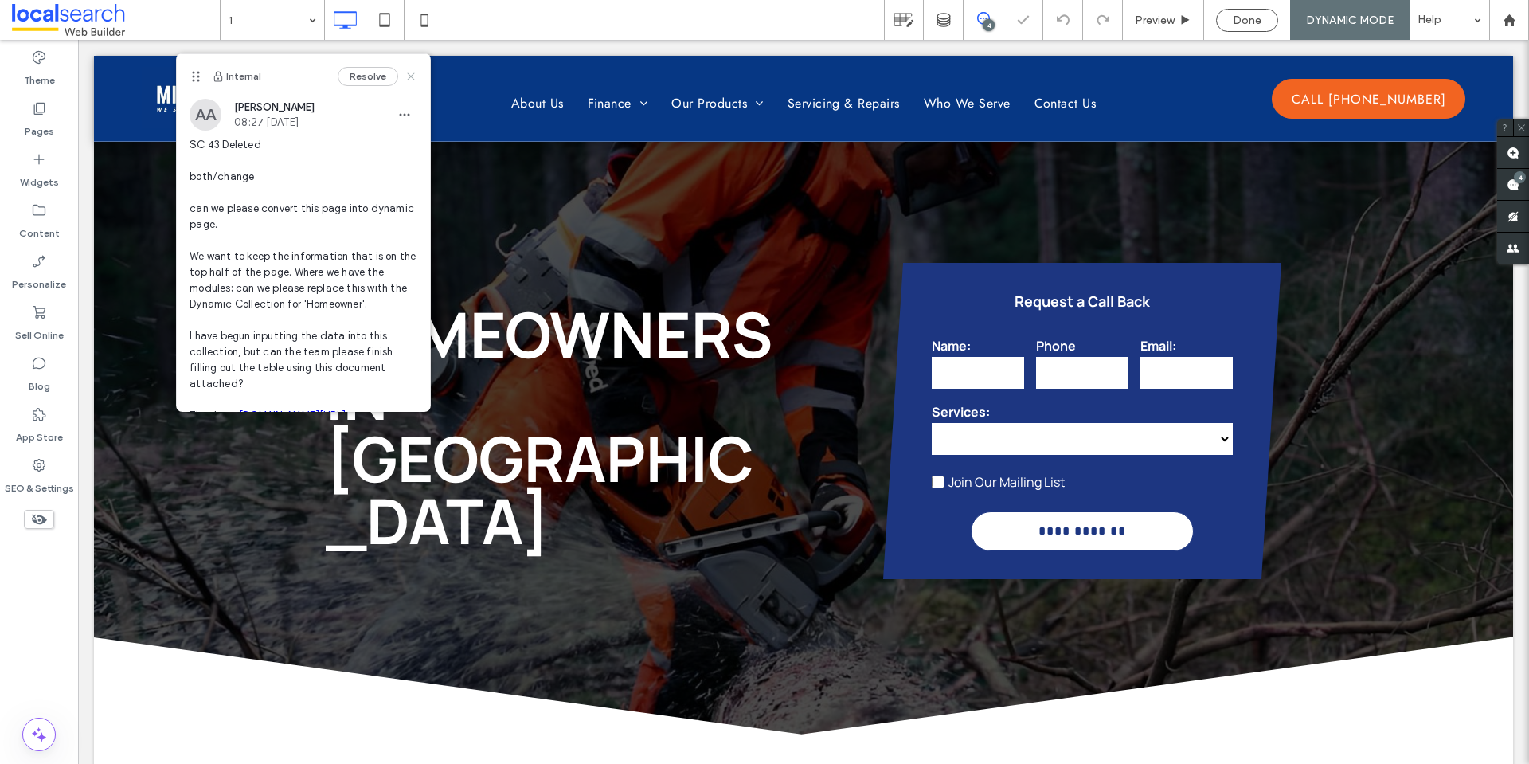
click at [408, 79] on use at bounding box center [411, 75] width 7 height 7
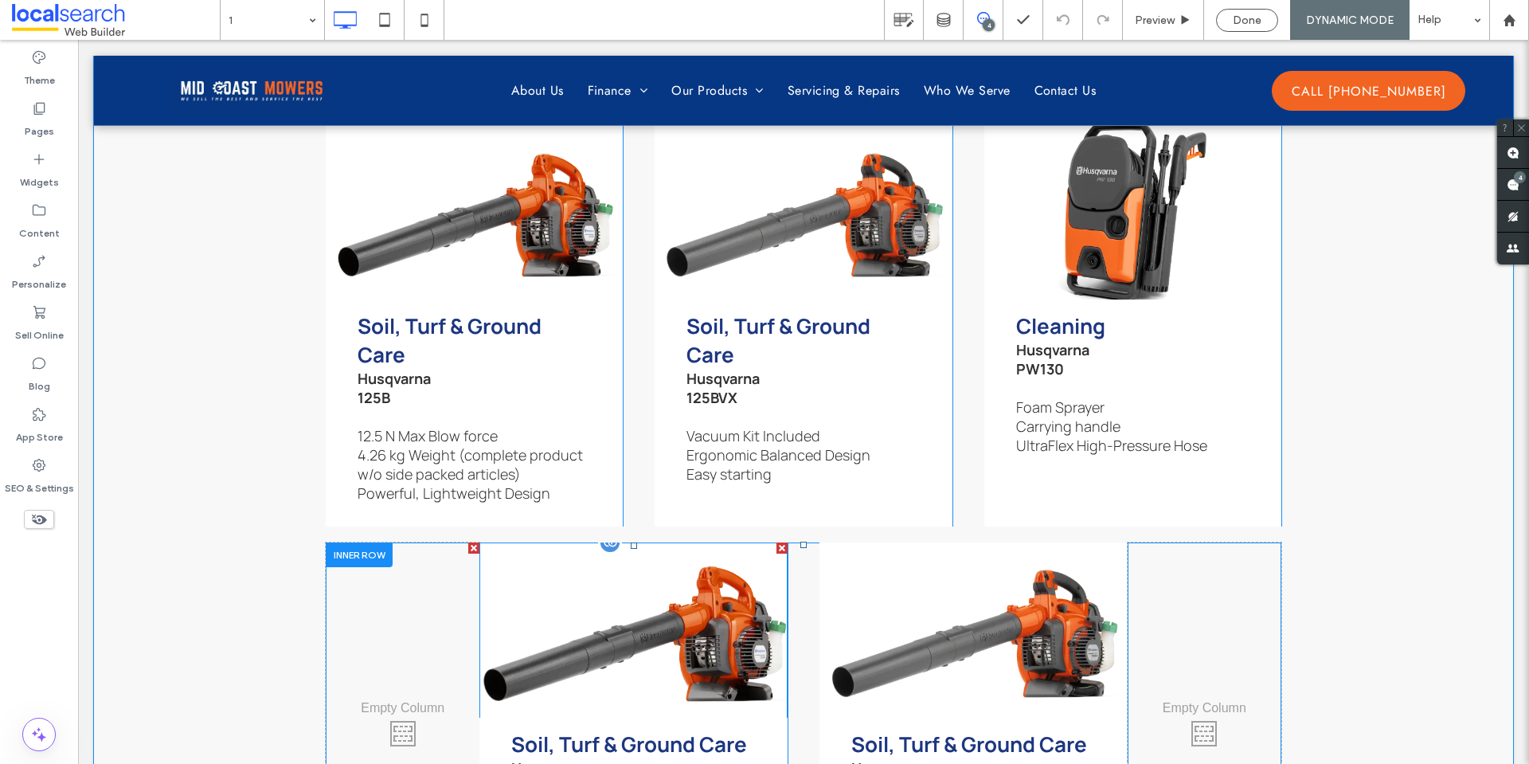
scroll to position [5598, 0]
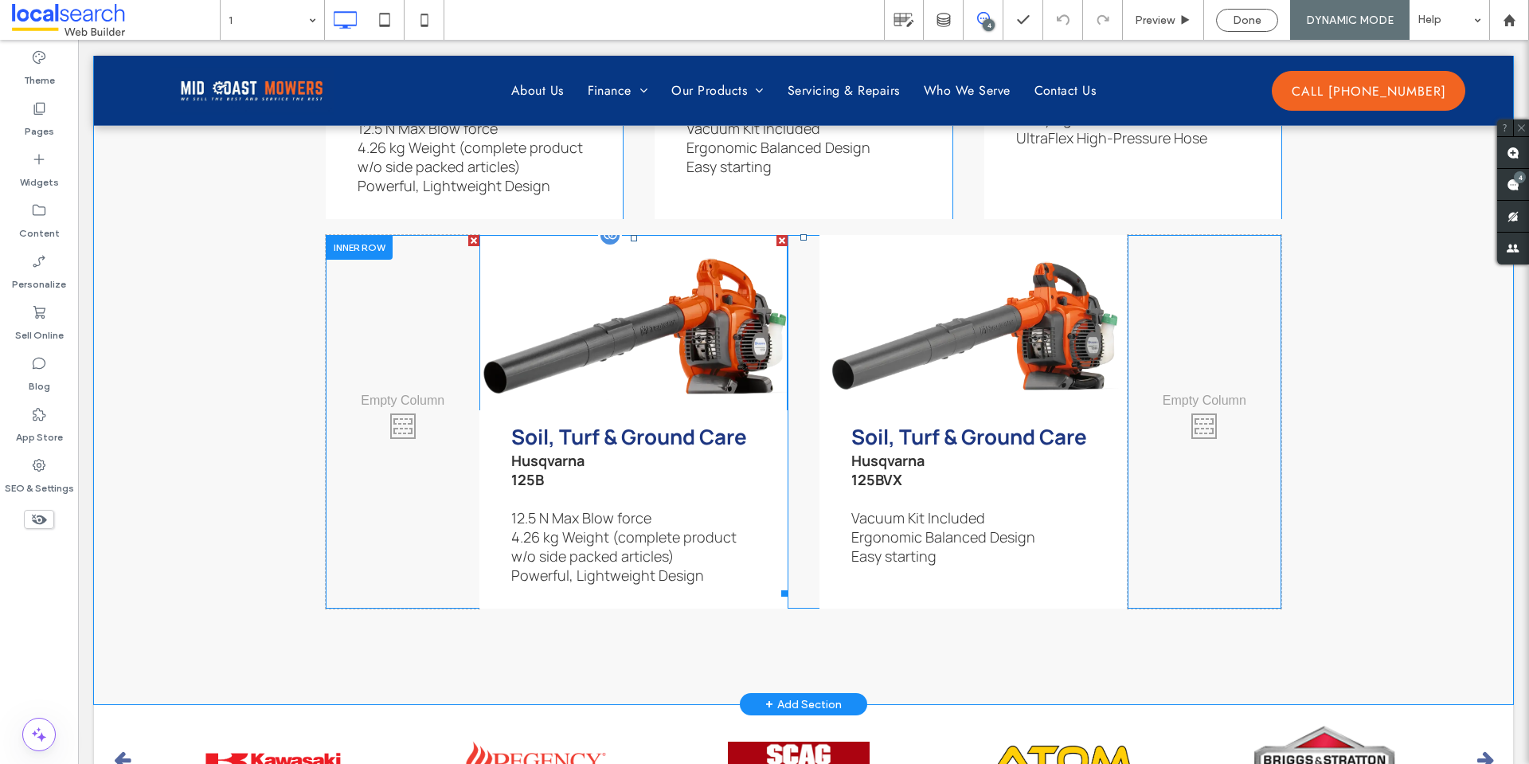
click at [760, 558] on span "Soil, Turf & Ground Care Husqvarna 125B 12.5 N Max Blow force 4.26 kg Weight (c…" at bounding box center [633, 503] width 308 height 186
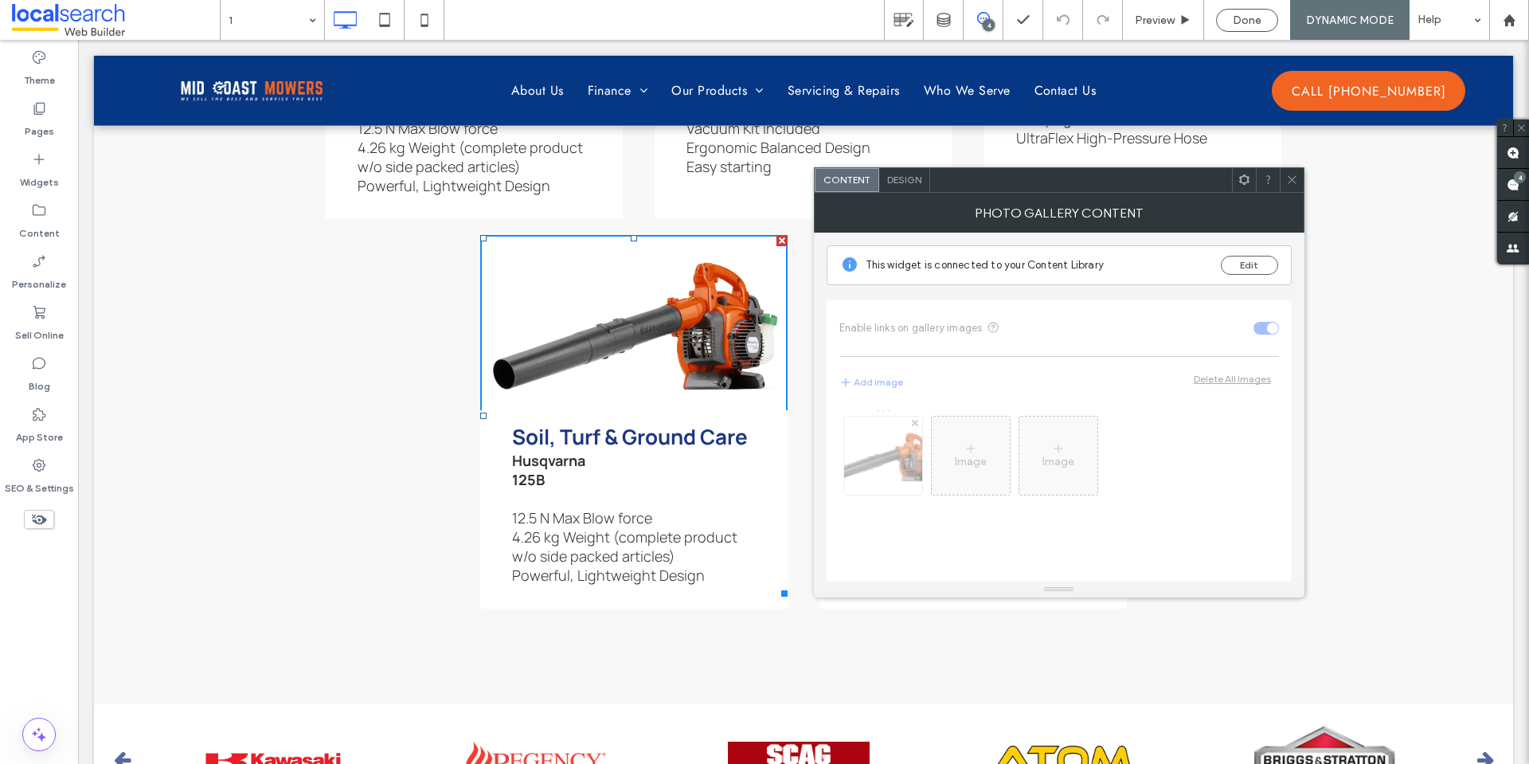
click at [1236, 185] on div at bounding box center [1244, 180] width 24 height 24
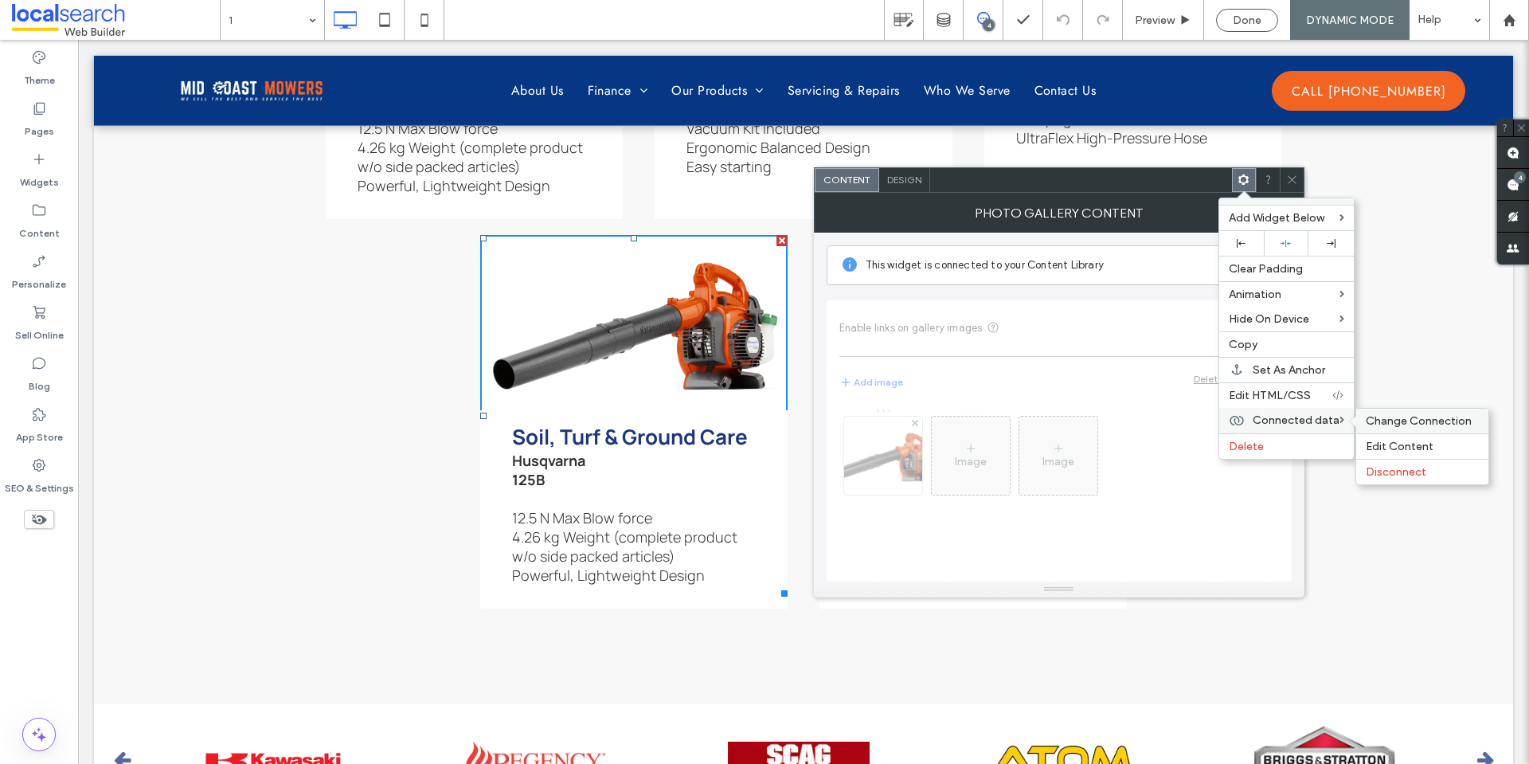
click at [1376, 419] on span "Change Connection" at bounding box center [1418, 421] width 106 height 14
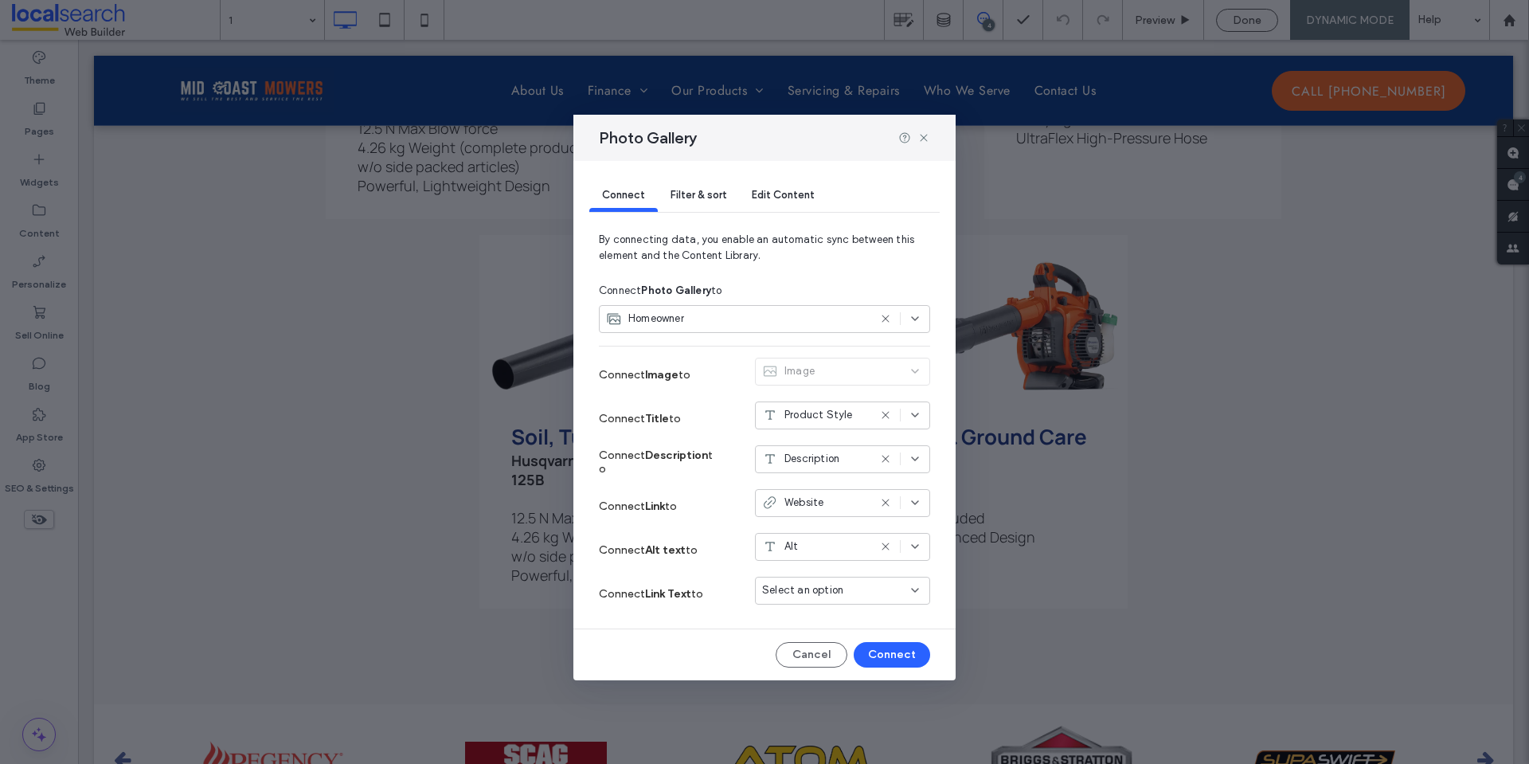
click at [697, 198] on span "Filter & sort" at bounding box center [698, 195] width 56 height 12
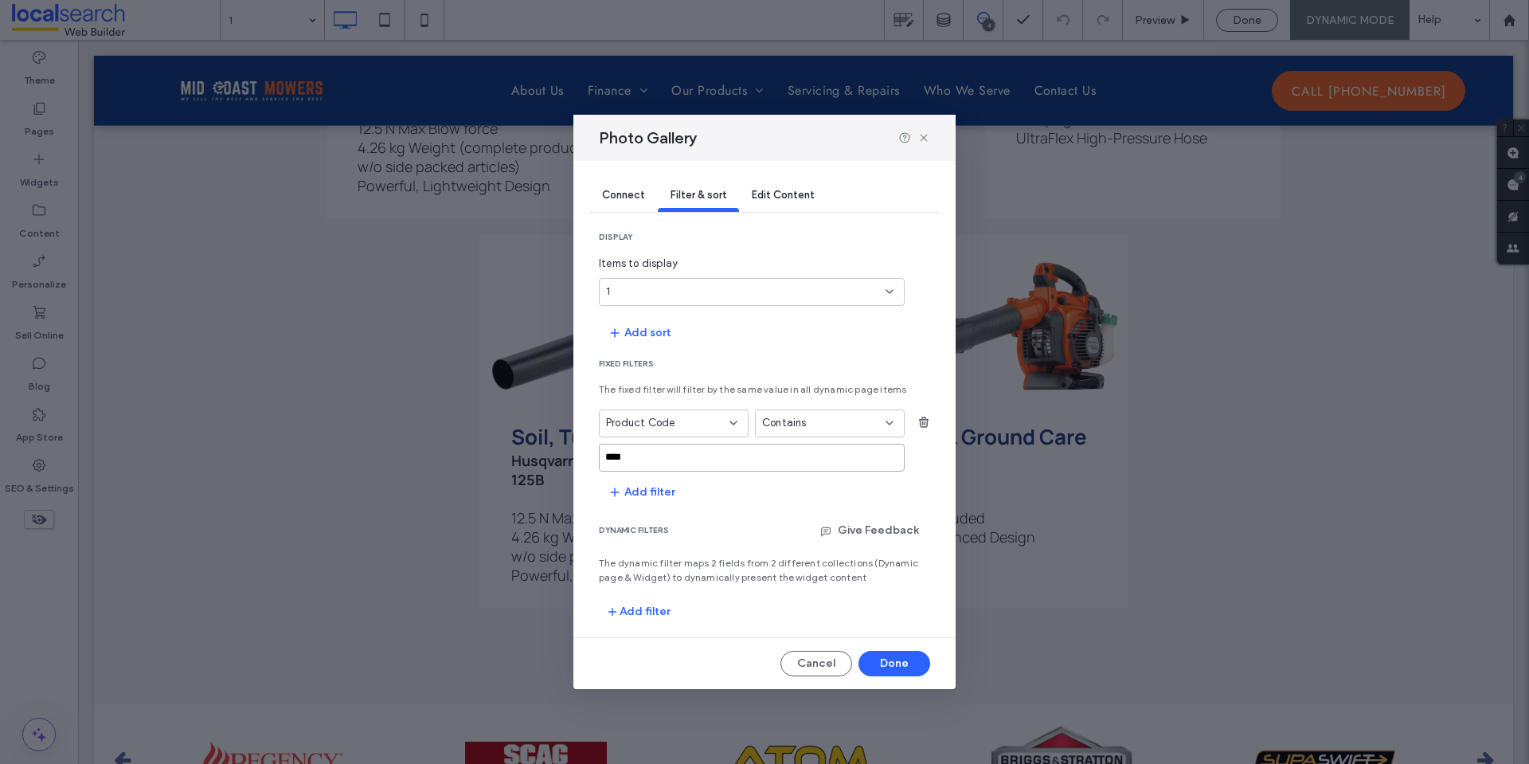
click at [698, 447] on input "****" at bounding box center [752, 457] width 306 height 28
click at [803, 428] on span "Contains" at bounding box center [784, 423] width 45 height 16
drag, startPoint x: 688, startPoint y: 456, endPoint x: 553, endPoint y: 456, distance: 135.3
click at [553, 456] on div "Photo Gallery Connect Filter & sort Edit Content display Items to display 1 Add…" at bounding box center [764, 382] width 1529 height 764
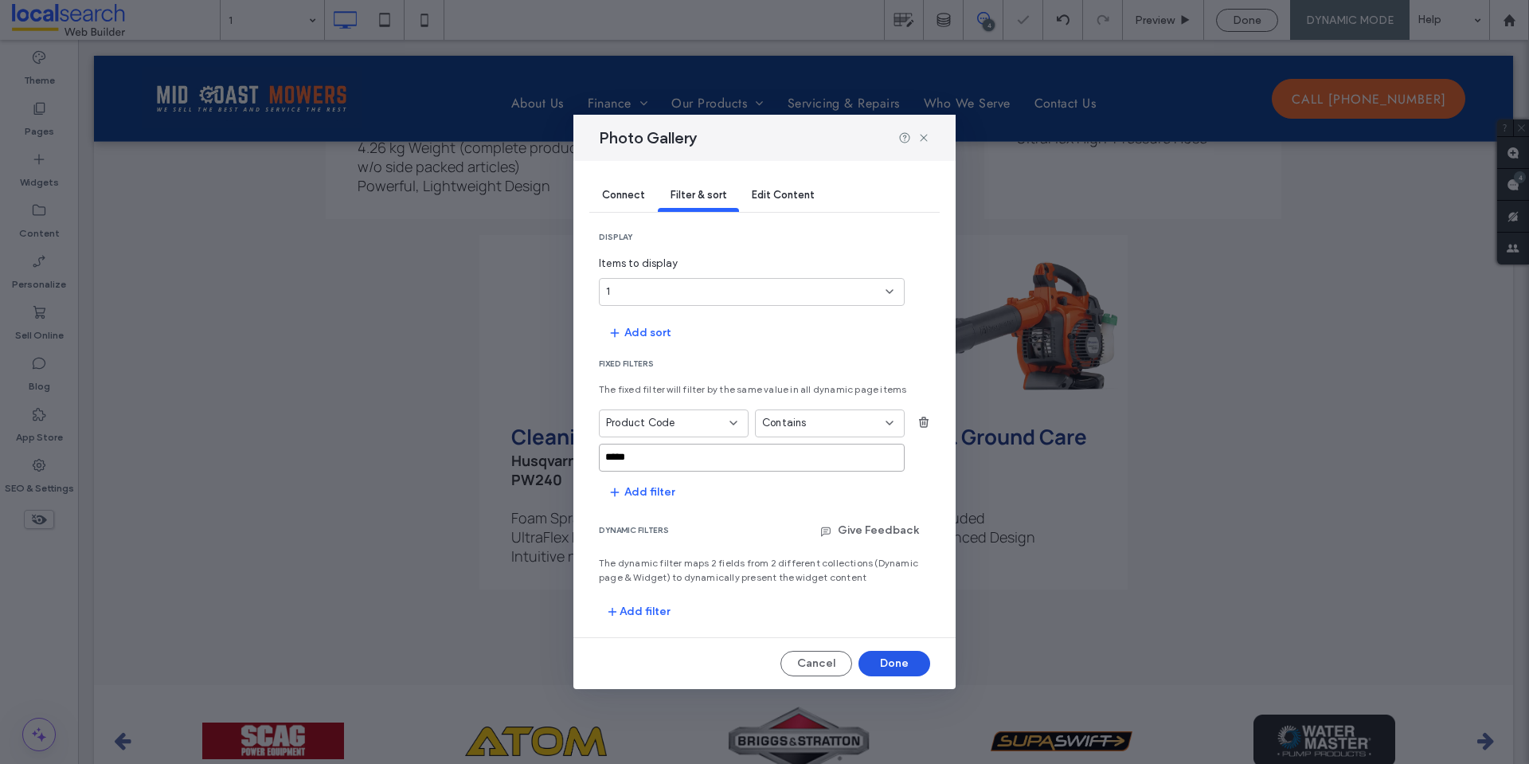
type input "*****"
drag, startPoint x: 905, startPoint y: 662, endPoint x: 547, endPoint y: 528, distance: 382.4
click at [905, 662] on button "Done" at bounding box center [894, 662] width 72 height 25
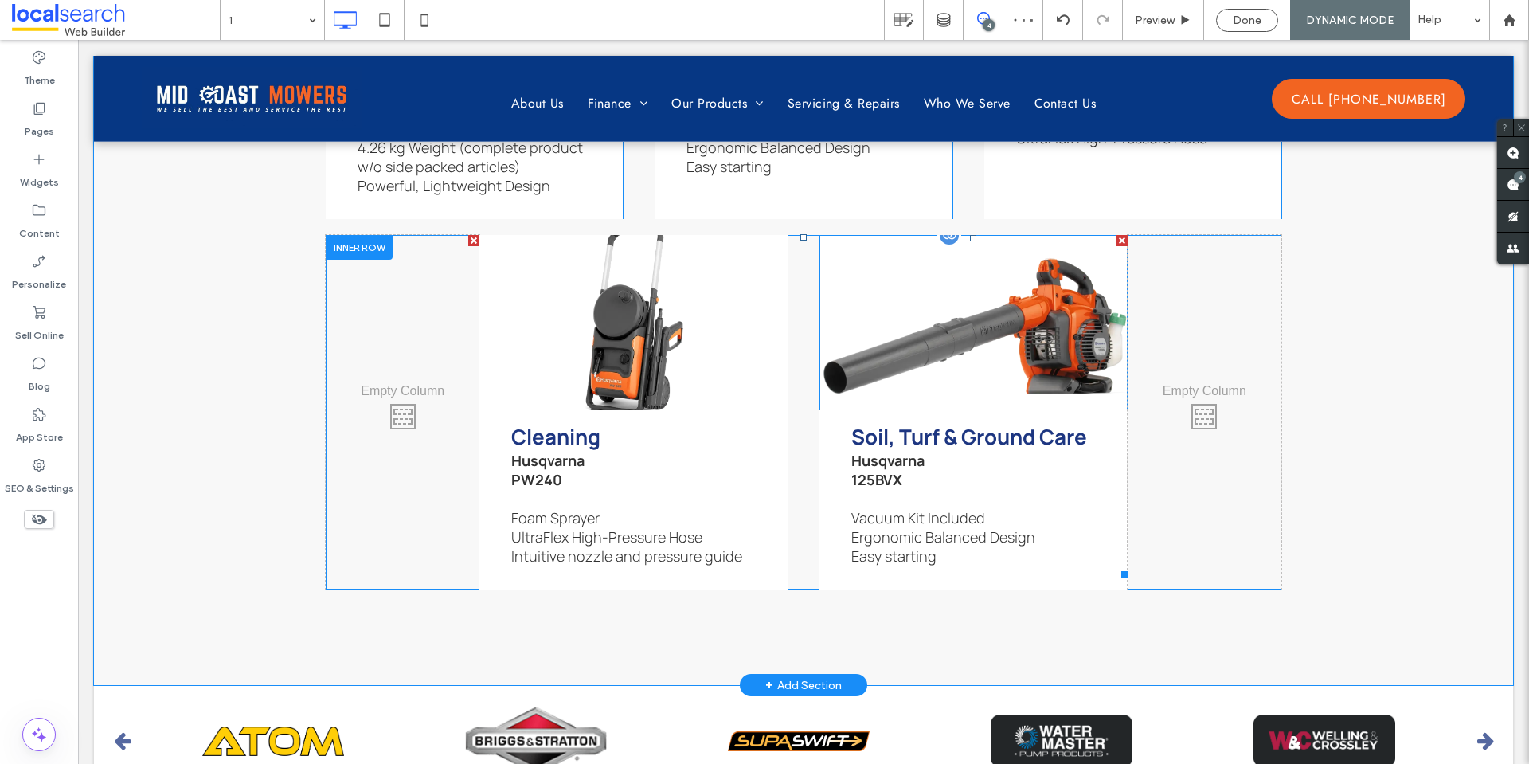
click at [1050, 510] on span "Soil, Turf & Ground Care Husqvarna 125BVX Vacuum Kit Included Ergonomic Balance…" at bounding box center [973, 493] width 308 height 167
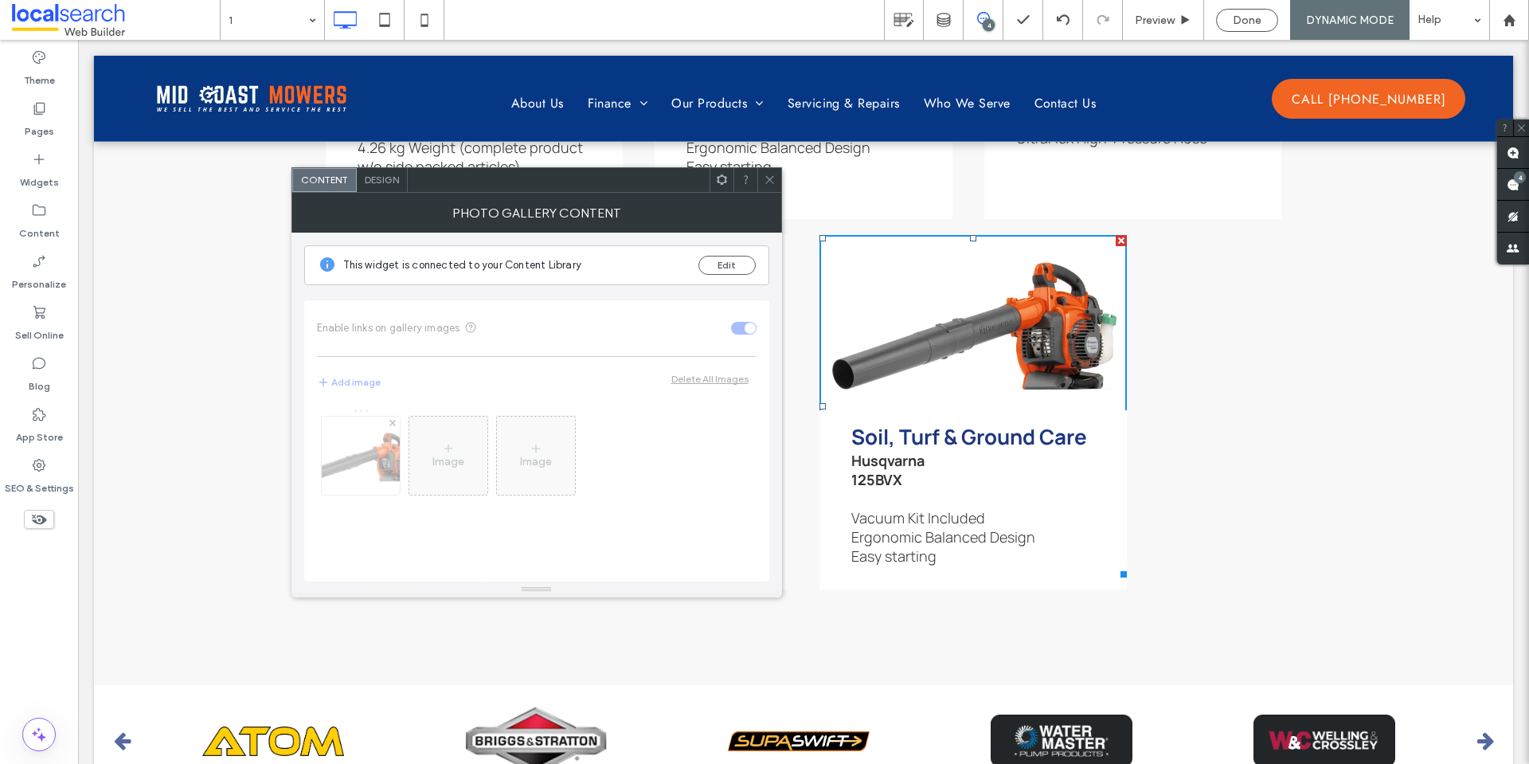
click at [720, 178] on icon at bounding box center [722, 180] width 12 height 12
click at [773, 180] on icon at bounding box center [770, 180] width 12 height 12
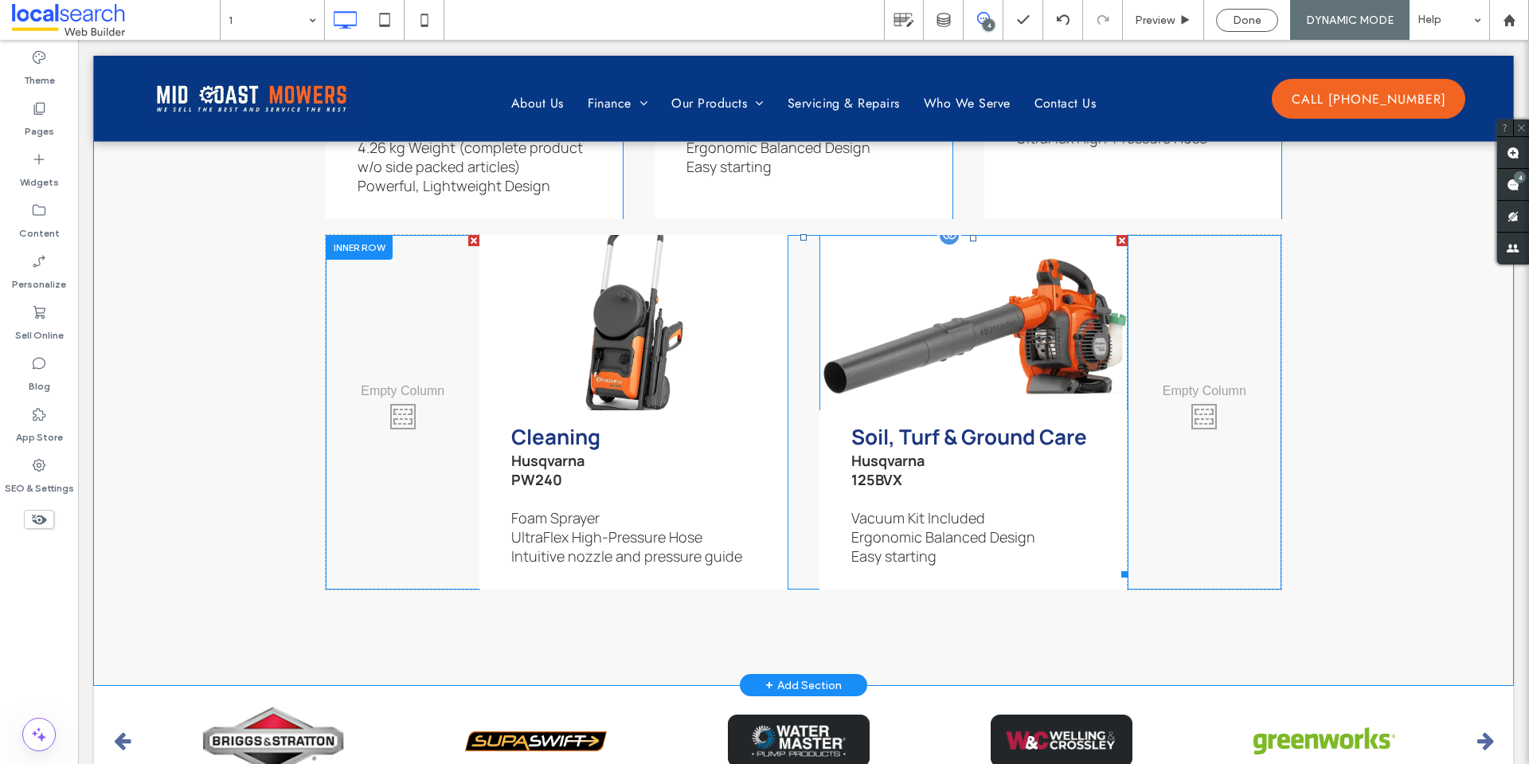
click at [1036, 577] on span "Soil, Turf & Ground Care Husqvarna 125BVX Vacuum Kit Included Ergonomic Balance…" at bounding box center [973, 493] width 308 height 167
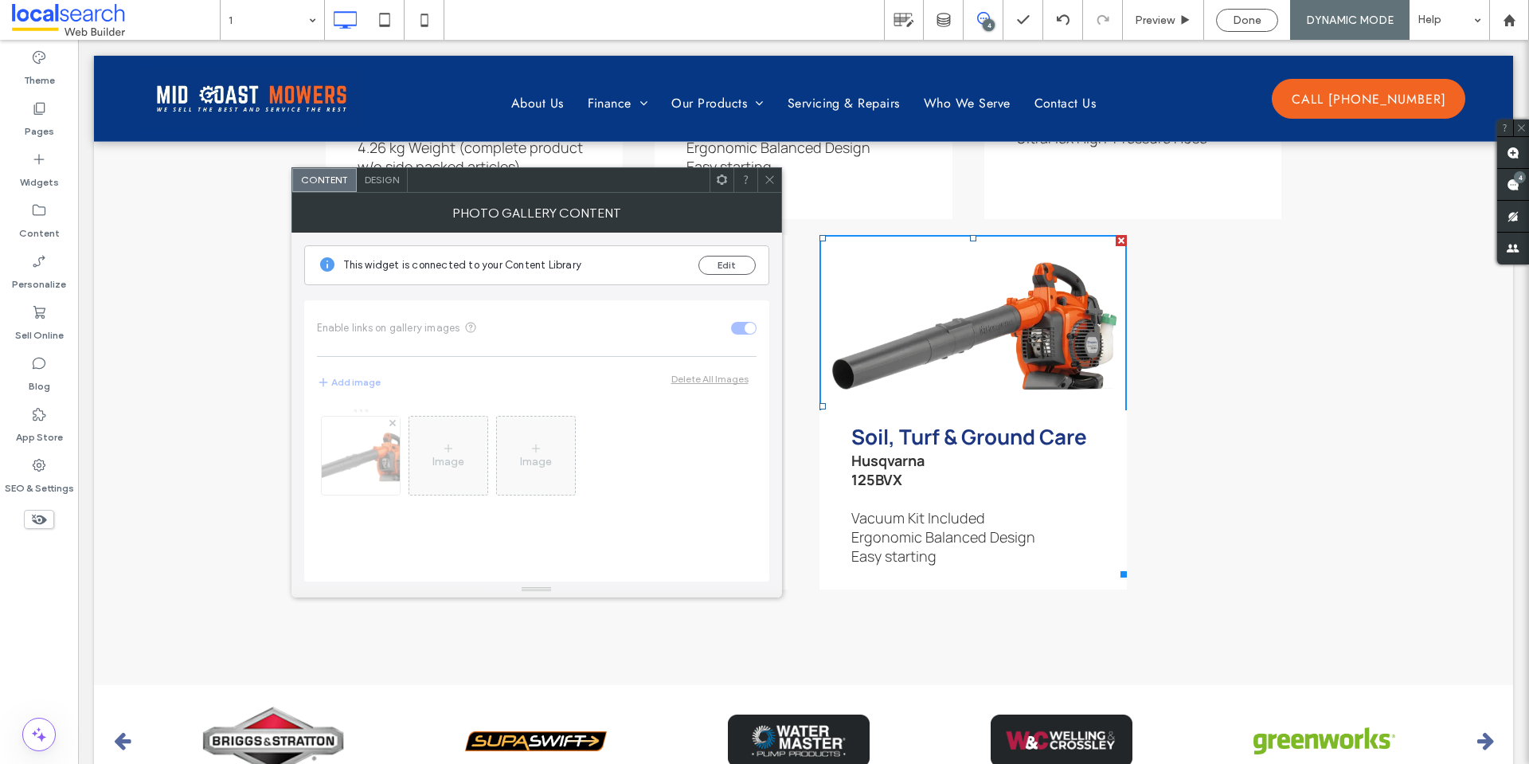
click at [723, 178] on icon at bounding box center [722, 180] width 12 height 12
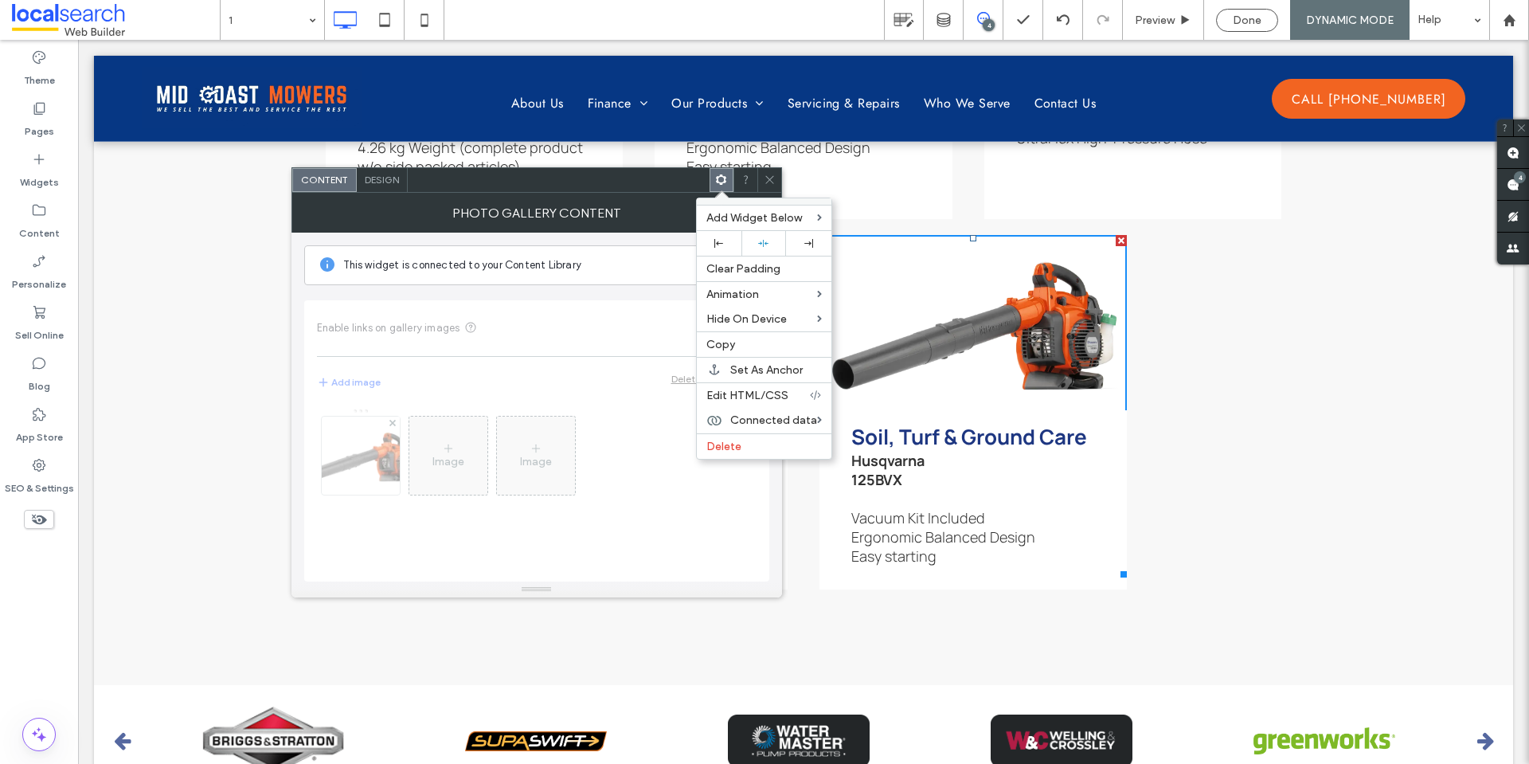
click at [764, 182] on icon at bounding box center [770, 180] width 12 height 12
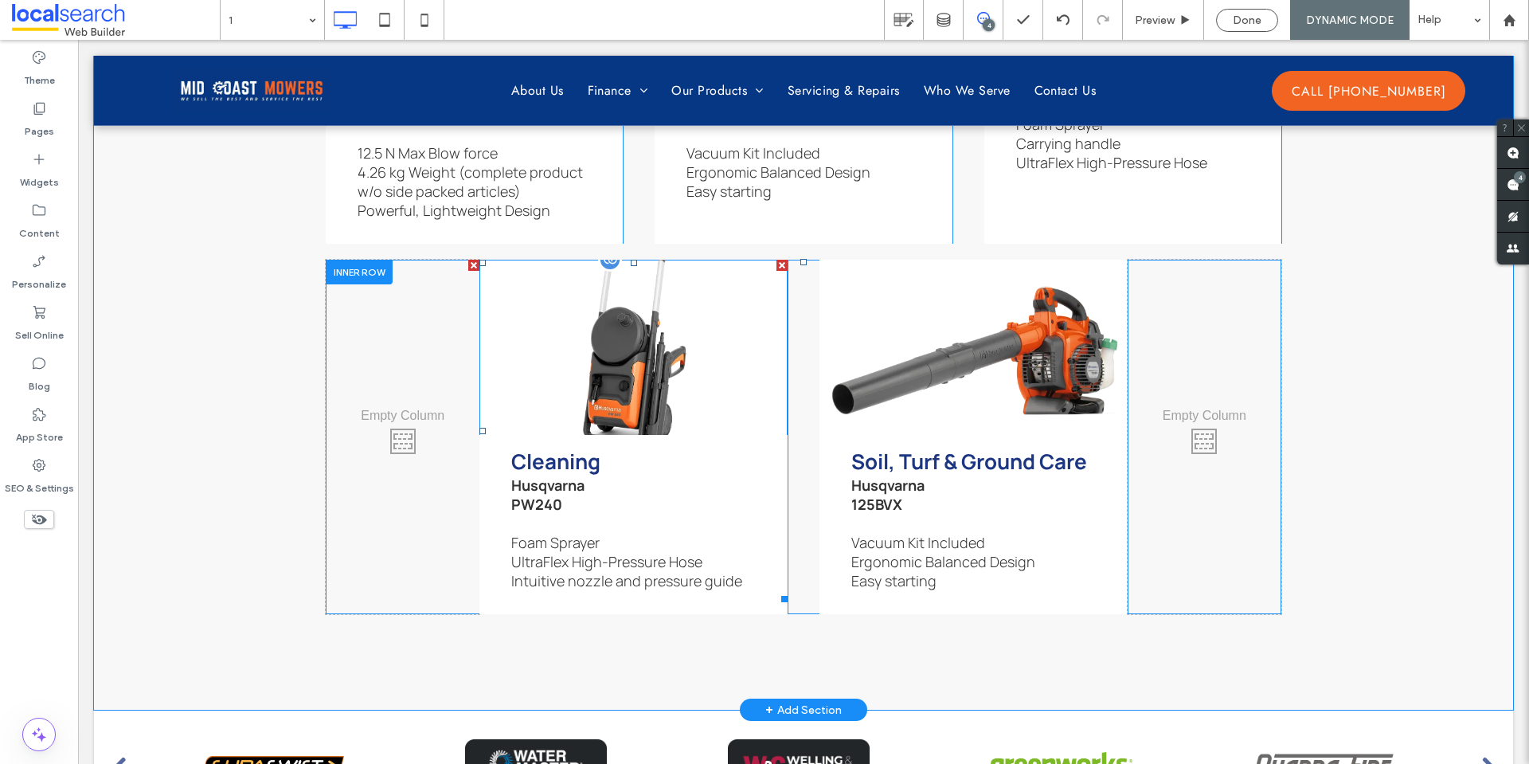
scroll to position [5677, 0]
